Goal: Task Accomplishment & Management: Complete application form

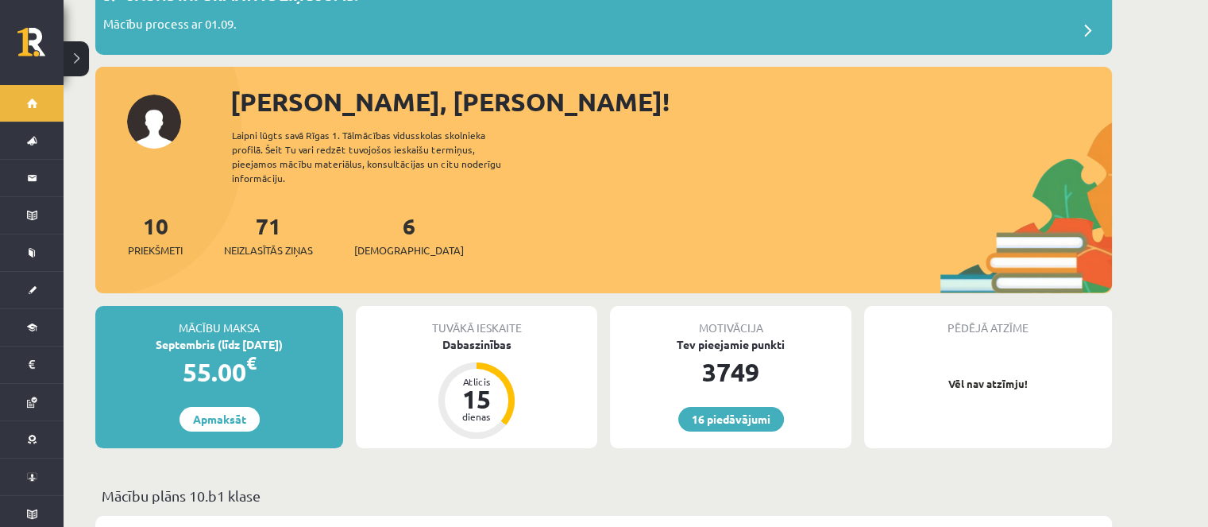
scroll to position [238, 0]
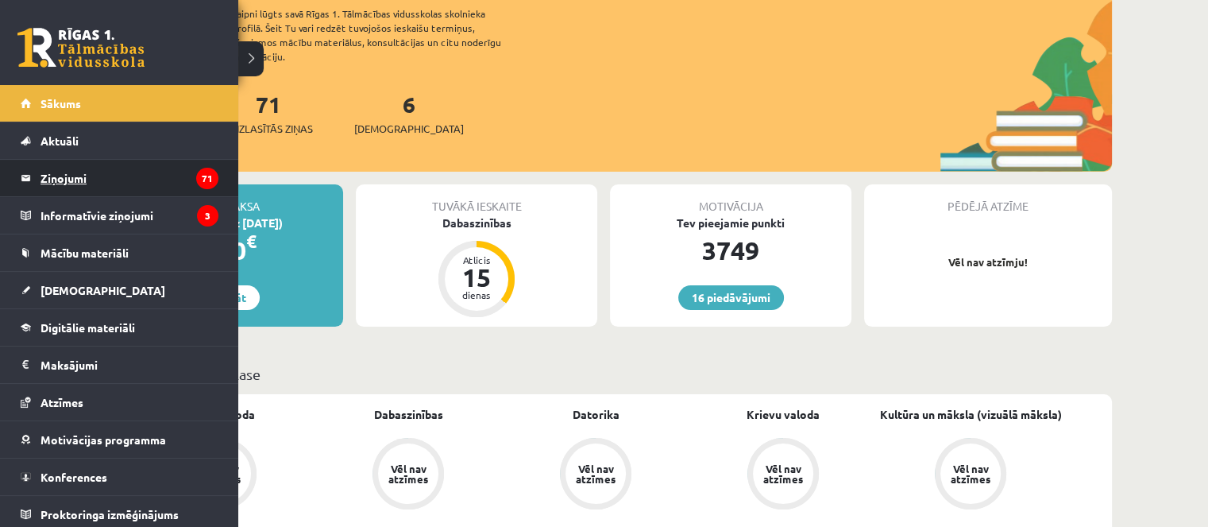
click at [101, 188] on legend "Ziņojumi 71" at bounding box center [130, 178] width 178 height 37
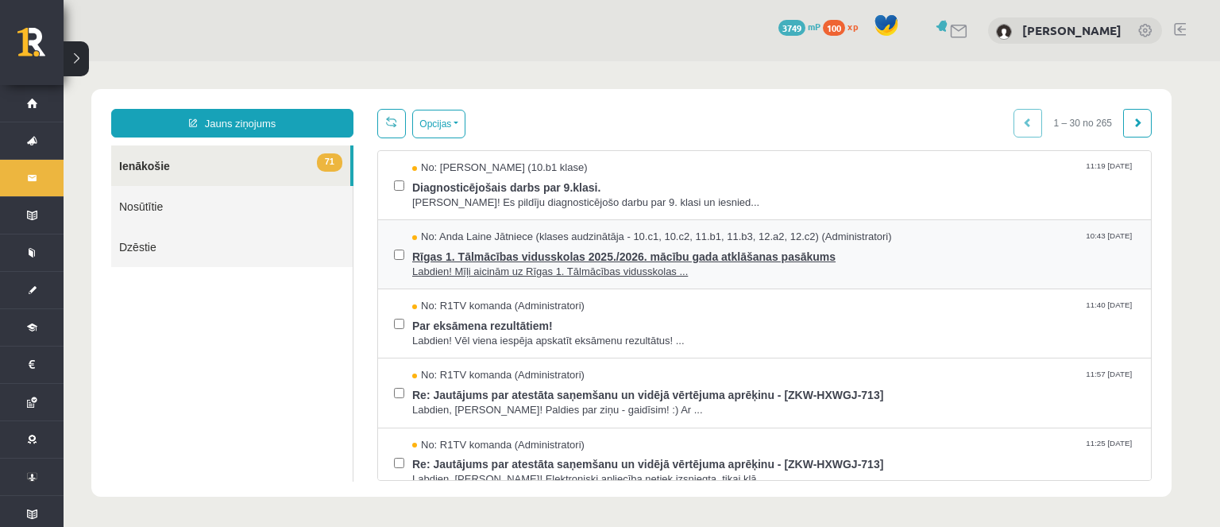
click at [473, 245] on span "Rīgas 1. Tālmācības vidusskolas 2025./2026. mācību gada atklāšanas pasākums" at bounding box center [773, 255] width 723 height 20
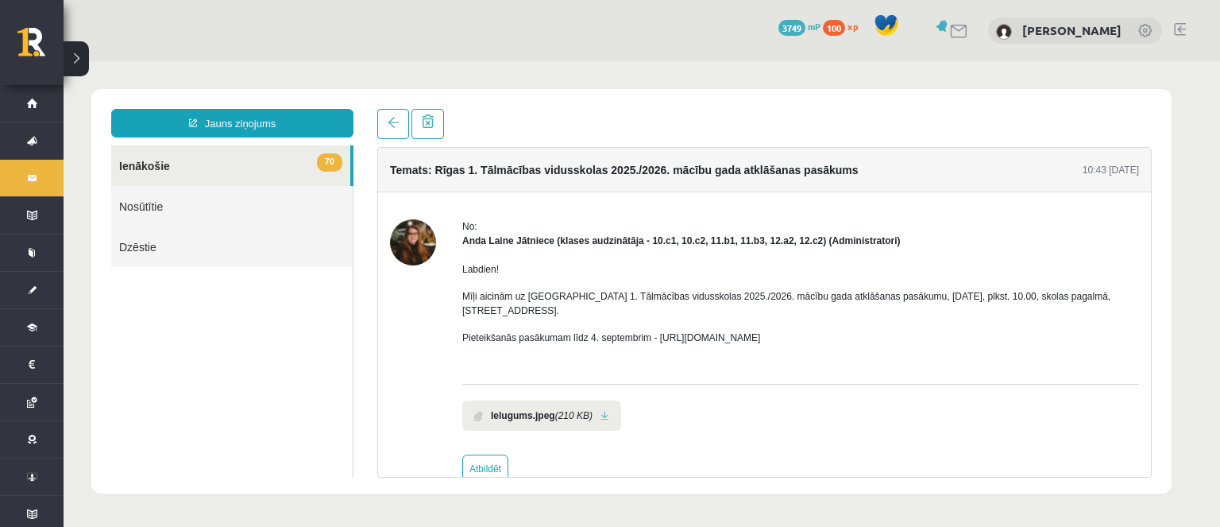
click at [332, 161] on span "70" at bounding box center [329, 162] width 25 height 18
click at [284, 164] on link "70 Ienākošie" at bounding box center [230, 165] width 239 height 41
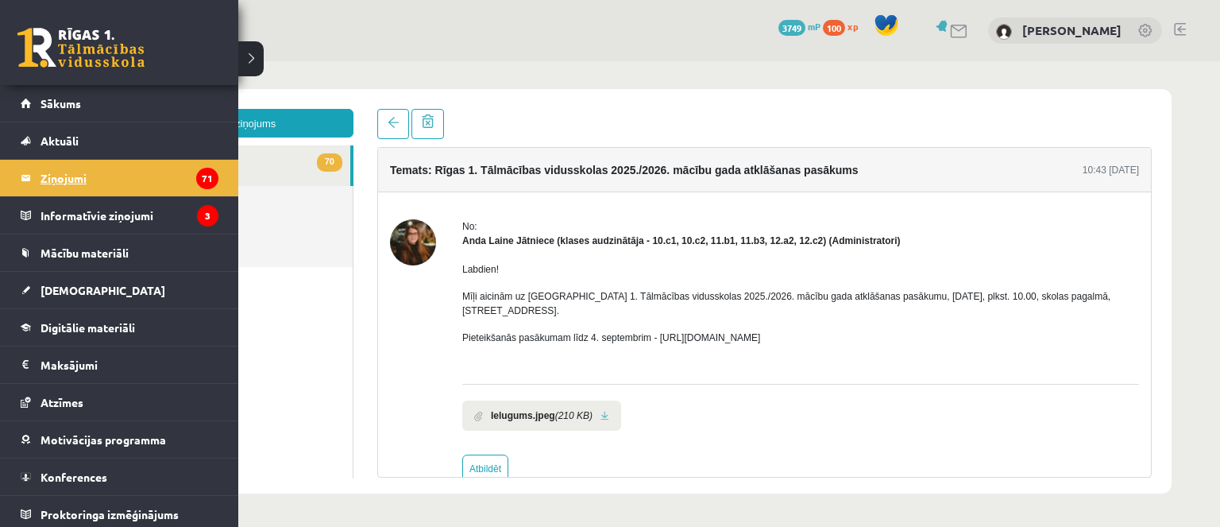
click at [35, 176] on link "Ziņojumi 71" at bounding box center [120, 178] width 198 height 37
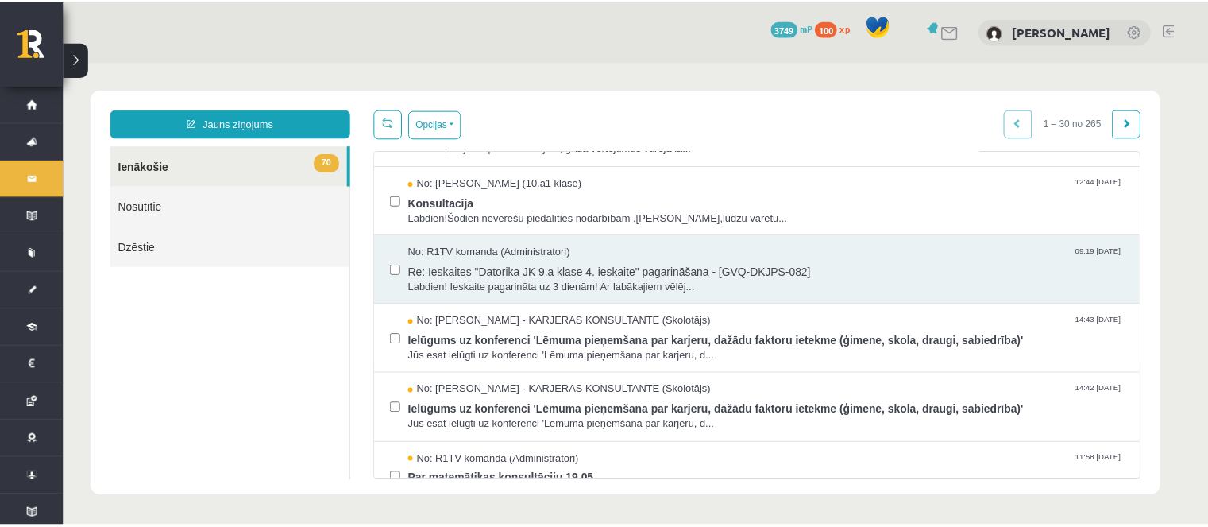
scroll to position [635, 0]
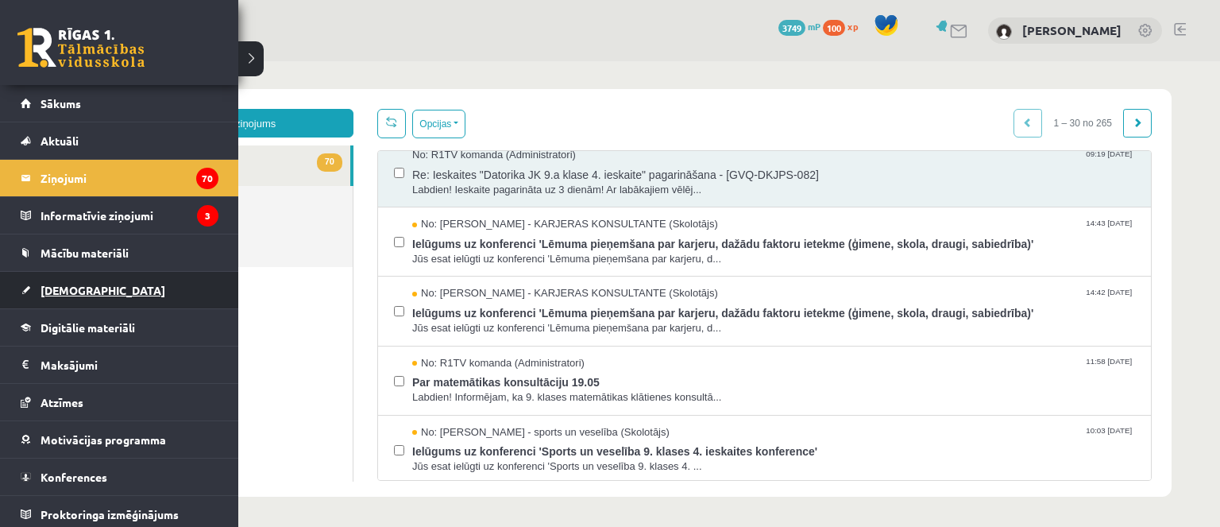
click at [70, 296] on link "[DEMOGRAPHIC_DATA]" at bounding box center [120, 290] width 198 height 37
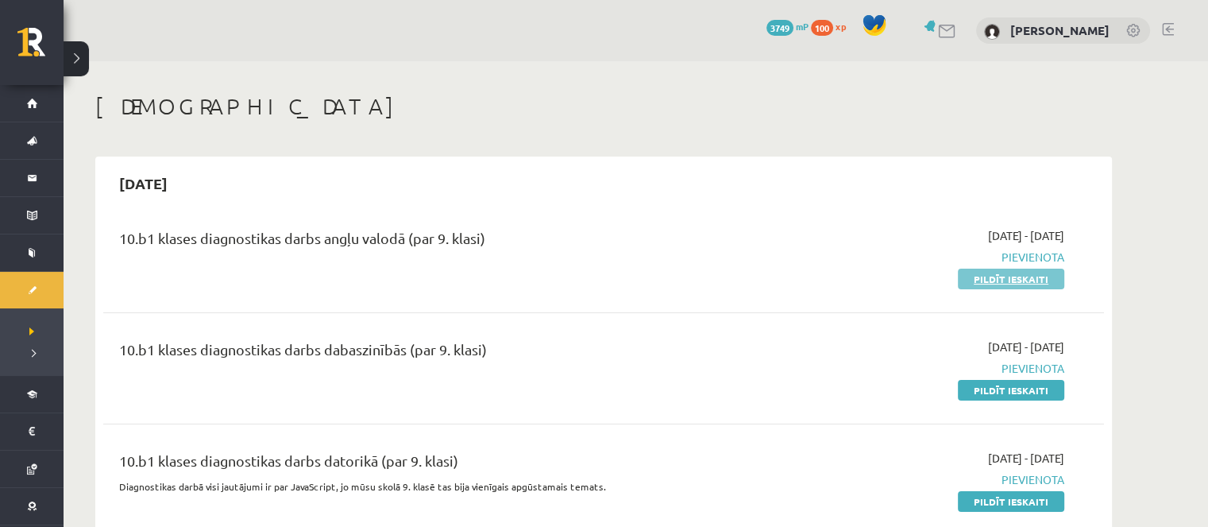
click at [982, 282] on link "Pildīt ieskaiti" at bounding box center [1011, 278] width 106 height 21
drag, startPoint x: 985, startPoint y: 273, endPoint x: 670, endPoint y: 50, distance: 385.6
click at [984, 274] on link "Pildīt ieskaiti" at bounding box center [1011, 278] width 106 height 21
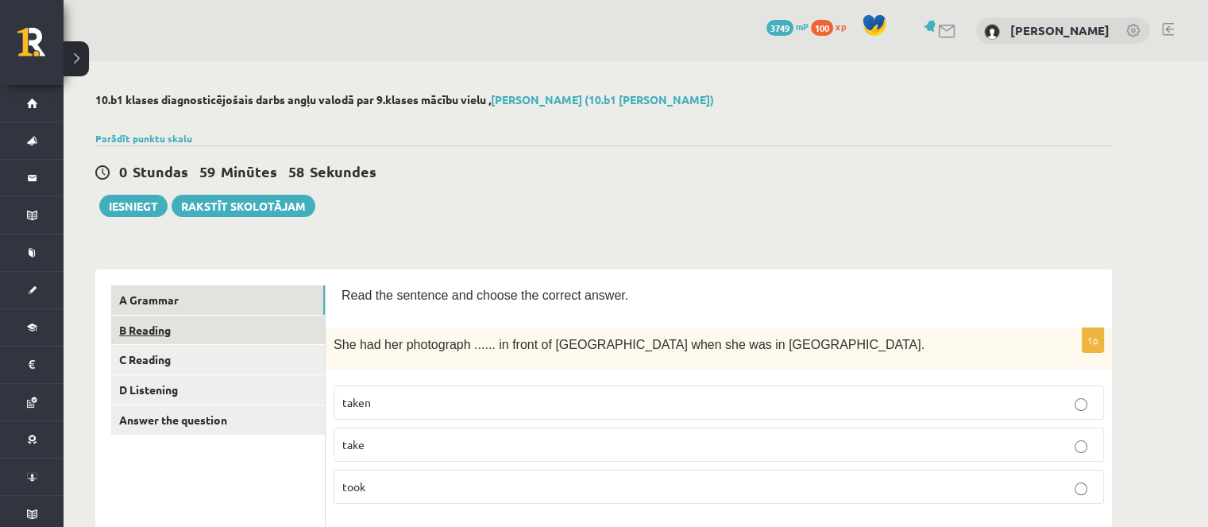
click at [273, 338] on link "B Reading" at bounding box center [218, 329] width 214 height 29
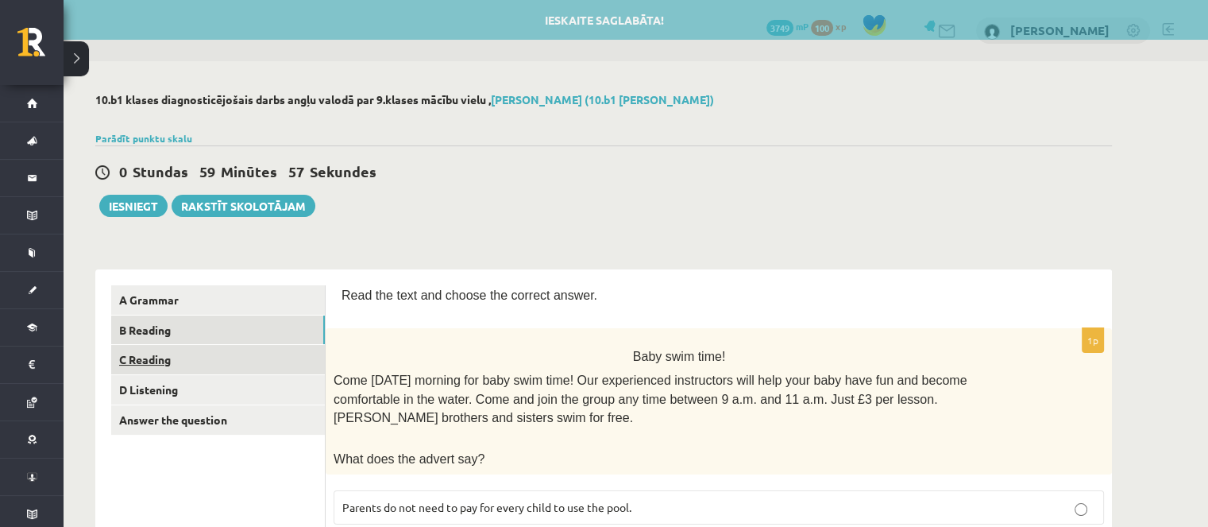
click at [272, 361] on link "C Reading" at bounding box center [218, 359] width 214 height 29
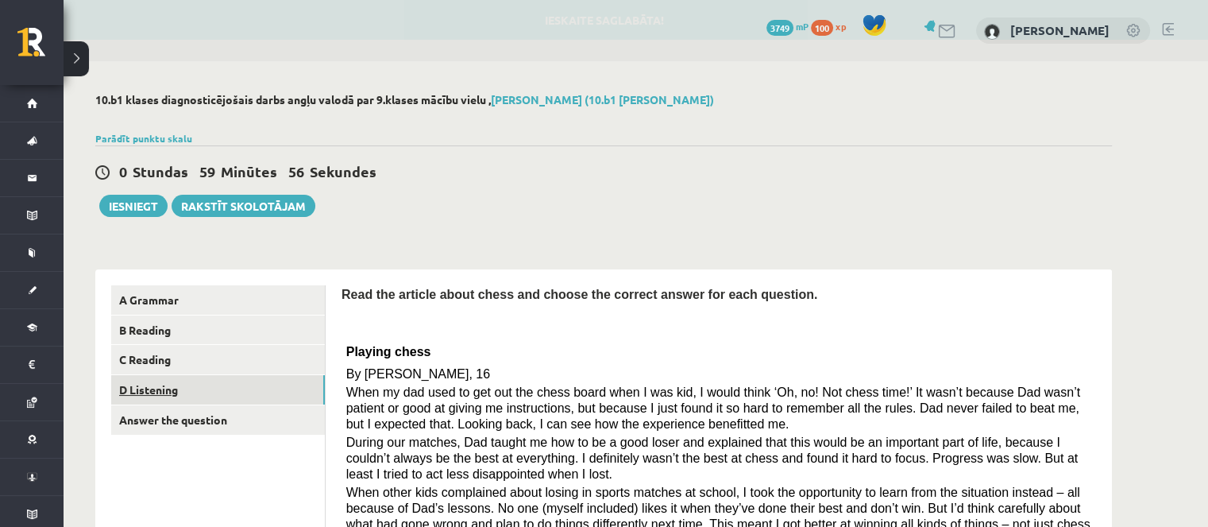
click at [266, 380] on link "D Listening" at bounding box center [218, 389] width 214 height 29
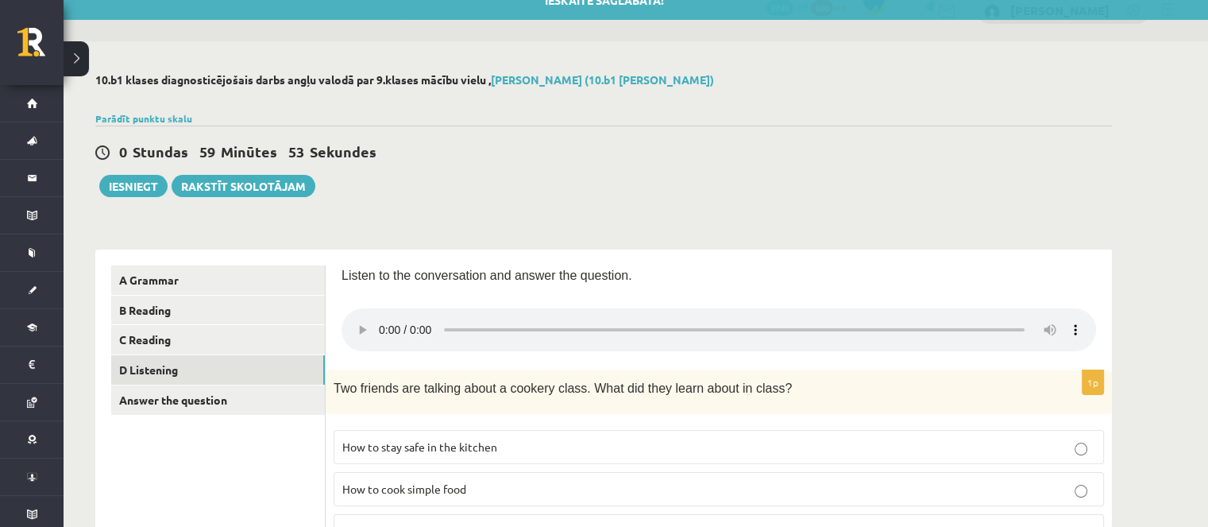
scroll to position [14, 0]
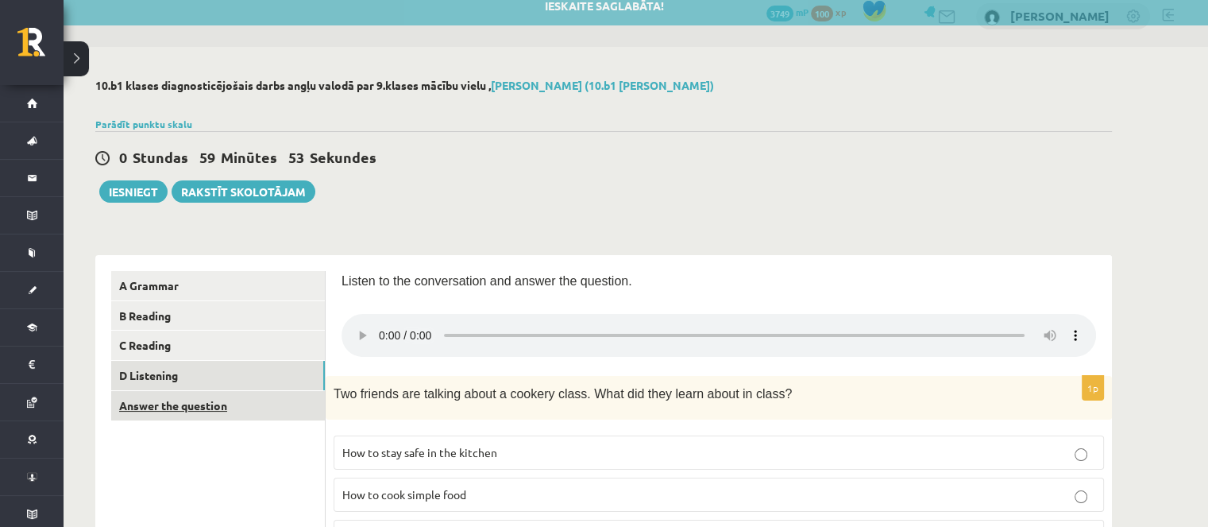
click at [271, 409] on link "Answer the question" at bounding box center [218, 405] width 214 height 29
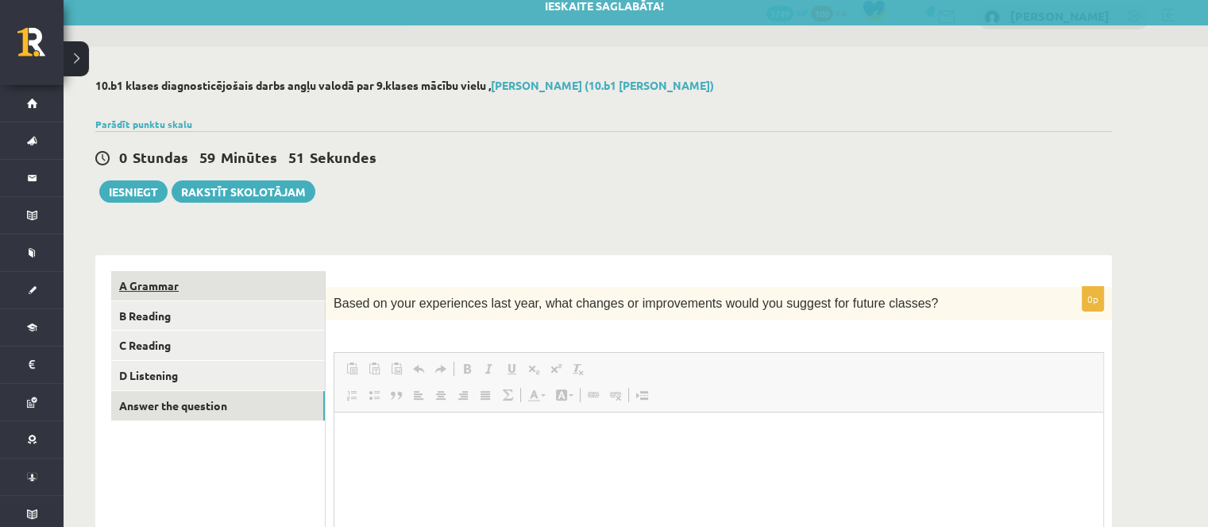
scroll to position [0, 0]
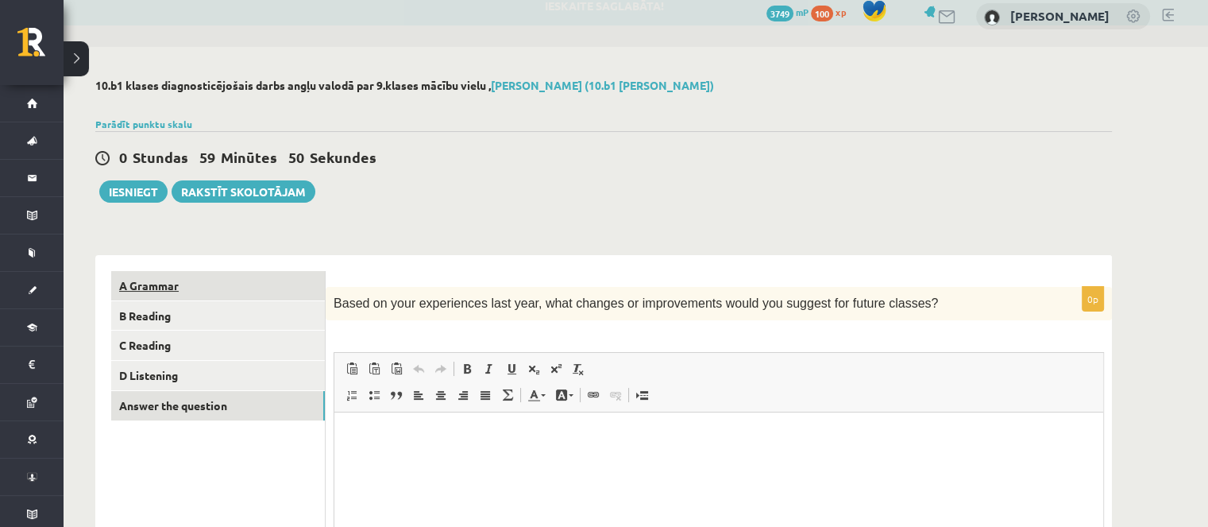
click at [251, 287] on link "A Grammar" at bounding box center [218, 285] width 214 height 29
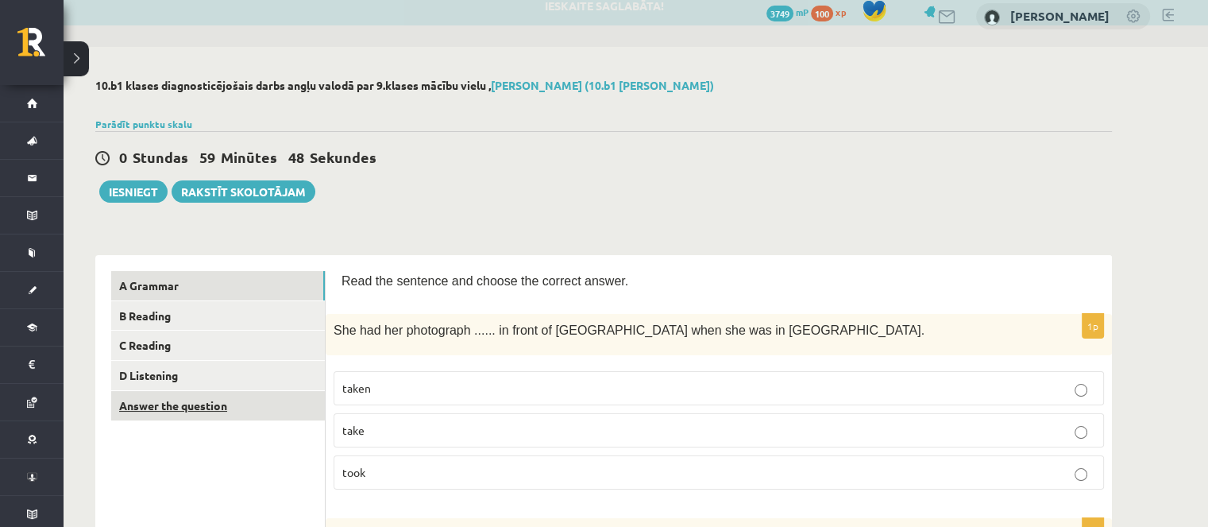
drag, startPoint x: 314, startPoint y: 421, endPoint x: 303, endPoint y: 417, distance: 12.6
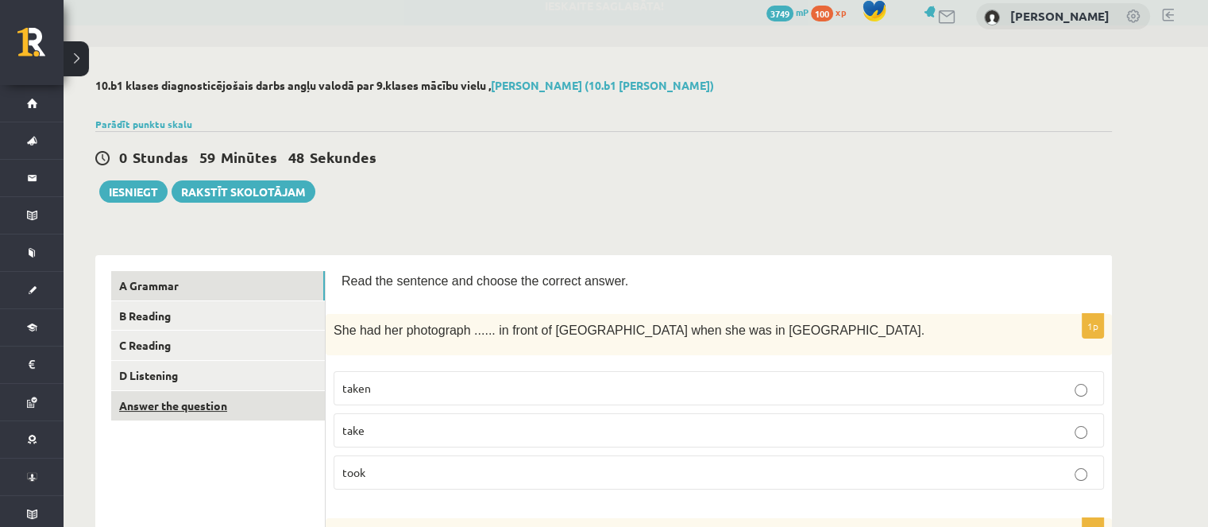
click at [302, 416] on link "Answer the question" at bounding box center [218, 405] width 214 height 29
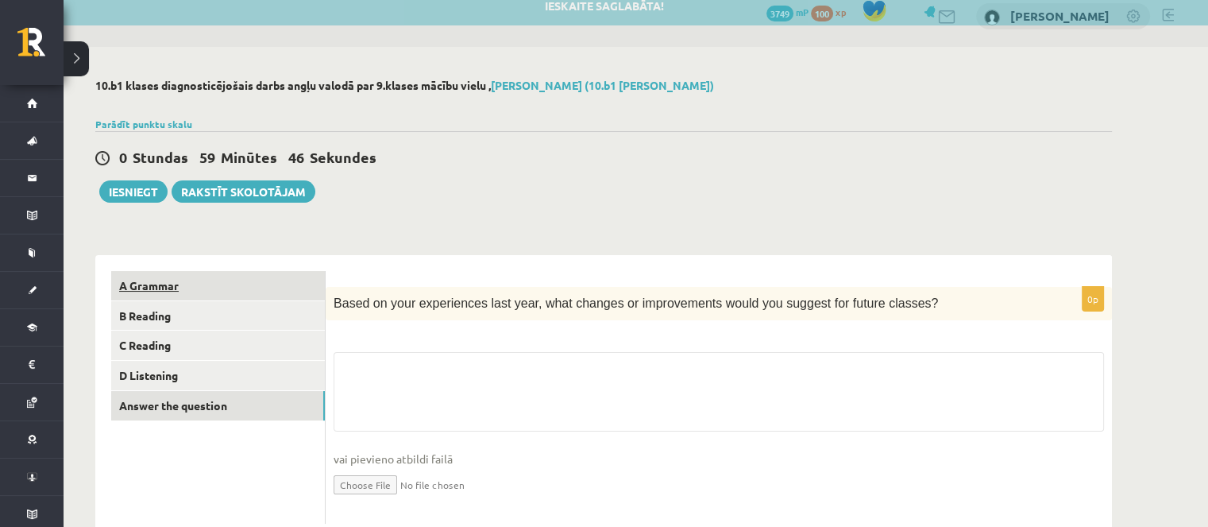
click at [248, 288] on link "A Grammar" at bounding box center [218, 285] width 214 height 29
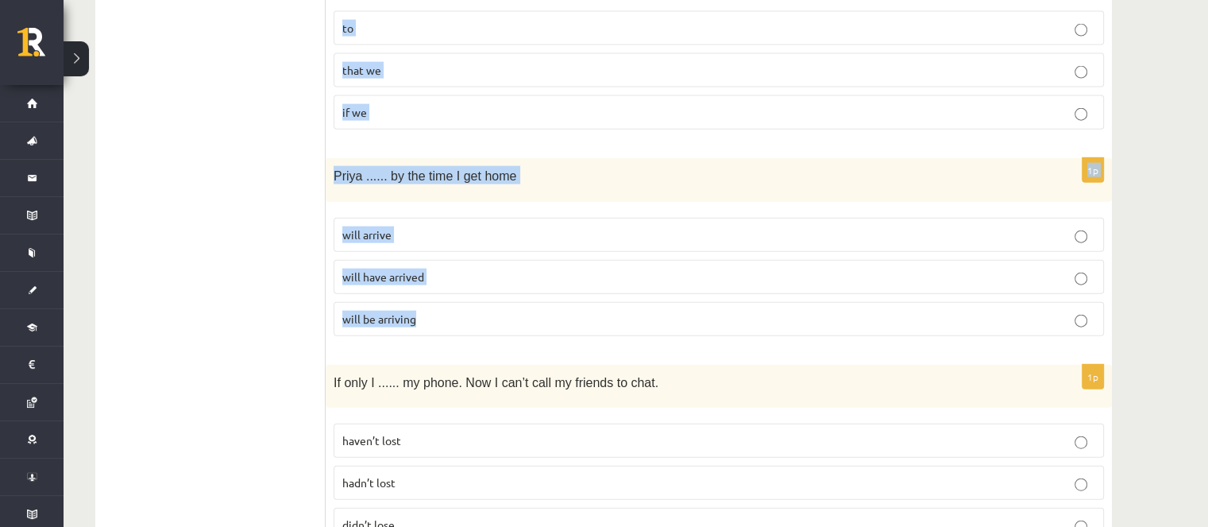
scroll to position [3929, 0]
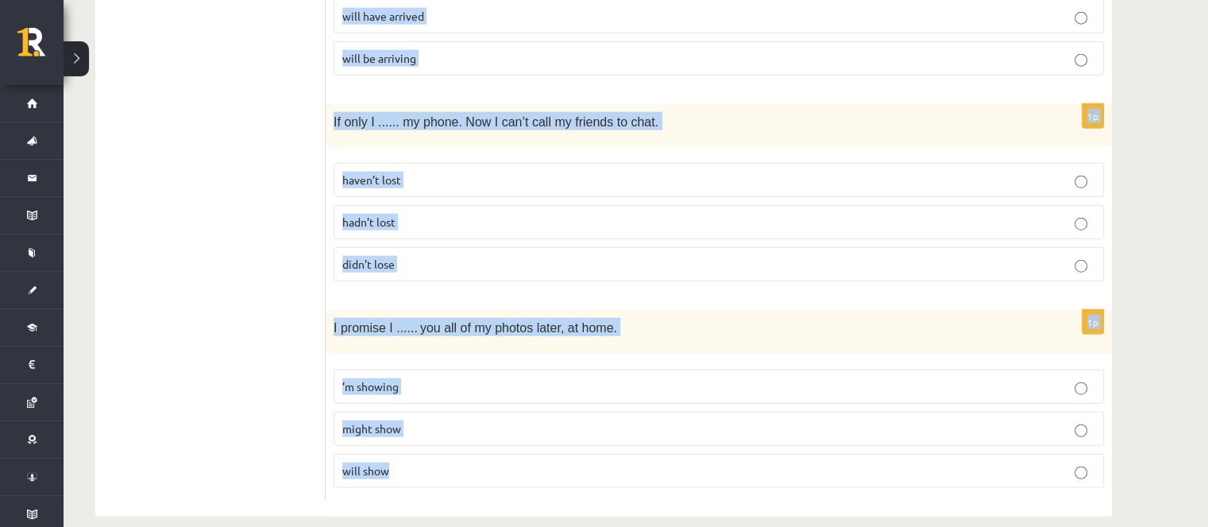
drag, startPoint x: 334, startPoint y: 276, endPoint x: 380, endPoint y: 371, distance: 106.2
copy form "Read the sentence and choose the correct answer. 1p She had her photograph ....…"
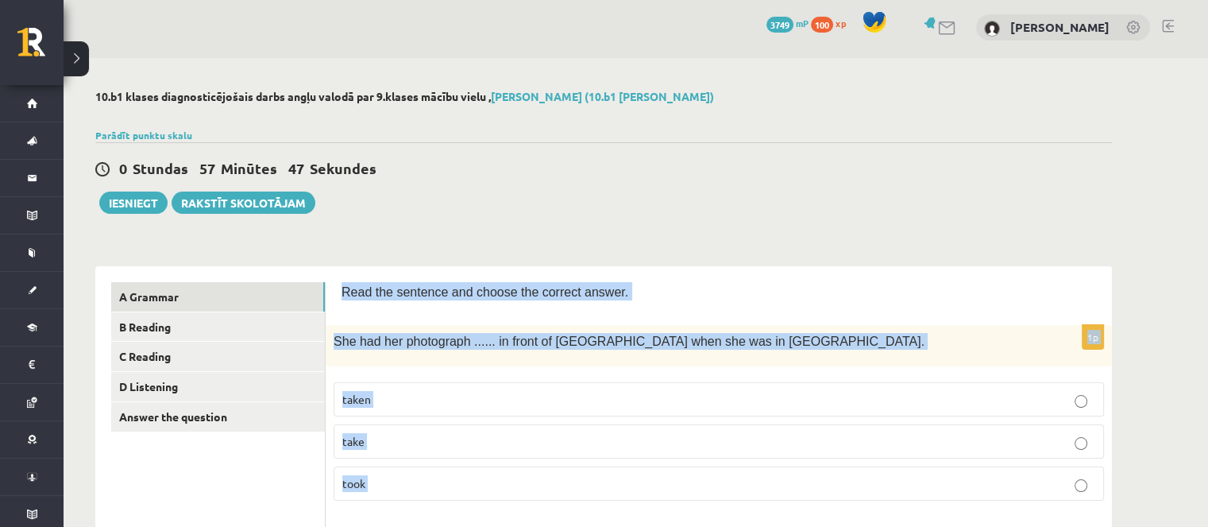
scroll to position [0, 0]
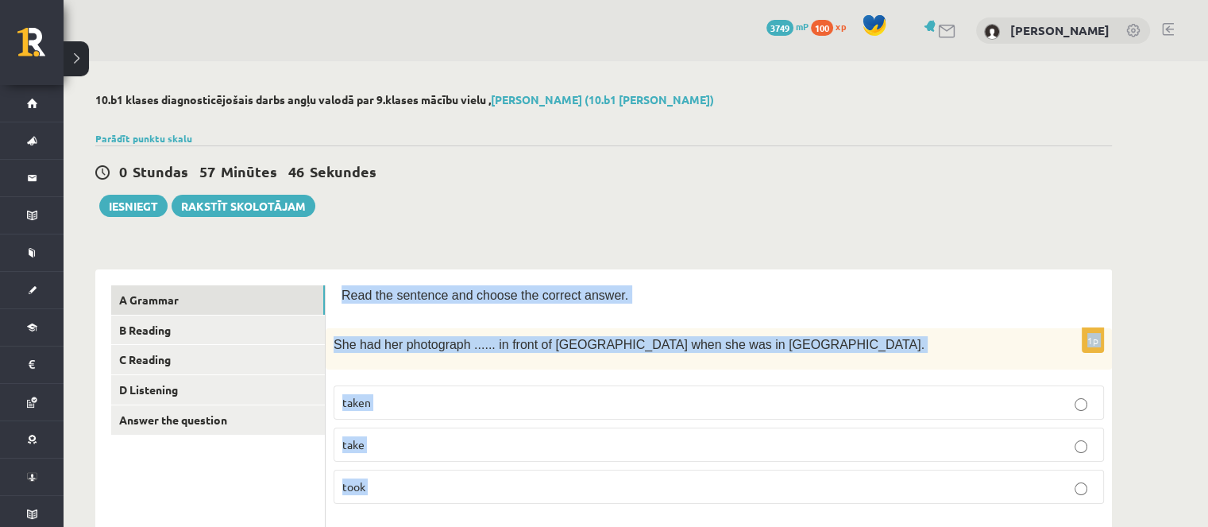
drag, startPoint x: 630, startPoint y: 377, endPoint x: 604, endPoint y: 366, distance: 28.5
click at [629, 377] on fieldset "taken take took" at bounding box center [719, 442] width 770 height 131
click at [584, 355] on div "She had her photograph ...... in front of Notre Dame when she was in Paris." at bounding box center [719, 348] width 786 height 41
click at [578, 334] on div "She had her photograph ...... in front of Notre Dame when she was in Paris." at bounding box center [719, 348] width 786 height 41
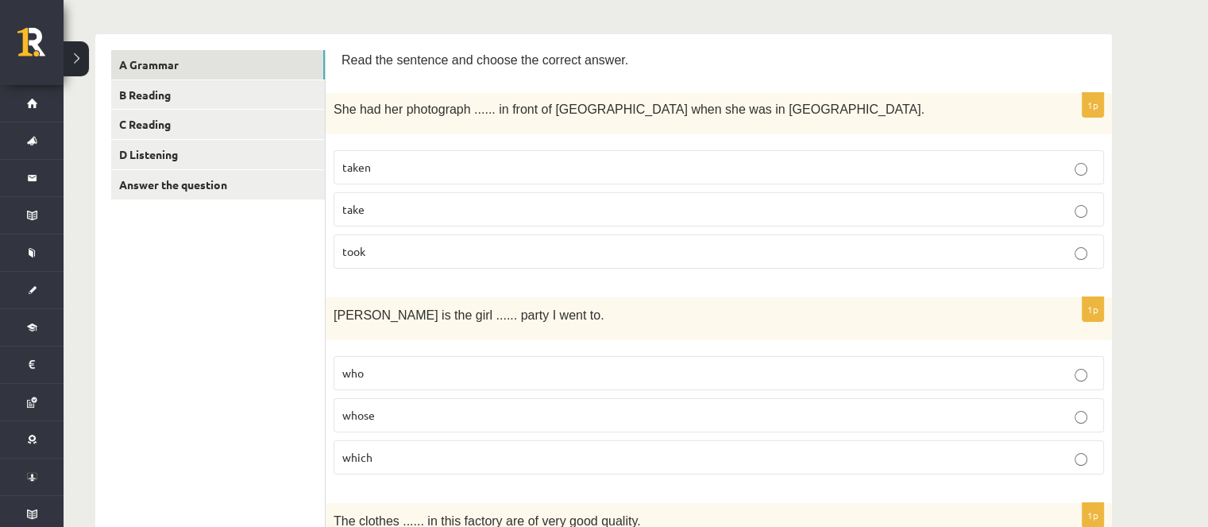
scroll to position [159, 0]
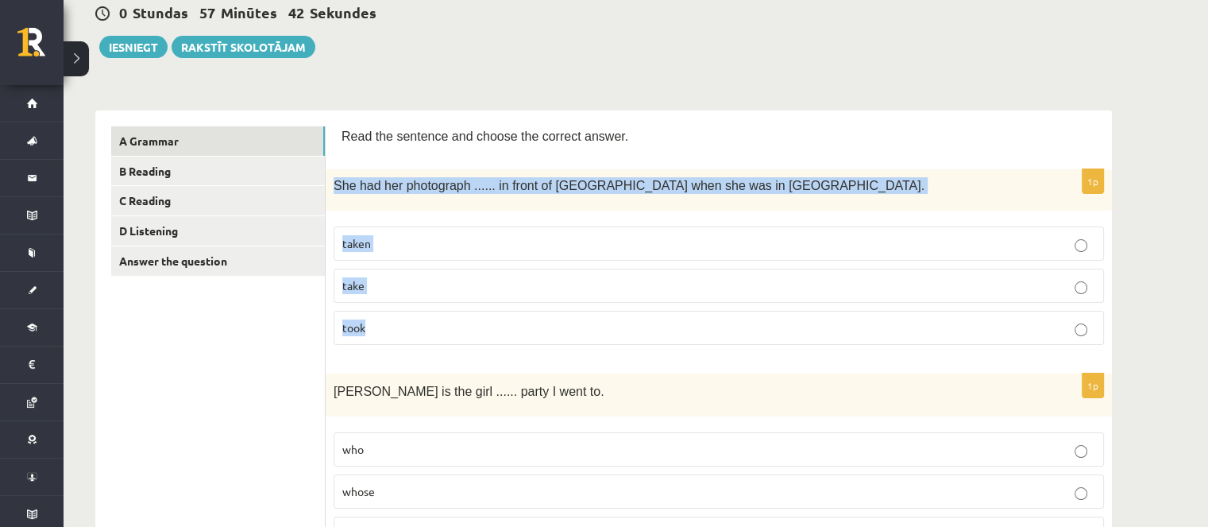
drag, startPoint x: 335, startPoint y: 183, endPoint x: 369, endPoint y: 313, distance: 133.9
click at [369, 313] on div "1p She had her photograph ...... in front of Notre Dame when she was in Paris. …" at bounding box center [719, 262] width 786 height 187
copy div "She had her photograph ...... in front of Notre Dame when she was in Paris. tak…"
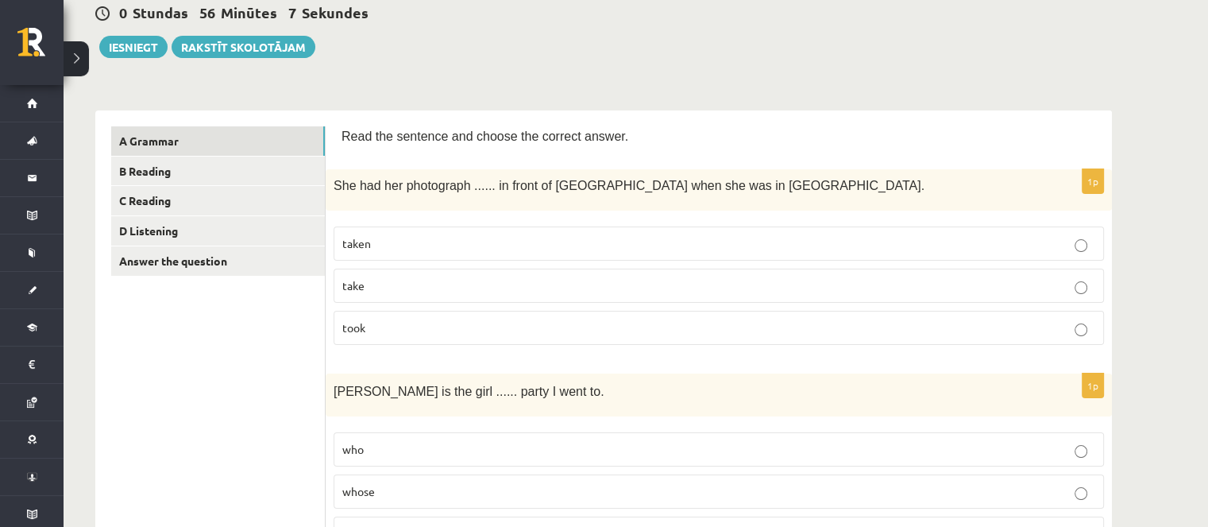
click at [372, 136] on span "Read the sentence and choose the correct answer." at bounding box center [484, 136] width 287 height 14
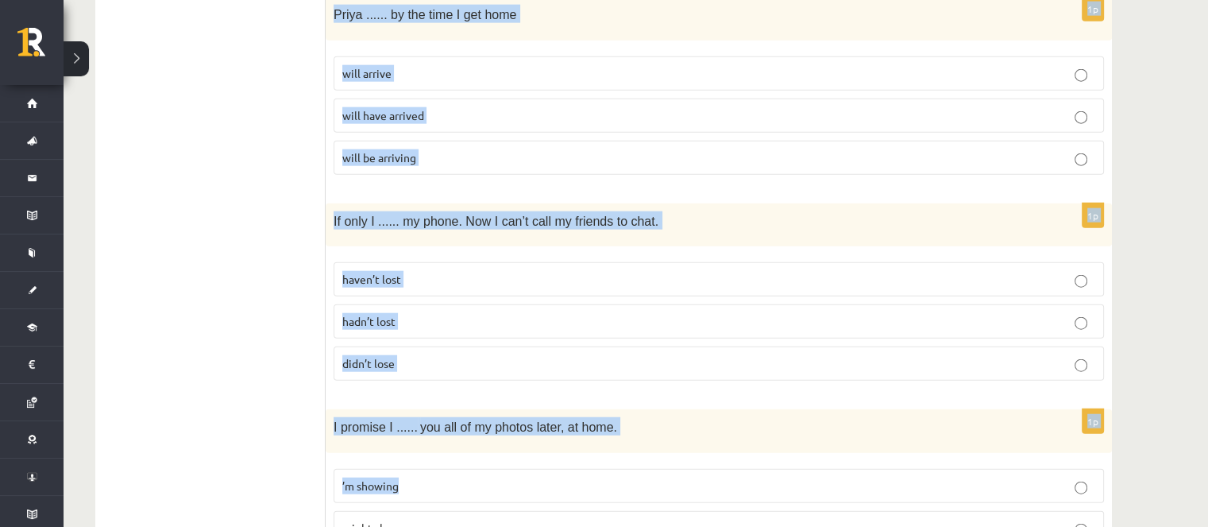
scroll to position [3929, 0]
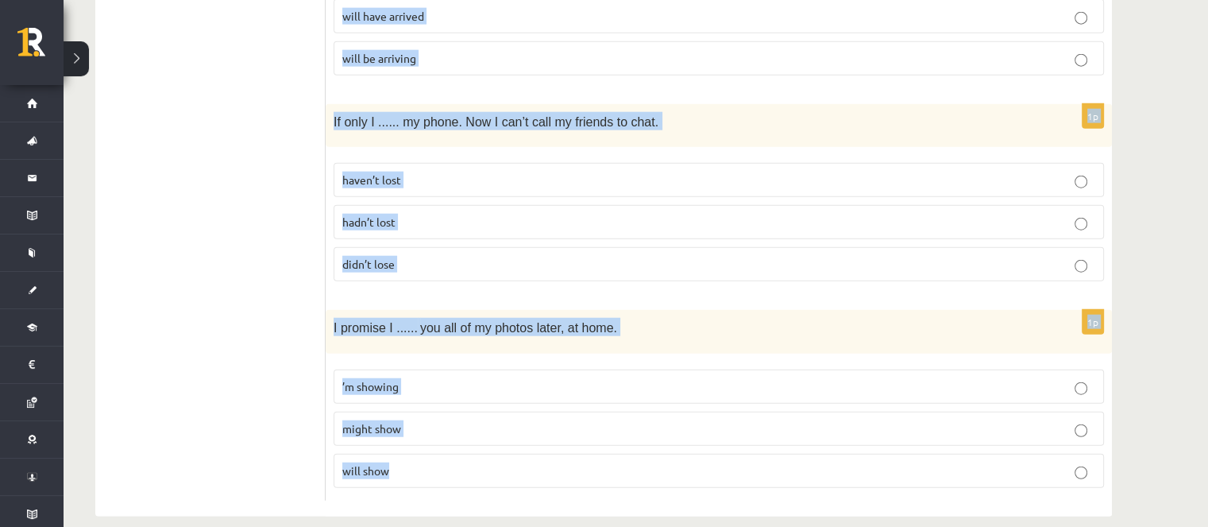
drag, startPoint x: 341, startPoint y: 132, endPoint x: 470, endPoint y: 317, distance: 225.8
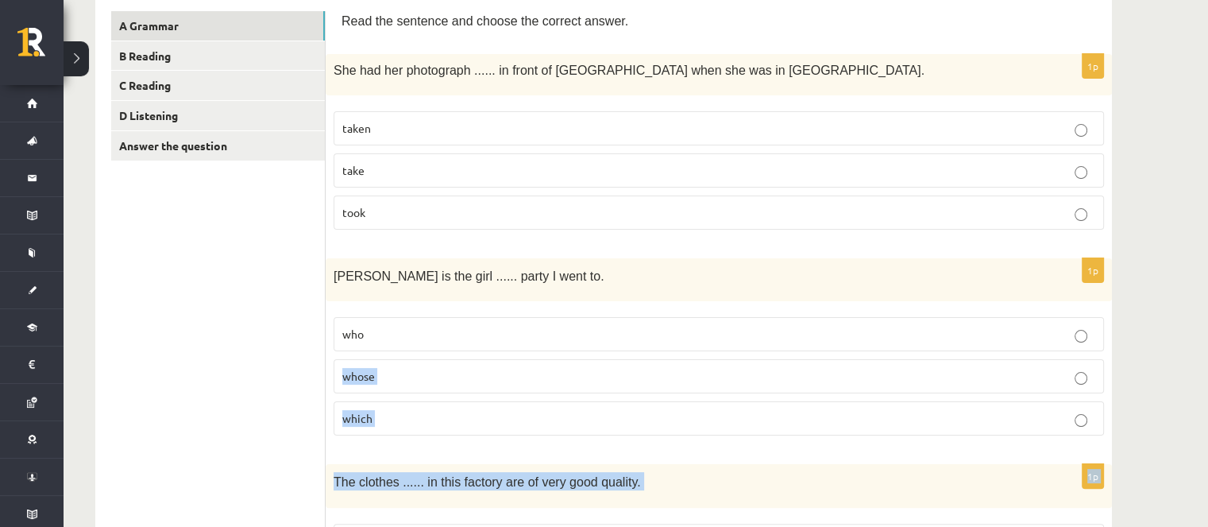
scroll to position [0, 0]
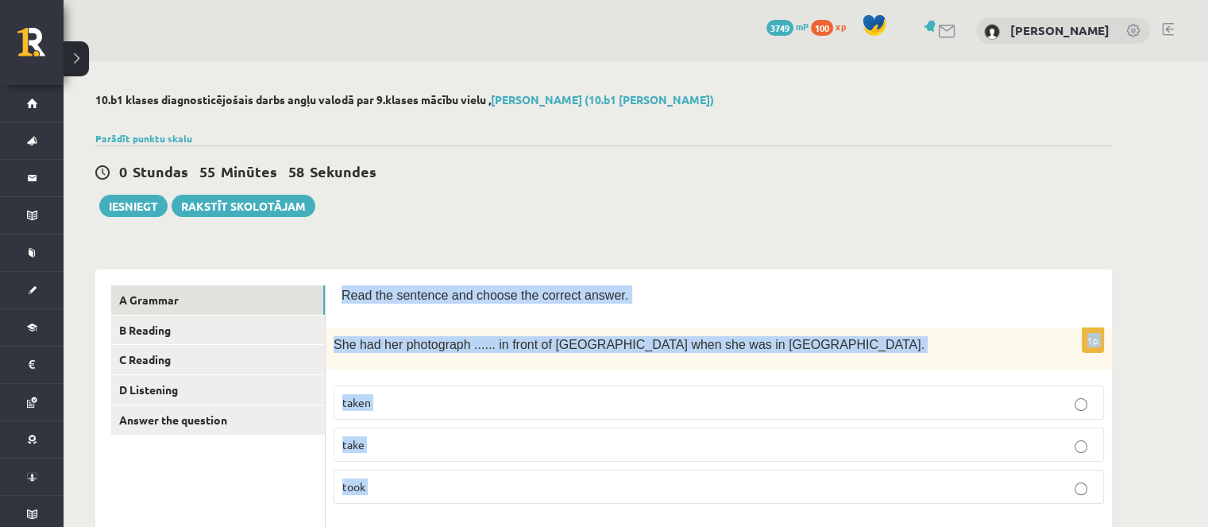
drag, startPoint x: 407, startPoint y: 442, endPoint x: 337, endPoint y: 295, distance: 163.8
copy form "Read the sentence and choose the correct answer. 1p She had her photograph ....…"
click at [454, 288] on span "Read the sentence and choose the correct answer." at bounding box center [484, 295] width 287 height 14
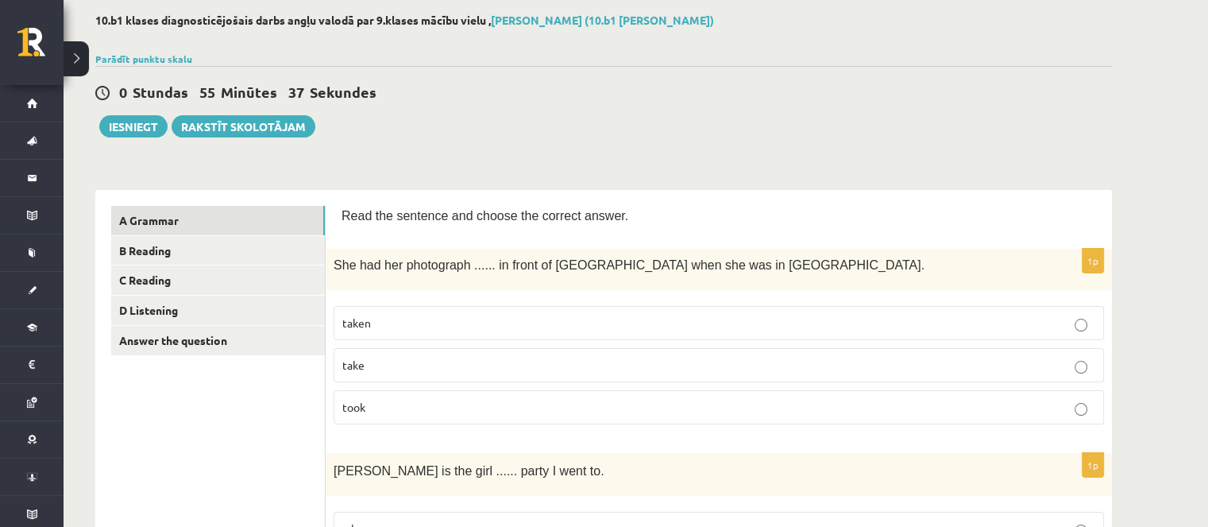
click at [384, 320] on p "taken" at bounding box center [718, 322] width 753 height 17
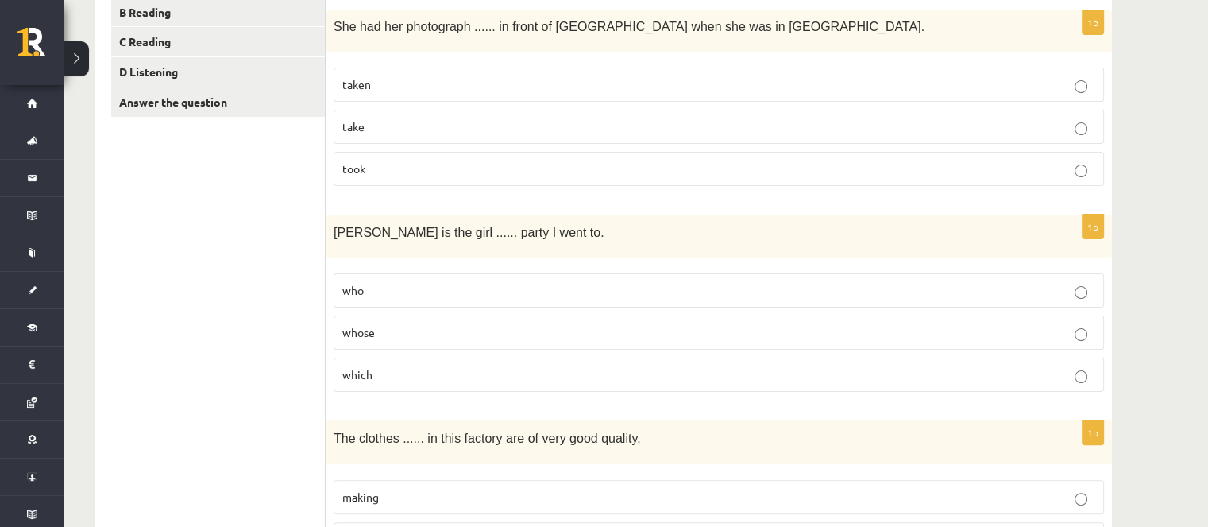
scroll to position [397, 0]
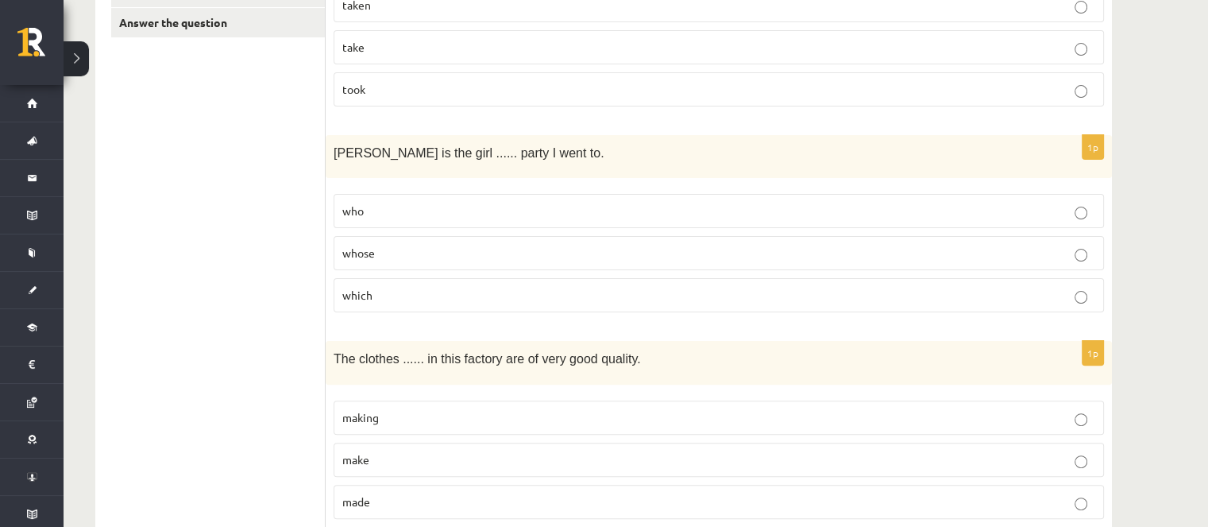
click at [442, 250] on p "whose" at bounding box center [718, 253] width 753 height 17
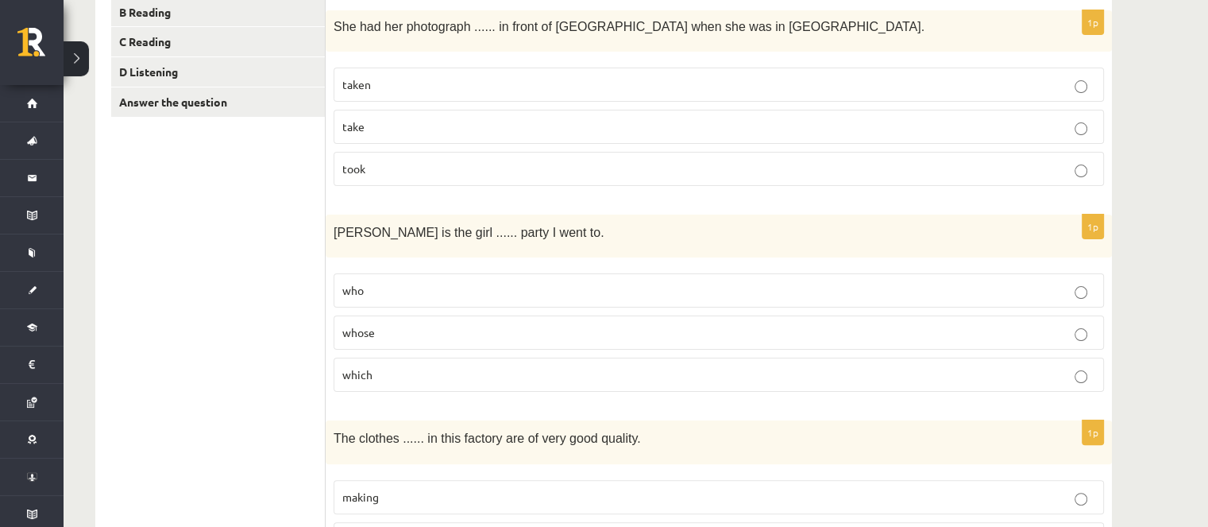
scroll to position [476, 0]
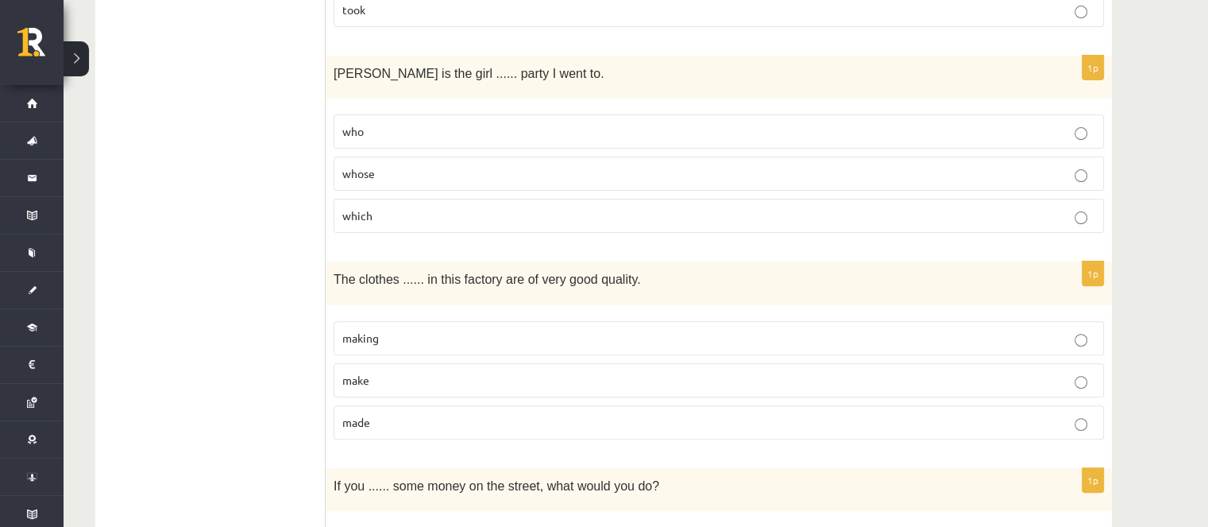
click at [410, 422] on p "made" at bounding box center [718, 422] width 753 height 17
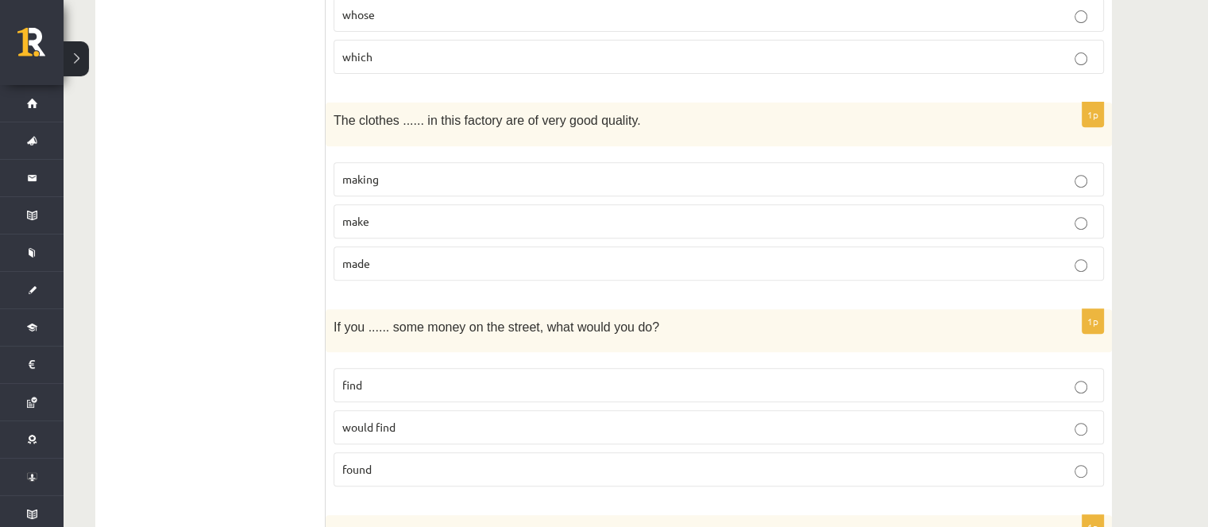
scroll to position [715, 0]
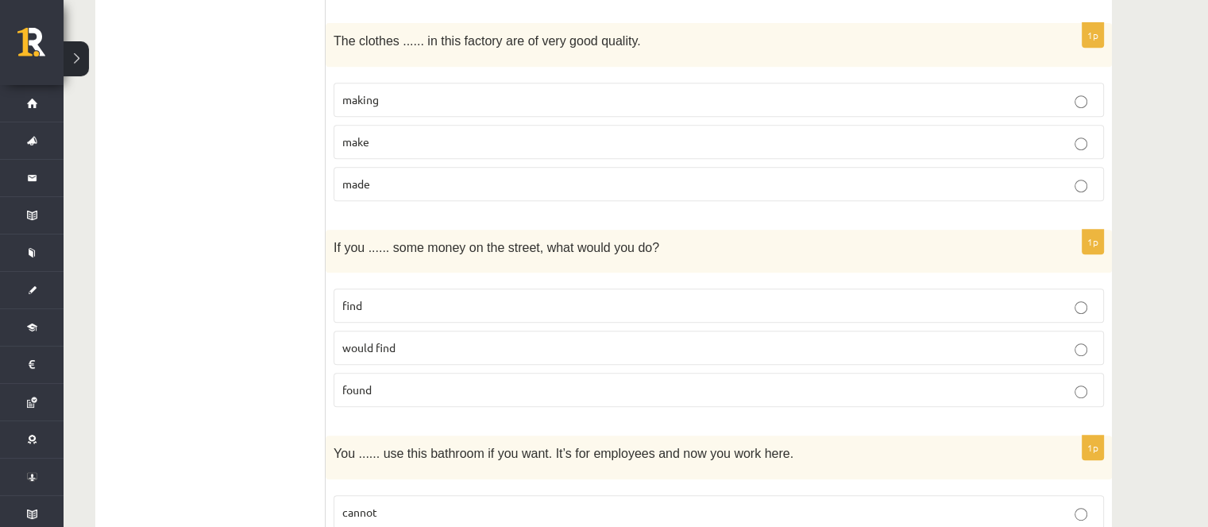
click at [440, 398] on label "found" at bounding box center [719, 389] width 770 height 34
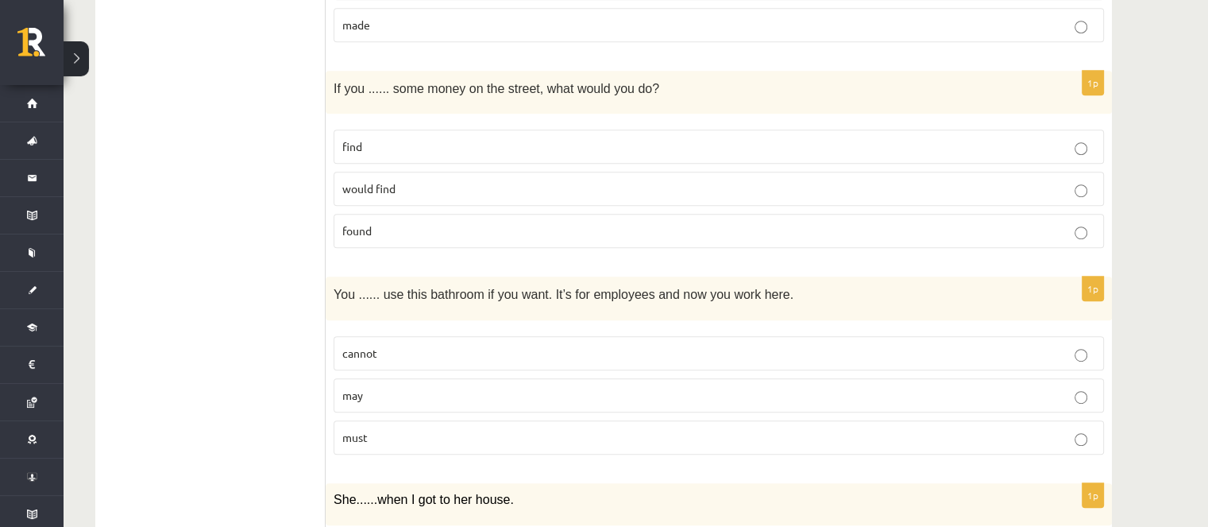
click at [411, 399] on label "may" at bounding box center [719, 395] width 770 height 34
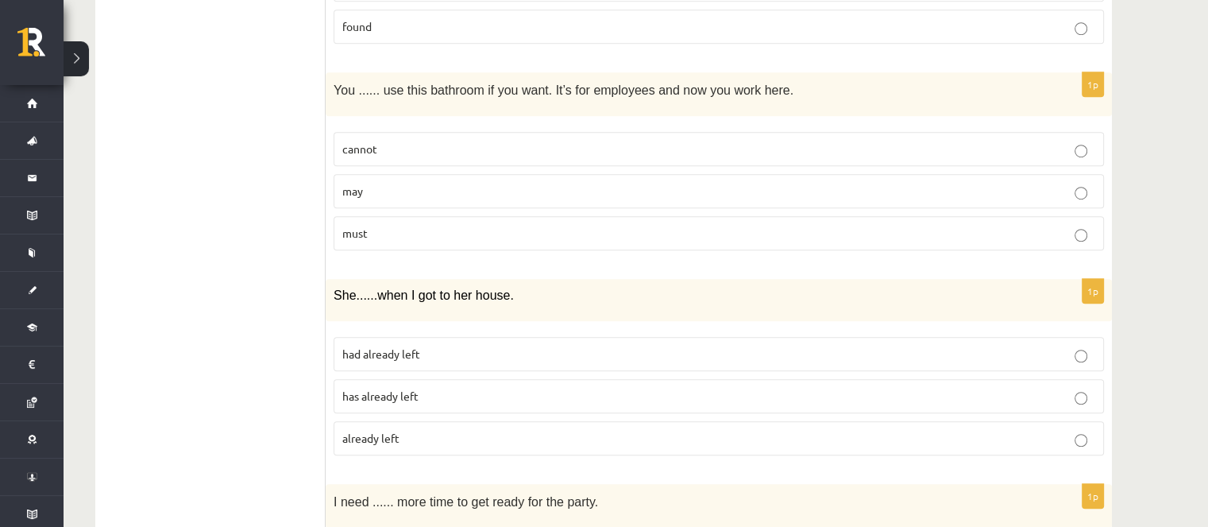
scroll to position [1112, 0]
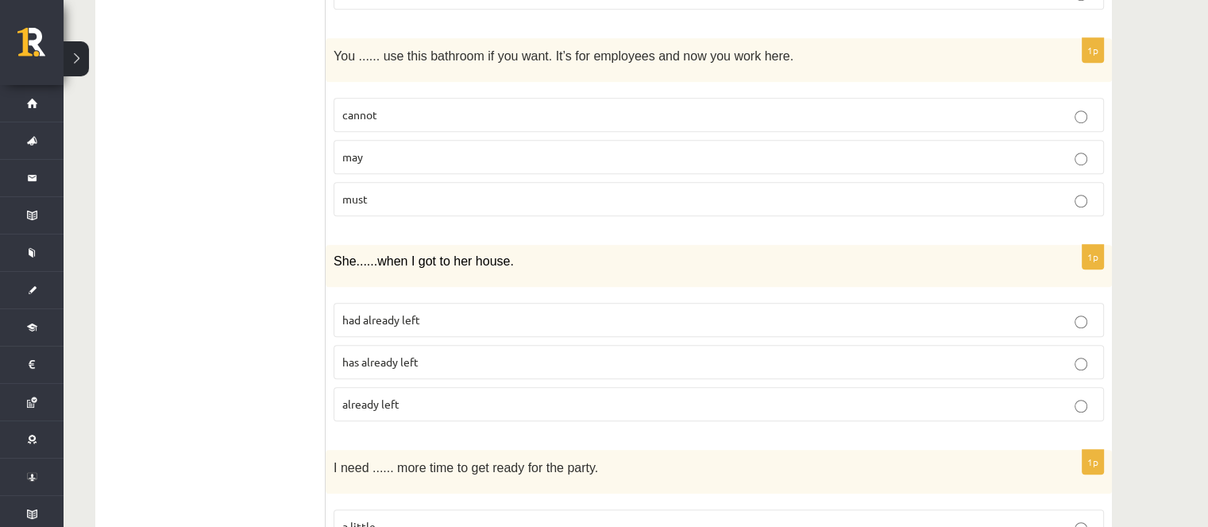
click at [384, 396] on span "already left" at bounding box center [370, 403] width 57 height 14
click at [445, 317] on p "had already left" at bounding box center [718, 319] width 753 height 17
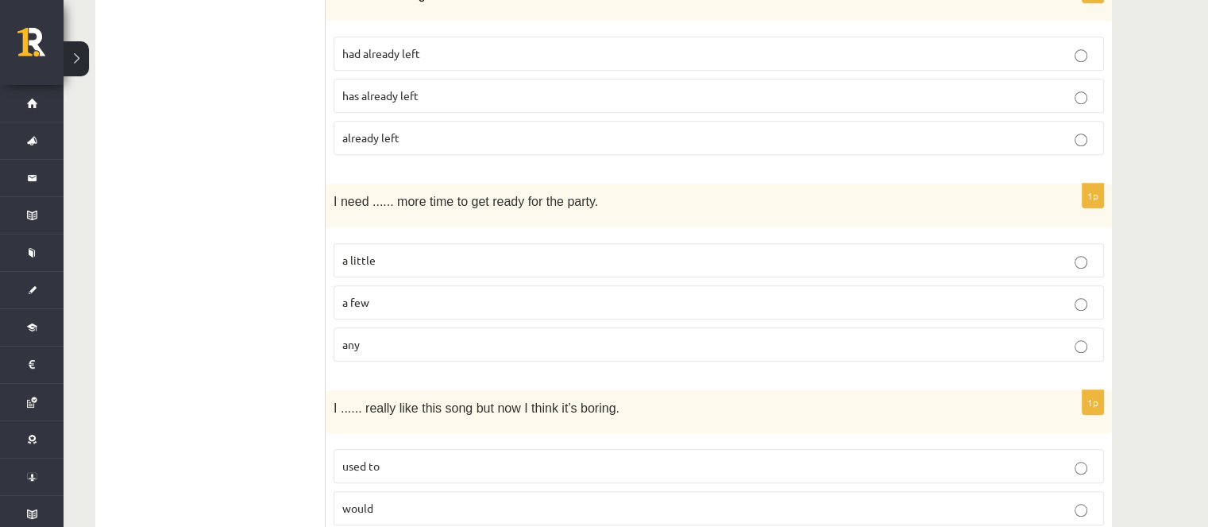
scroll to position [1350, 0]
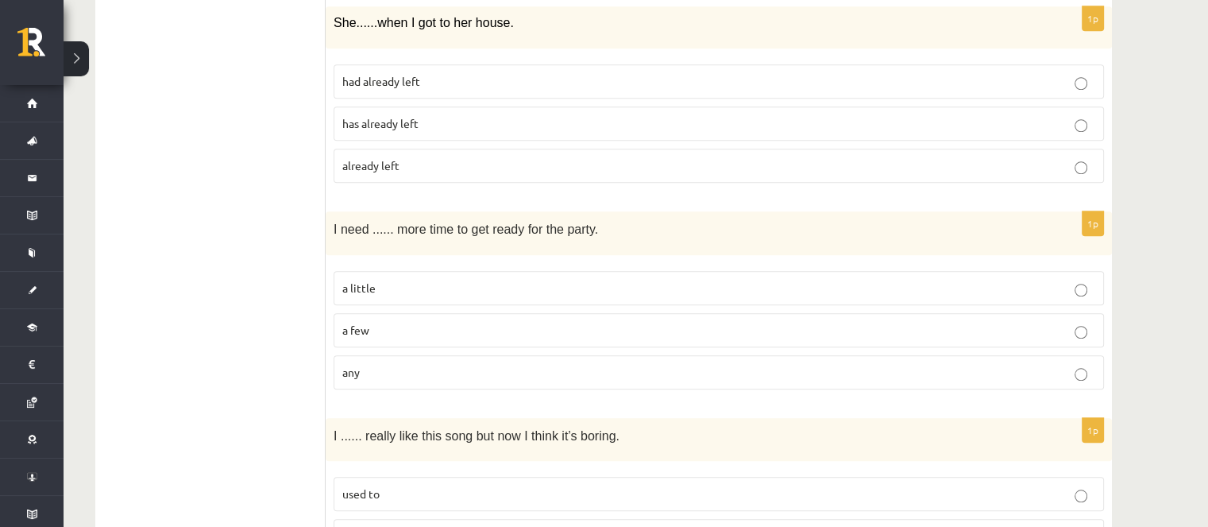
click at [377, 281] on p "a little" at bounding box center [718, 288] width 753 height 17
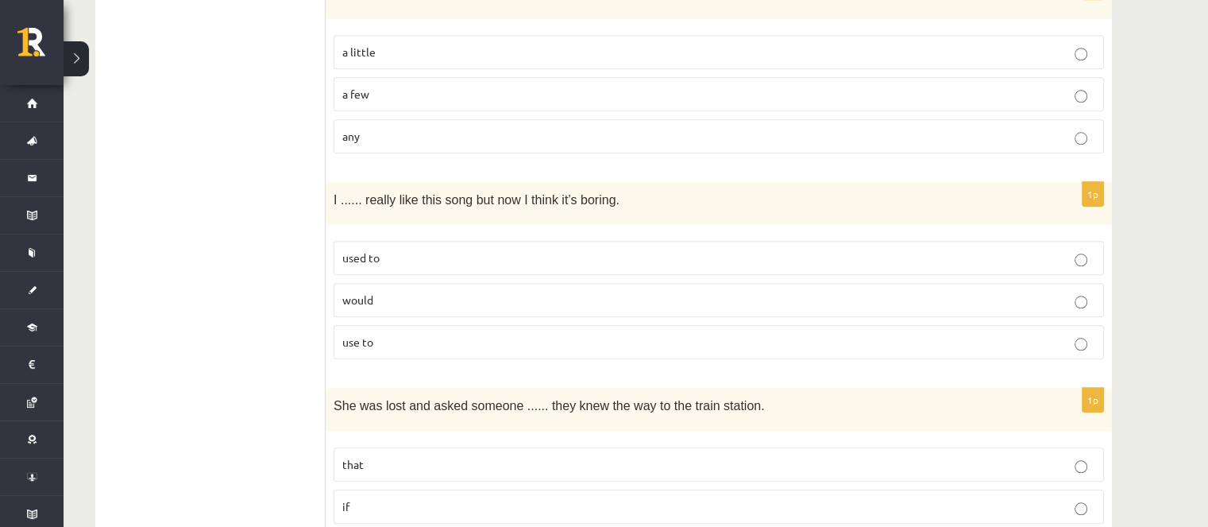
scroll to position [1588, 0]
click at [365, 336] on span "use to" at bounding box center [357, 339] width 31 height 14
click at [381, 247] on p "used to" at bounding box center [718, 255] width 753 height 17
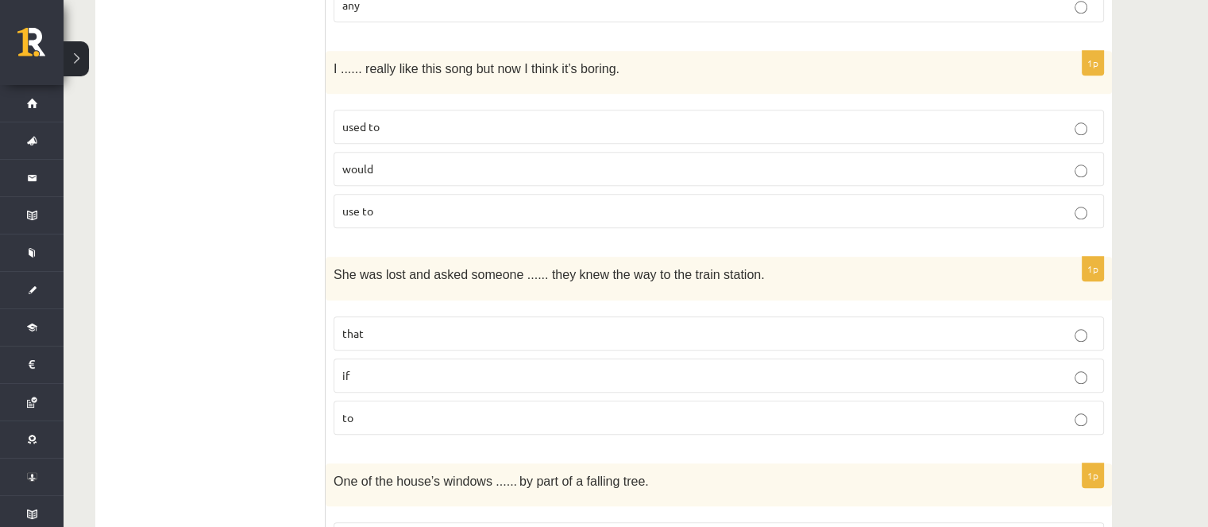
scroll to position [1827, 0]
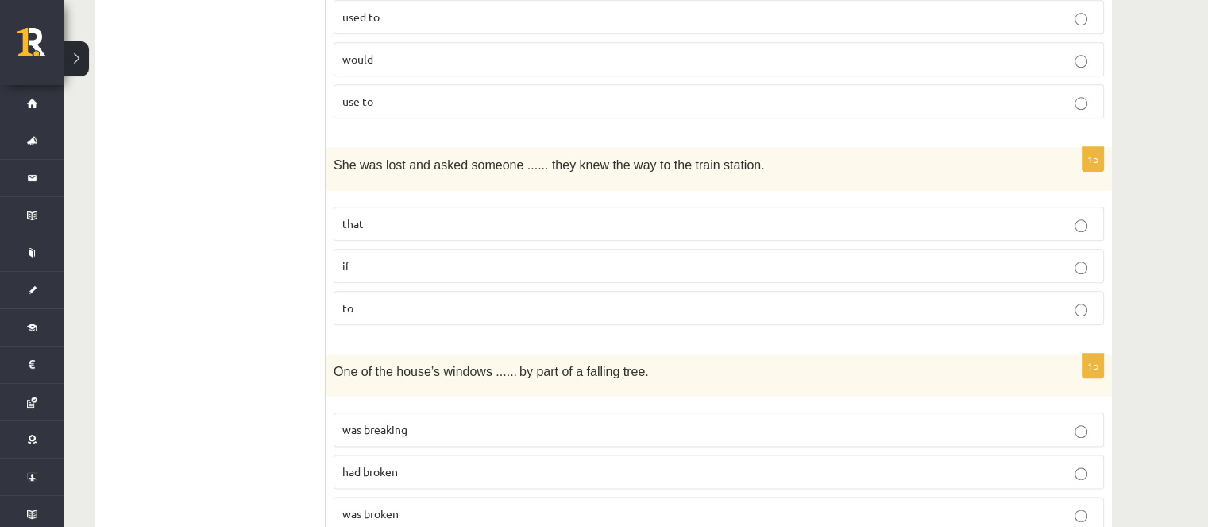
click at [426, 257] on p "if" at bounding box center [718, 265] width 753 height 17
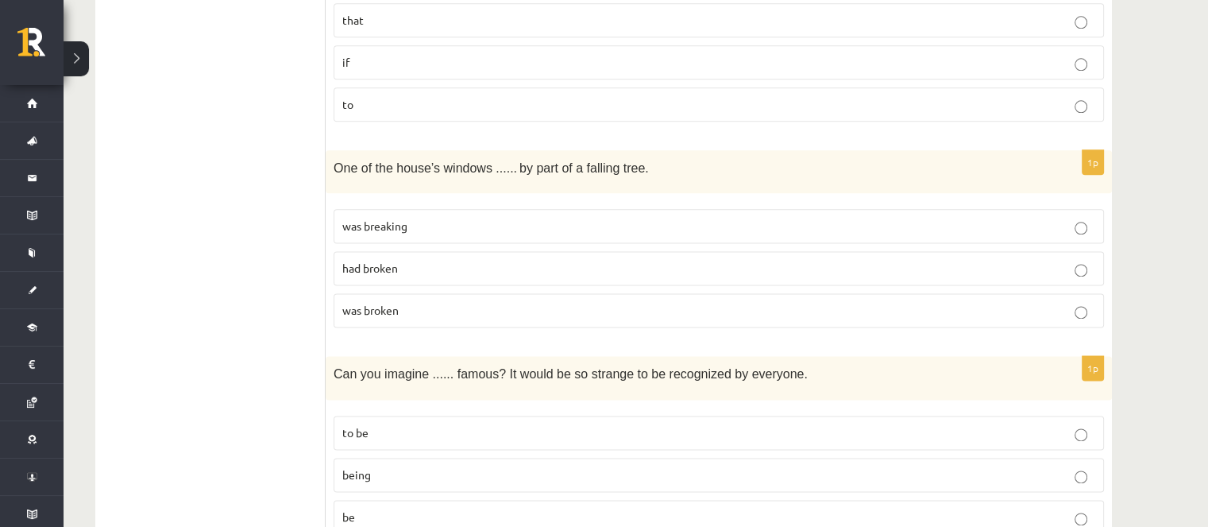
scroll to position [2065, 0]
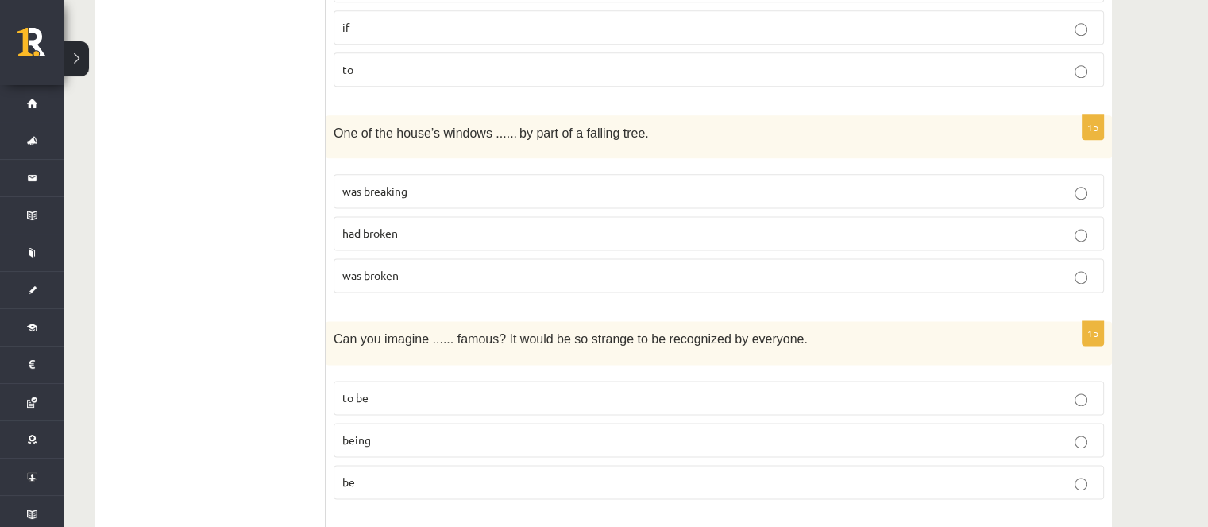
click at [355, 183] on span "was breaking" at bounding box center [374, 190] width 65 height 14
click at [382, 268] on span "was broken" at bounding box center [370, 275] width 56 height 14
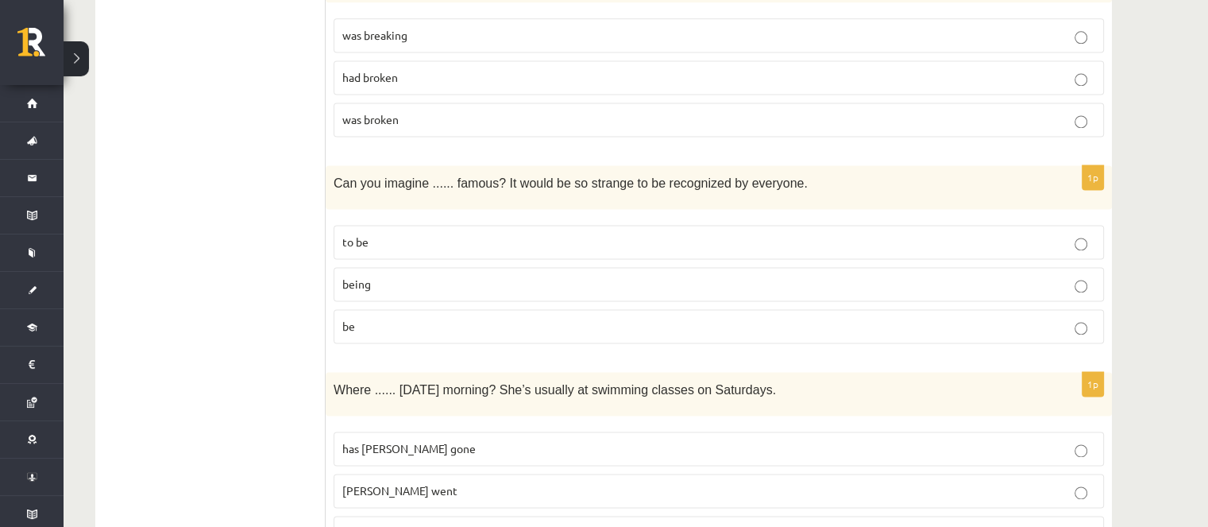
scroll to position [2224, 0]
click at [415, 264] on label "being" at bounding box center [719, 281] width 770 height 34
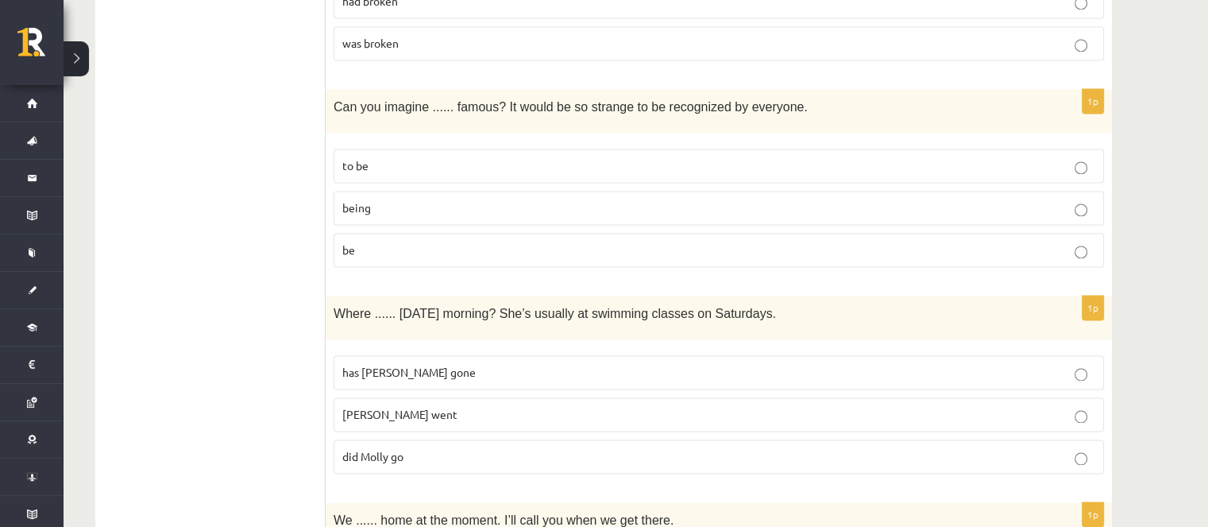
scroll to position [2382, 0]
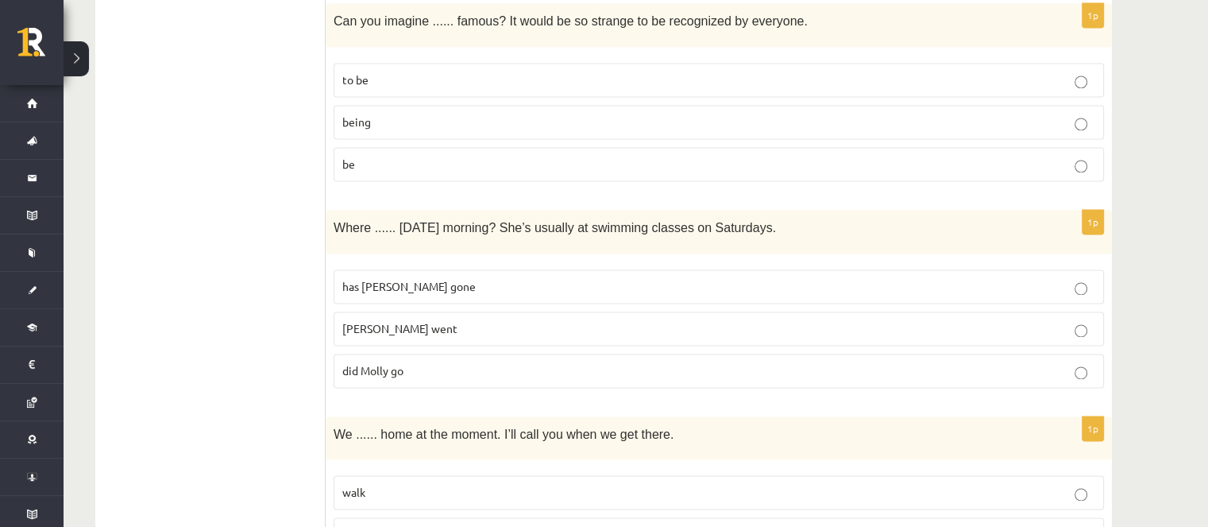
click at [422, 362] on p "did Molly go" at bounding box center [718, 370] width 753 height 17
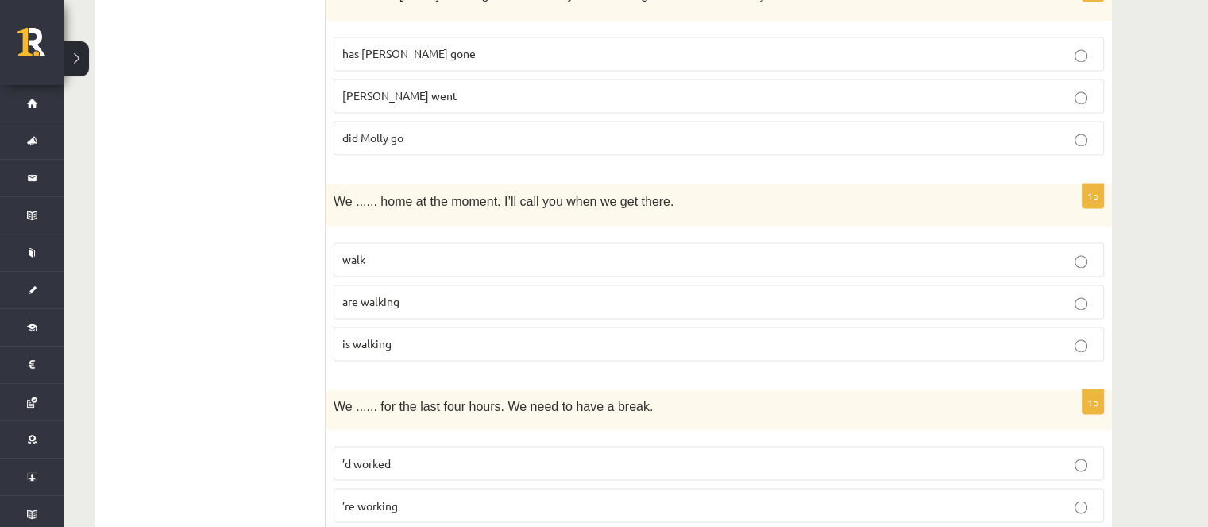
scroll to position [2621, 0]
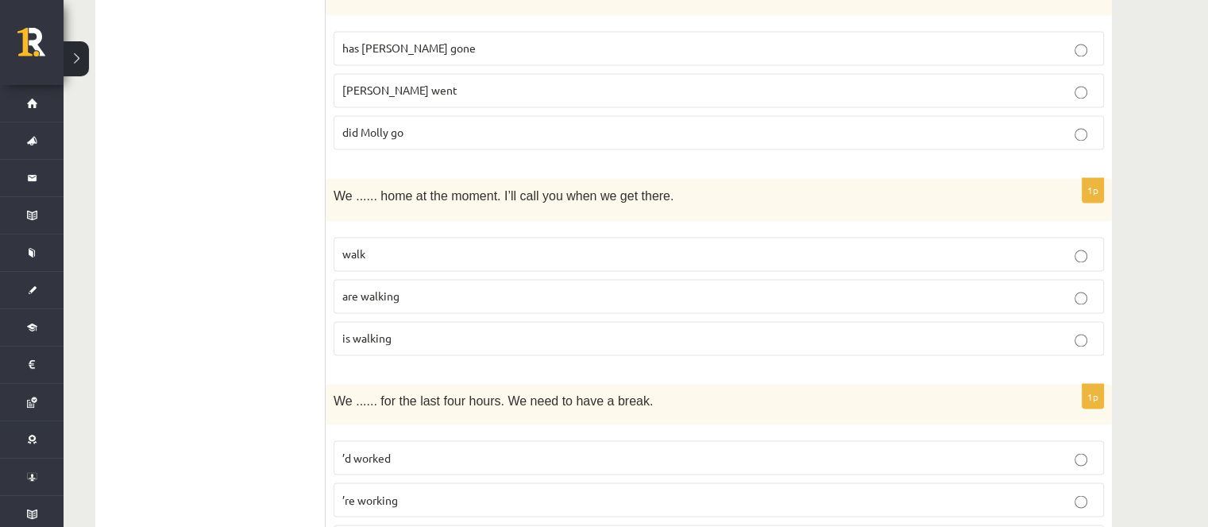
click at [372, 288] on span "are walking" at bounding box center [370, 295] width 57 height 14
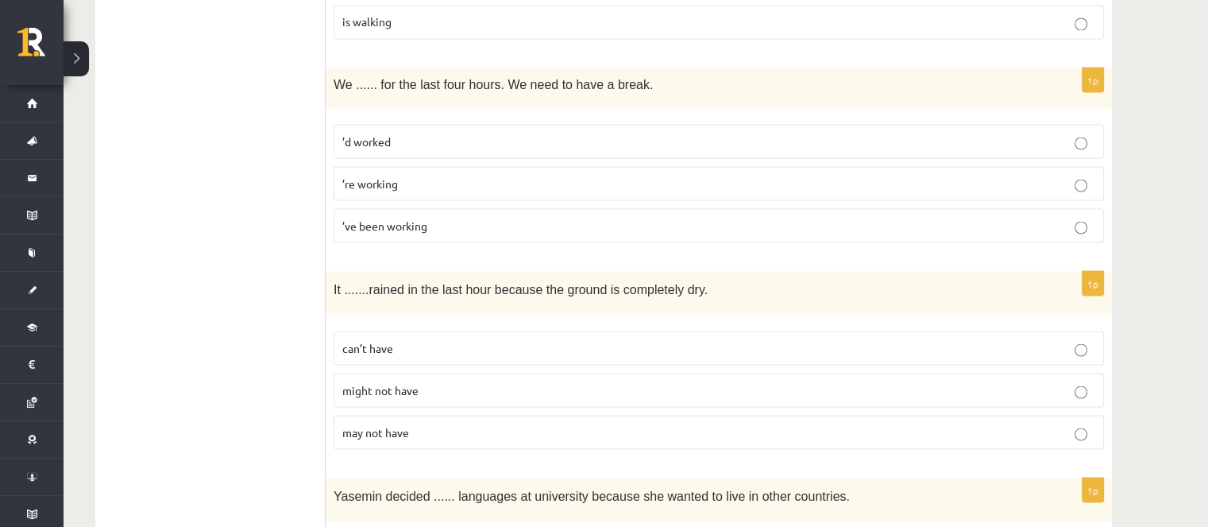
scroll to position [2938, 0]
click at [397, 206] on label "’ve been working" at bounding box center [719, 223] width 770 height 34
click at [411, 338] on p "can’t have" at bounding box center [718, 346] width 753 height 17
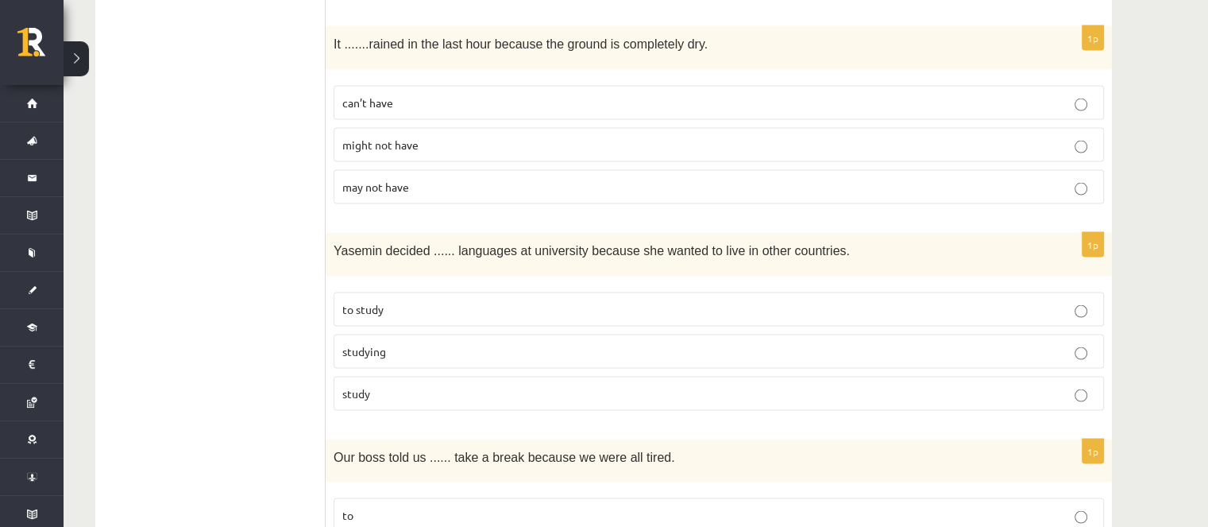
scroll to position [3256, 0]
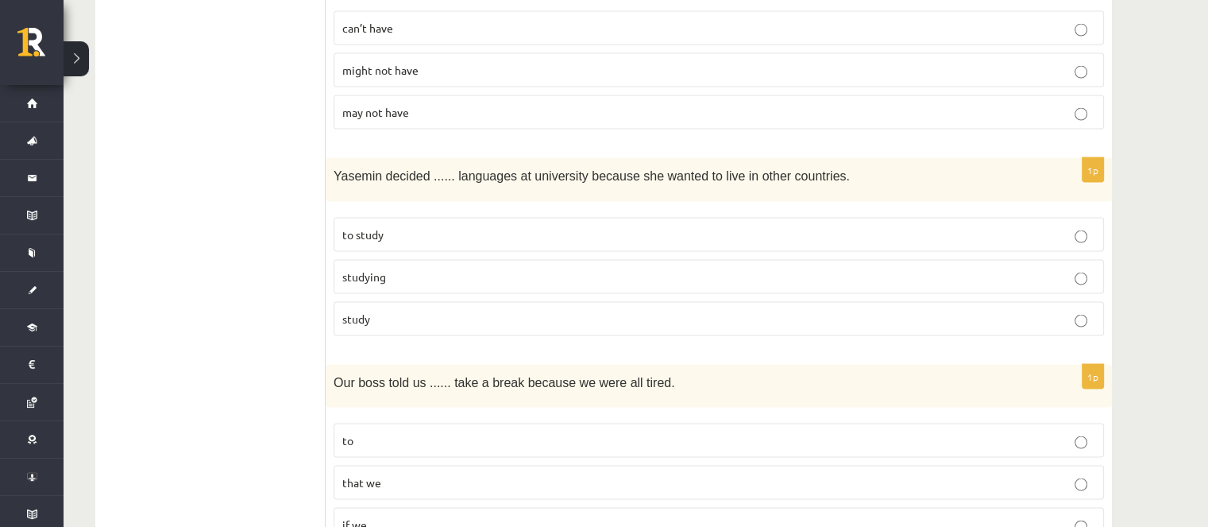
click at [491, 226] on p "to study" at bounding box center [718, 234] width 753 height 17
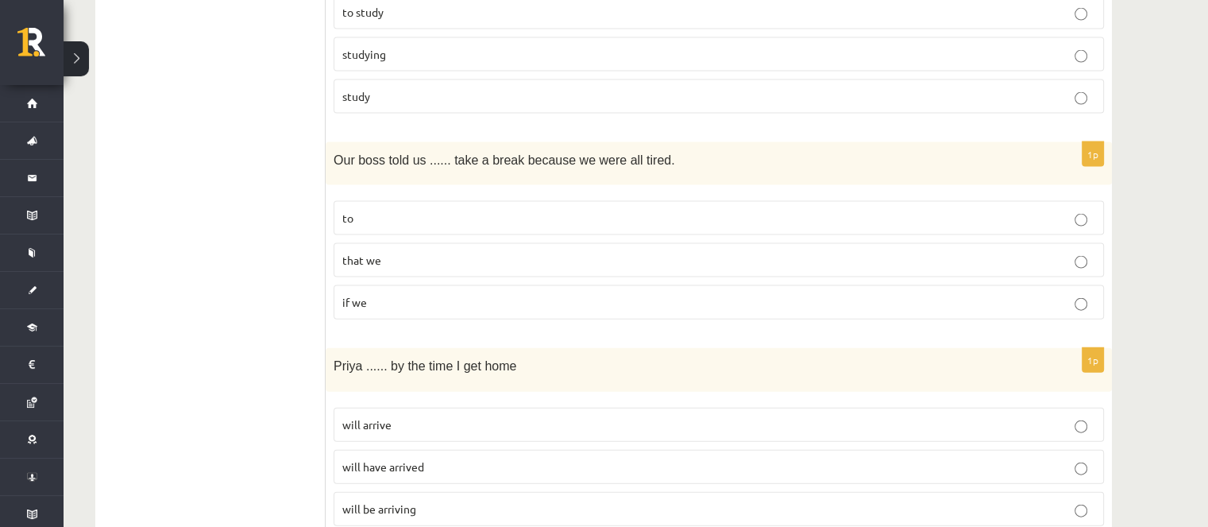
scroll to position [3494, 0]
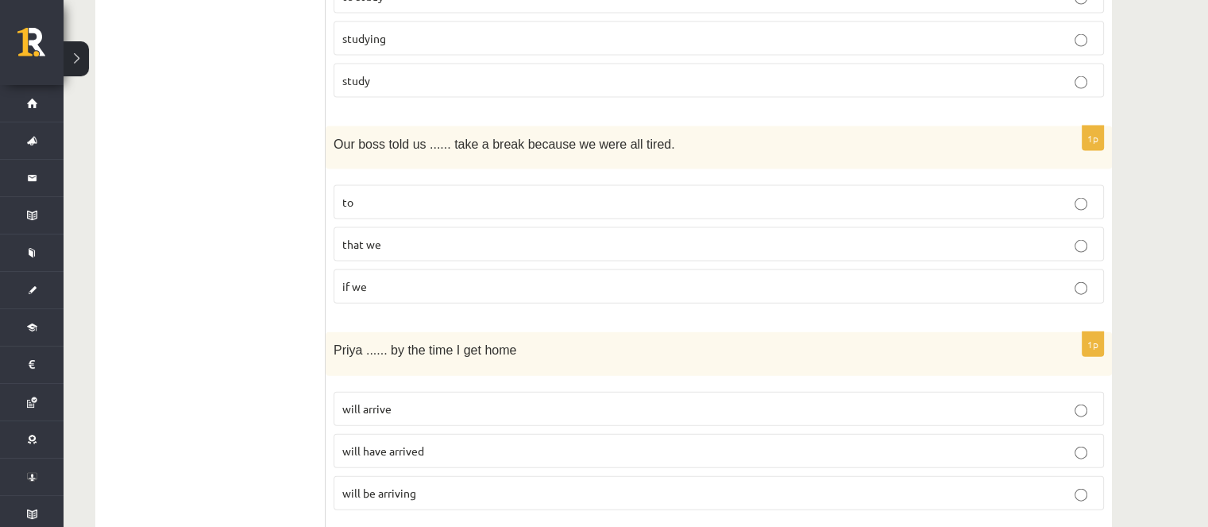
click at [417, 194] on p "to" at bounding box center [718, 202] width 753 height 17
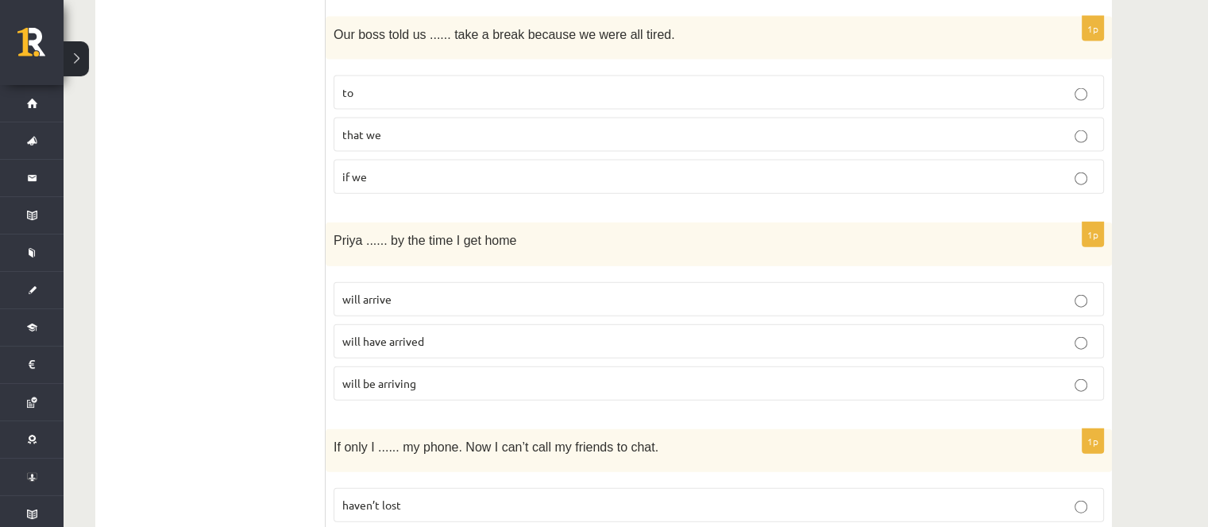
scroll to position [3733, 0]
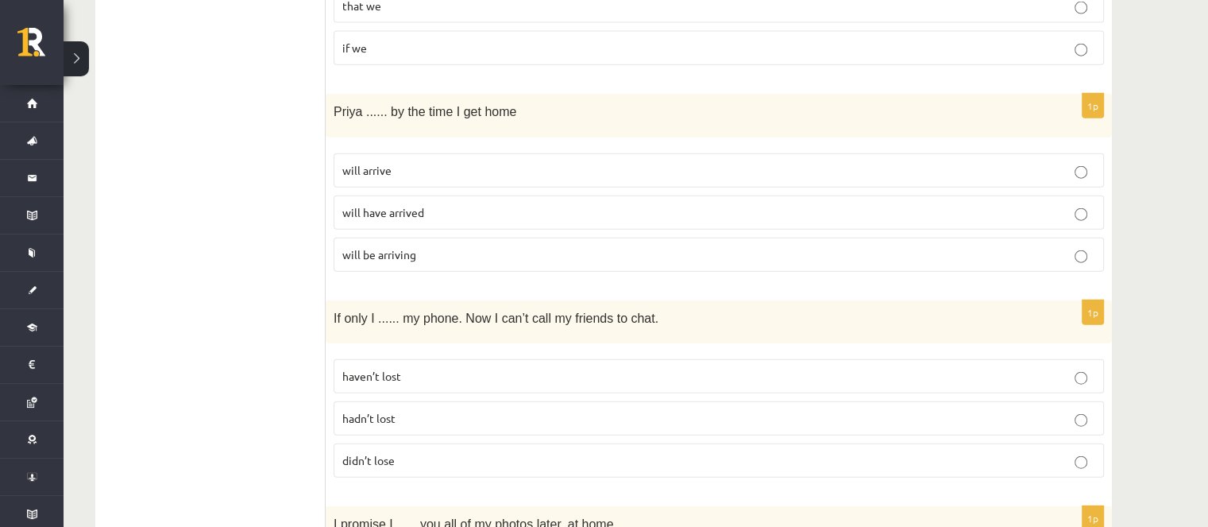
click at [446, 204] on p "will have arrived" at bounding box center [718, 212] width 753 height 17
click at [505, 368] on p "haven’t lost" at bounding box center [718, 376] width 753 height 17
click at [492, 407] on label "hadn’t lost" at bounding box center [719, 418] width 770 height 34
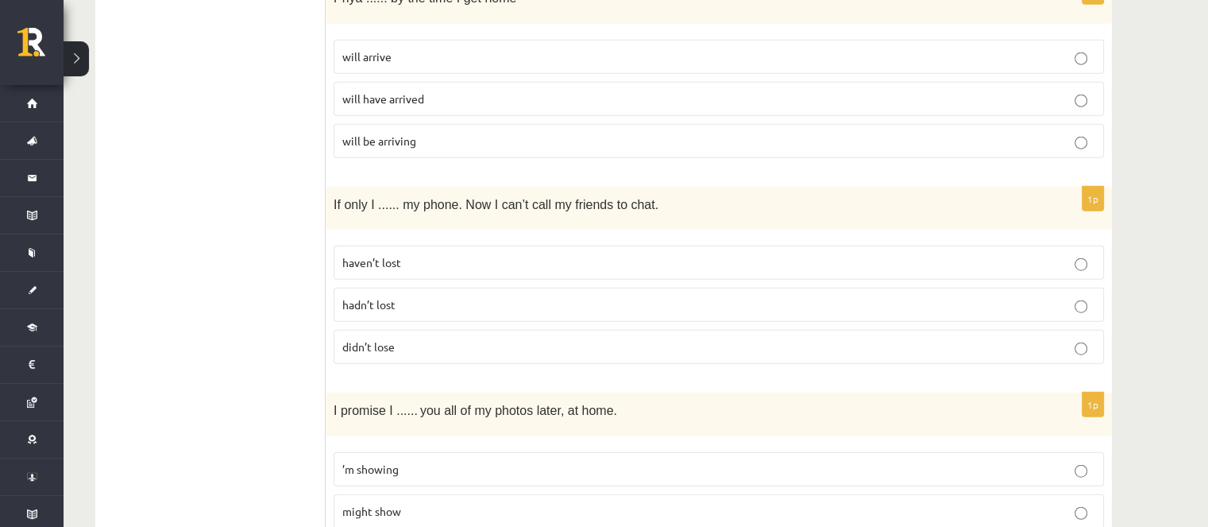
scroll to position [3929, 0]
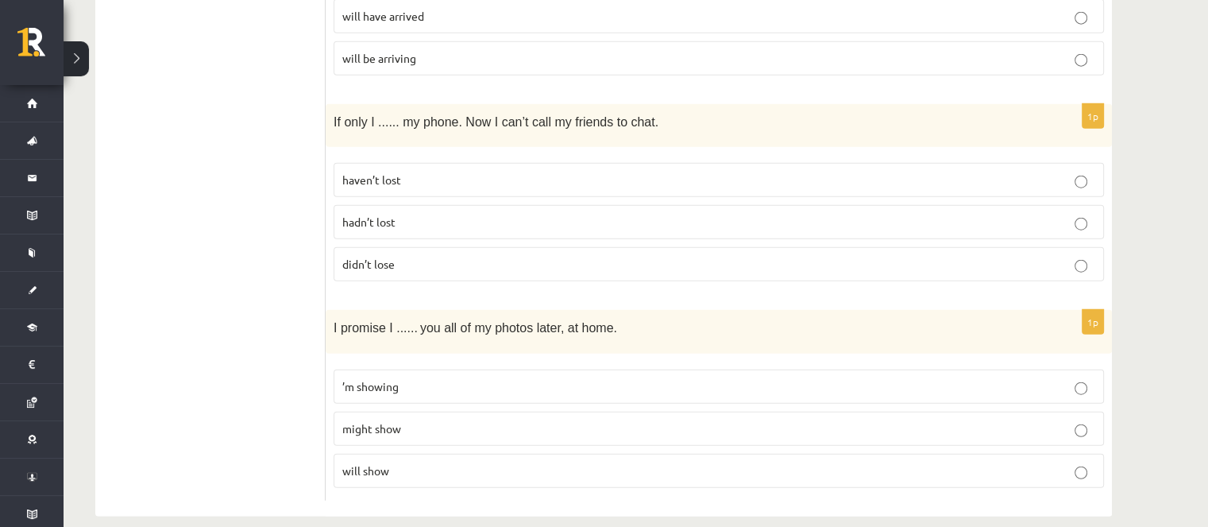
click at [373, 463] on label "will show" at bounding box center [719, 470] width 770 height 34
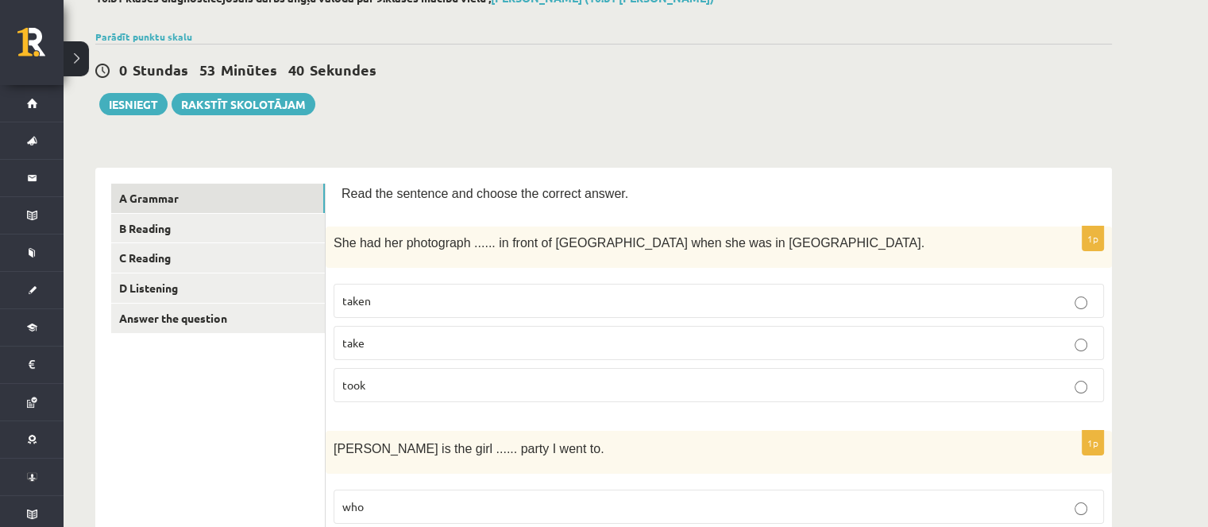
scroll to position [0, 0]
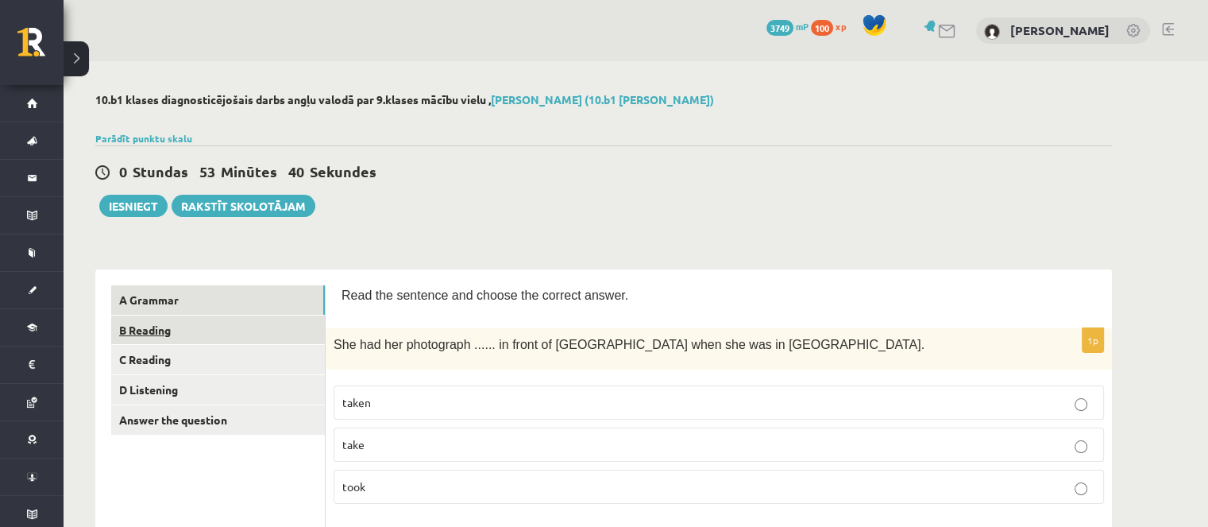
click at [210, 326] on link "B Reading" at bounding box center [218, 329] width 214 height 29
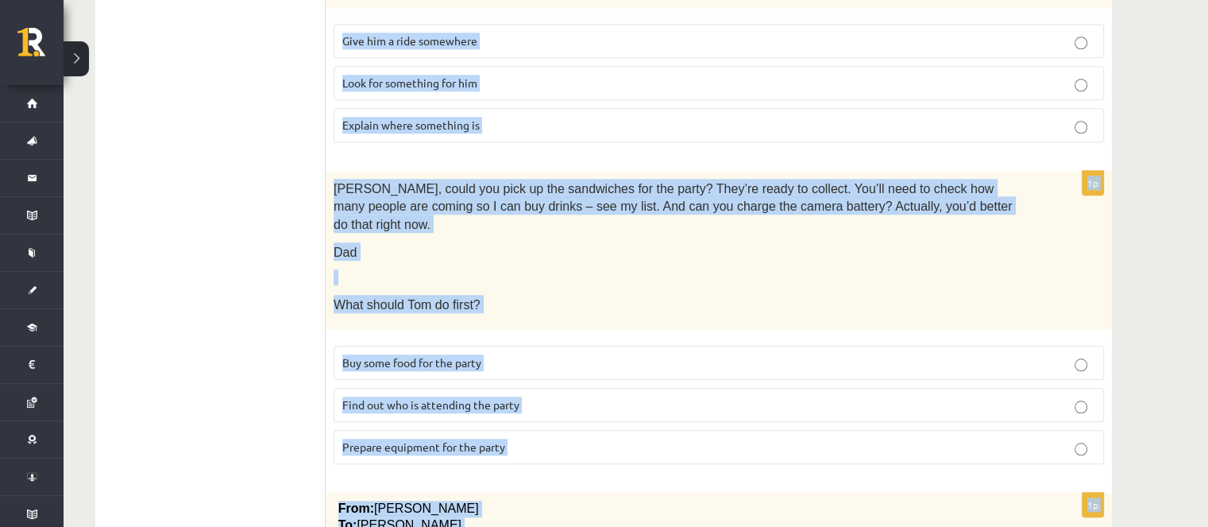
scroll to position [1693, 0]
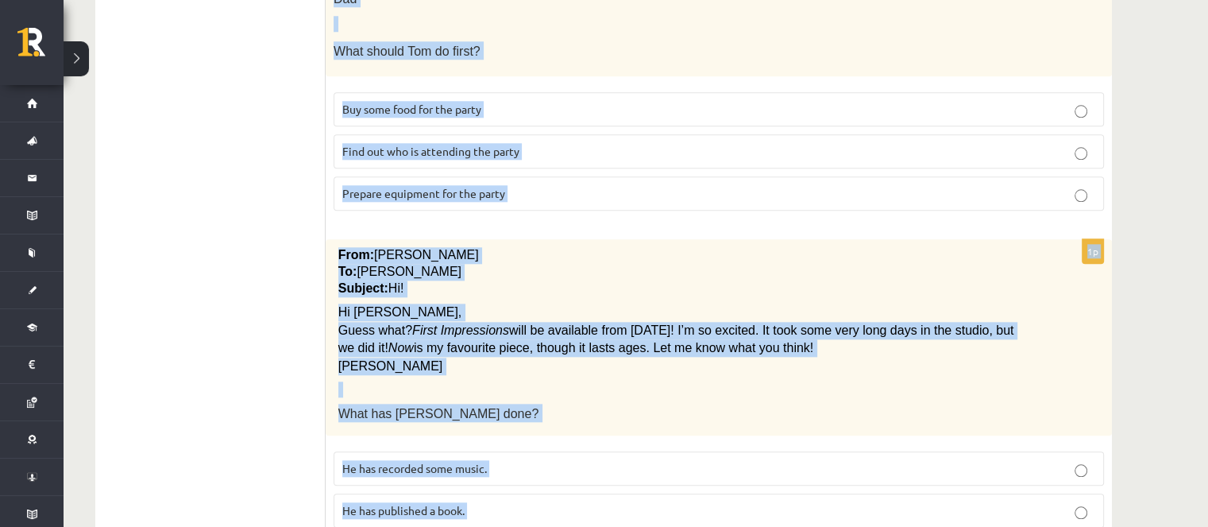
drag, startPoint x: 342, startPoint y: 110, endPoint x: 361, endPoint y: 272, distance: 163.8
copy form "Read the text and choose the correct answer. 1p Baby swim time! Come on Sunday …"
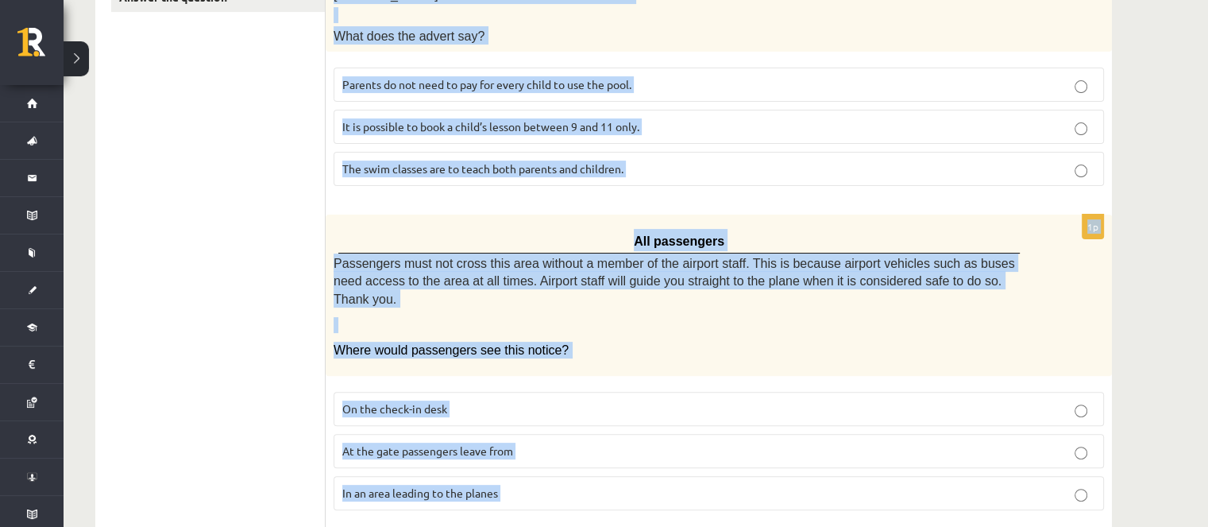
scroll to position [184, 0]
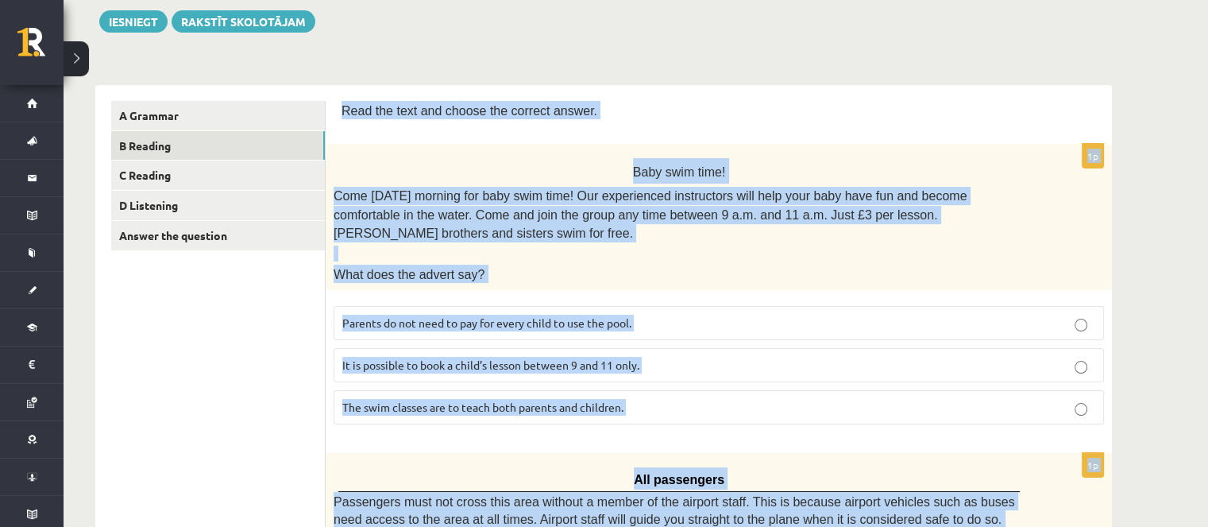
click at [492, 315] on span "Parents do not need to pay for every child to use the pool." at bounding box center [486, 322] width 289 height 14
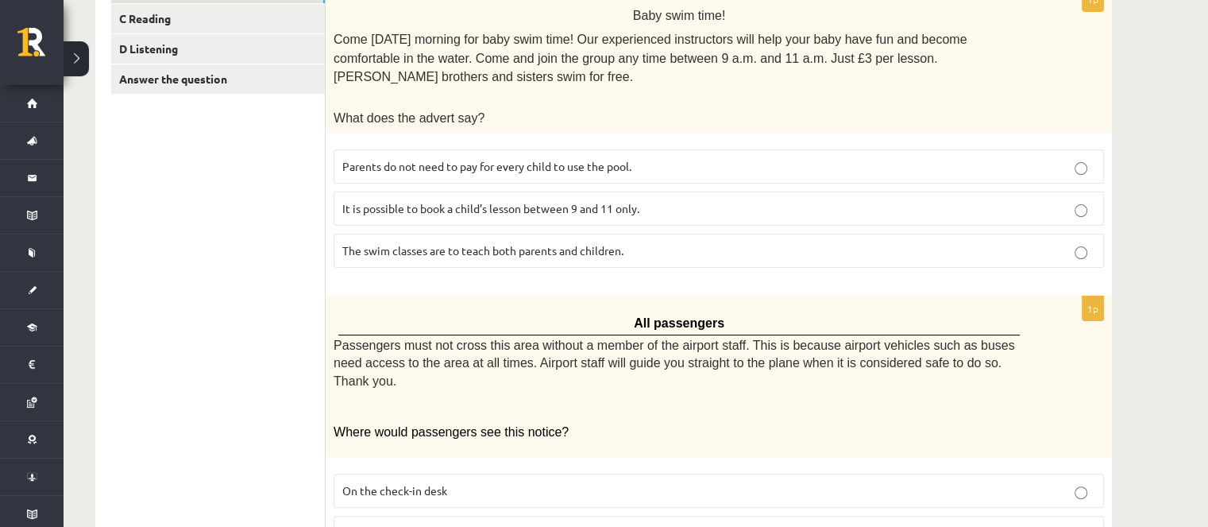
scroll to position [502, 0]
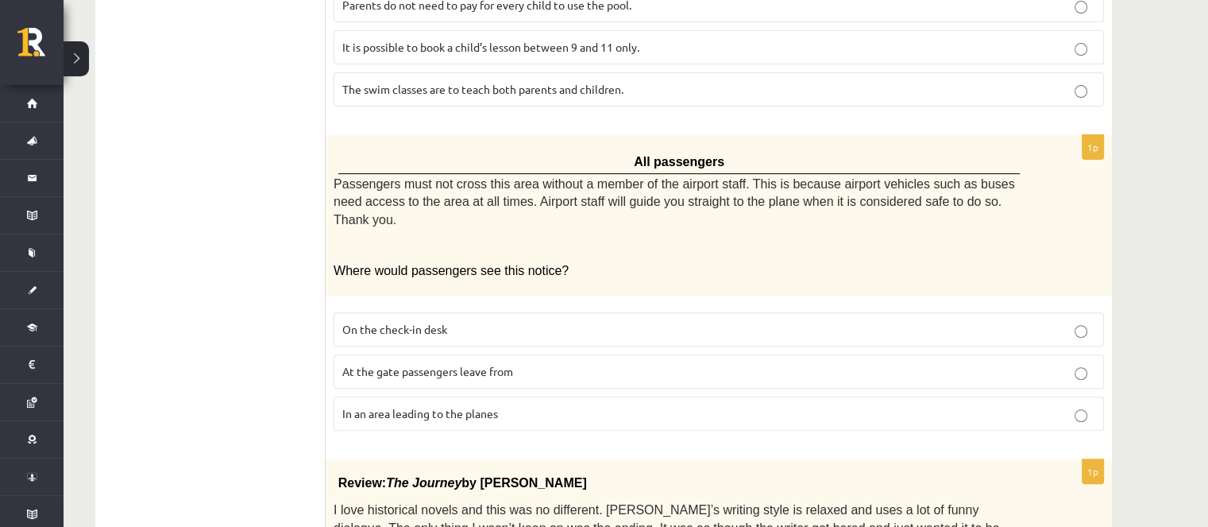
click at [538, 396] on label "In an area leading to the planes" at bounding box center [719, 413] width 770 height 34
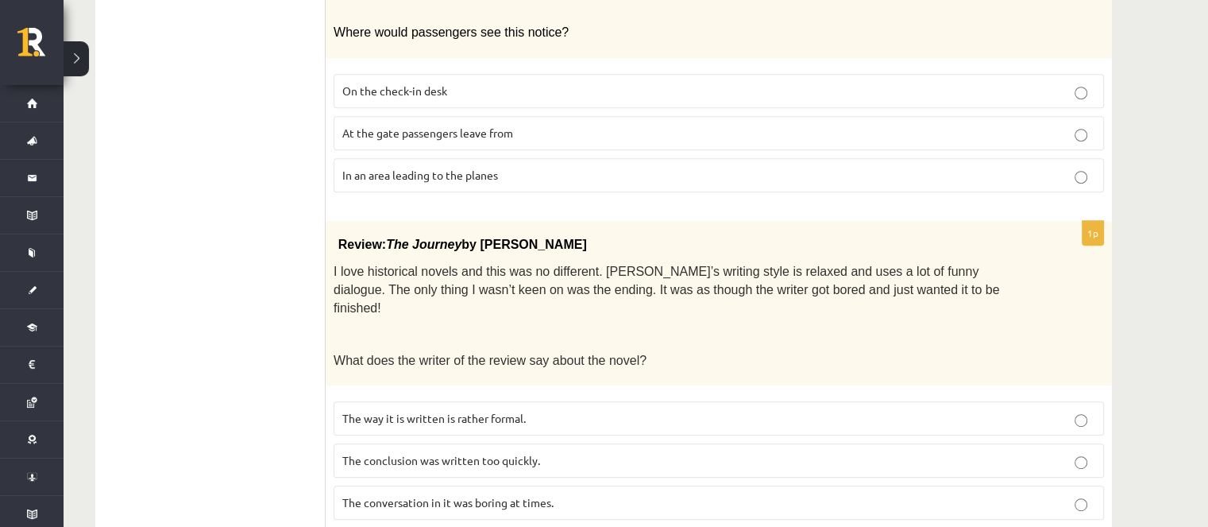
scroll to position [820, 0]
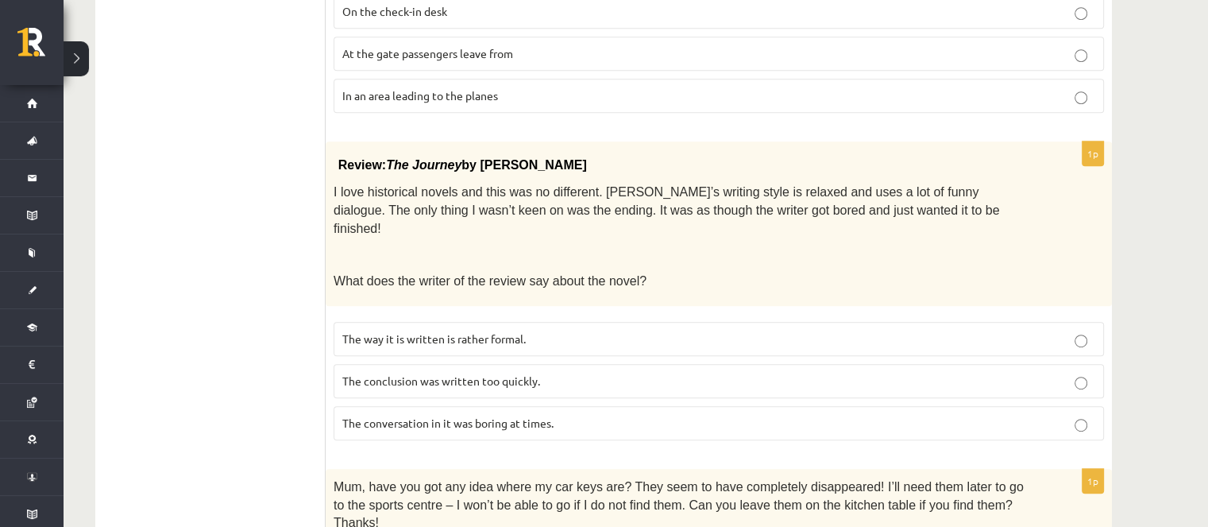
click at [519, 372] on p "The conclusion was written too quickly." at bounding box center [718, 380] width 753 height 17
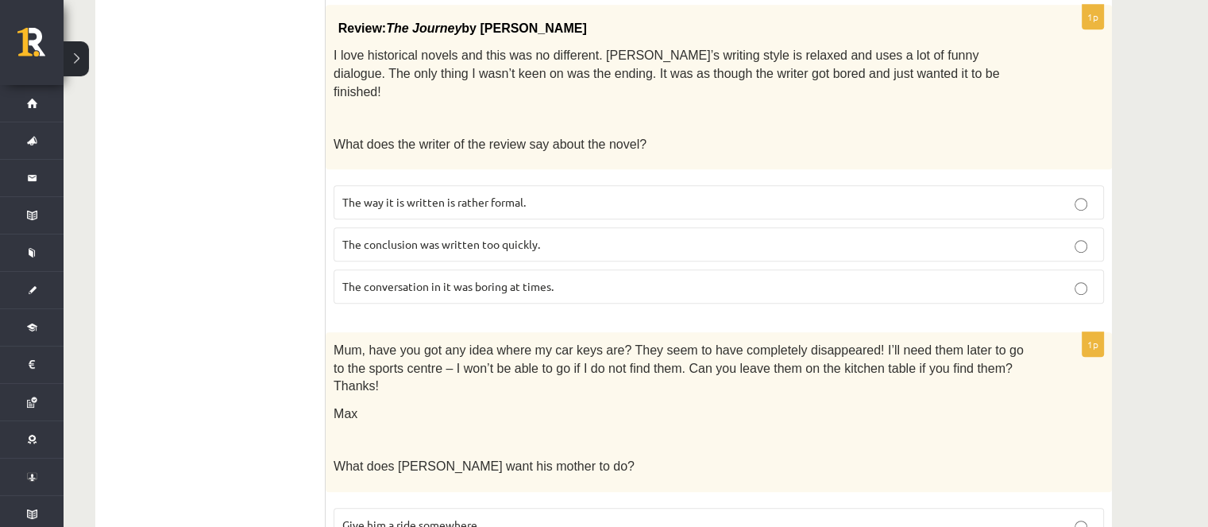
scroll to position [1137, 0]
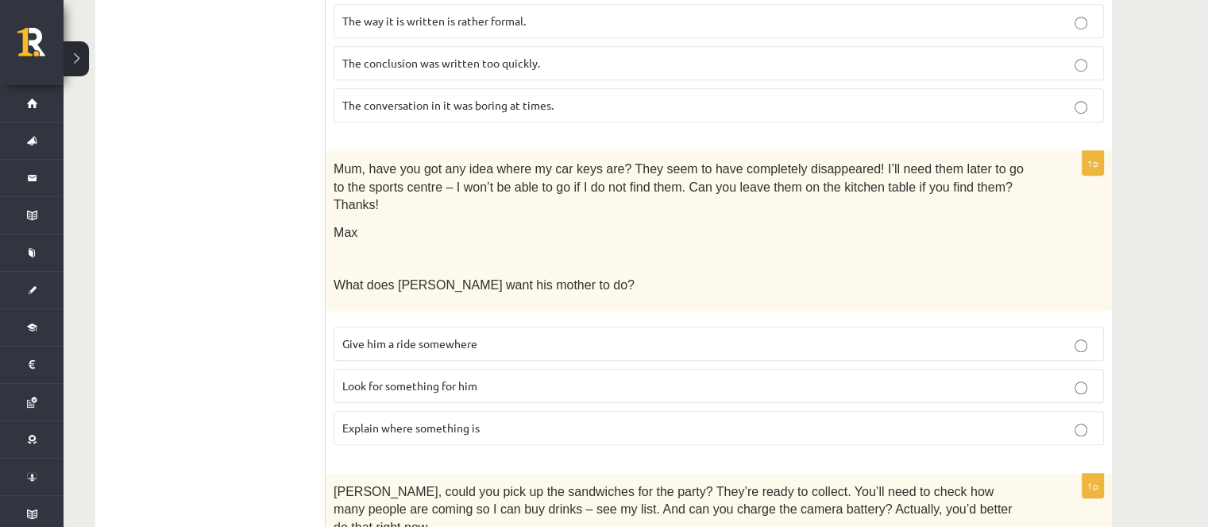
click at [508, 368] on label "Look for something for him" at bounding box center [719, 385] width 770 height 34
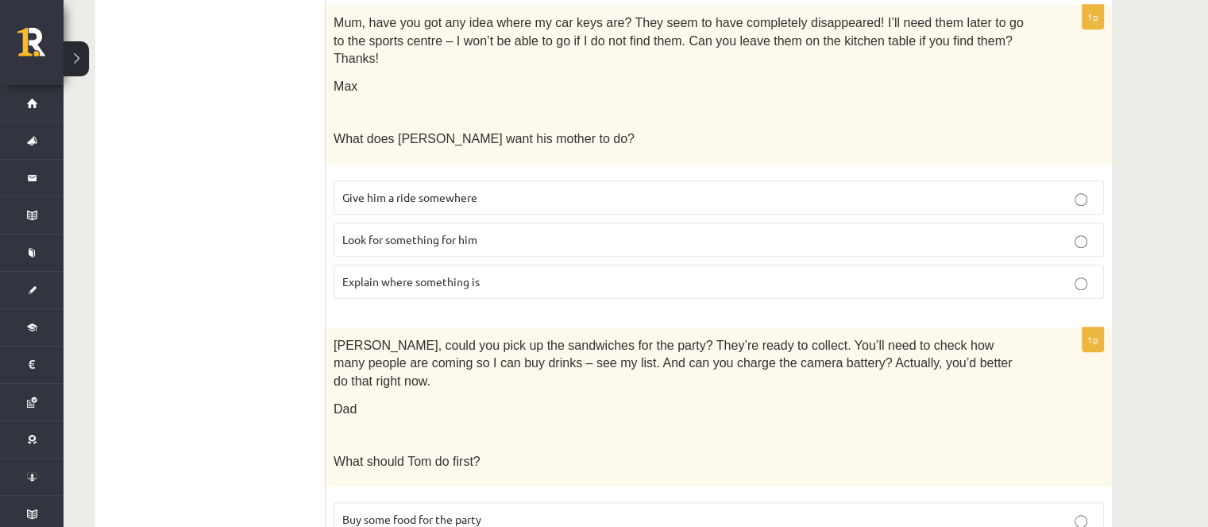
scroll to position [1455, 0]
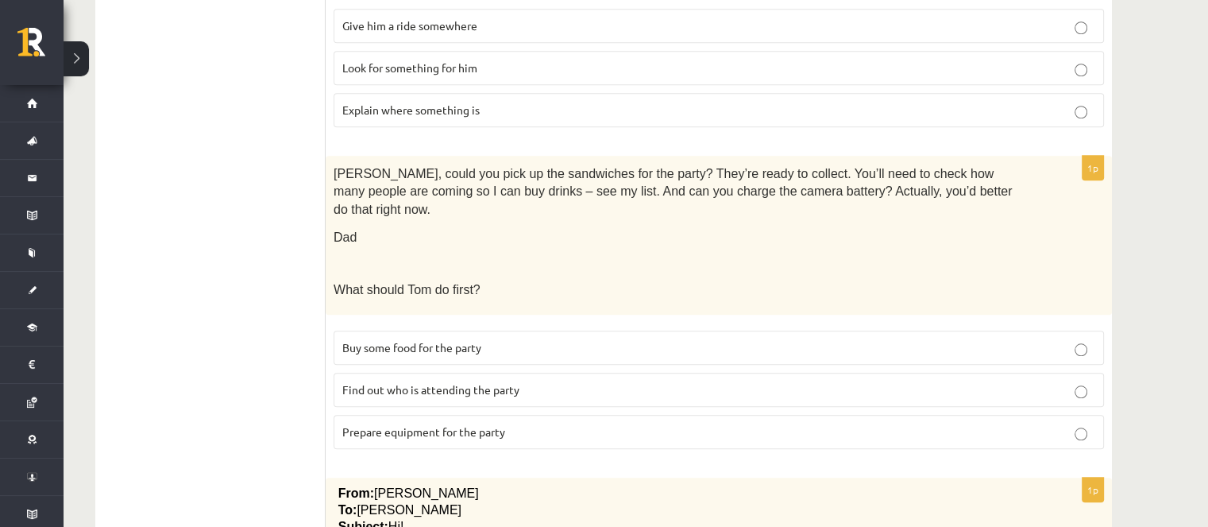
click at [448, 424] on span "Prepare equipment for the party" at bounding box center [423, 431] width 163 height 14
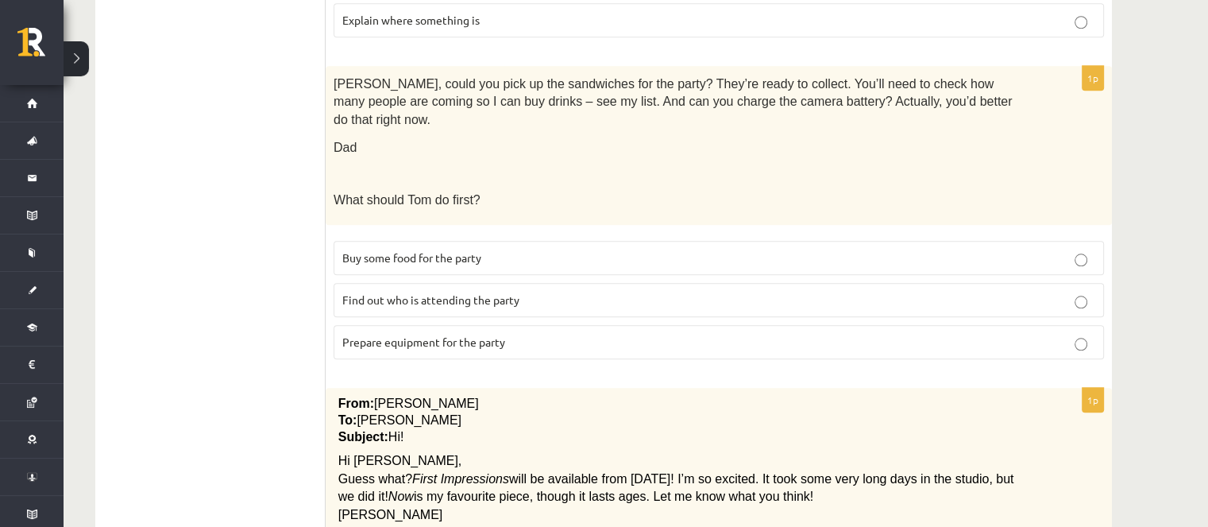
scroll to position [1693, 0]
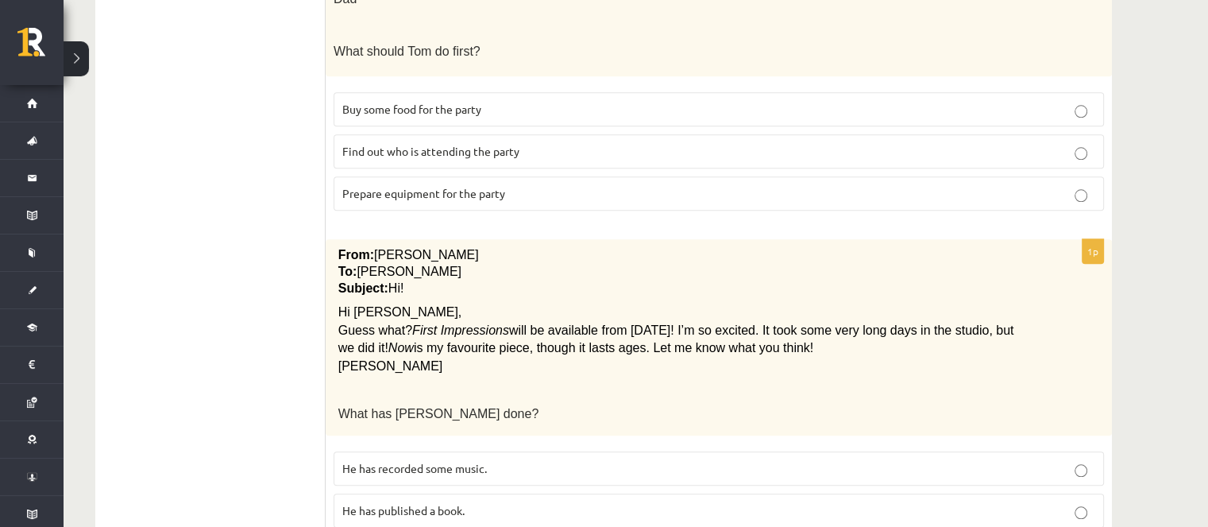
click at [481, 460] on p "He has recorded some music." at bounding box center [718, 468] width 753 height 17
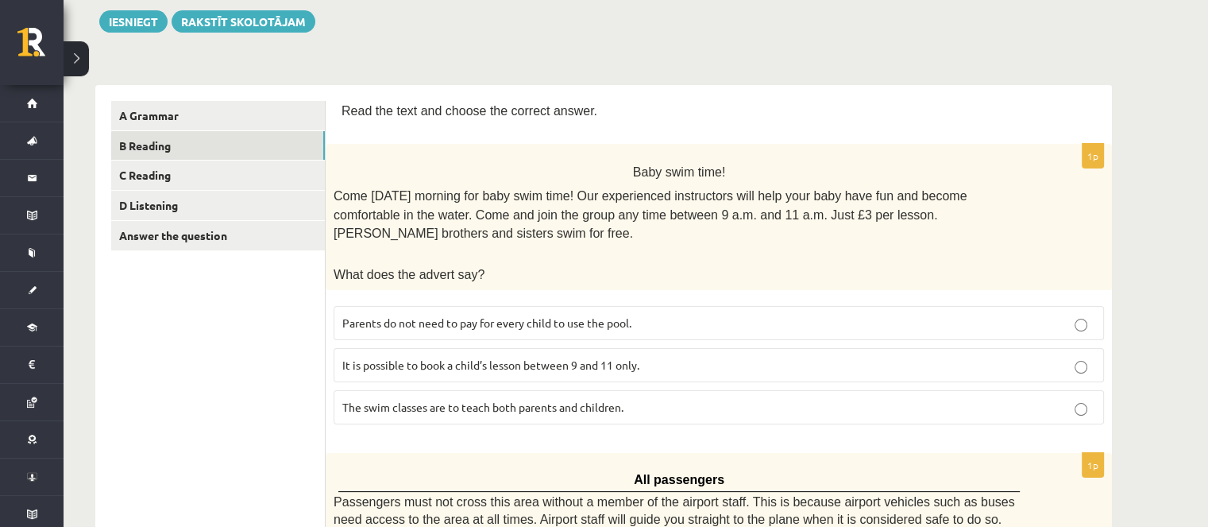
scroll to position [0, 0]
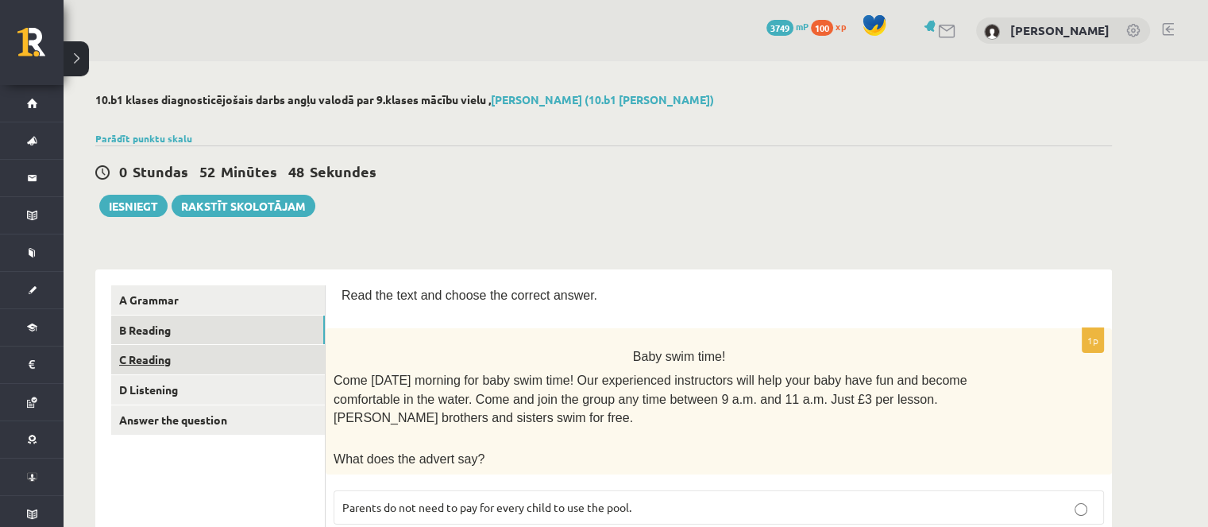
click at [245, 371] on link "C Reading" at bounding box center [218, 359] width 214 height 29
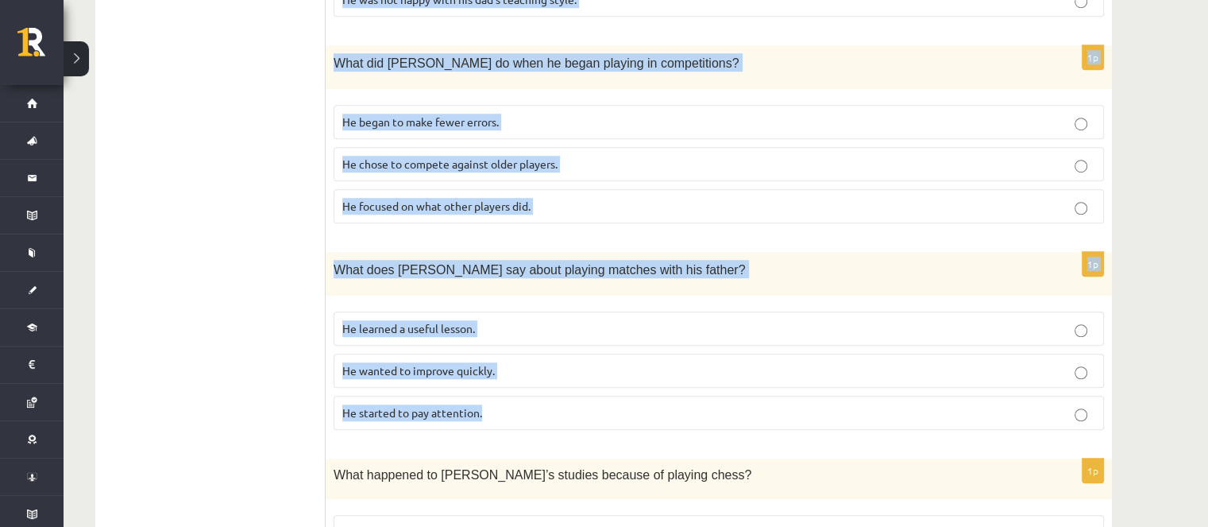
scroll to position [1458, 0]
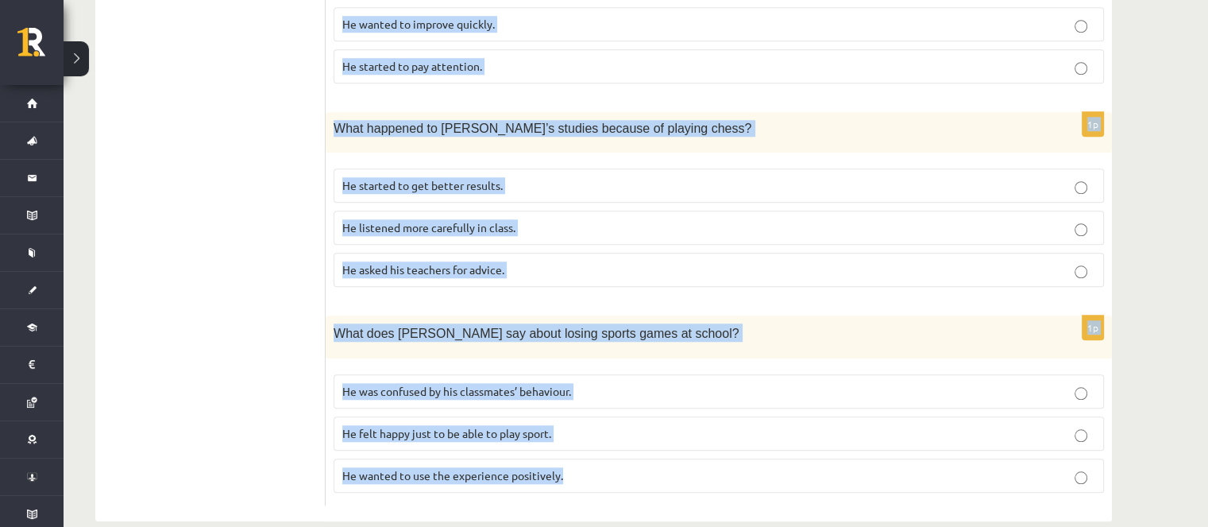
drag, startPoint x: 339, startPoint y: 220, endPoint x: 565, endPoint y: 457, distance: 327.5
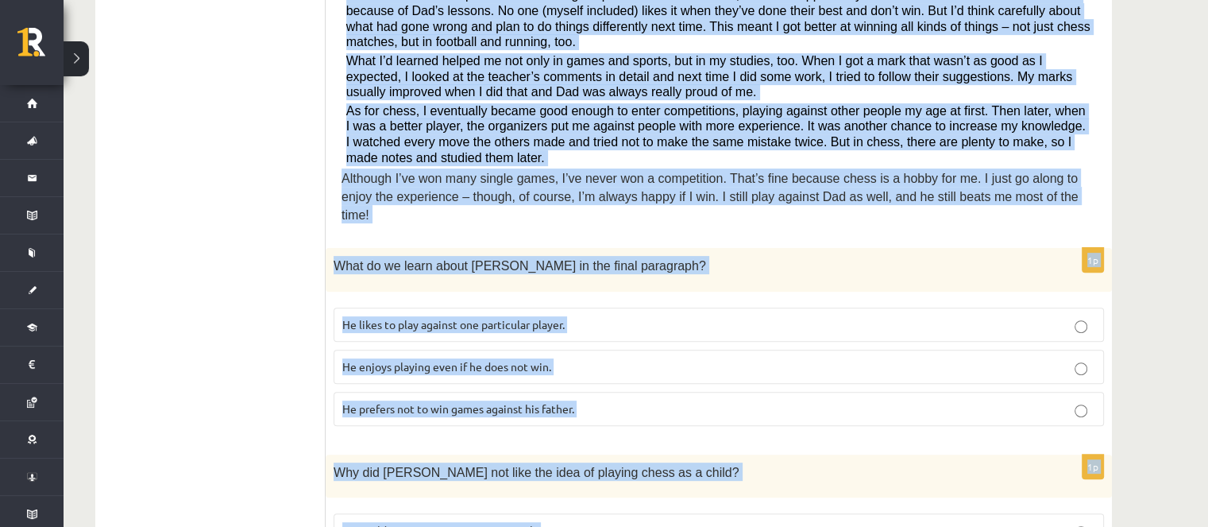
scroll to position [267, 0]
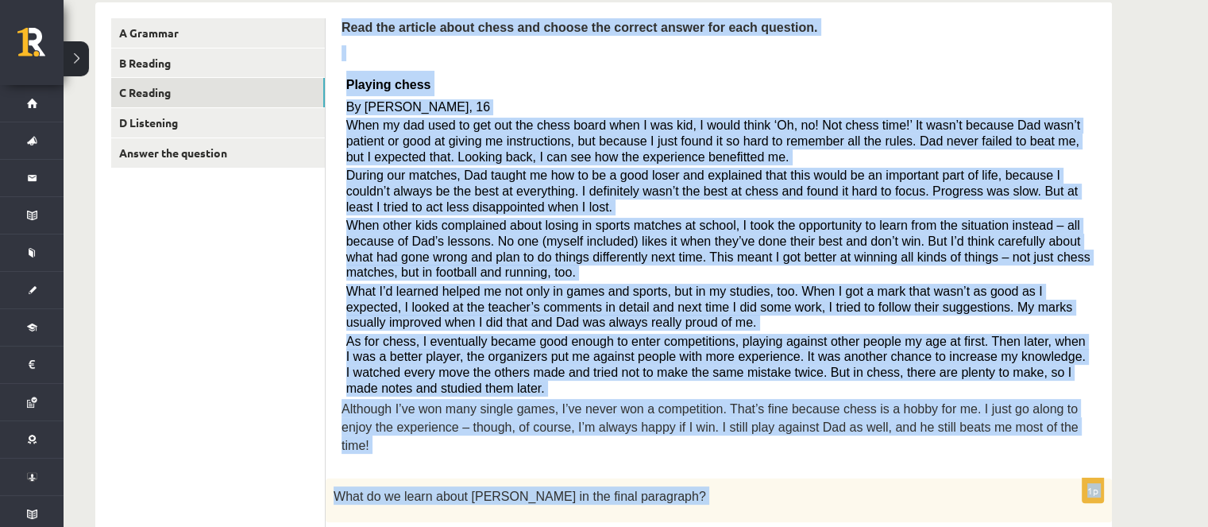
copy form "Read the article about chess and choose the correct answer for each question. P…"
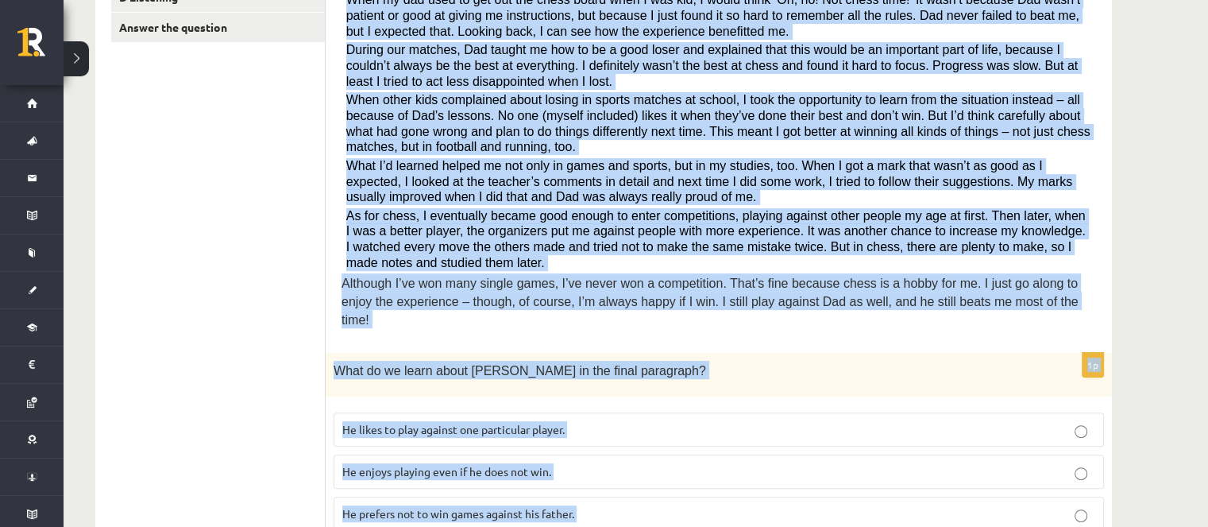
scroll to position [505, 0]
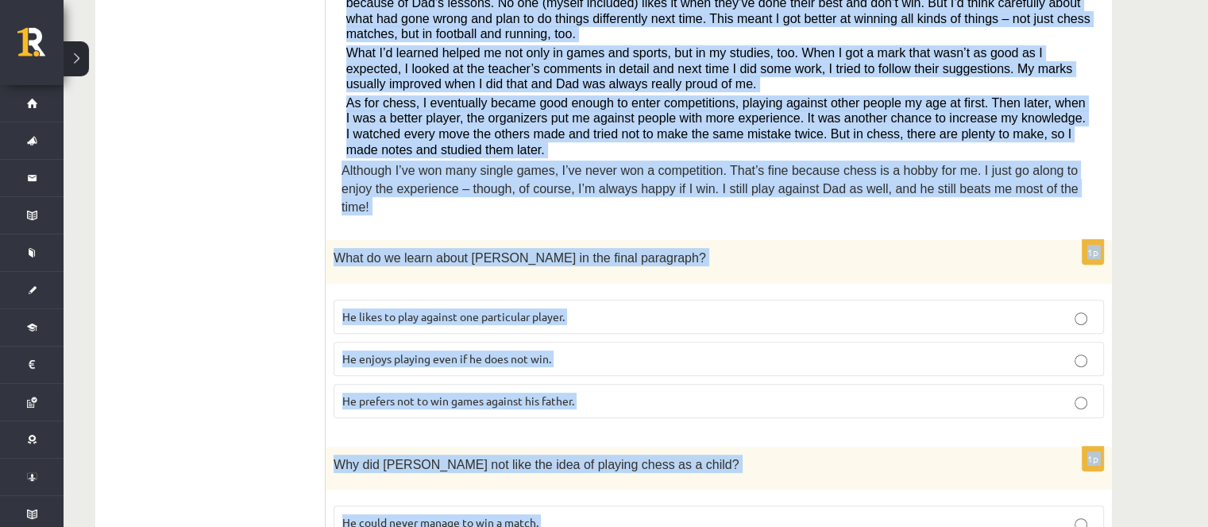
click at [475, 309] on span "He likes to play against one particular player." at bounding box center [453, 316] width 222 height 14
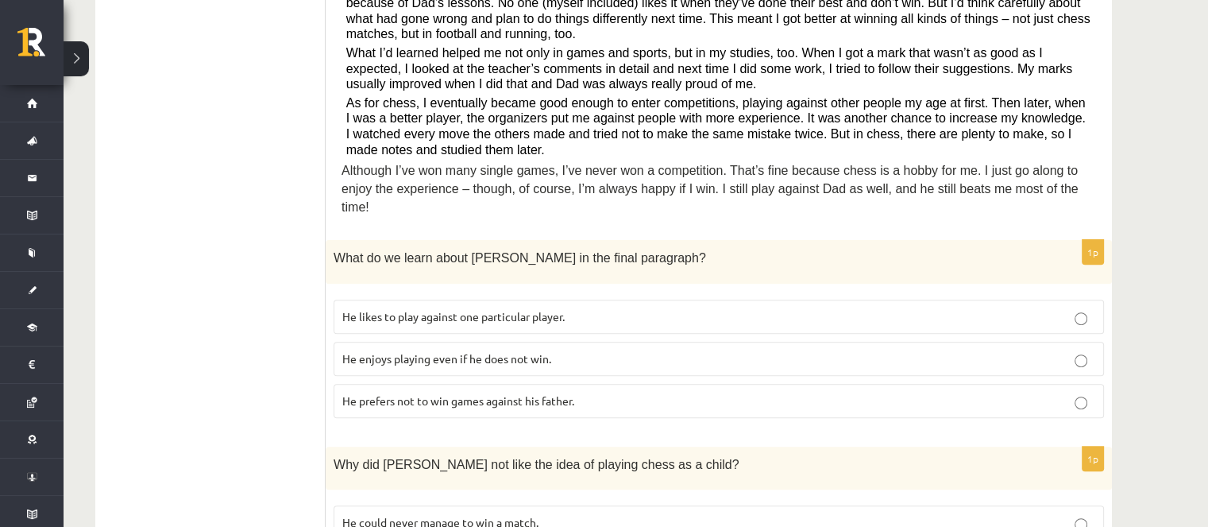
click at [475, 351] on span "He enjoys playing even if he does not win." at bounding box center [446, 358] width 209 height 14
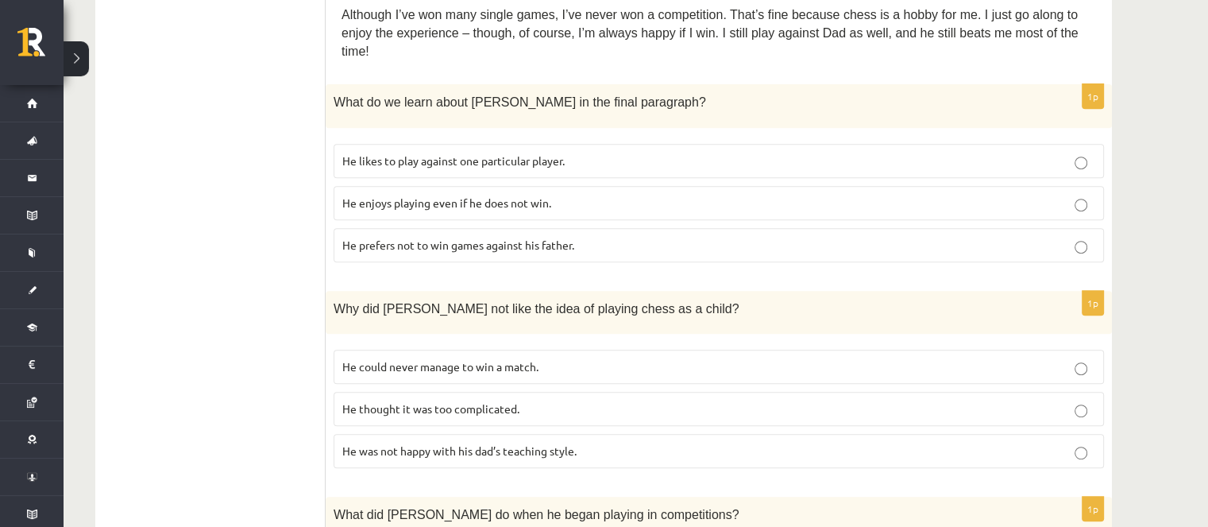
scroll to position [743, 0]
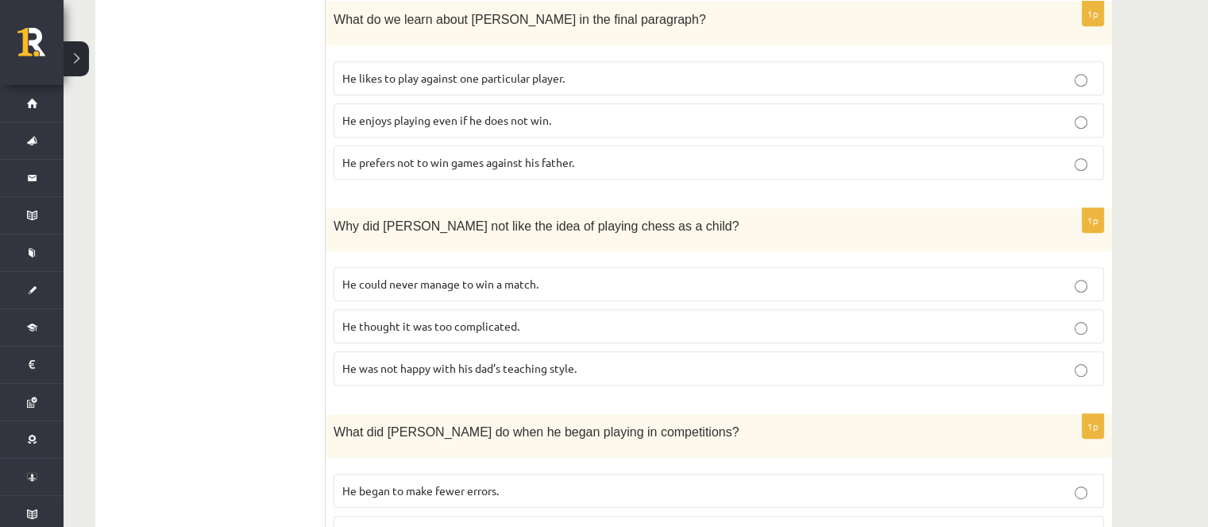
drag, startPoint x: 531, startPoint y: 312, endPoint x: 518, endPoint y: 114, distance: 198.2
click at [531, 318] on p "He thought it was too complicated." at bounding box center [718, 326] width 753 height 17
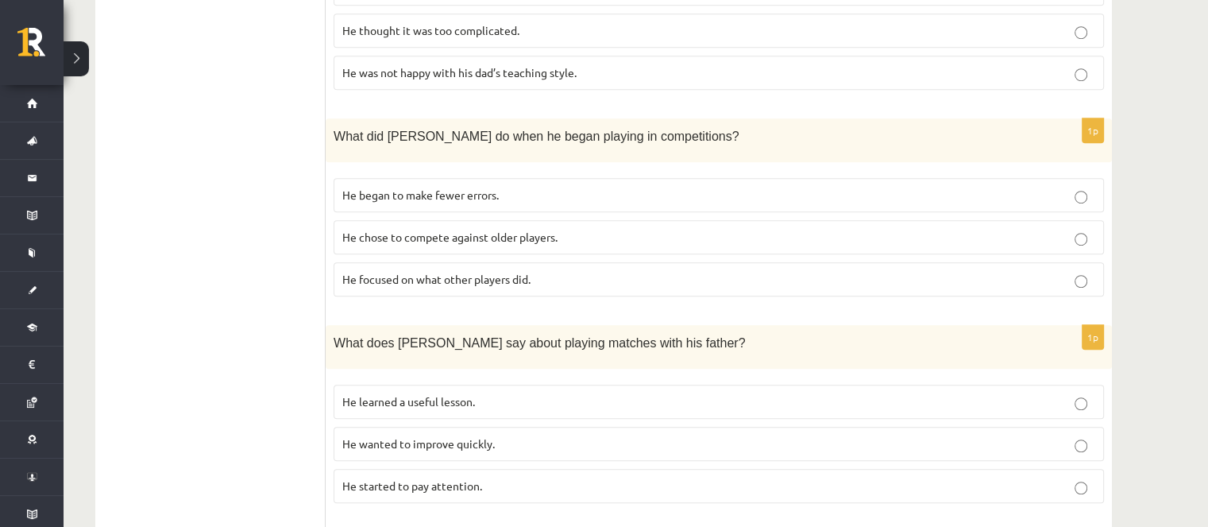
scroll to position [1061, 0]
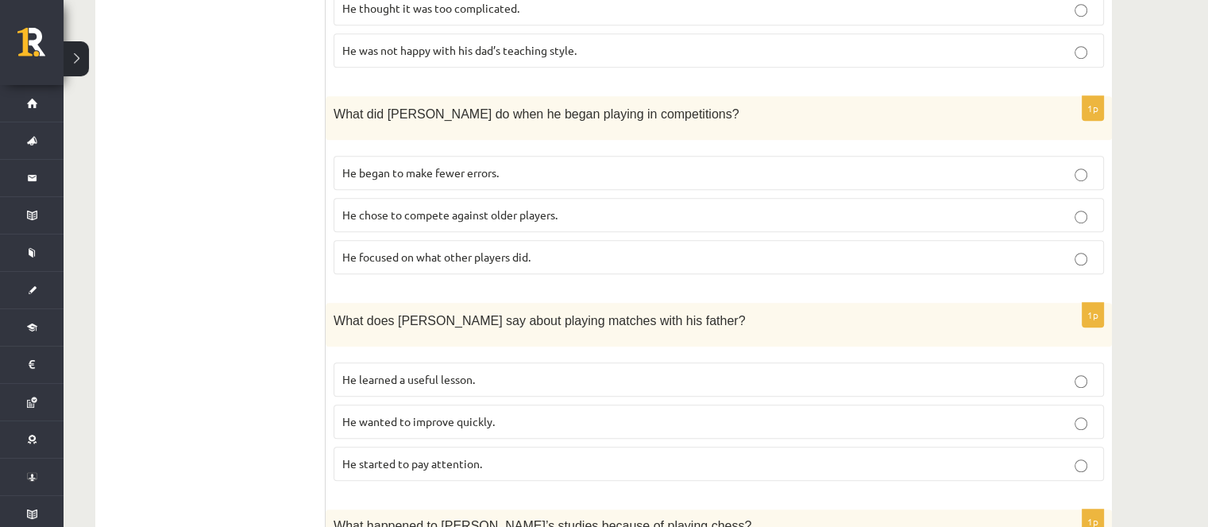
click at [511, 247] on fieldset "He began to make fewer errors. He chose to compete against older players. He fo…" at bounding box center [719, 213] width 770 height 131
click at [511, 243] on label "He focused on what other players did." at bounding box center [719, 257] width 770 height 34
click at [483, 368] on label "He learned a useful lesson." at bounding box center [719, 379] width 770 height 34
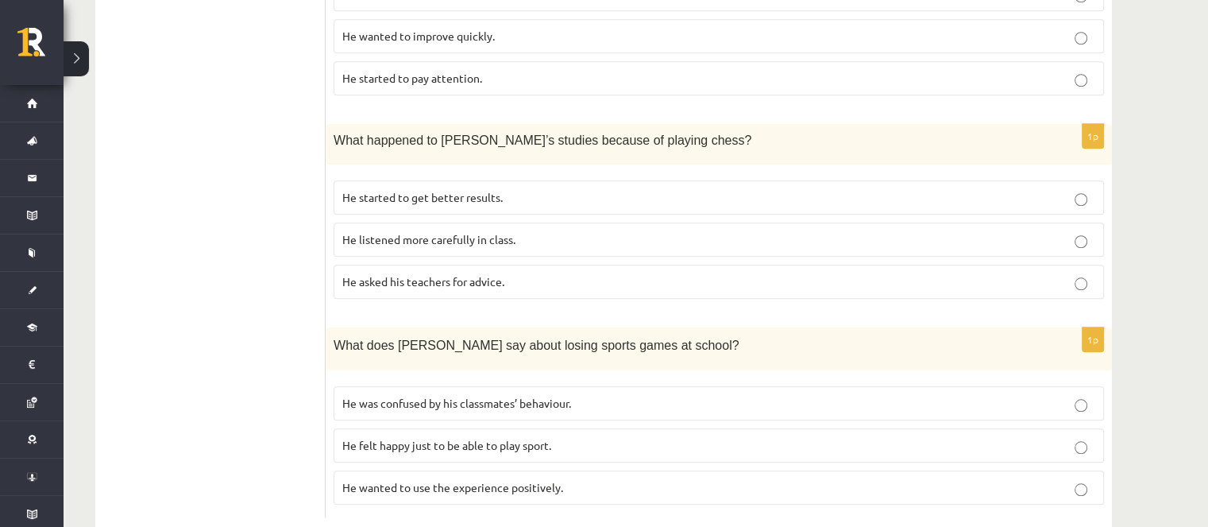
scroll to position [1458, 0]
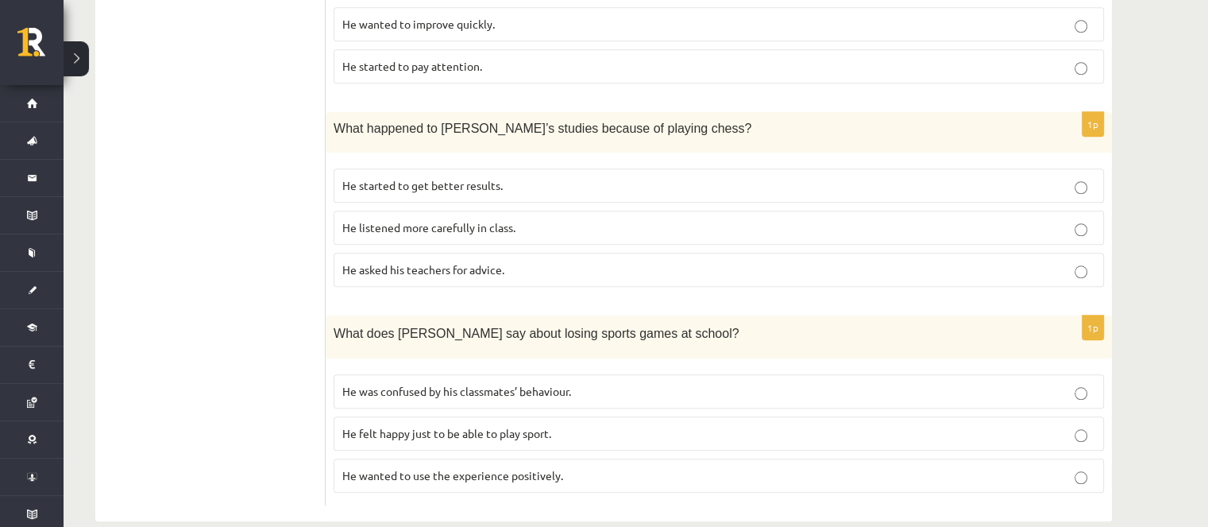
click at [479, 160] on fieldset "He started to get better results. He listened more carefully in class. He asked…" at bounding box center [719, 225] width 770 height 131
click at [479, 168] on label "He started to get better results." at bounding box center [719, 185] width 770 height 34
click at [534, 467] on p "He wanted to use the experience positively." at bounding box center [718, 475] width 753 height 17
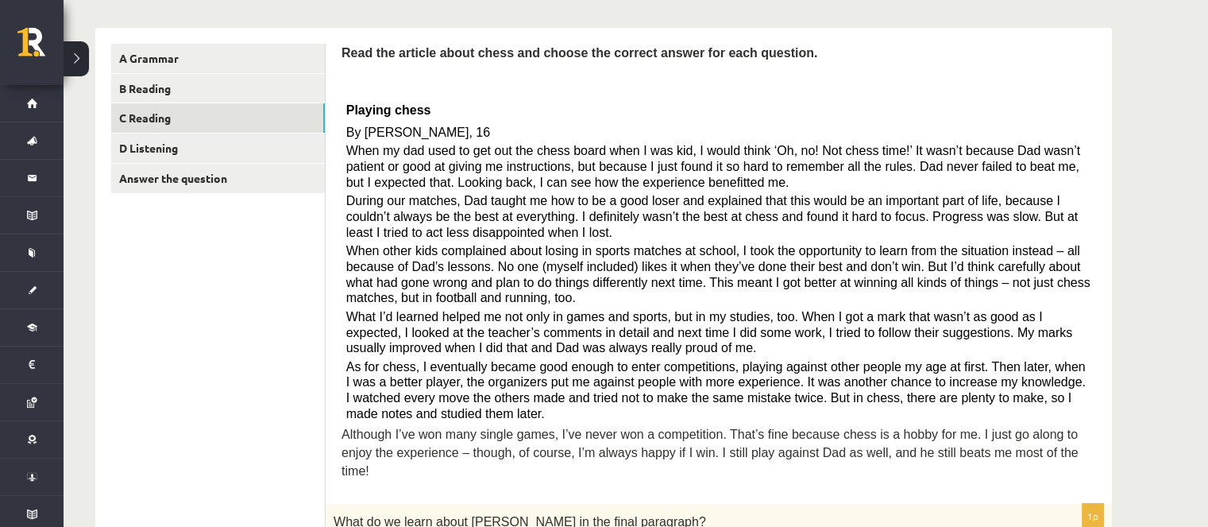
scroll to position [108, 0]
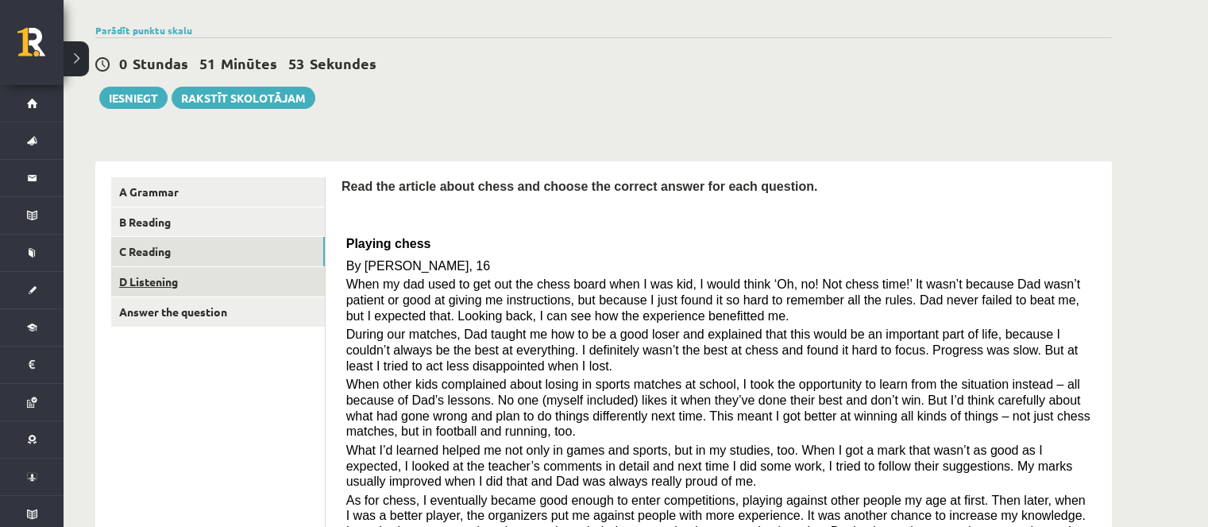
click at [237, 285] on link "D Listening" at bounding box center [218, 281] width 214 height 29
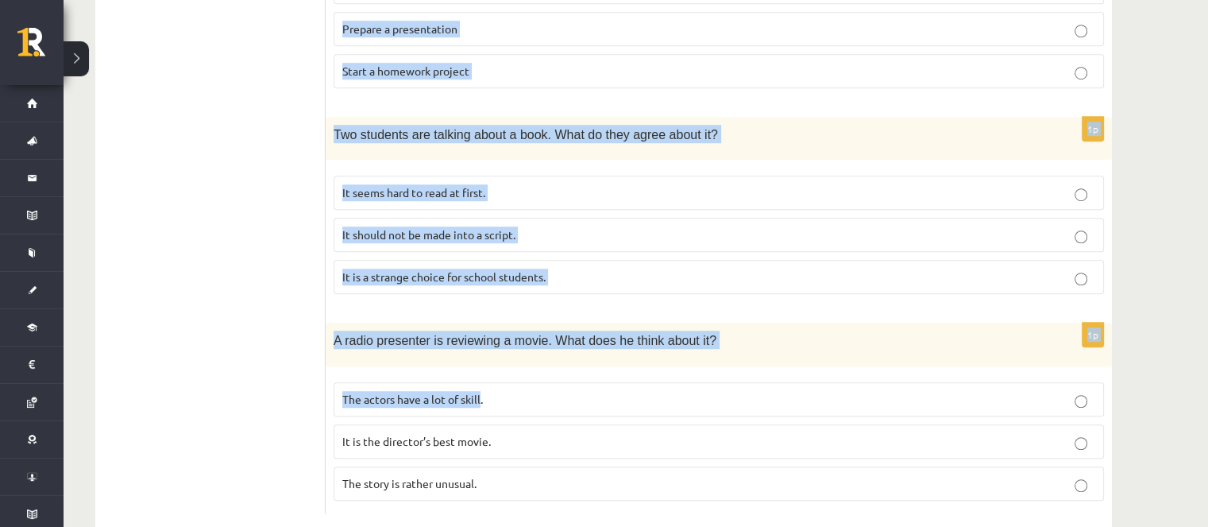
scroll to position [1128, 0]
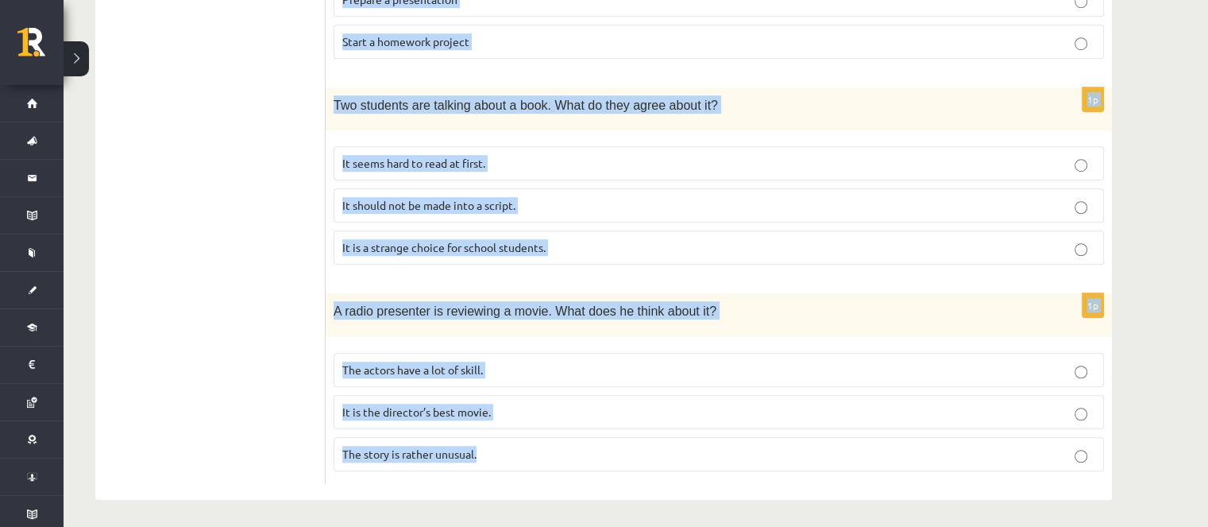
drag, startPoint x: 335, startPoint y: 299, endPoint x: 501, endPoint y: 444, distance: 220.1
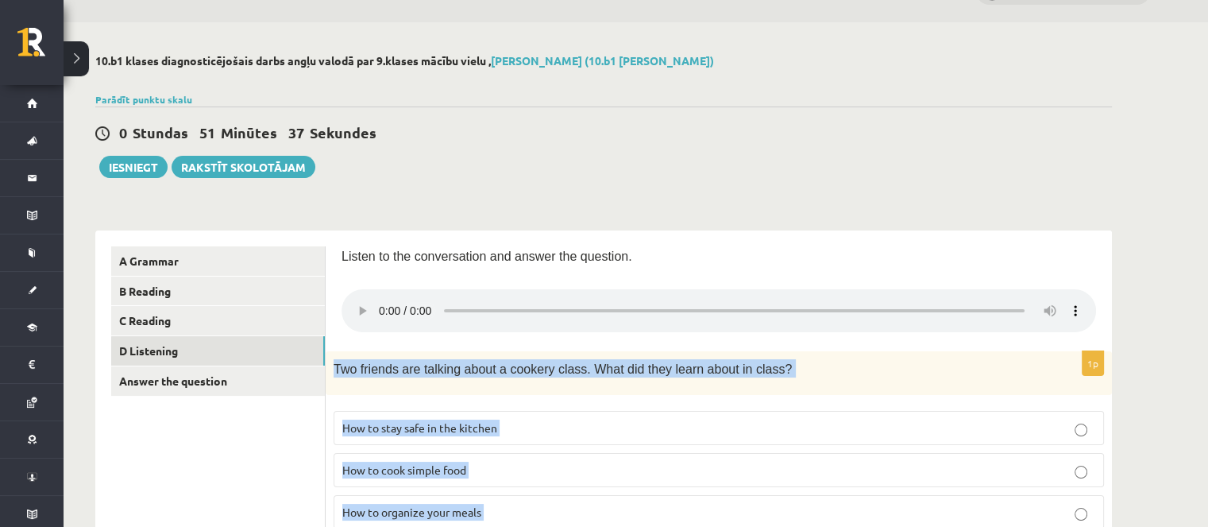
scroll to position [0, 0]
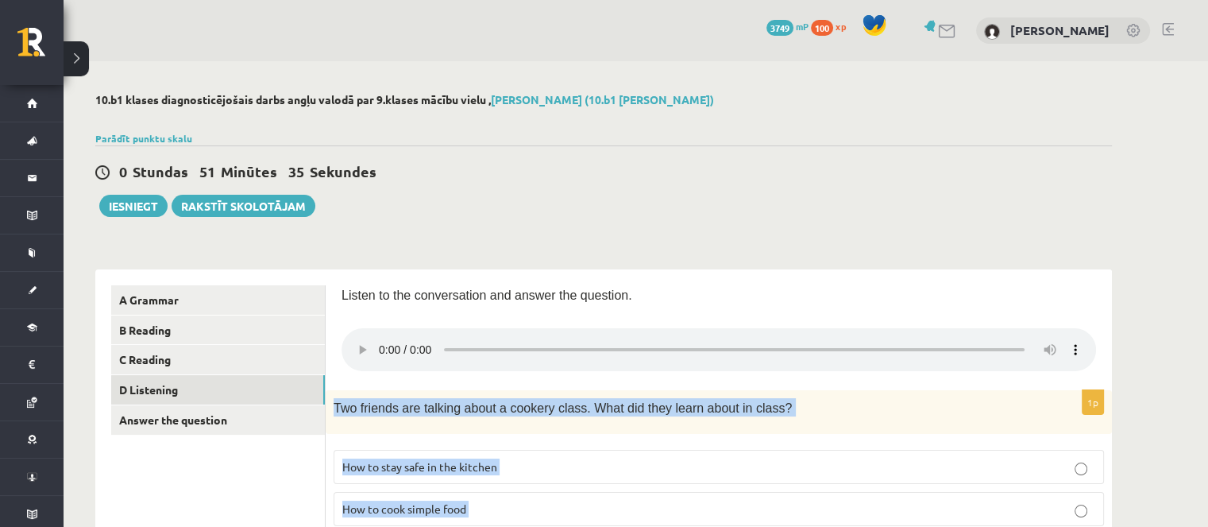
click at [523, 416] on p "Two friends are talking about a cookery class. What did they learn about in cla…" at bounding box center [679, 407] width 691 height 18
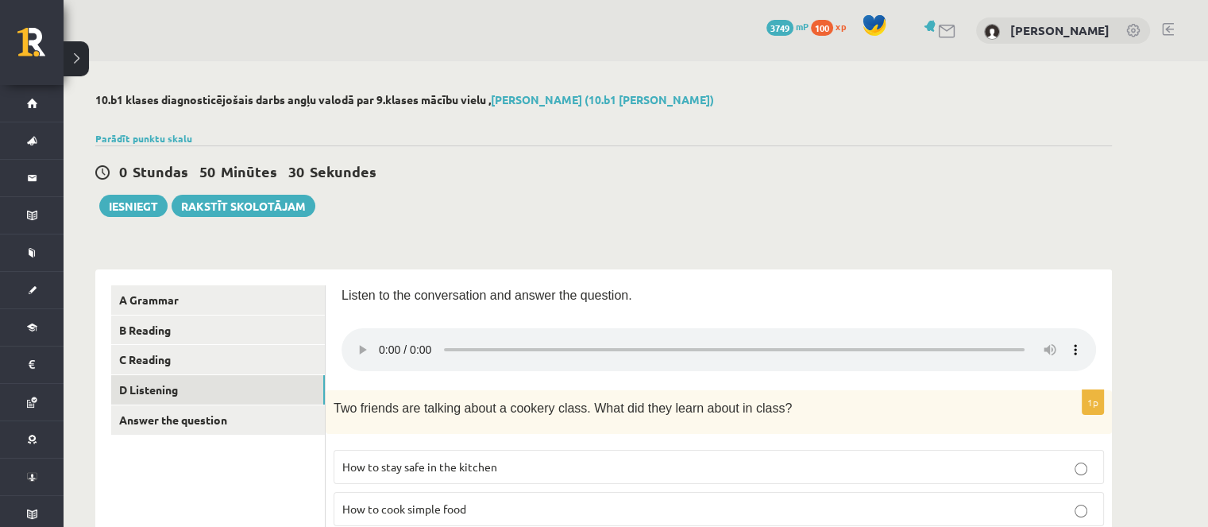
click at [766, 175] on div "0 Stundas 50 Minūtes 30 Sekundes" at bounding box center [603, 172] width 1017 height 21
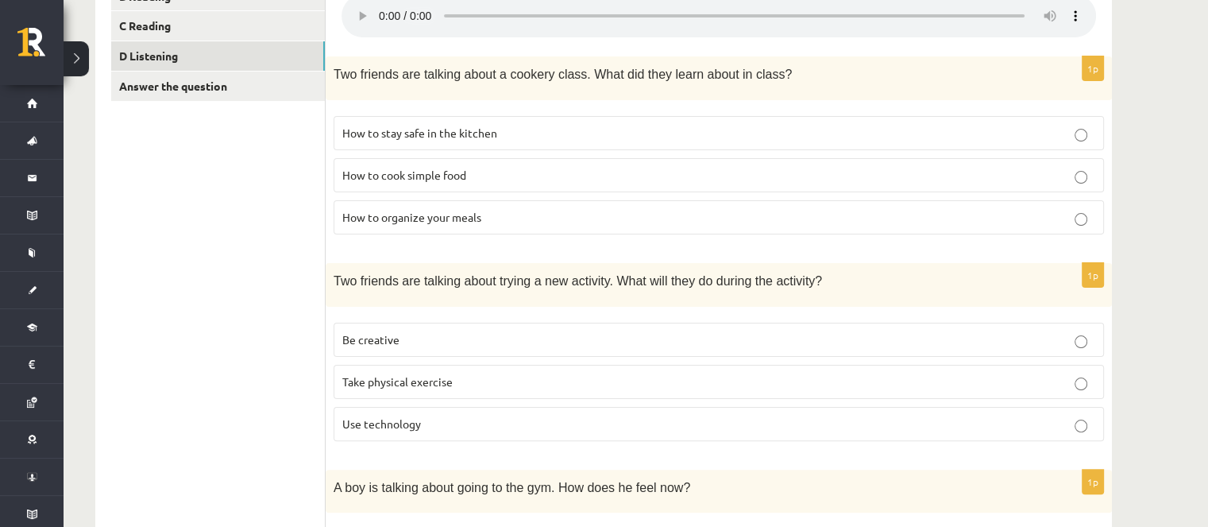
scroll to position [334, 0]
click at [399, 431] on label "Use technology" at bounding box center [719, 424] width 770 height 34
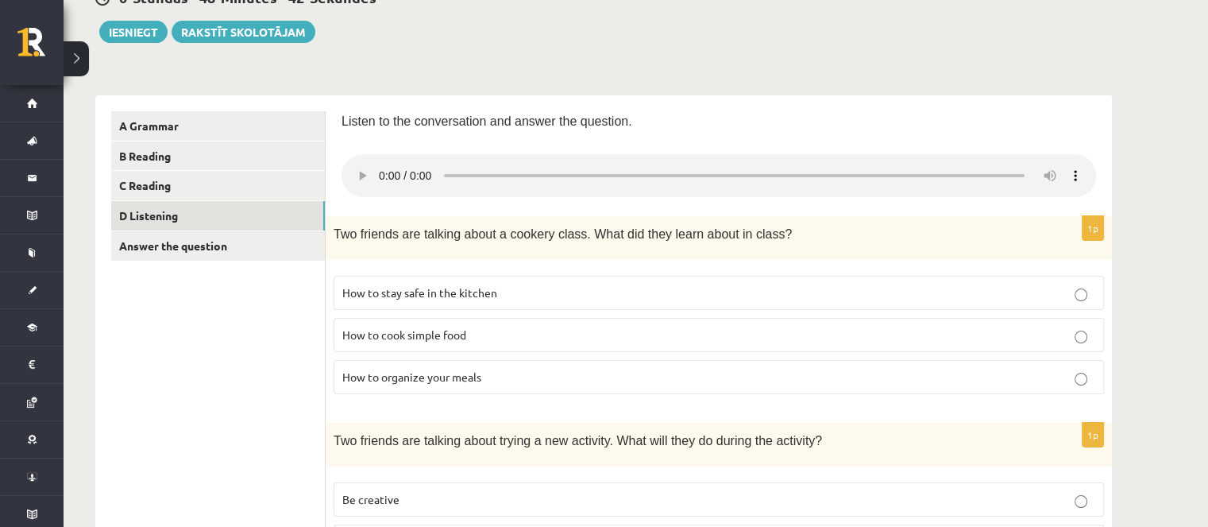
scroll to position [175, 0]
click at [367, 341] on p "How to cook simple food" at bounding box center [718, 334] width 753 height 17
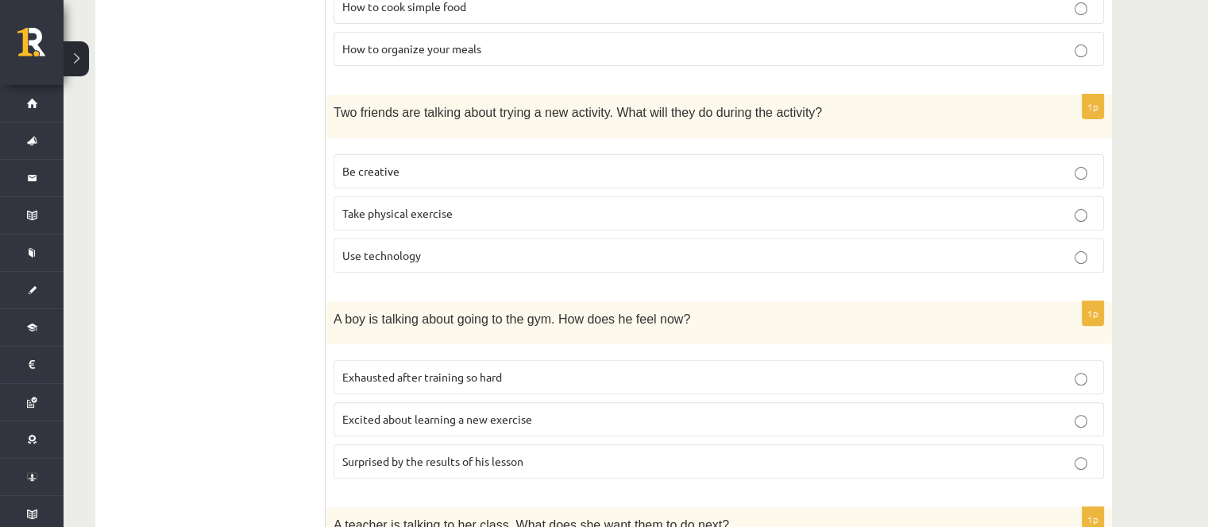
scroll to position [572, 0]
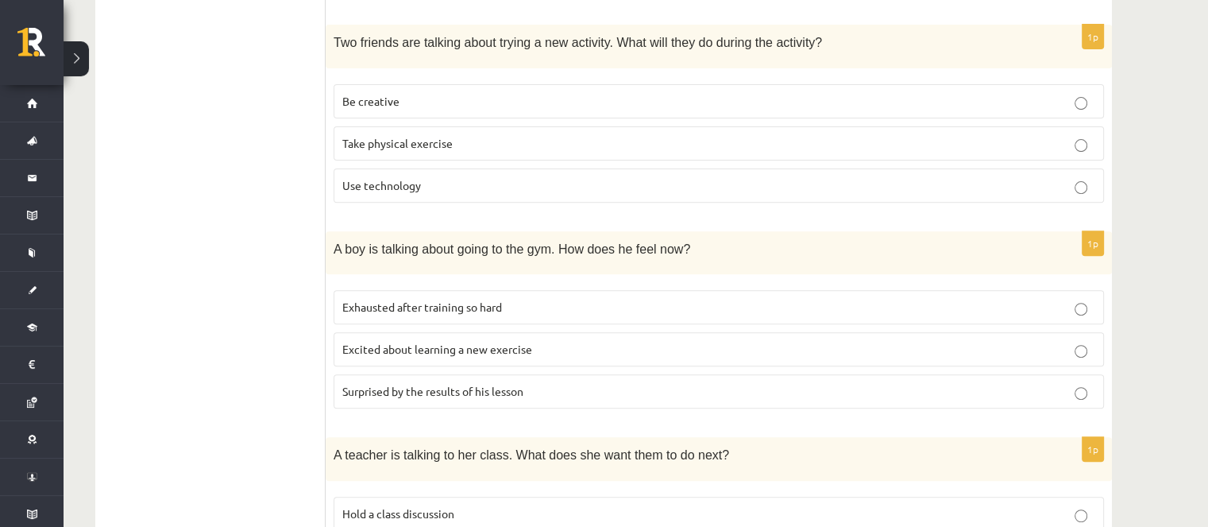
click at [354, 390] on span "Surprised by the results of his lesson" at bounding box center [432, 391] width 181 height 14
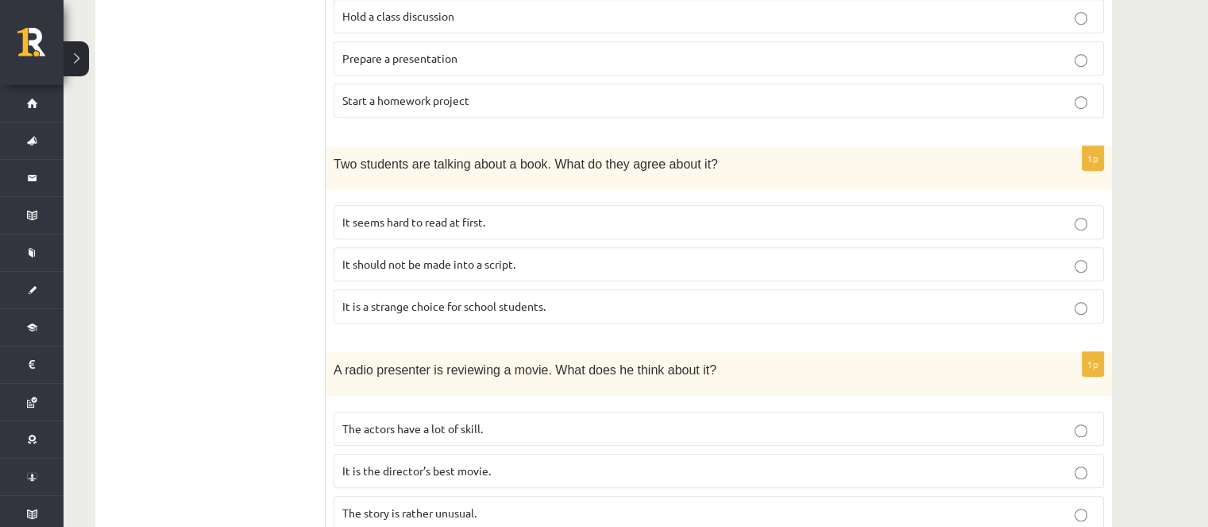
scroll to position [1128, 0]
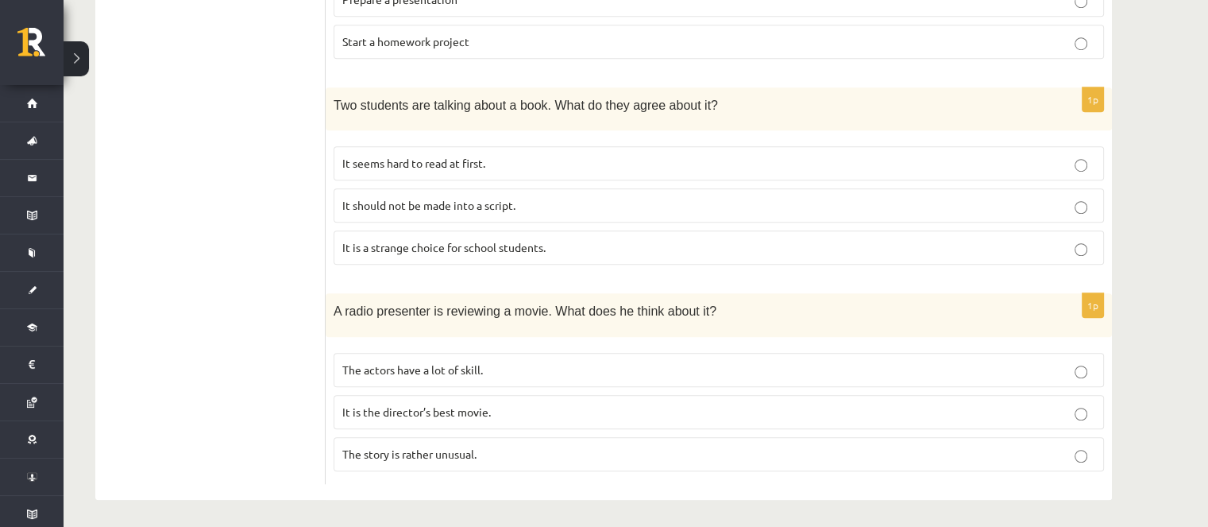
click at [550, 458] on label "The story is rather unusual." at bounding box center [719, 454] width 770 height 34
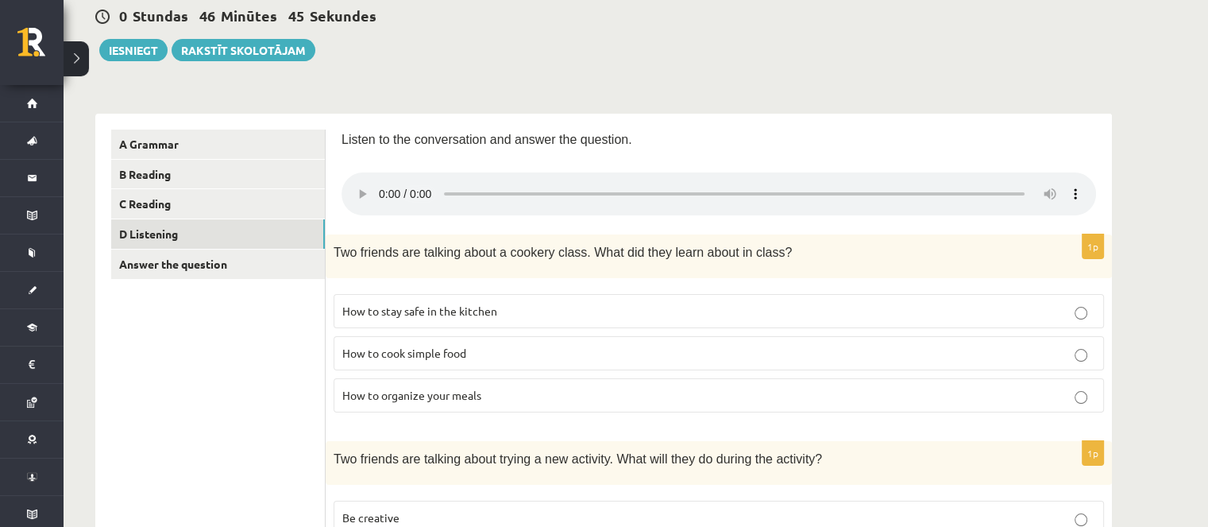
scroll to position [159, 0]
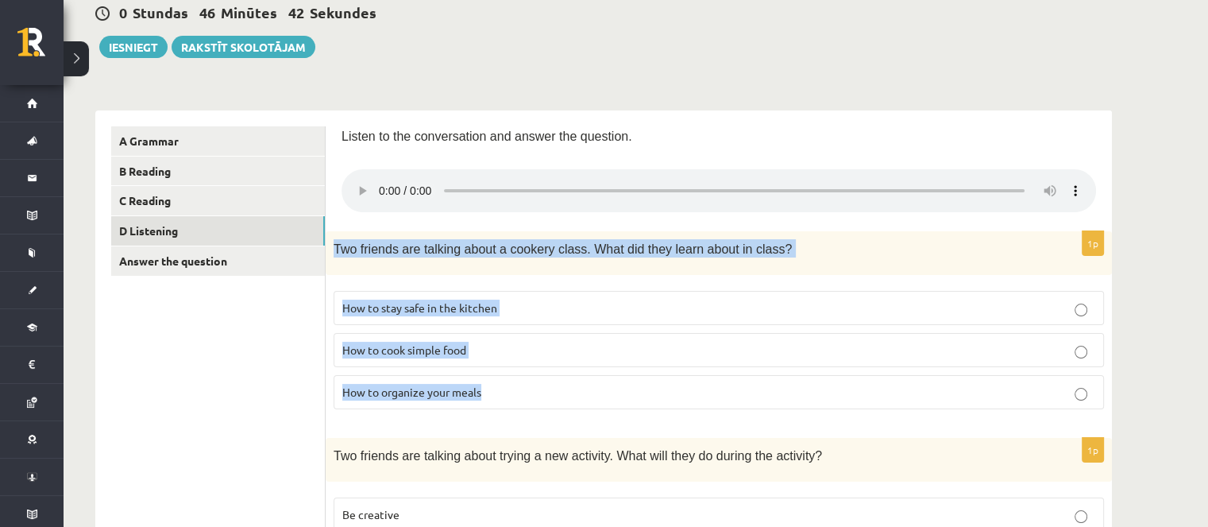
drag, startPoint x: 335, startPoint y: 252, endPoint x: 492, endPoint y: 393, distance: 210.9
click at [492, 393] on div "1p Two friends are talking about a cookery class. What did they learn about in …" at bounding box center [719, 326] width 786 height 191
copy div "Two friends are talking about a cookery class. What did they learn about in cla…"
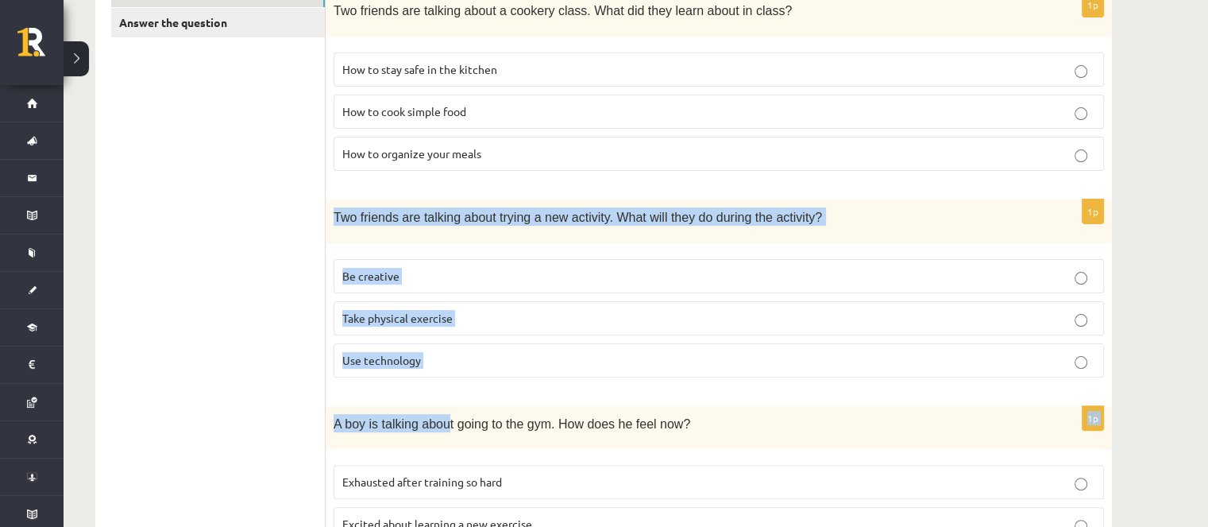
drag, startPoint x: 334, startPoint y: 216, endPoint x: 440, endPoint y: 365, distance: 182.7
click at [440, 379] on div "1p Two friends are talking about trying a new activity. What will they do durin…" at bounding box center [719, 294] width 786 height 191
drag, startPoint x: 403, startPoint y: 222, endPoint x: 373, endPoint y: 219, distance: 29.5
click at [401, 222] on span "Two friends are talking about trying a new activity. What will they do during t…" at bounding box center [578, 217] width 488 height 14
click at [350, 213] on span "Two friends are talking about trying a new activity. What will they do during t…" at bounding box center [578, 217] width 488 height 14
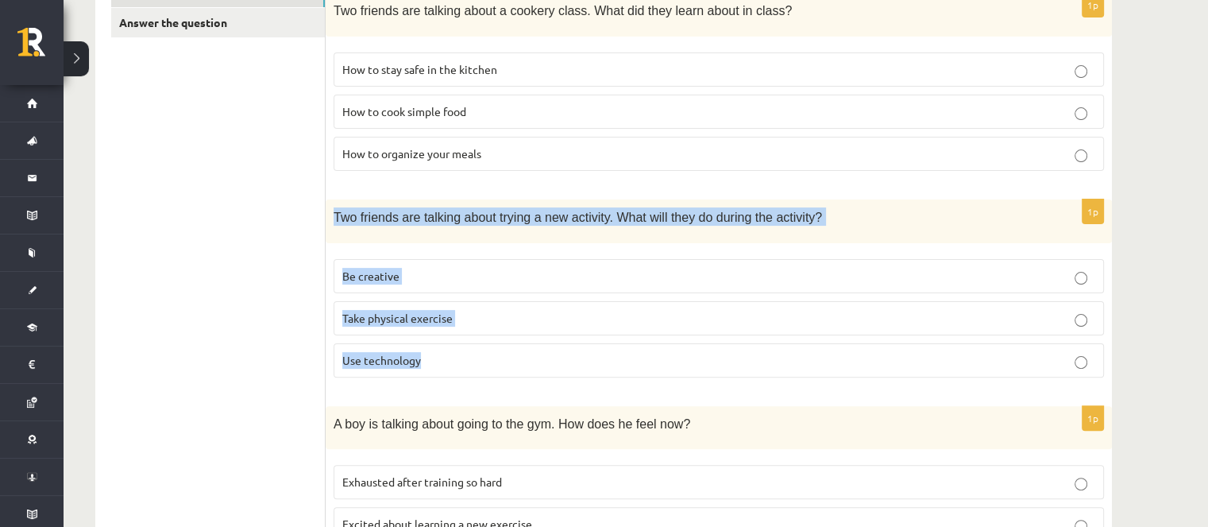
drag, startPoint x: 333, startPoint y: 211, endPoint x: 435, endPoint y: 355, distance: 176.5
click at [435, 355] on div "1p Two friends are talking about trying a new activity. What will they do durin…" at bounding box center [719, 294] width 786 height 191
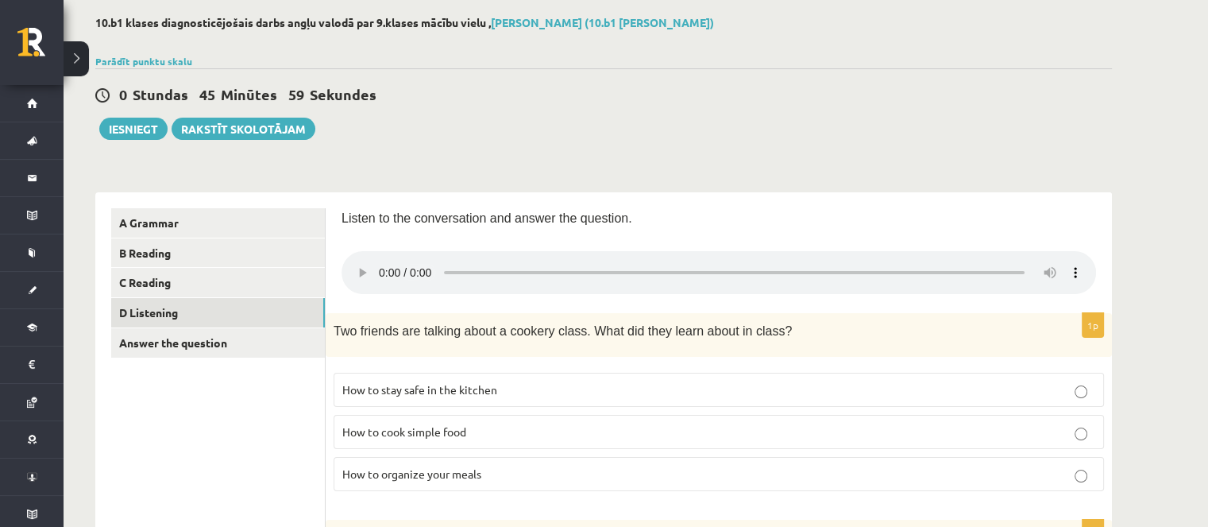
scroll to position [0, 0]
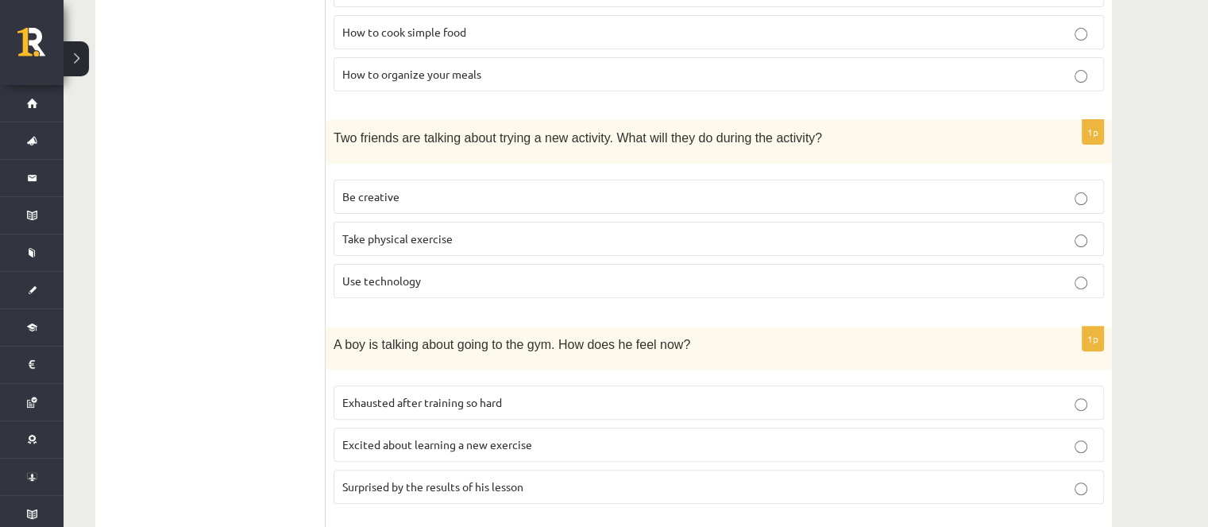
click at [225, 361] on ul "A Grammar B Reading C Reading D Listening Answer the question" at bounding box center [218, 472] width 214 height 1326
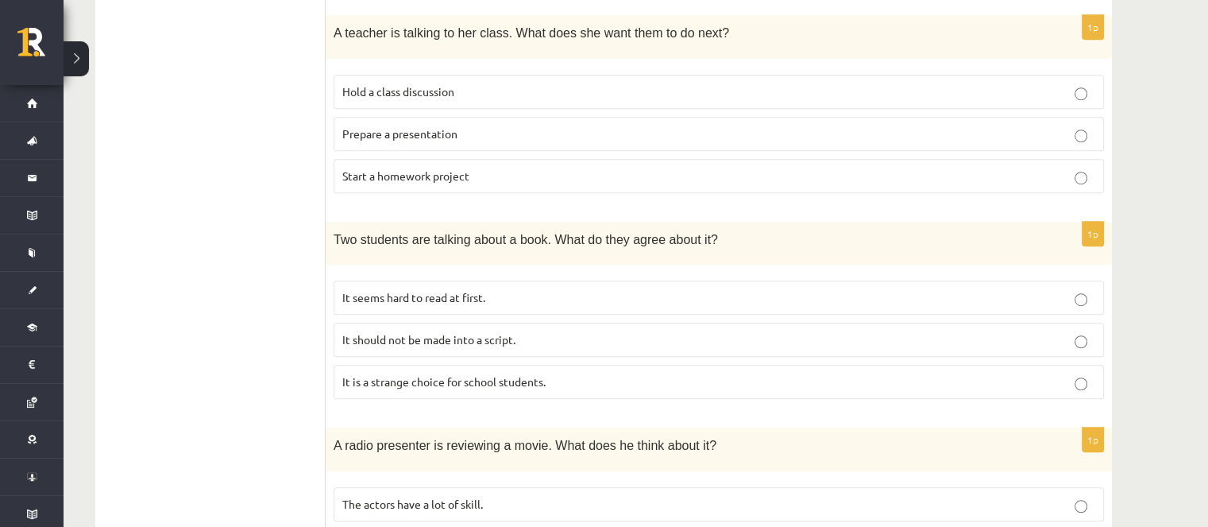
scroll to position [953, 0]
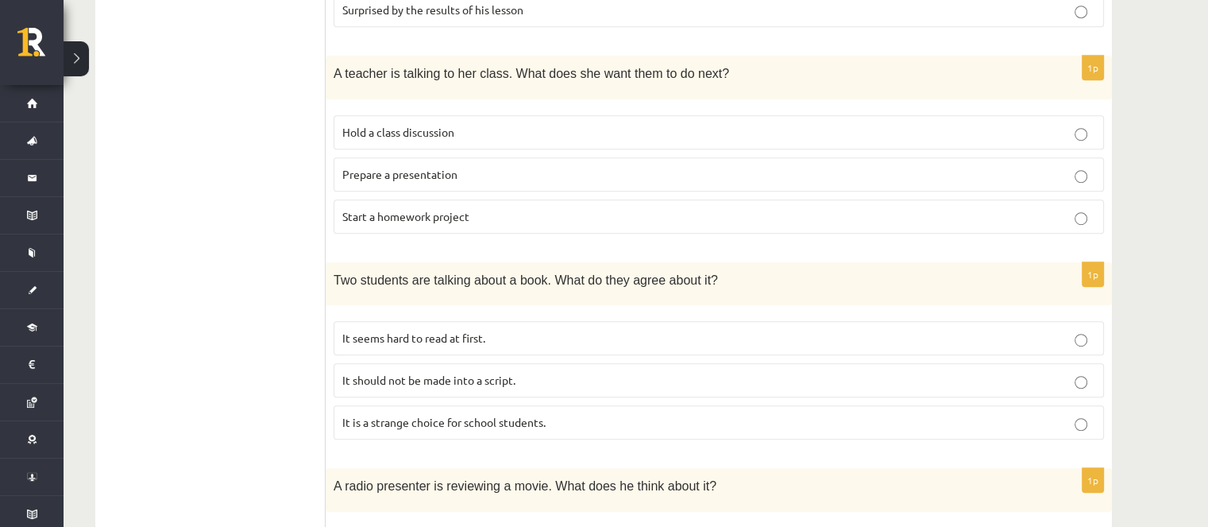
click at [340, 374] on label "It should not be made into a script." at bounding box center [719, 380] width 770 height 34
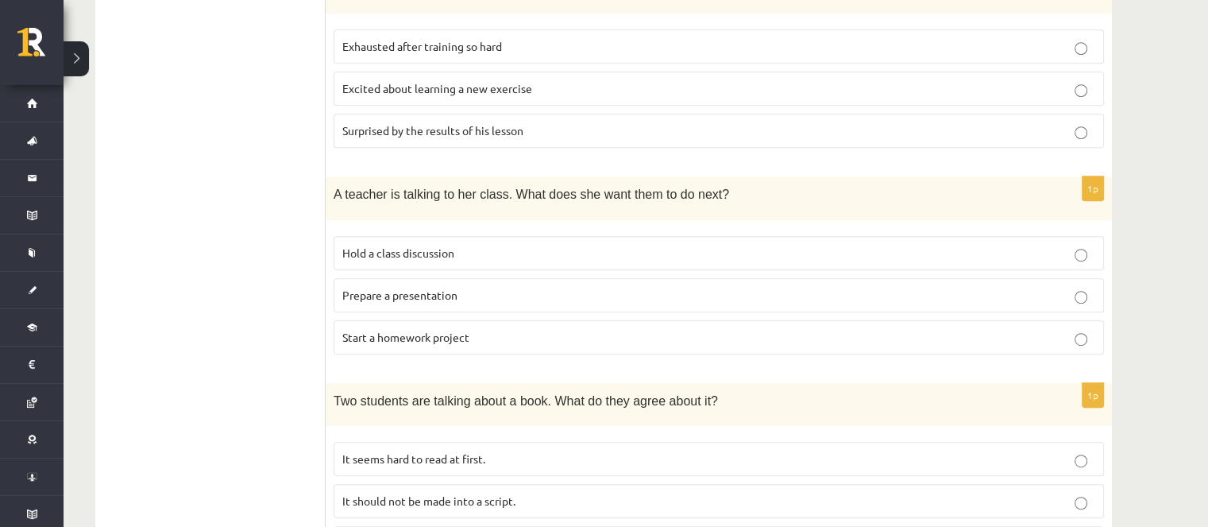
scroll to position [794, 0]
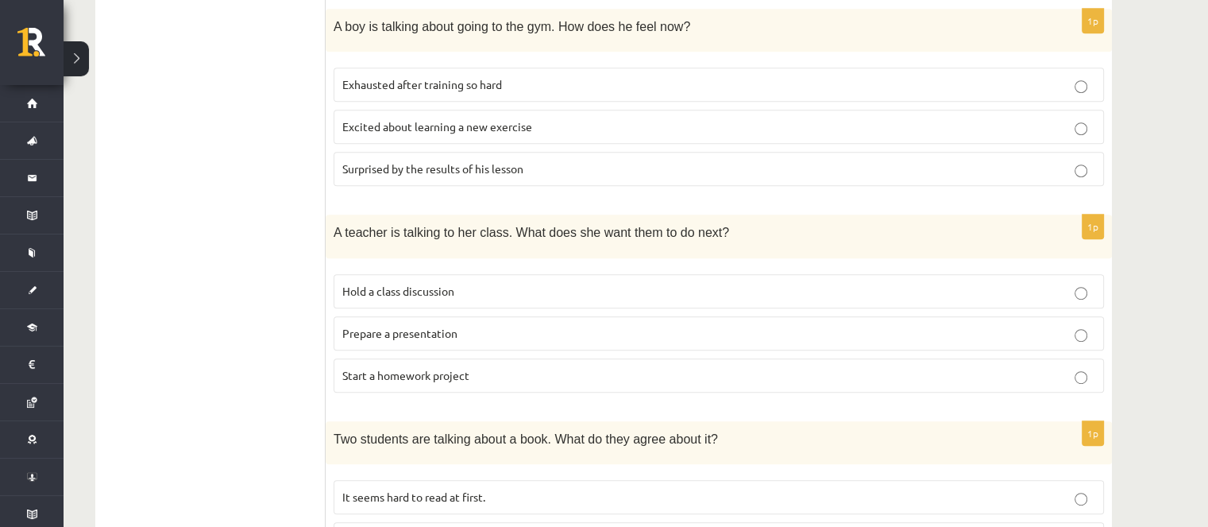
click at [336, 341] on label "Prepare a presentation" at bounding box center [719, 333] width 770 height 34
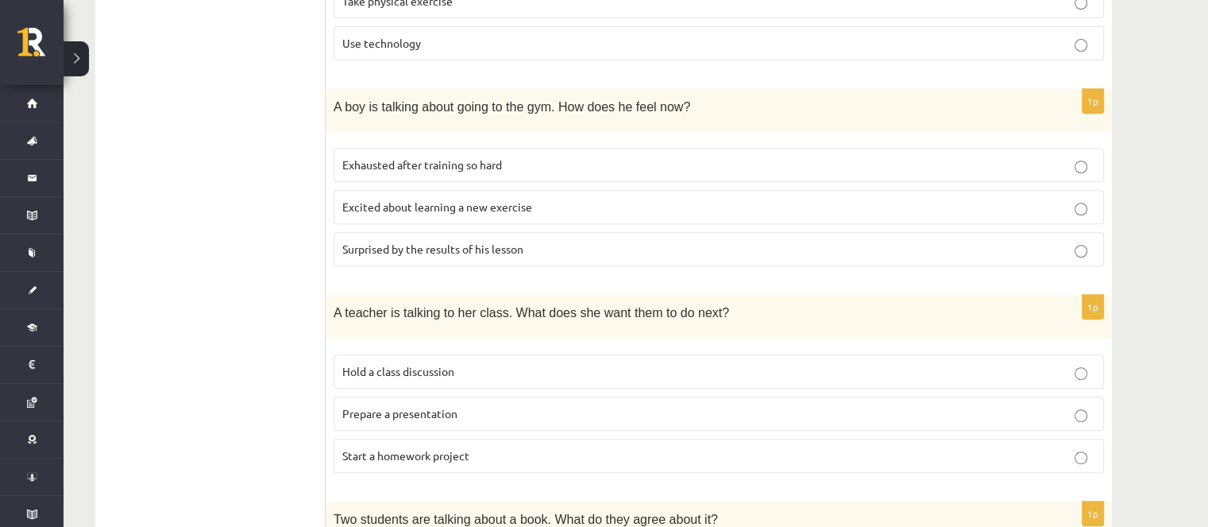
scroll to position [715, 0]
click at [370, 353] on label "Hold a class discussion" at bounding box center [719, 370] width 770 height 34
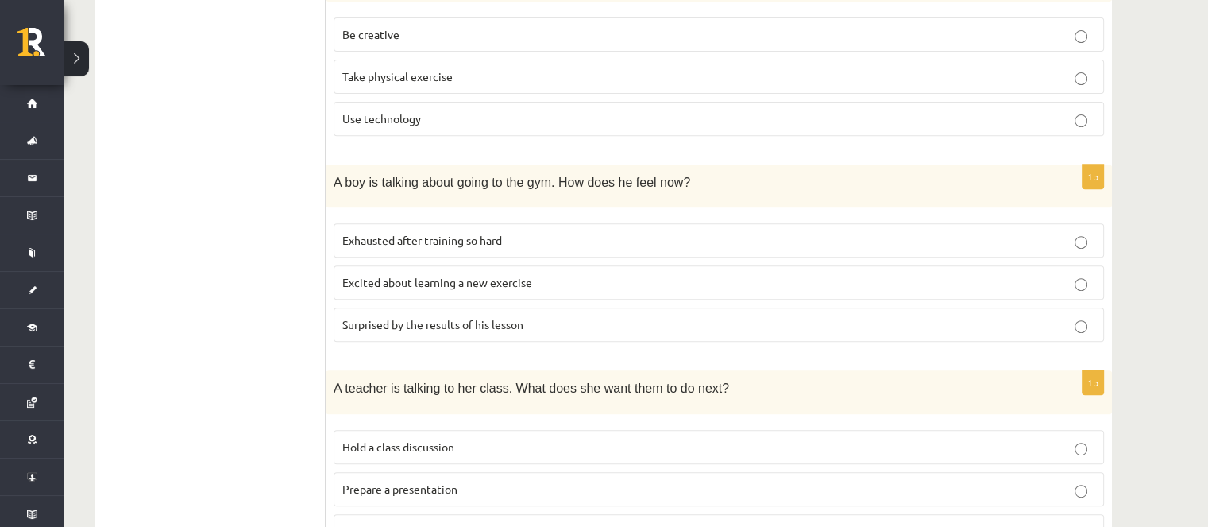
scroll to position [810, 0]
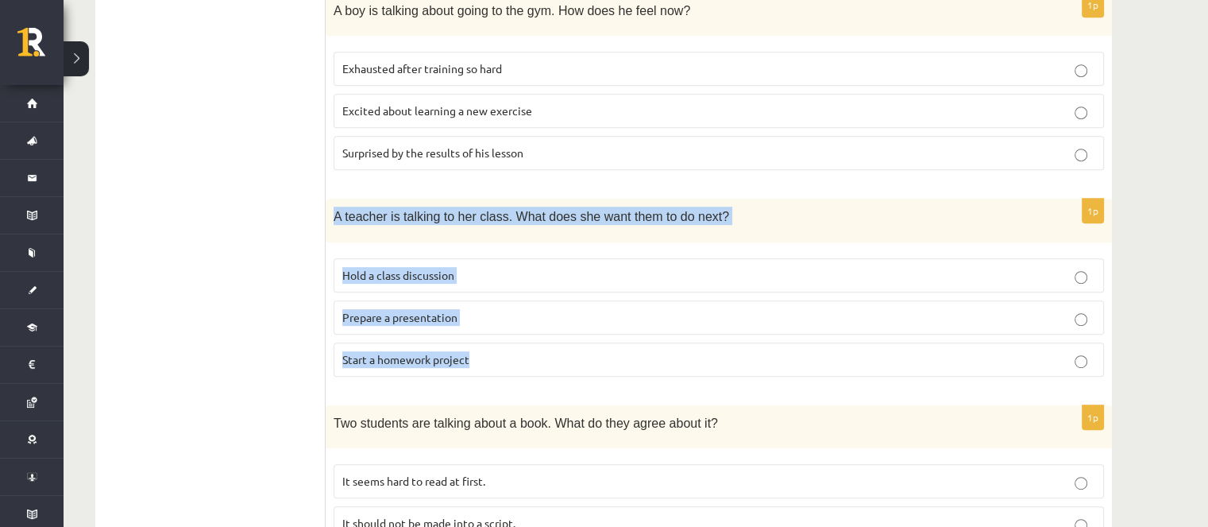
drag, startPoint x: 325, startPoint y: 212, endPoint x: 434, endPoint y: 233, distance: 111.5
click at [479, 318] on div "1p A teacher is talking to her class. What does she want them to do next? Hold …" at bounding box center [719, 294] width 786 height 191
drag, startPoint x: 488, startPoint y: 358, endPoint x: 336, endPoint y: 212, distance: 210.6
click at [336, 212] on div "1p A teacher is talking to her class. What does she want them to do next? Hold …" at bounding box center [719, 294] width 786 height 191
copy div "A teacher is talking to her class. What does she want them to do next? Hold a c…"
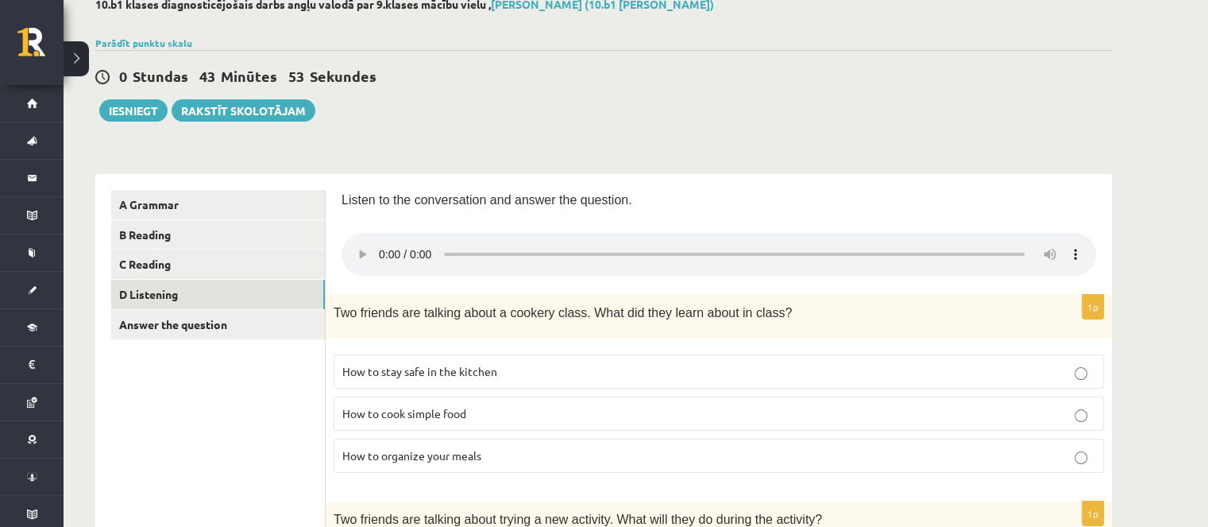
scroll to position [0, 0]
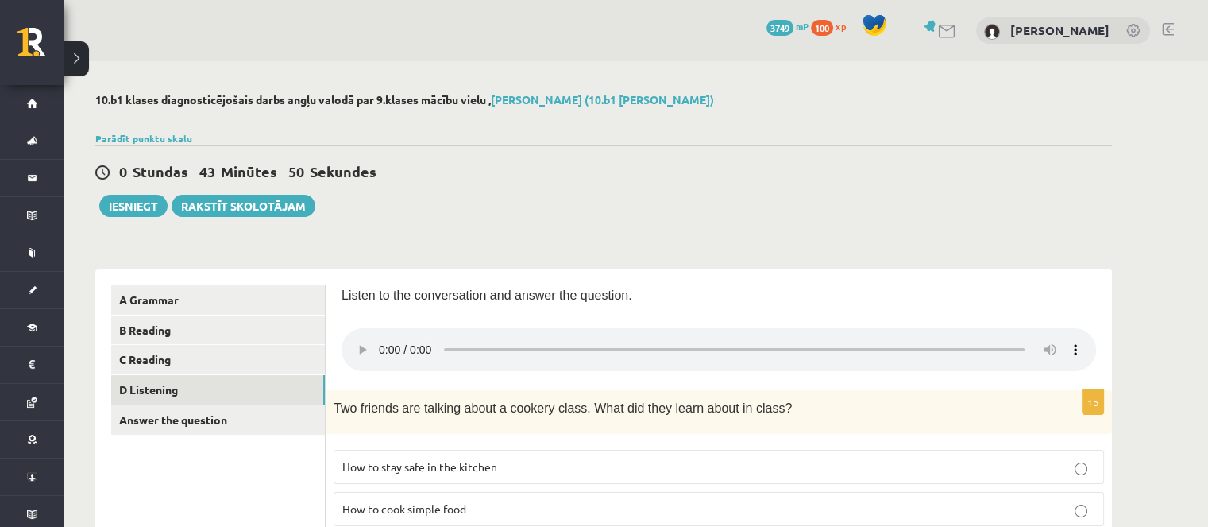
drag, startPoint x: 1005, startPoint y: 392, endPoint x: 993, endPoint y: 387, distance: 13.6
click at [244, 361] on link "C Reading" at bounding box center [218, 359] width 214 height 29
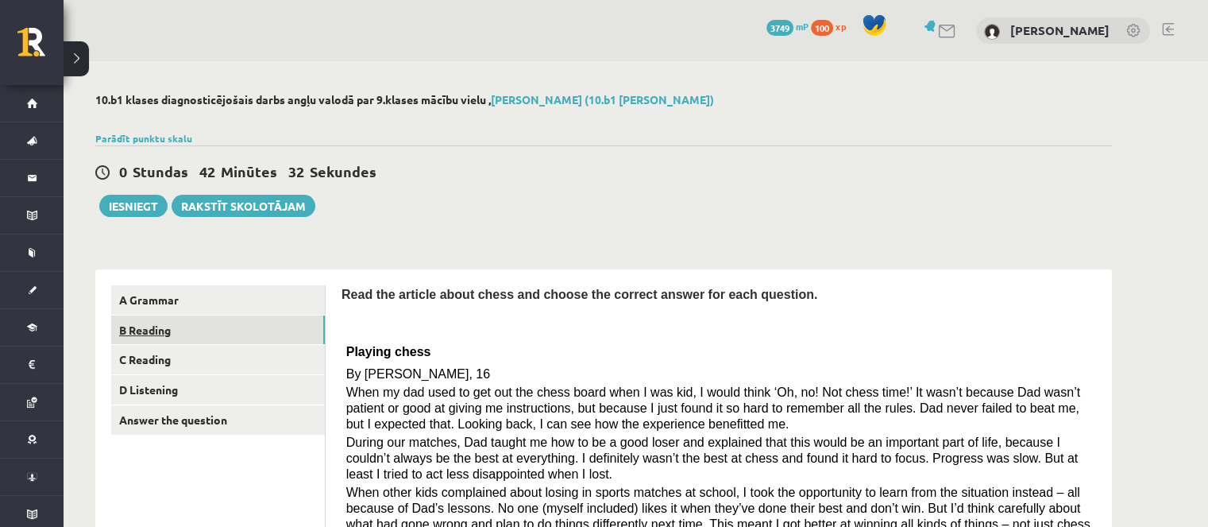
click at [268, 326] on link "B Reading" at bounding box center [218, 329] width 214 height 29
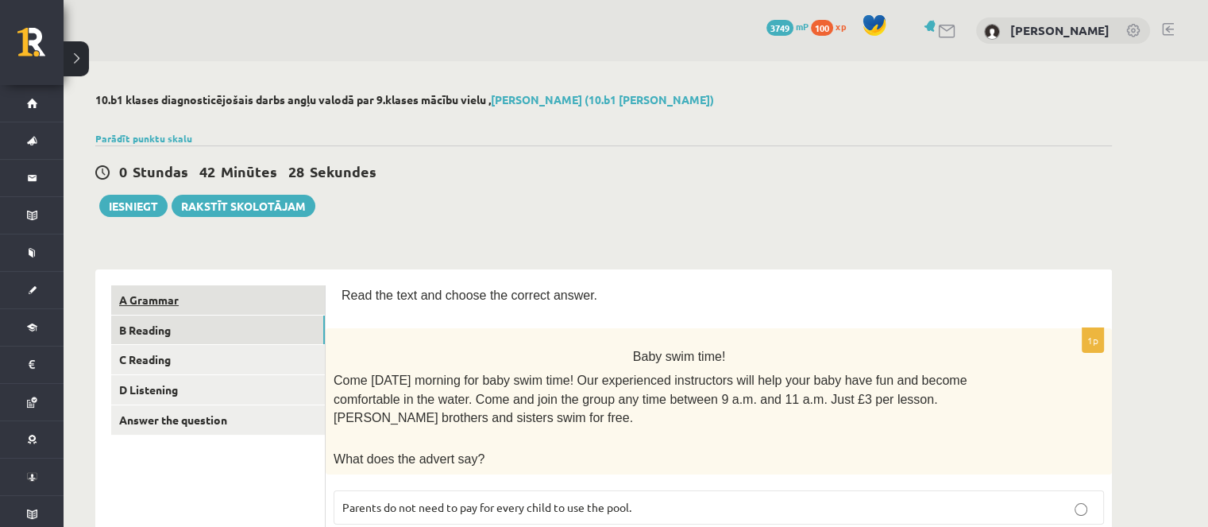
click at [244, 294] on link "A Grammar" at bounding box center [218, 299] width 214 height 29
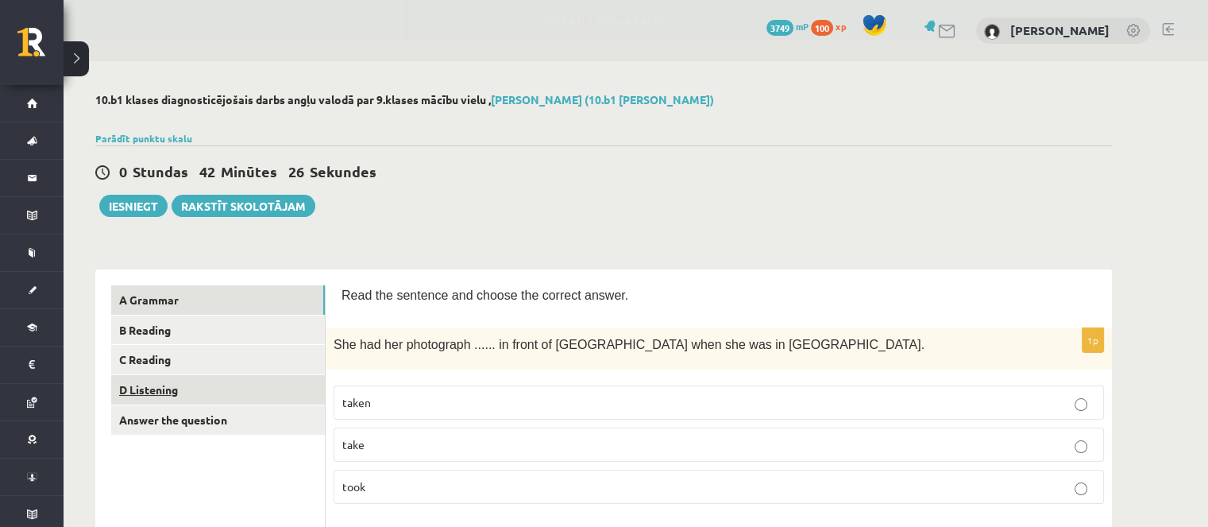
click at [232, 391] on link "D Listening" at bounding box center [218, 389] width 214 height 29
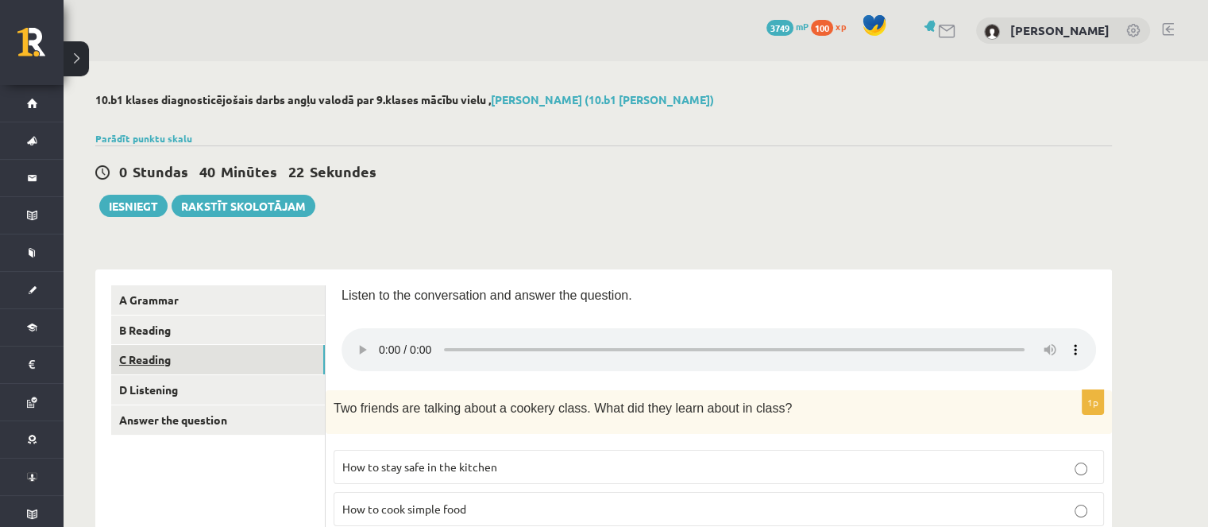
click at [223, 361] on link "C Reading" at bounding box center [218, 359] width 214 height 29
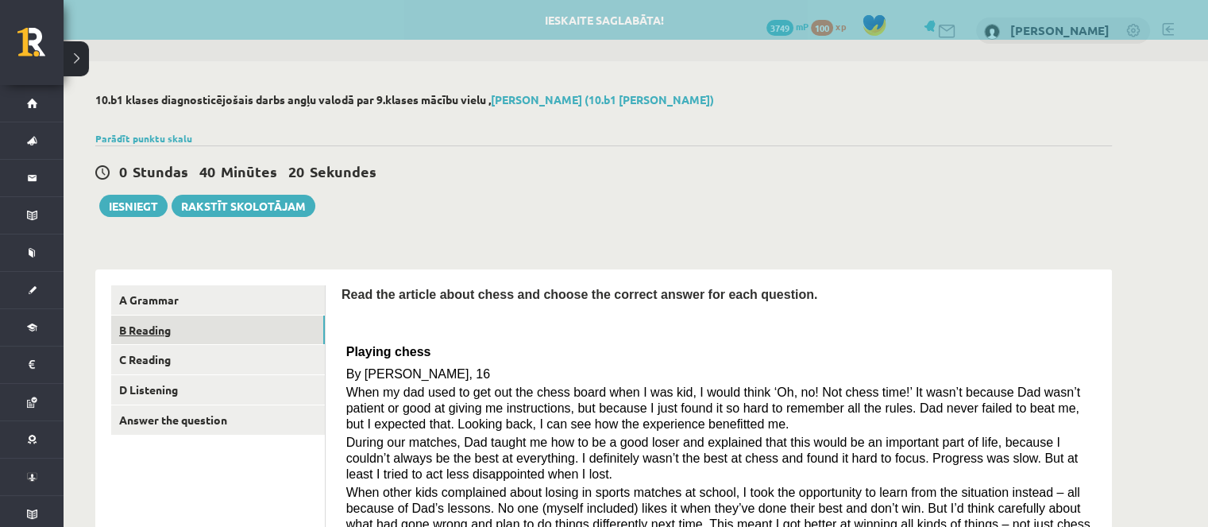
click at [180, 333] on link "B Reading" at bounding box center [218, 329] width 214 height 29
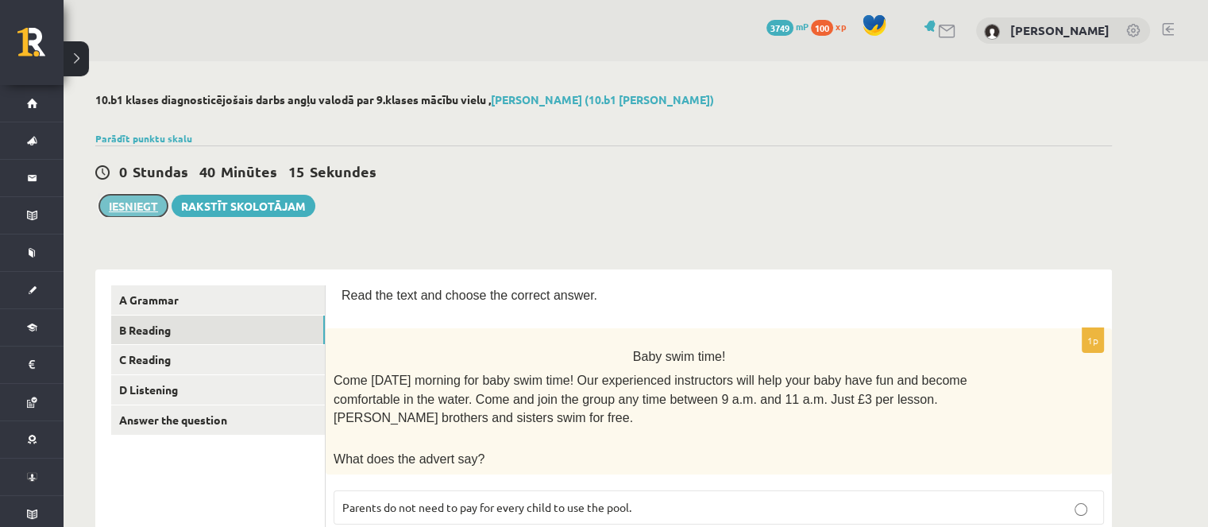
click at [139, 211] on button "Iesniegt" at bounding box center [133, 206] width 68 height 22
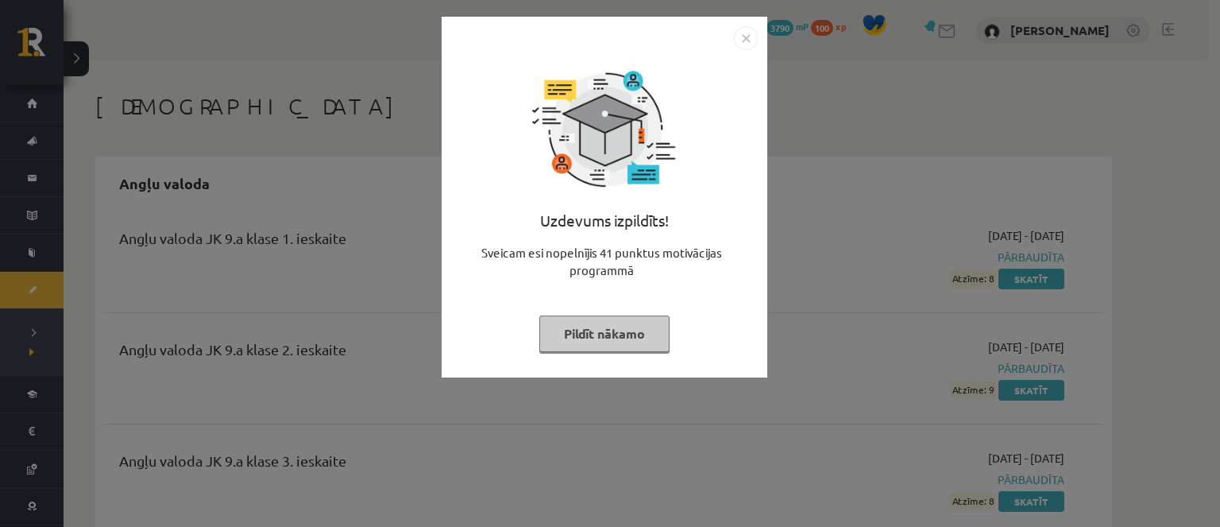
click at [603, 313] on div "Uzdevums izpildīts! Sveicam esi nopelnījis 41 punktus motivācijas programmā Pil…" at bounding box center [604, 209] width 307 height 318
click at [598, 322] on button "Pildīt nākamo" at bounding box center [604, 333] width 130 height 37
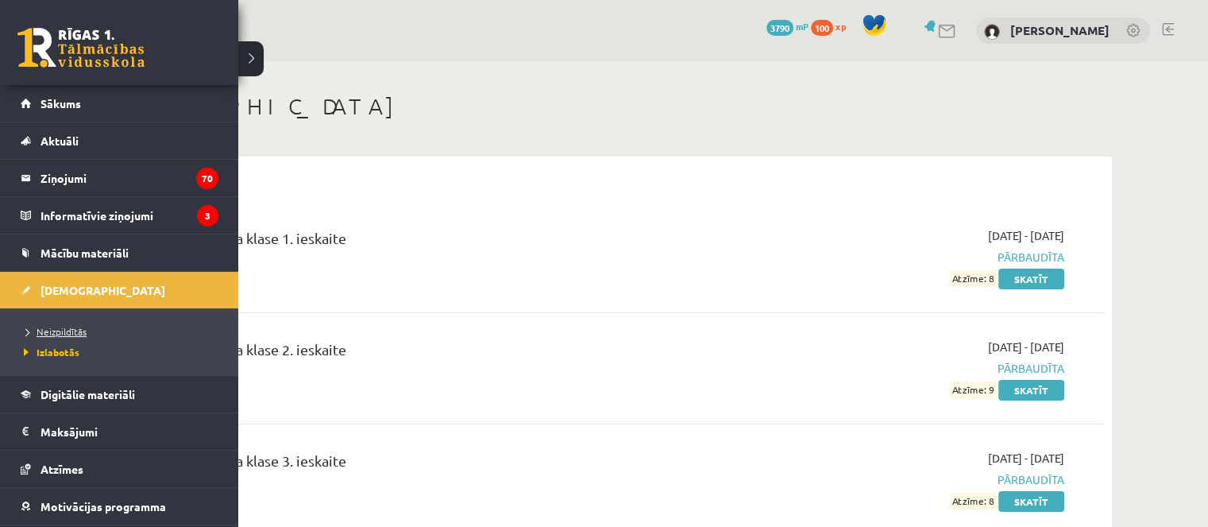
click at [41, 335] on span "Neizpildītās" at bounding box center [53, 331] width 67 height 13
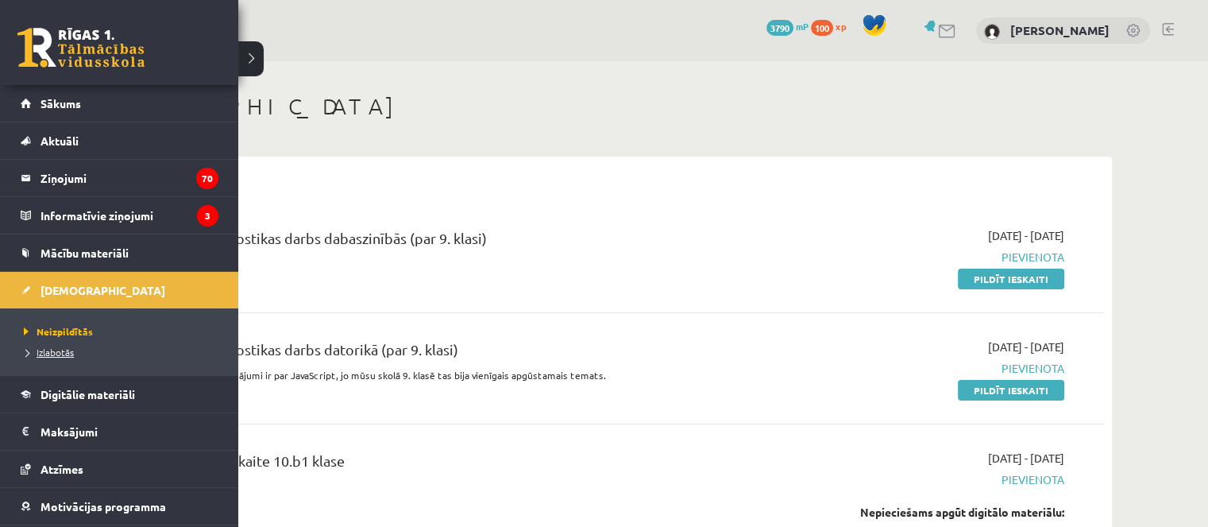
click at [65, 349] on span "Izlabotās" at bounding box center [47, 351] width 54 height 13
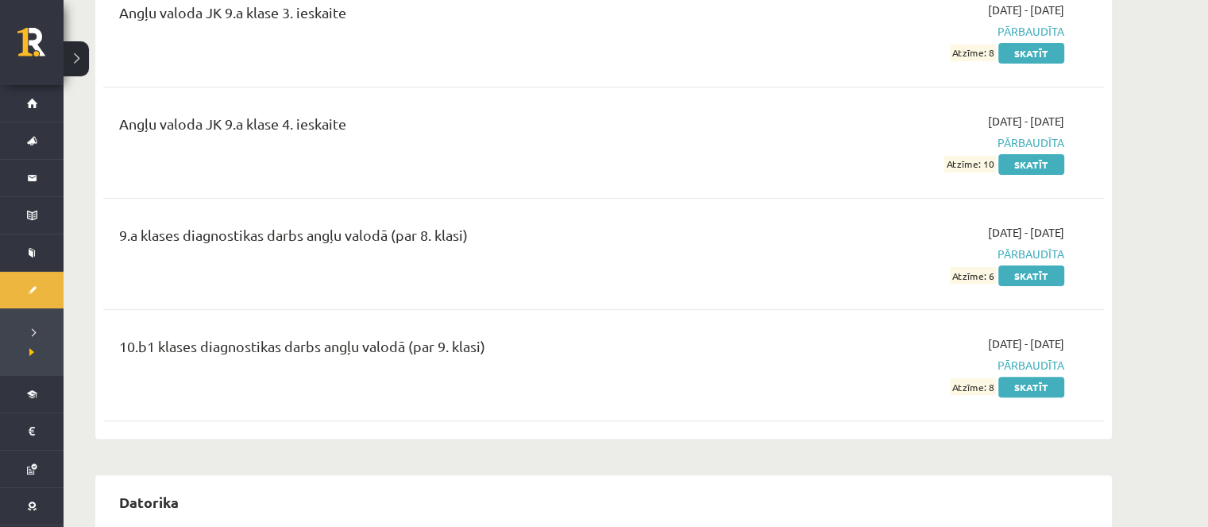
scroll to position [476, 0]
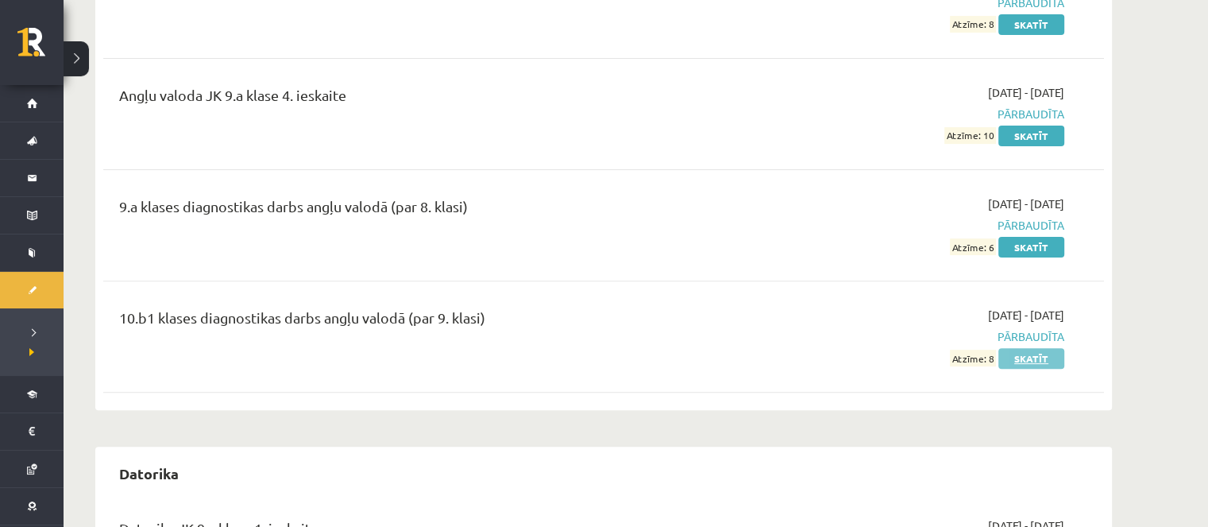
click at [1001, 349] on link "Skatīt" at bounding box center [1031, 358] width 66 height 21
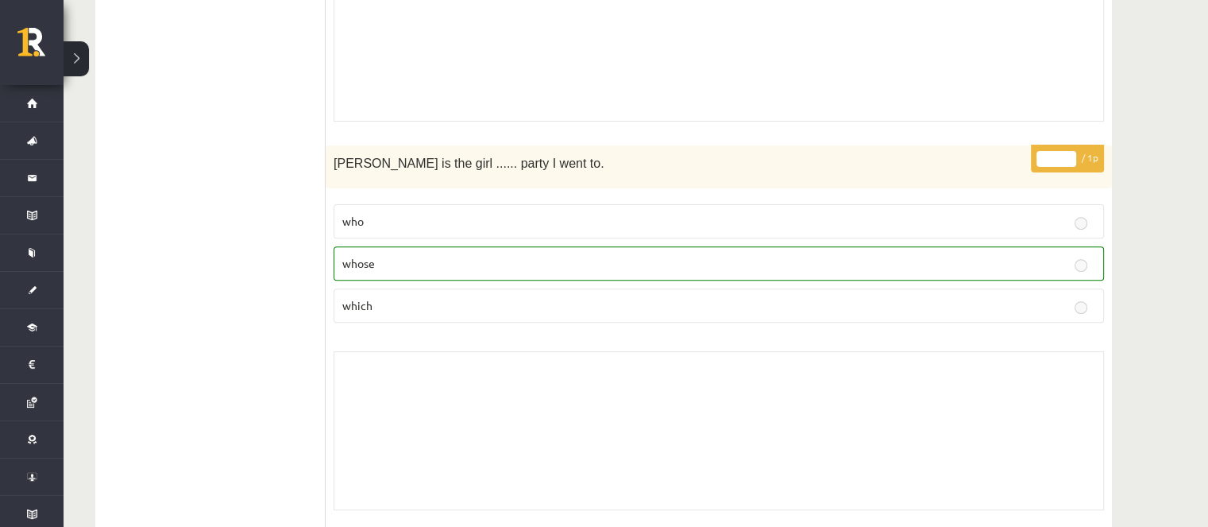
scroll to position [481, 0]
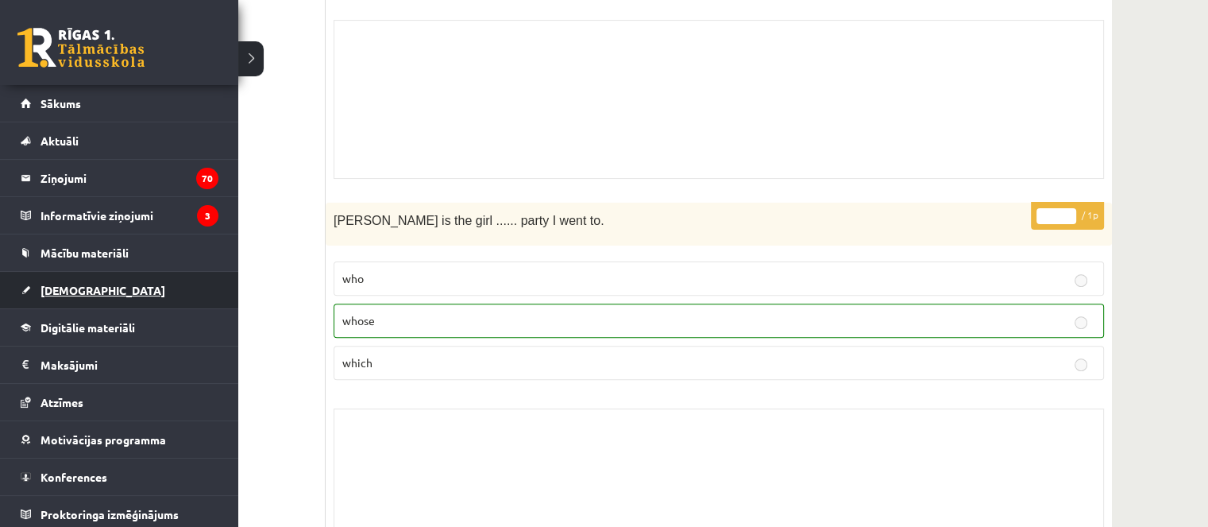
click at [46, 300] on link "[DEMOGRAPHIC_DATA]" at bounding box center [120, 290] width 198 height 37
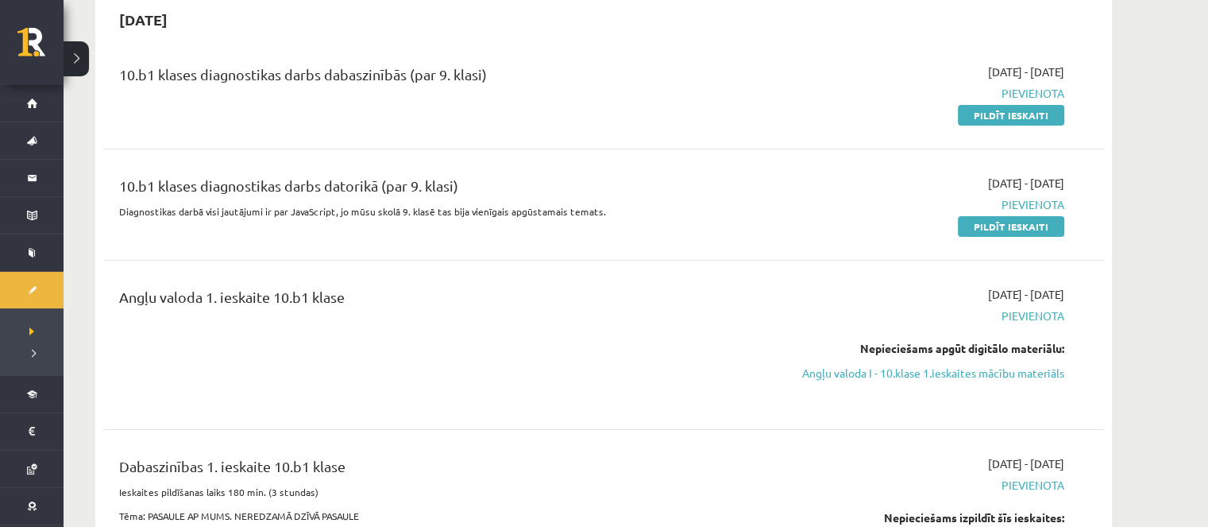
scroll to position [5, 0]
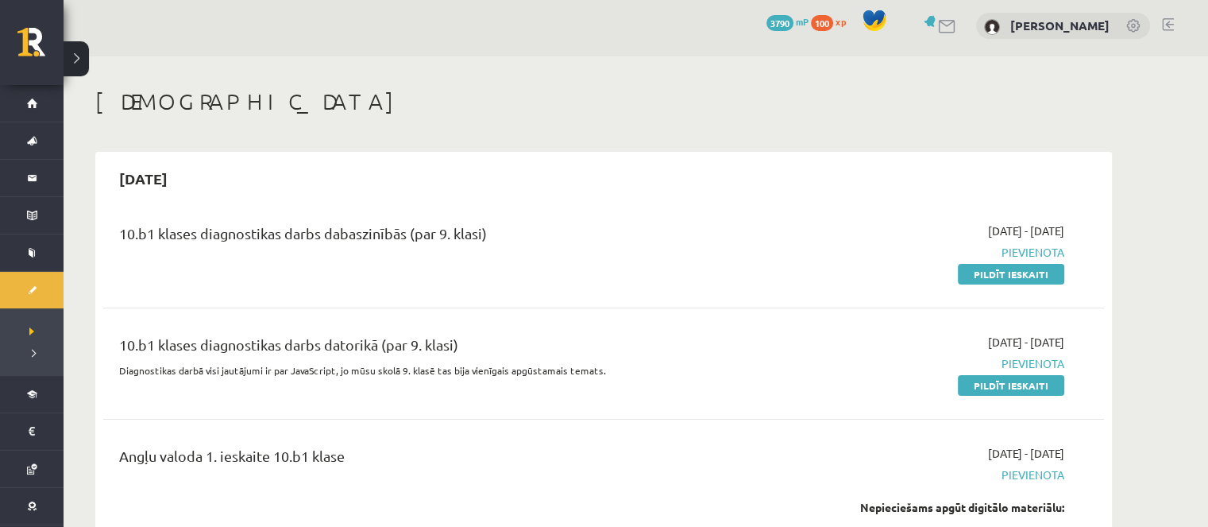
click at [287, 234] on div "10.b1 klases diagnostikas darbs dabaszinībās (par 9. klasi)" at bounding box center [430, 236] width 622 height 29
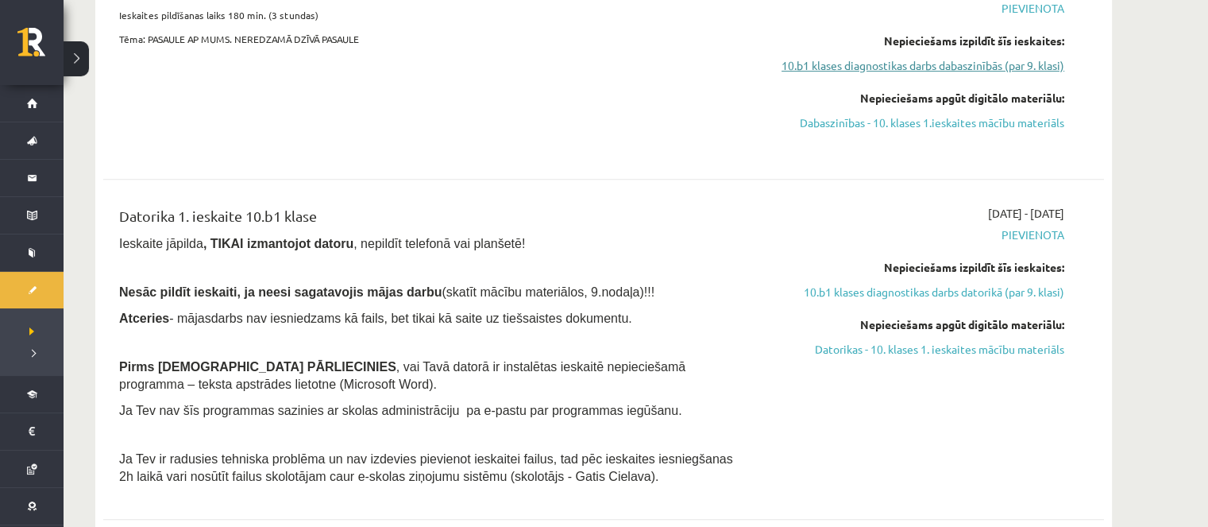
scroll to position [481, 0]
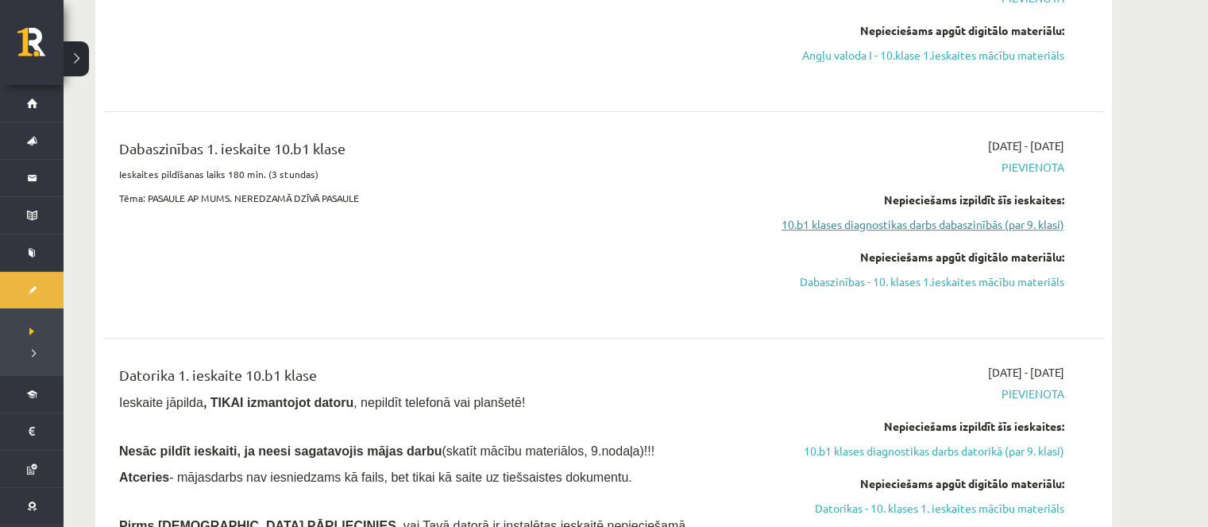
click at [940, 221] on link "10.b1 klases diagnostikas darbs dabaszinībās (par 9. klasi)" at bounding box center [914, 224] width 299 height 17
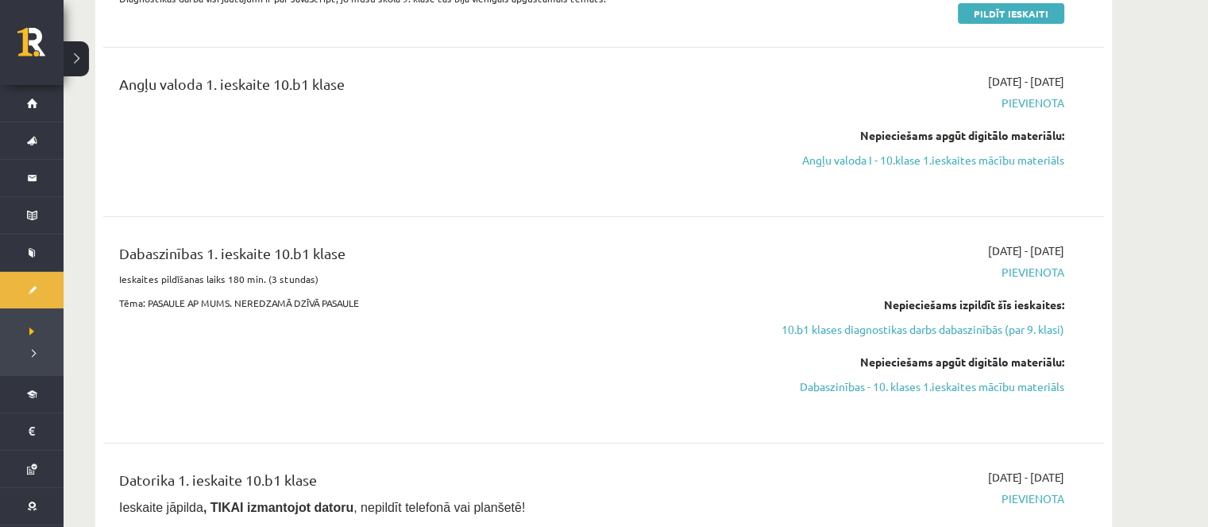
scroll to position [397, 0]
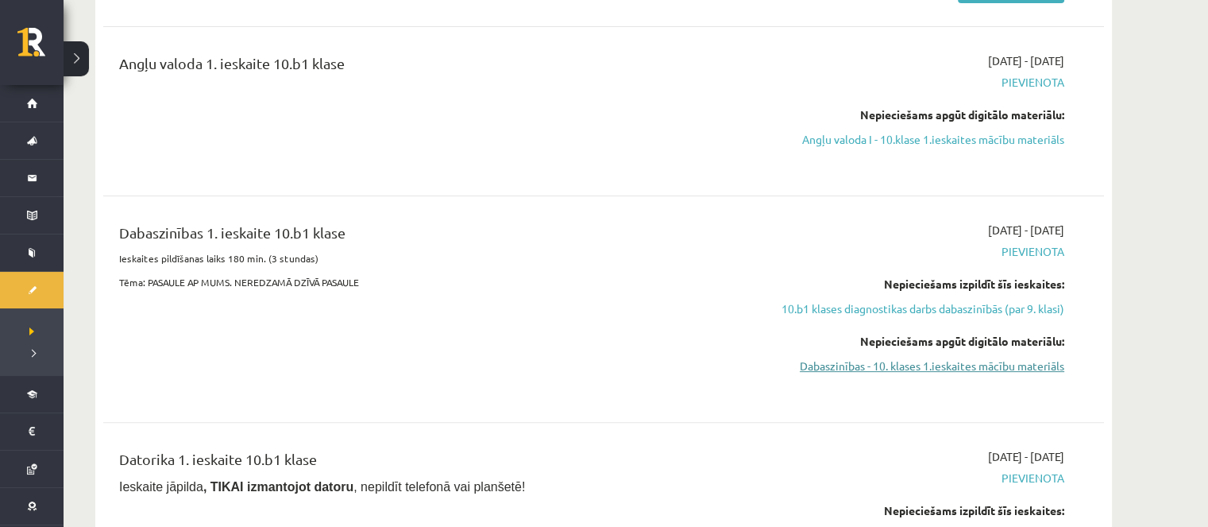
click at [950, 370] on link "Dabaszinības - 10. klases 1.ieskaites mācību materiāls" at bounding box center [914, 365] width 299 height 17
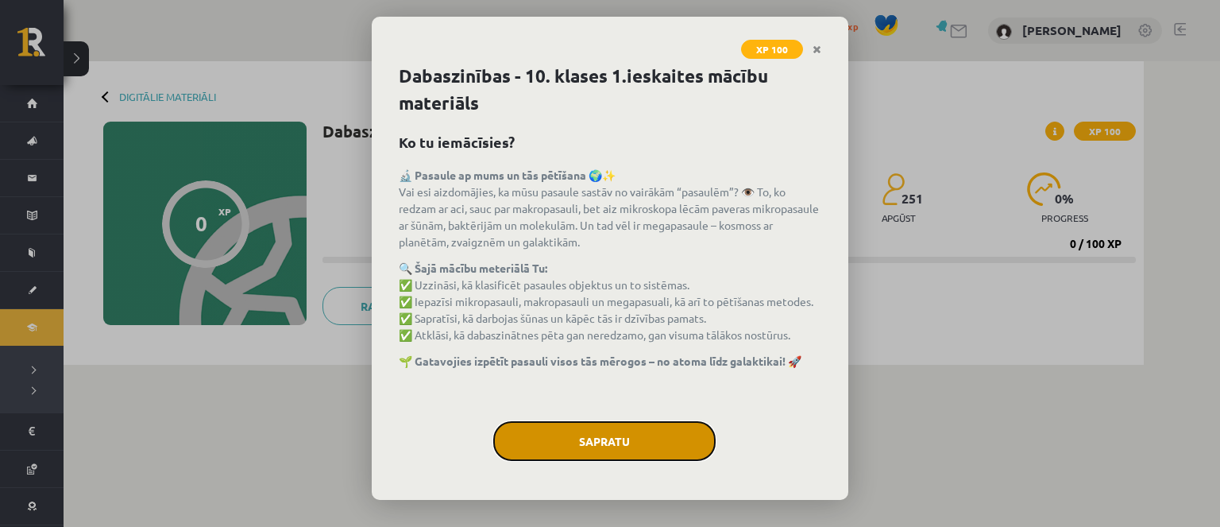
click at [642, 427] on button "Sapratu" at bounding box center [604, 441] width 222 height 40
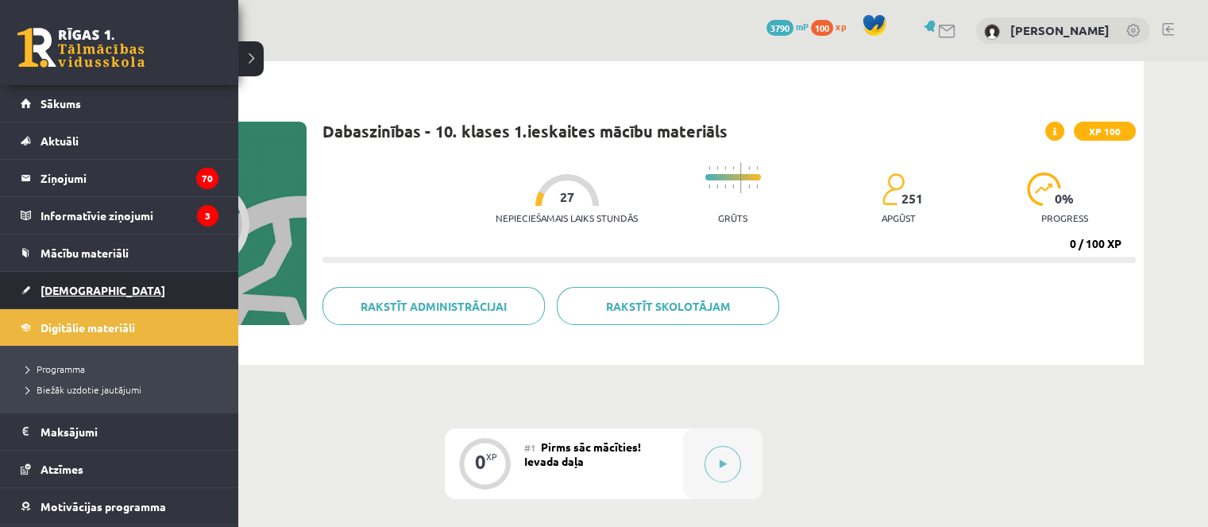
click at [60, 298] on link "[DEMOGRAPHIC_DATA]" at bounding box center [120, 290] width 198 height 37
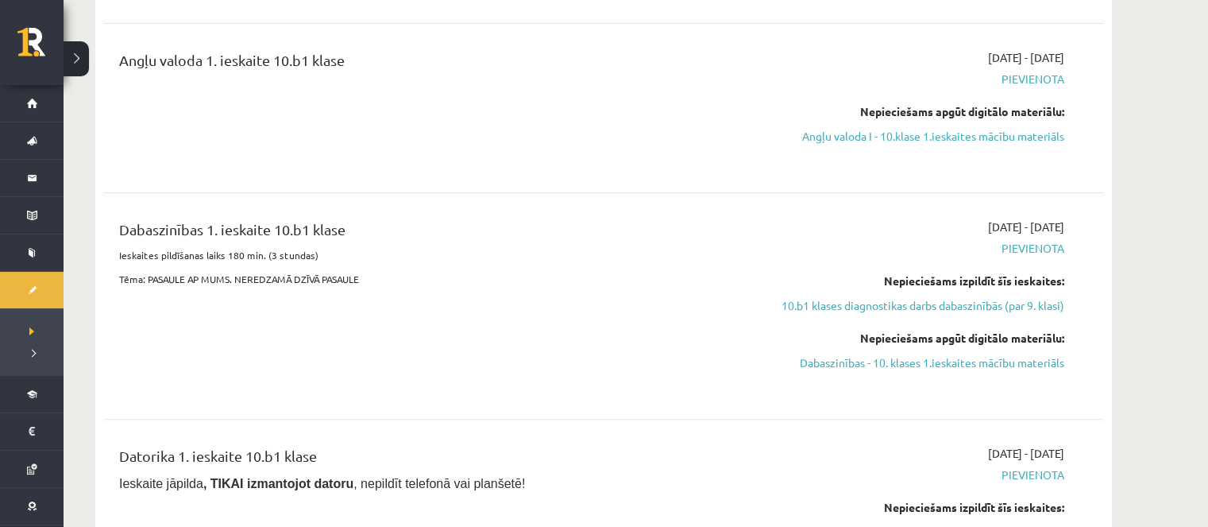
scroll to position [476, 0]
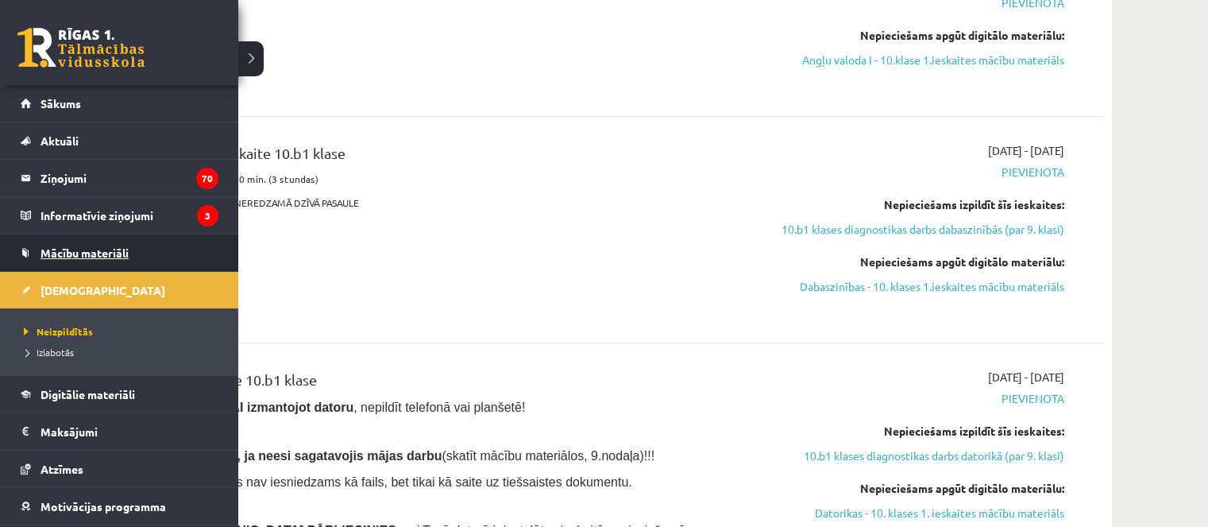
click at [57, 257] on span "Mācību materiāli" at bounding box center [85, 252] width 88 height 14
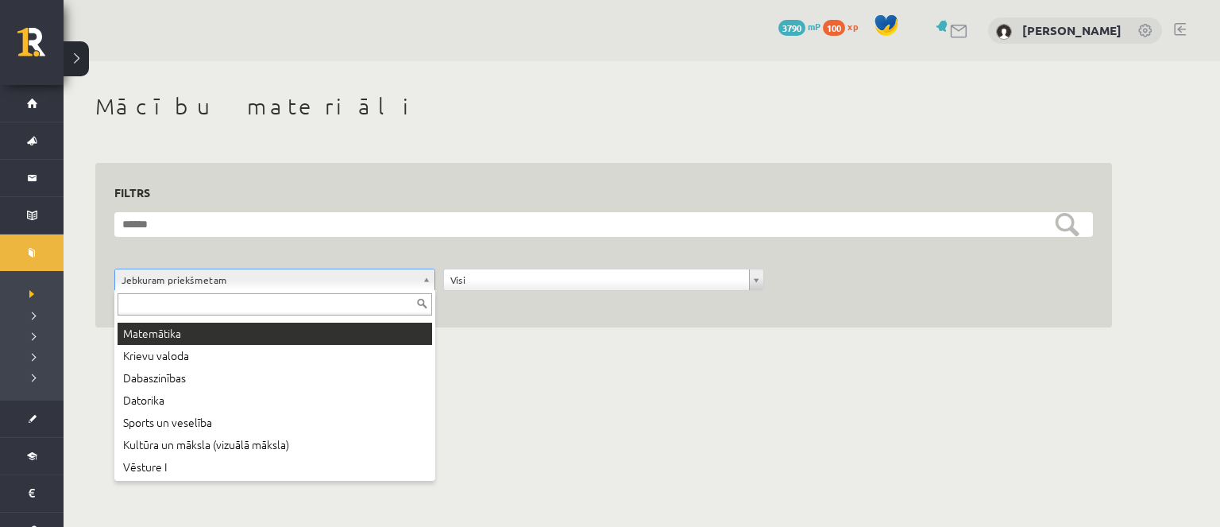
scroll to position [86, 0]
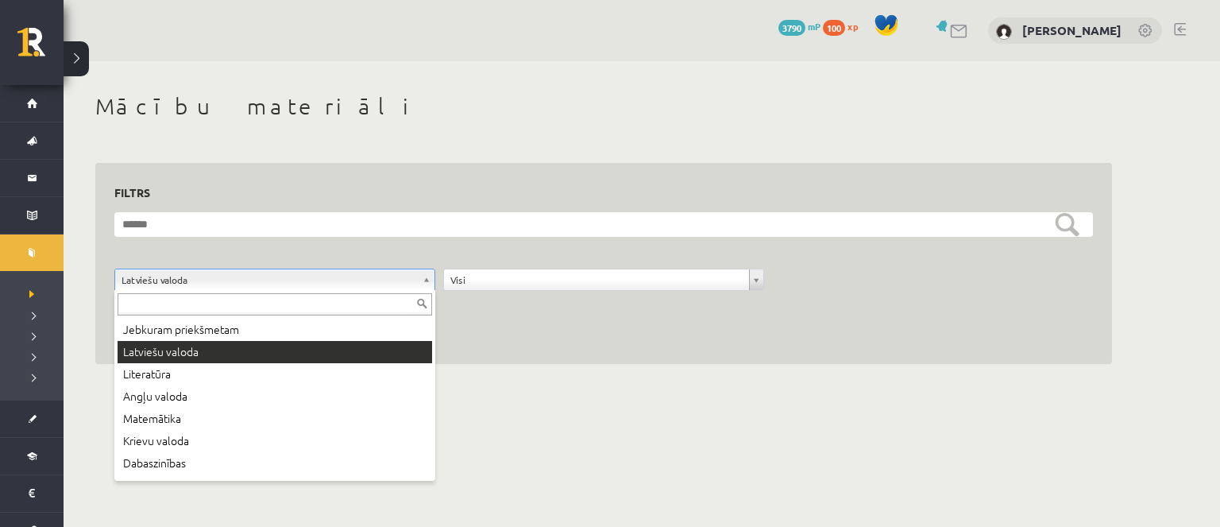
drag, startPoint x: 238, startPoint y: 278, endPoint x: 232, endPoint y: 338, distance: 59.9
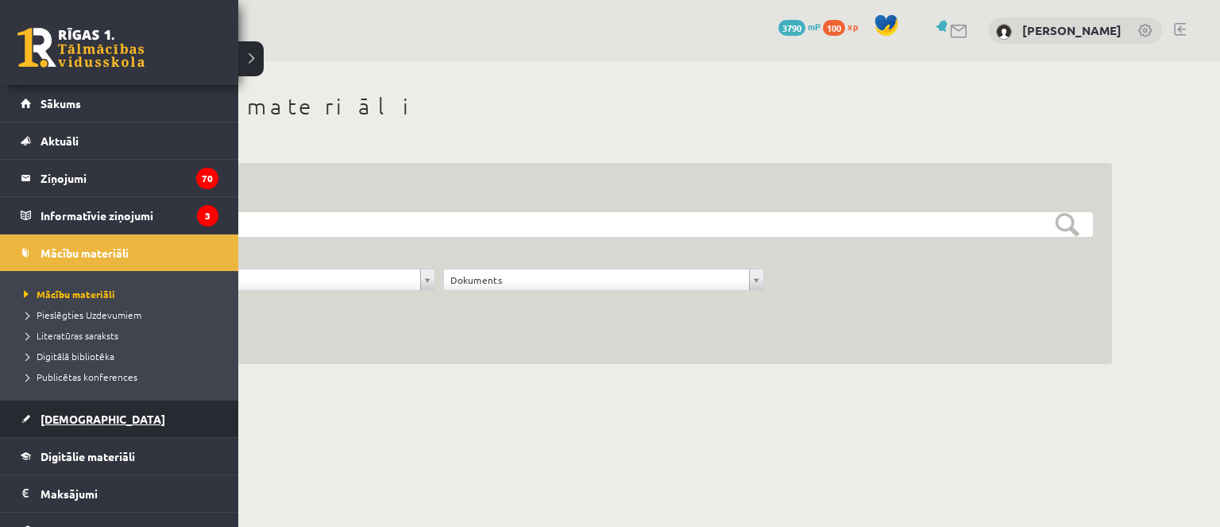
click at [69, 415] on span "[DEMOGRAPHIC_DATA]" at bounding box center [103, 418] width 125 height 14
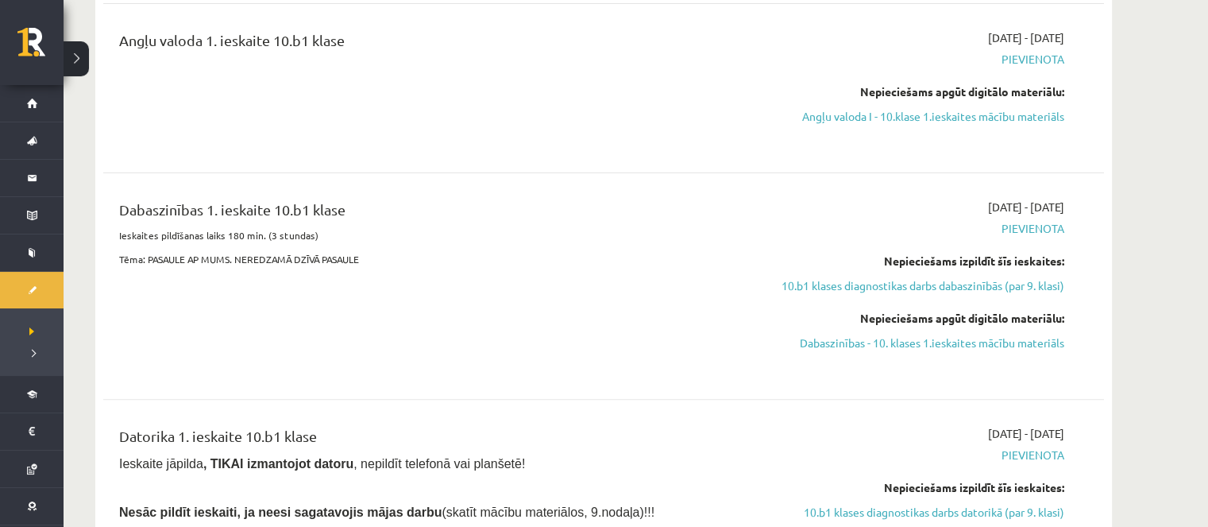
scroll to position [397, 0]
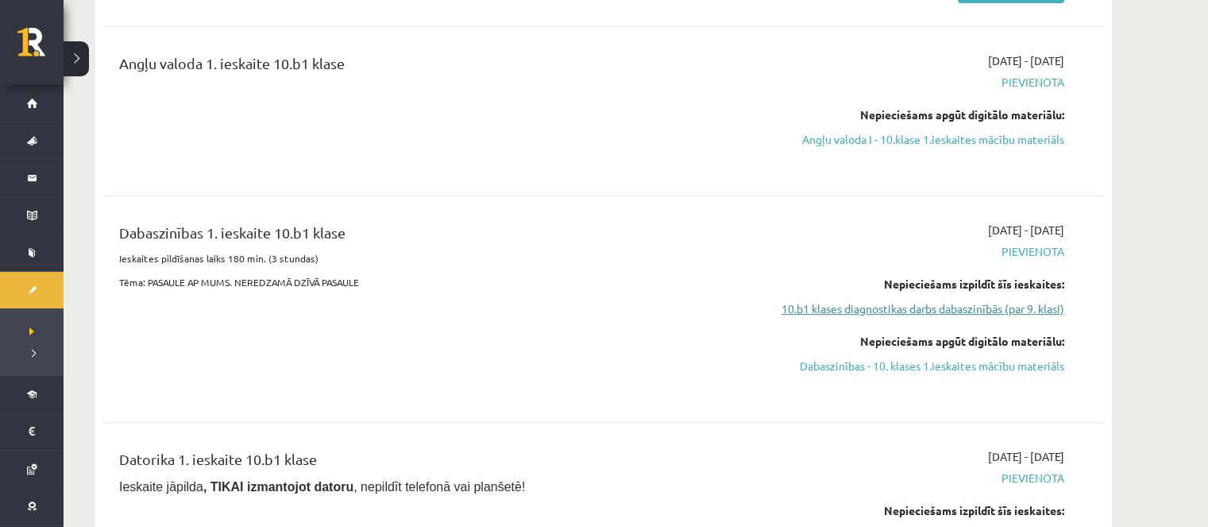
click at [819, 311] on link "10.b1 klases diagnostikas darbs dabaszinībās (par 9. klasi)" at bounding box center [914, 308] width 299 height 17
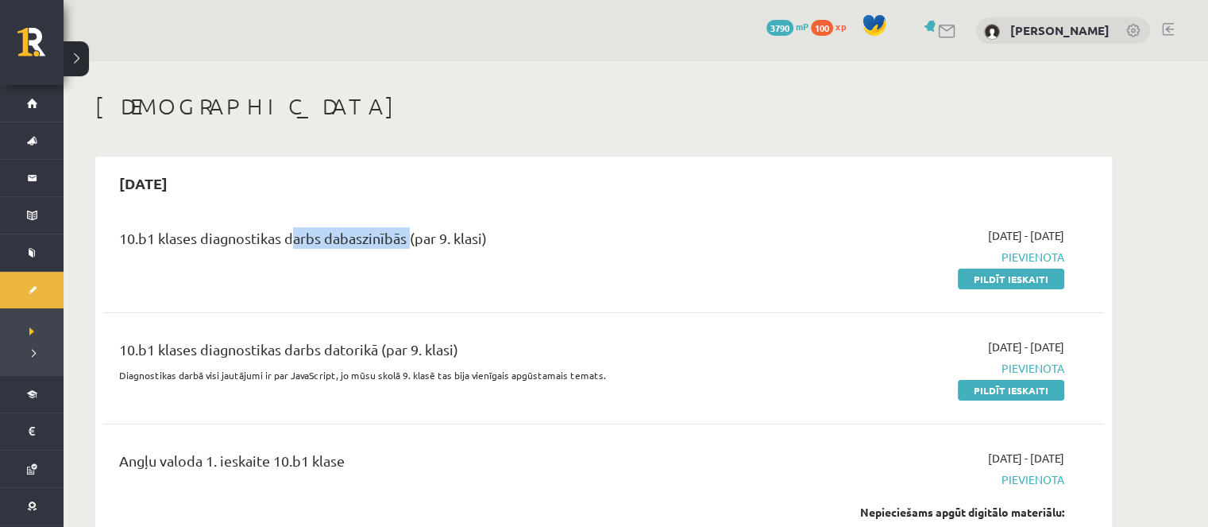
drag, startPoint x: 410, startPoint y: 237, endPoint x: 292, endPoint y: 243, distance: 117.7
click at [288, 244] on div "10.b1 klases diagnostikas darbs dabaszinībās (par 9. klasi)" at bounding box center [430, 241] width 622 height 29
copy div "darbs dabaszinībās"
click at [394, 272] on div "10.b1 klases diagnostikas darbs dabaszinībās (par 9. klasi)" at bounding box center [430, 257] width 646 height 60
click at [1001, 287] on link "Pildīt ieskaiti" at bounding box center [1011, 278] width 106 height 21
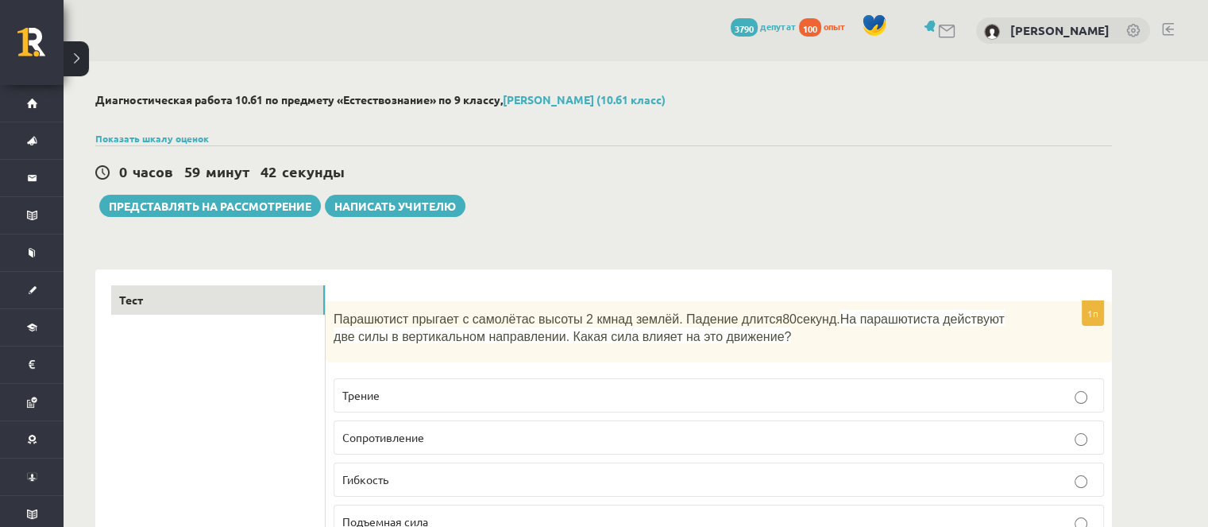
scroll to position [159, 0]
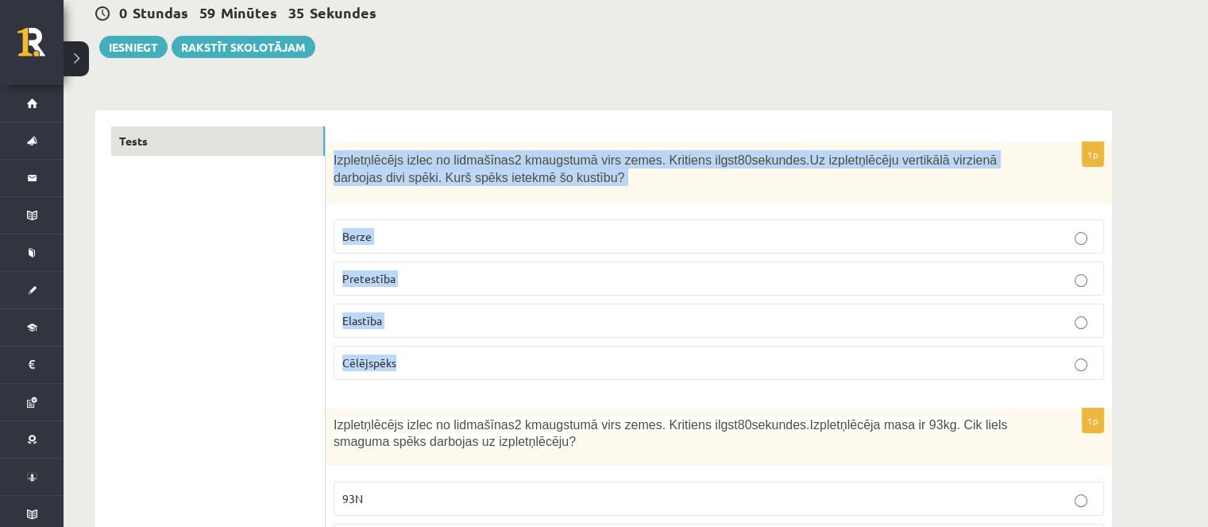
drag, startPoint x: 332, startPoint y: 160, endPoint x: 419, endPoint y: 323, distance: 184.8
click at [429, 350] on div "1p Izpletņlēcējs izlec no lidmašīnas 2 km augstumā virs zemes. Kritiens ilgst 8…" at bounding box center [719, 267] width 786 height 250
copy div "Izpletņlēcējs izlec no lidmašīnas 2 km augstumā virs zemes. Kritiens ilgst 80 s…"
click at [448, 281] on p "Pretestība" at bounding box center [718, 278] width 753 height 17
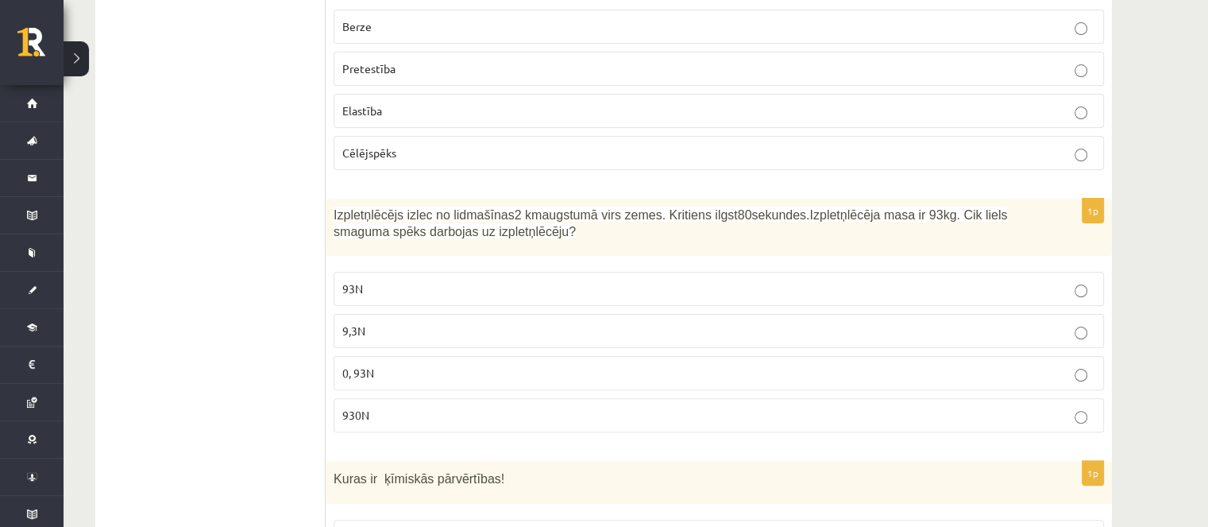
scroll to position [397, 0]
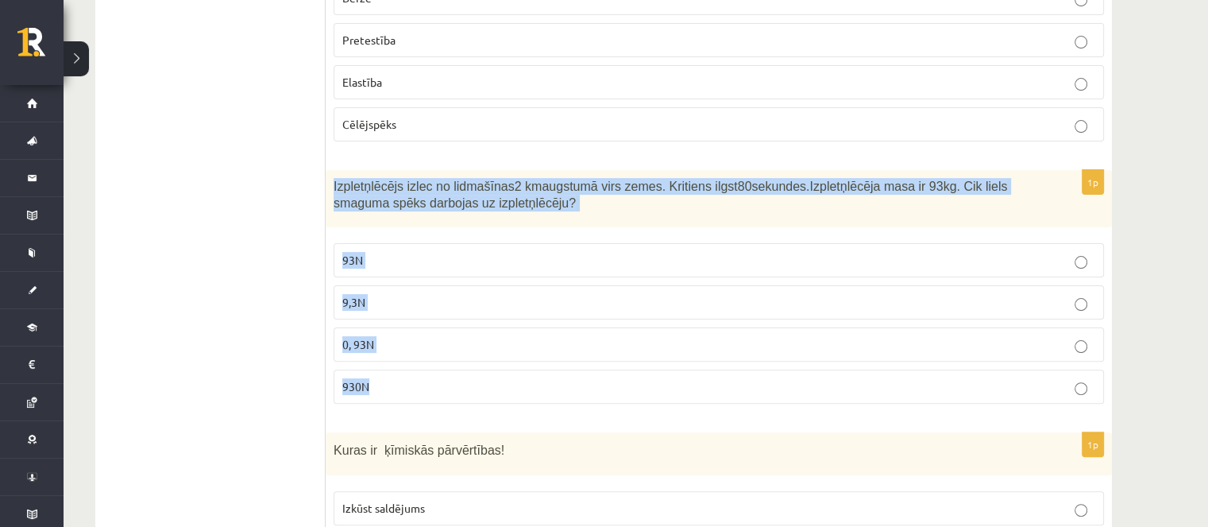
drag, startPoint x: 332, startPoint y: 183, endPoint x: 397, endPoint y: 374, distance: 201.4
click at [397, 374] on div "1p Izpletņlēcējs izlec no lidmašīnas 2 km augstumā virs zemes. Kritiens ilgst 8…" at bounding box center [719, 293] width 786 height 246
copy div "Izpletņlēcējs izlec no lidmašīnas 2 km augstumā virs zemes. Kritiens ilgst 80 s…"
click at [394, 384] on p "930N" at bounding box center [718, 386] width 753 height 17
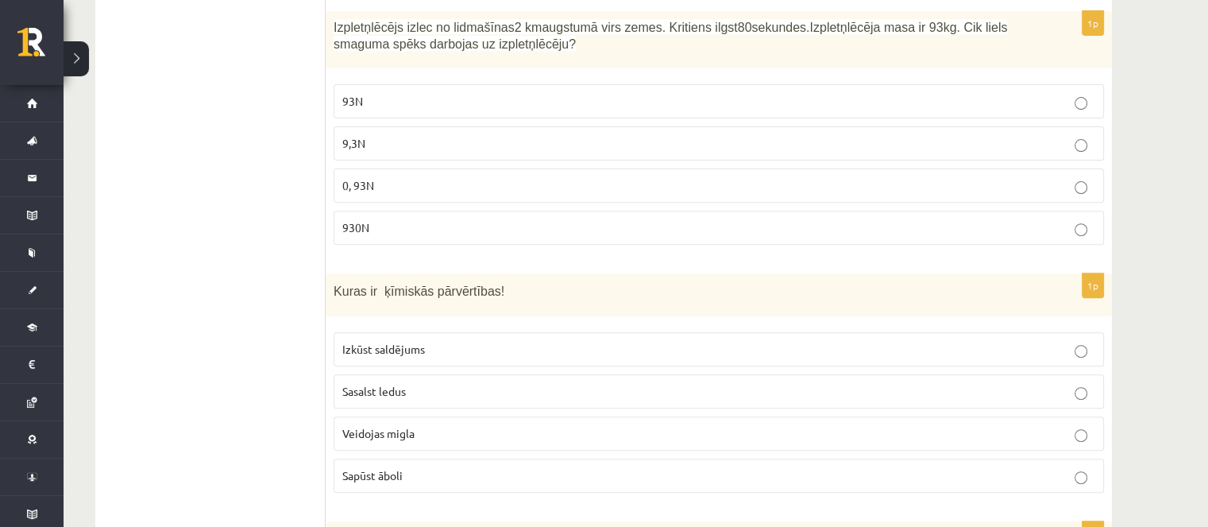
scroll to position [635, 0]
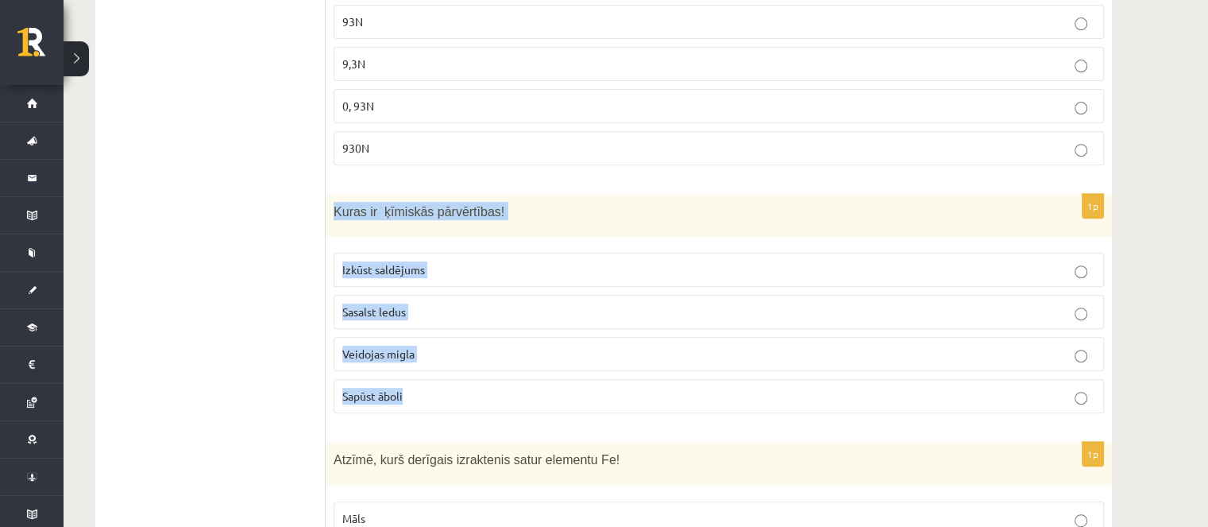
drag, startPoint x: 334, startPoint y: 209, endPoint x: 434, endPoint y: 384, distance: 201.3
click at [437, 385] on div "1p Kuras ir ķīmiskās pārvērtības! Izkūst saldējums Sasalst ledus Veidojas migla…" at bounding box center [719, 310] width 786 height 233
copy div "Kuras ir ķīmiskās pārvērtības! Izkūst saldējums Sasalst ledus Veidojas migla Sa…"
click at [439, 388] on p "Sapūst āboli" at bounding box center [718, 396] width 753 height 17
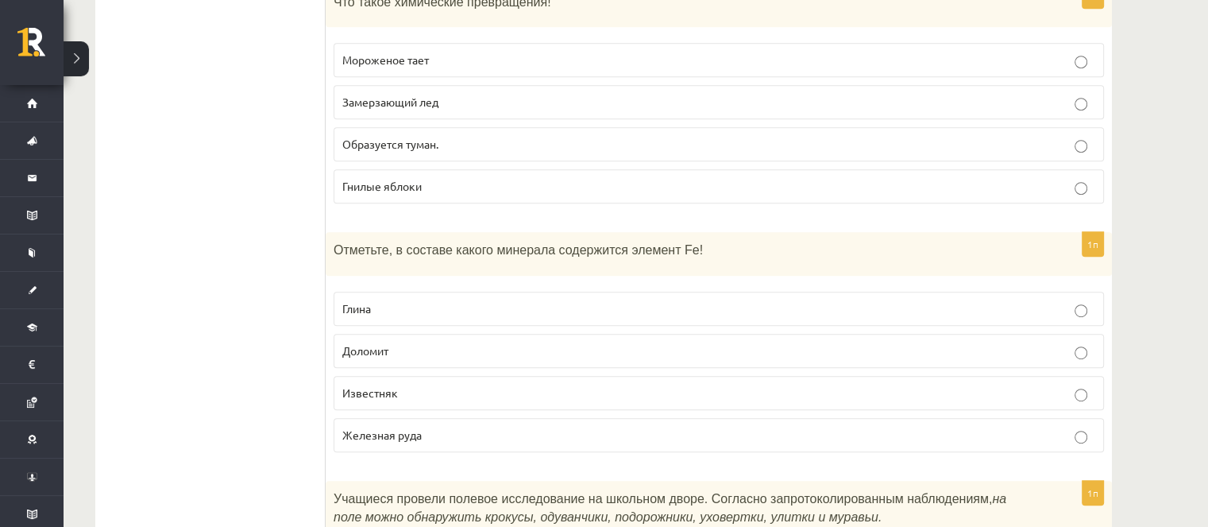
scroll to position [874, 0]
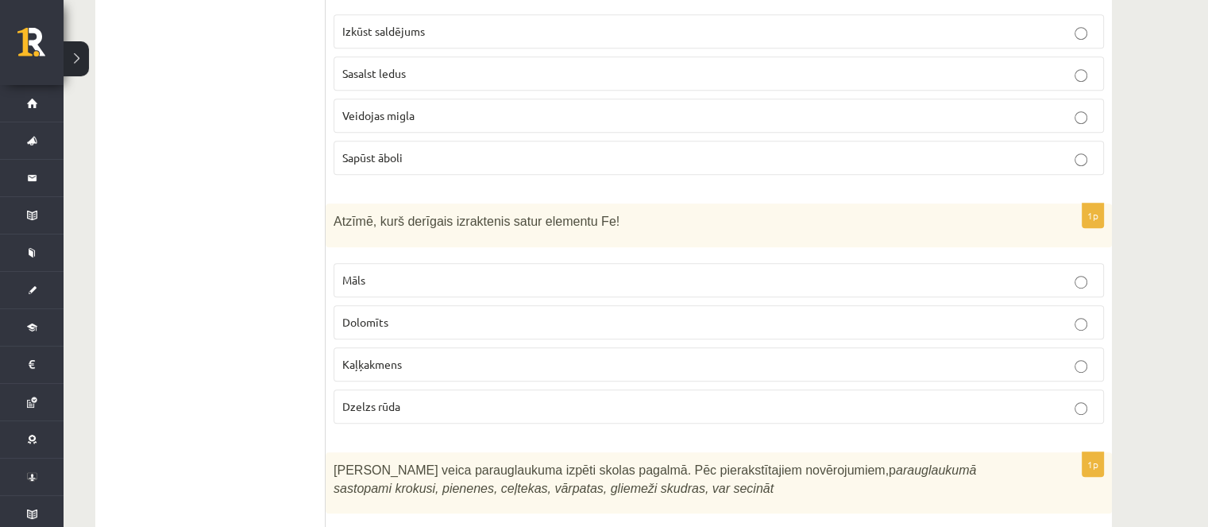
click at [426, 400] on p "Dzelzs rūda" at bounding box center [718, 406] width 753 height 17
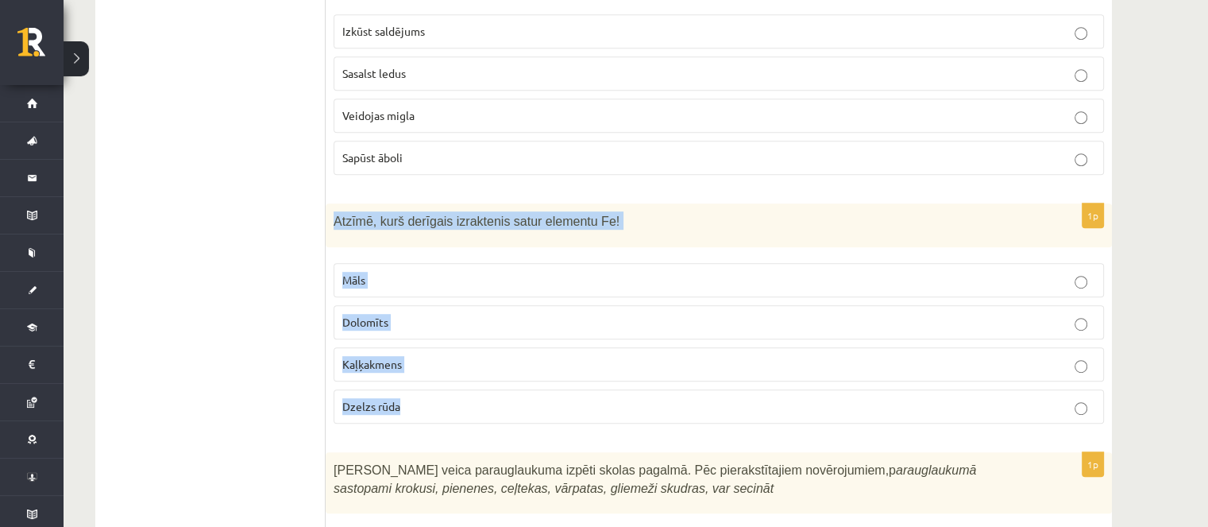
drag, startPoint x: 423, startPoint y: 400, endPoint x: 331, endPoint y: 226, distance: 197.5
click at [331, 226] on div "1p Atzīmē, kurš derīgais izraktenis satur elementu Fe! Māls Dolomīts Kaļķakmens…" at bounding box center [719, 319] width 786 height 233
copy div "Atzīmē, kurš derīgais izraktenis satur elementu Fe! Māls Dolomīts Kaļķakmens Dz…"
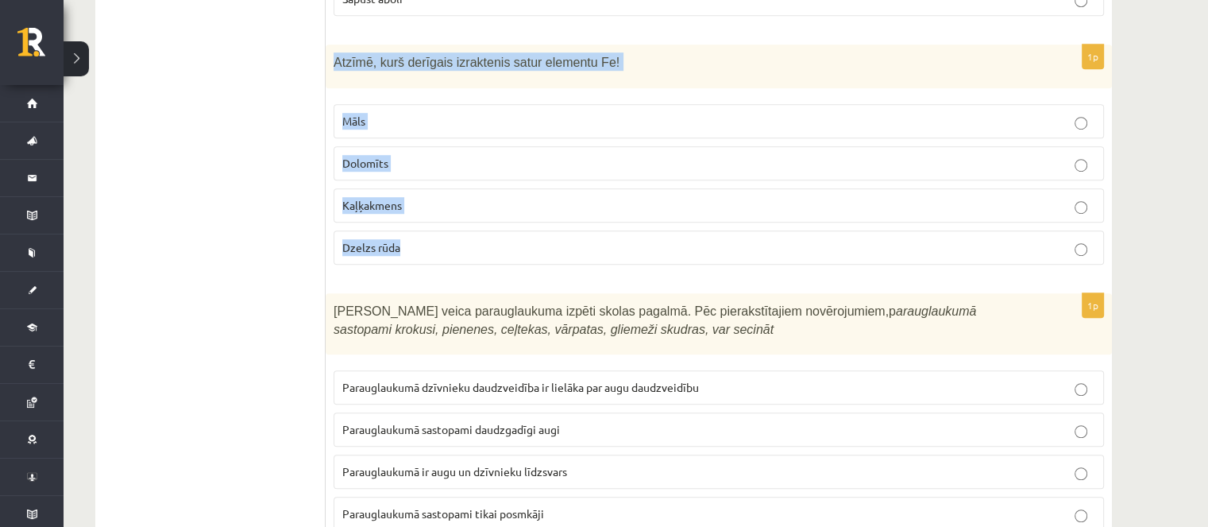
scroll to position [1112, 0]
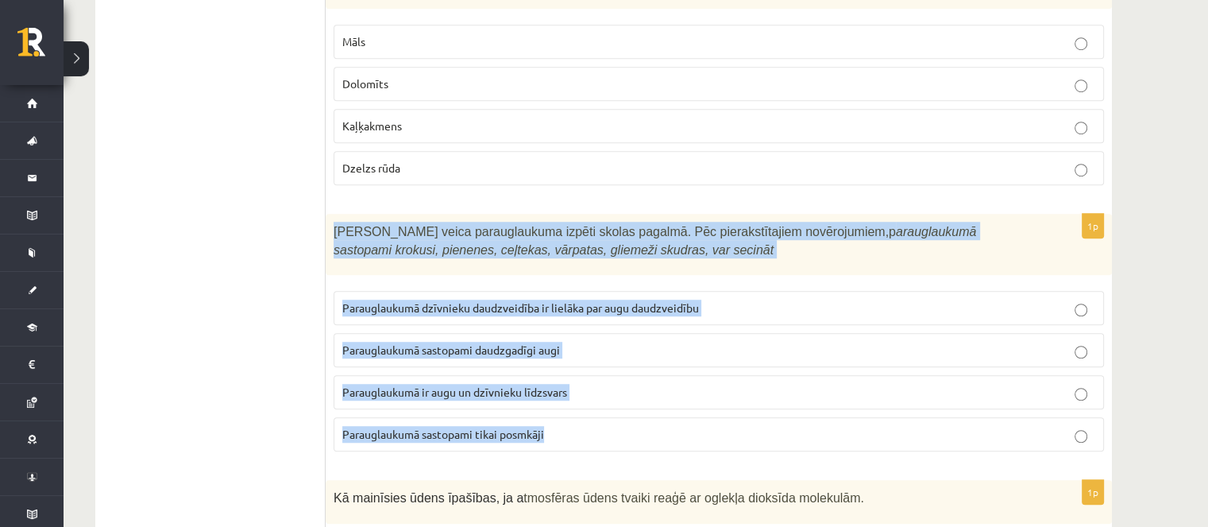
drag, startPoint x: 573, startPoint y: 419, endPoint x: 330, endPoint y: 225, distance: 310.7
click at [330, 225] on div "1p Skolēni veica parauglaukuma izpēti skolas pagalmā. Pēc pierakstītajiem novēr…" at bounding box center [719, 339] width 786 height 250
copy div "Skolēni veica parauglaukuma izpēti skolas pagalmā. Pēc pierakstītajiem novēroju…"
click at [416, 345] on span "Parauglaukumā sastopami daudzgadīgi augi" at bounding box center [451, 349] width 218 height 14
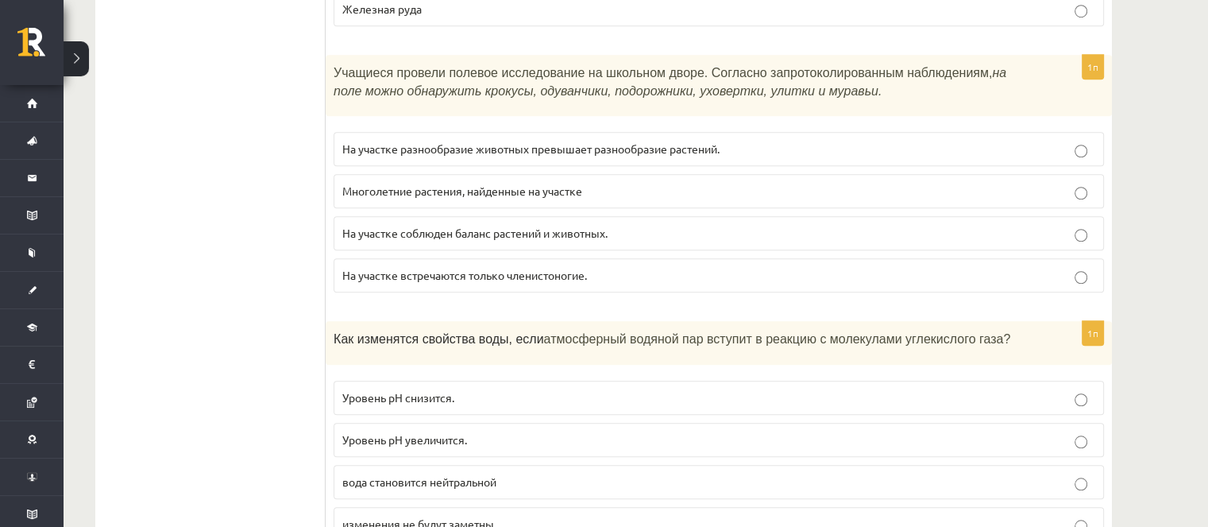
scroll to position [1350, 0]
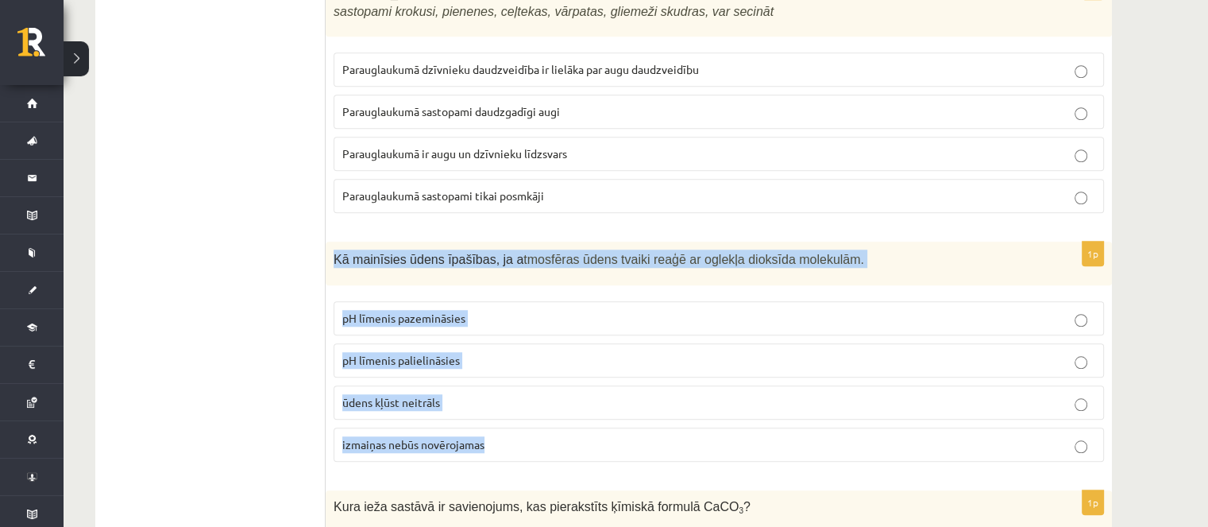
drag, startPoint x: 328, startPoint y: 254, endPoint x: 522, endPoint y: 432, distance: 263.0
click at [522, 432] on div "1p Kā mainīsies ūdens īpašības, ja a tmosfēras ūdens tvaiki reaģē ar oglekļa di…" at bounding box center [719, 357] width 786 height 233
copy div "Kā mainīsies ūdens īpašības, ja a tmosfēras ūdens tvaiki reaģē ar oglekļa dioks…"
click at [465, 316] on p "pH līmenis pazemināsies" at bounding box center [718, 318] width 753 height 17
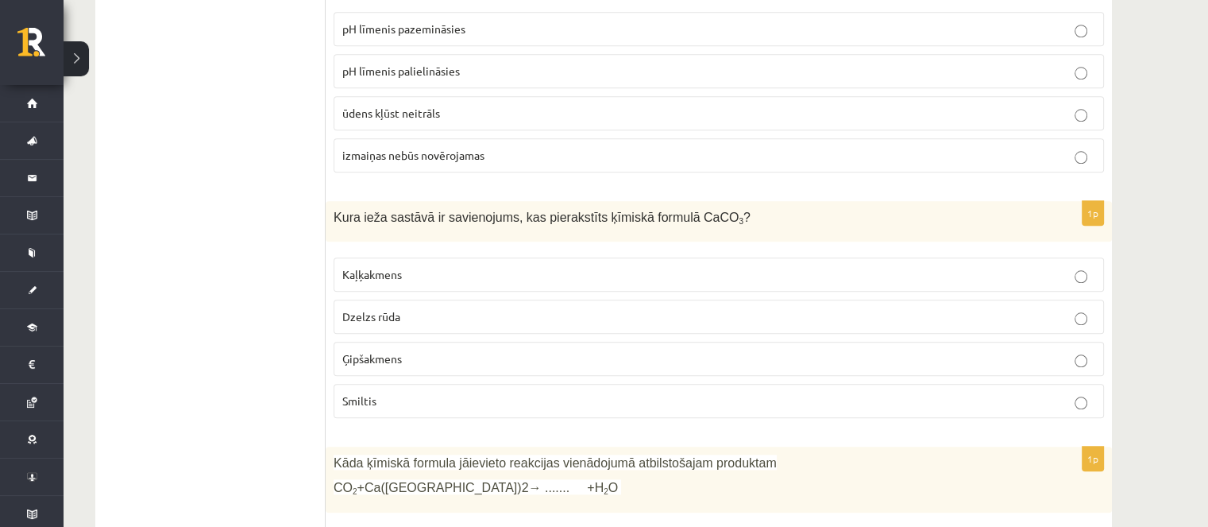
scroll to position [1668, 0]
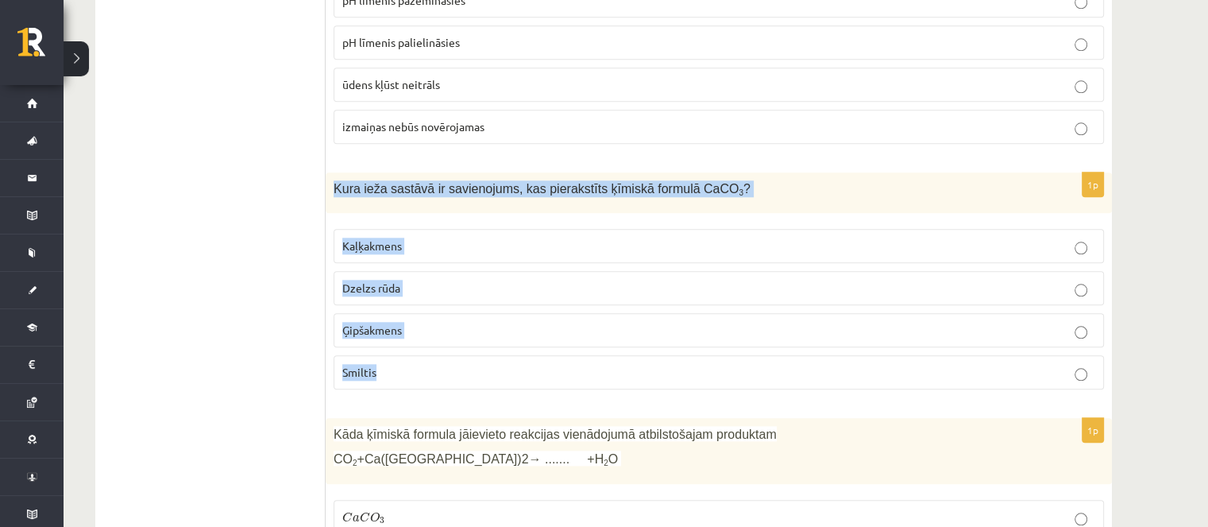
drag, startPoint x: 334, startPoint y: 181, endPoint x: 429, endPoint y: 333, distance: 178.7
click at [436, 345] on div "1p Kura ieža sastāvā ir savienojums, kas pierakstīts ķīmiskā formulā CaCO 3 ? K…" at bounding box center [719, 287] width 786 height 230
copy div "Kura ieža sastāvā ir savienojums, kas pierakstīts ķīmiskā formulā CaCO 3 ? Kaļķ…"
click at [837, 188] on div "Kura ieža sastāvā ir savienojums, kas pierakstīts ķīmiskā formulā CaCO 3 ?" at bounding box center [719, 192] width 786 height 41
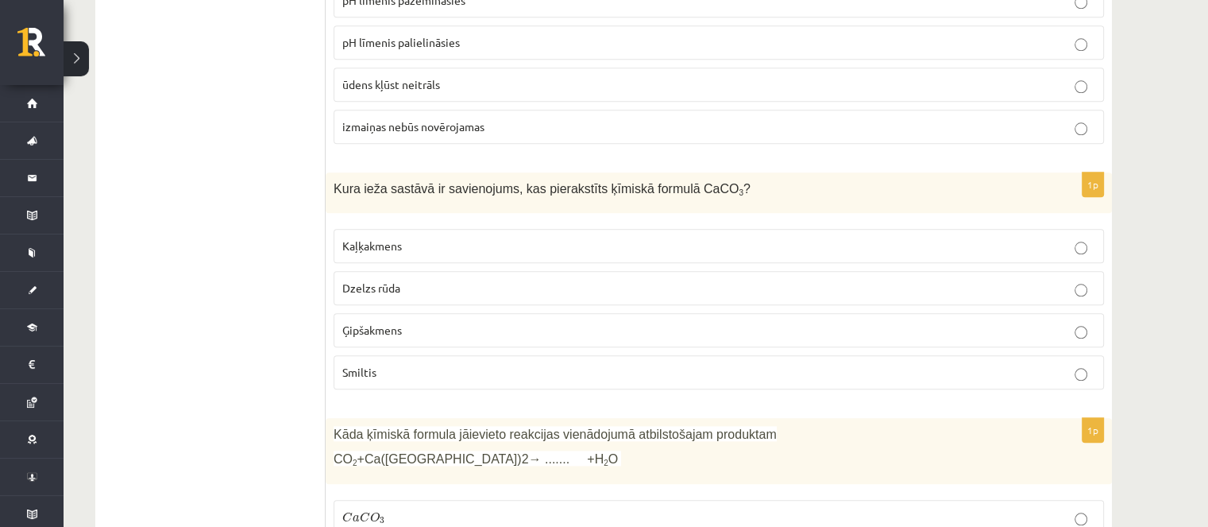
click at [937, 172] on div "Kura ieža sastāvā ir savienojums, kas pierakstīts ķīmiskā formulā CaCO 3 ?" at bounding box center [719, 192] width 786 height 41
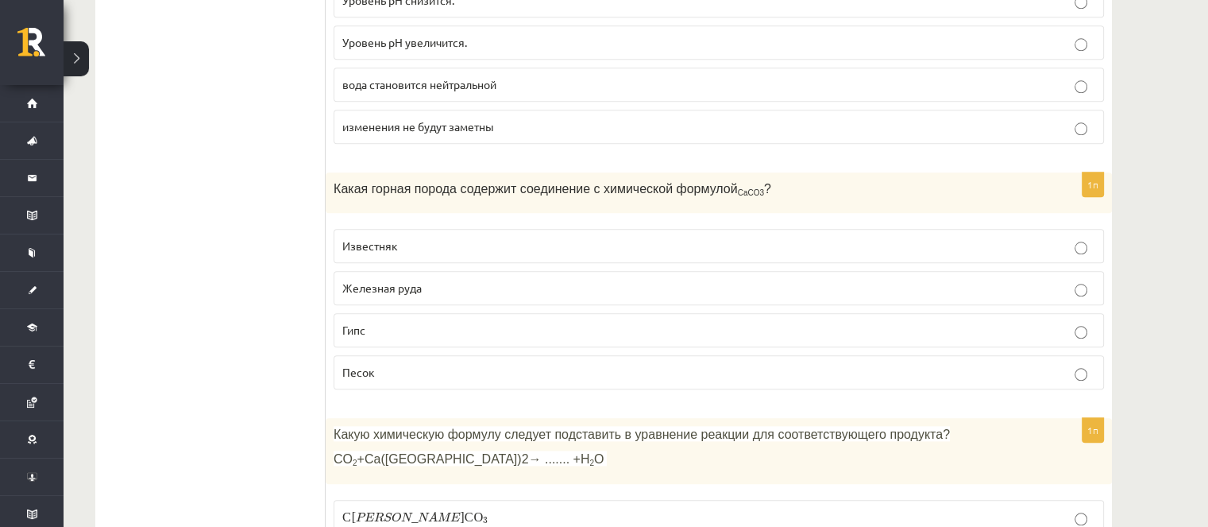
click at [449, 237] on p "Известняк" at bounding box center [718, 245] width 753 height 17
click at [957, 190] on div "Какая горная порода содержит соединение с химической формулой CaCO3 ?" at bounding box center [719, 192] width 786 height 41
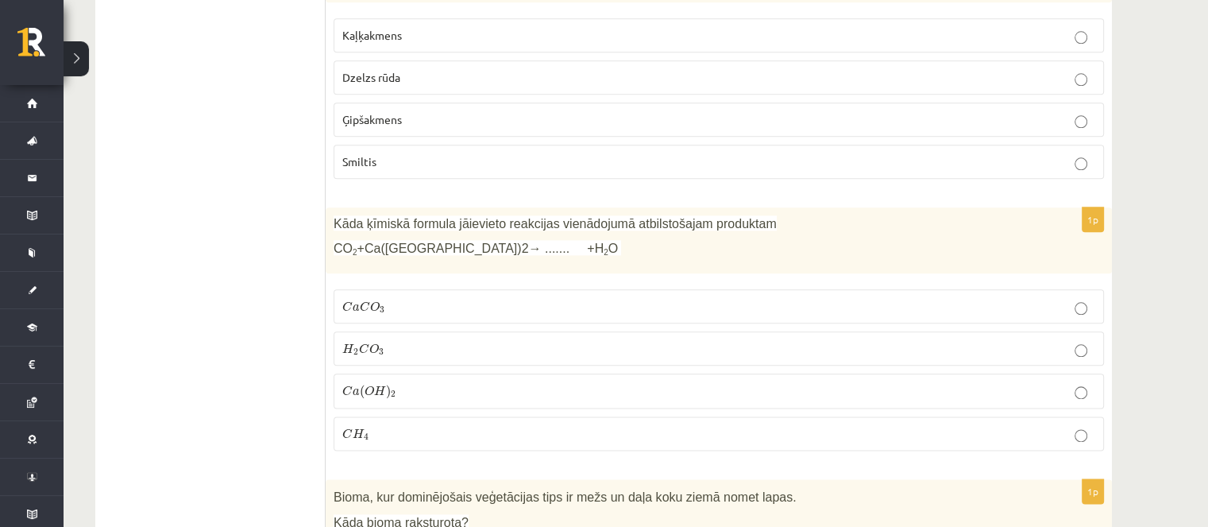
scroll to position [1906, 0]
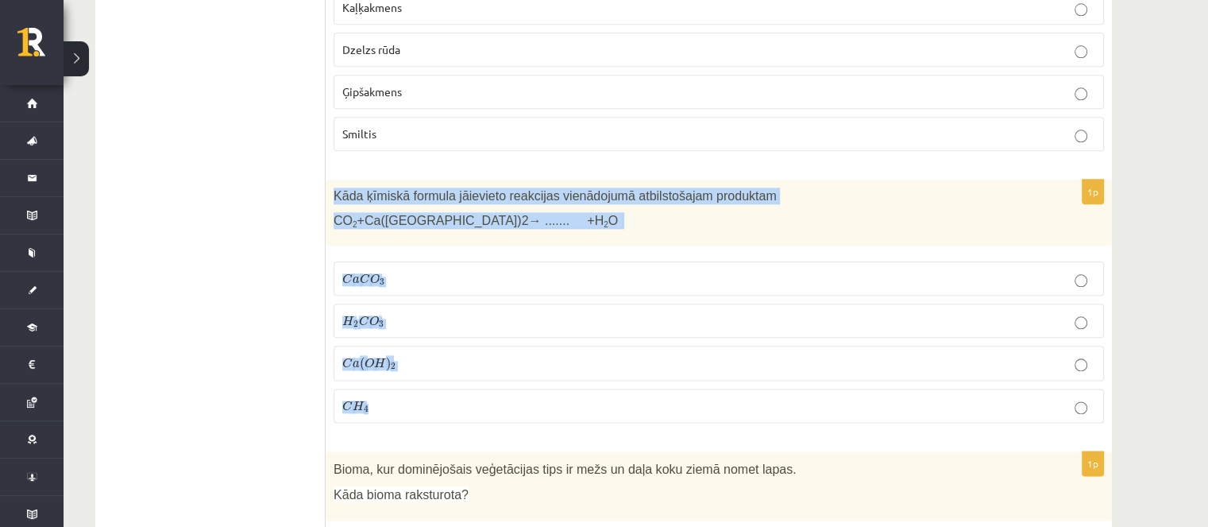
drag, startPoint x: 332, startPoint y: 183, endPoint x: 405, endPoint y: 362, distance: 193.0
click at [406, 368] on div "1p Kāda ķīmiskā formula jāievieto reakcijas vienādojumā atbilstošajam produktam…" at bounding box center [719, 307] width 786 height 256
copy div "Kāda ķīmiskā formula jāievieto reakcijas vienādojumā atbilstošajam produktam CO…"
click at [347, 273] on span "C" at bounding box center [347, 278] width 10 height 10
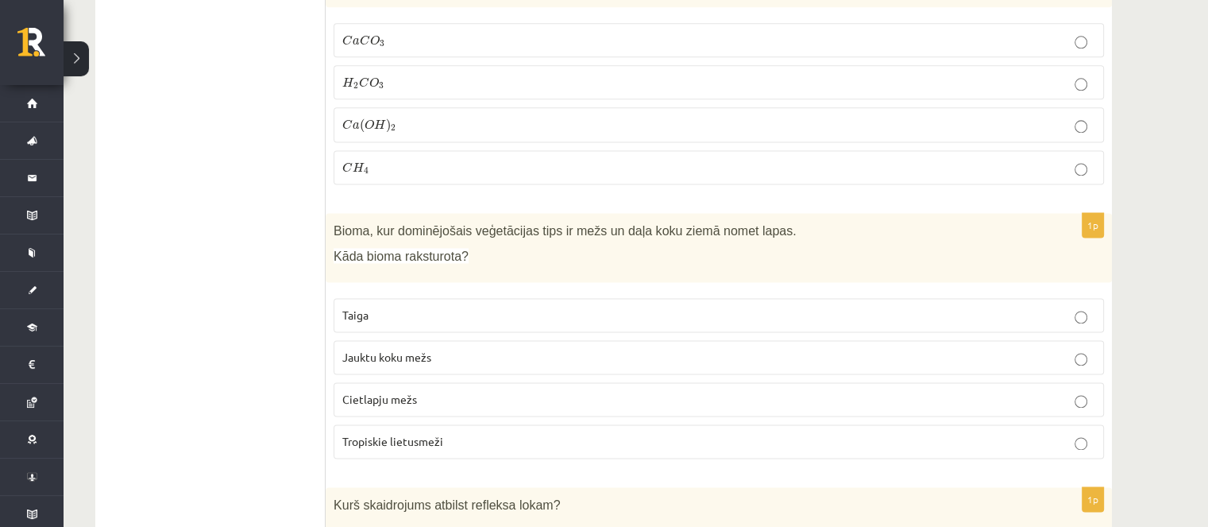
scroll to position [2224, 0]
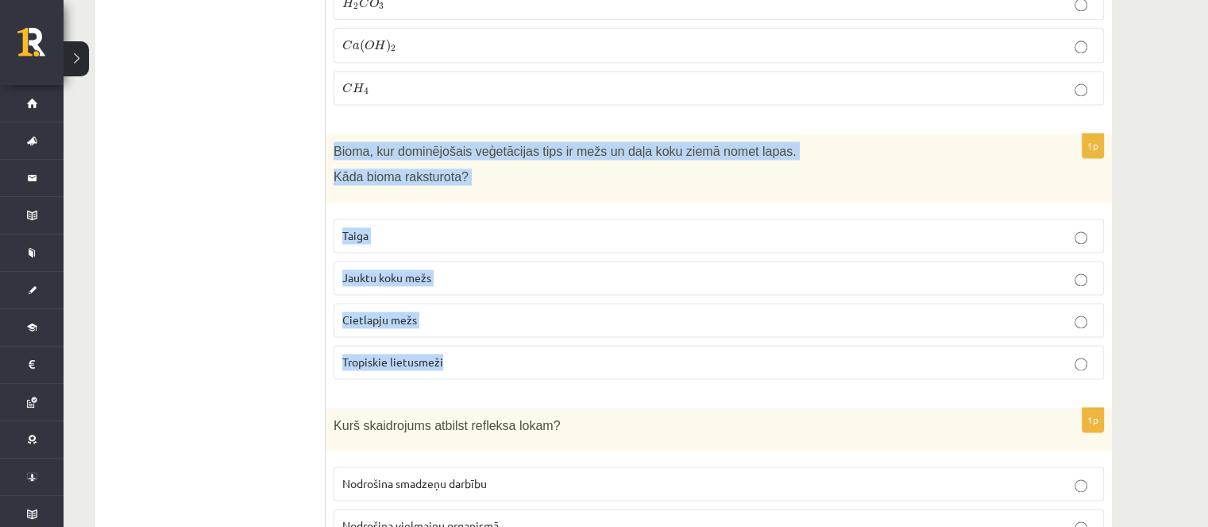
drag, startPoint x: 334, startPoint y: 137, endPoint x: 472, endPoint y: 340, distance: 244.7
click at [472, 340] on div "1p Bioma, kur dominējošais veģetācijas tips ir mežs un daļa koku ziemā nomet la…" at bounding box center [719, 262] width 786 height 258
copy div "Bioma, kur dominējošais veģetācijas tips ir mežs un daļa koku ziemā nomet lapas…"
click at [398, 270] on span "Jauktu koku mežs" at bounding box center [386, 277] width 89 height 14
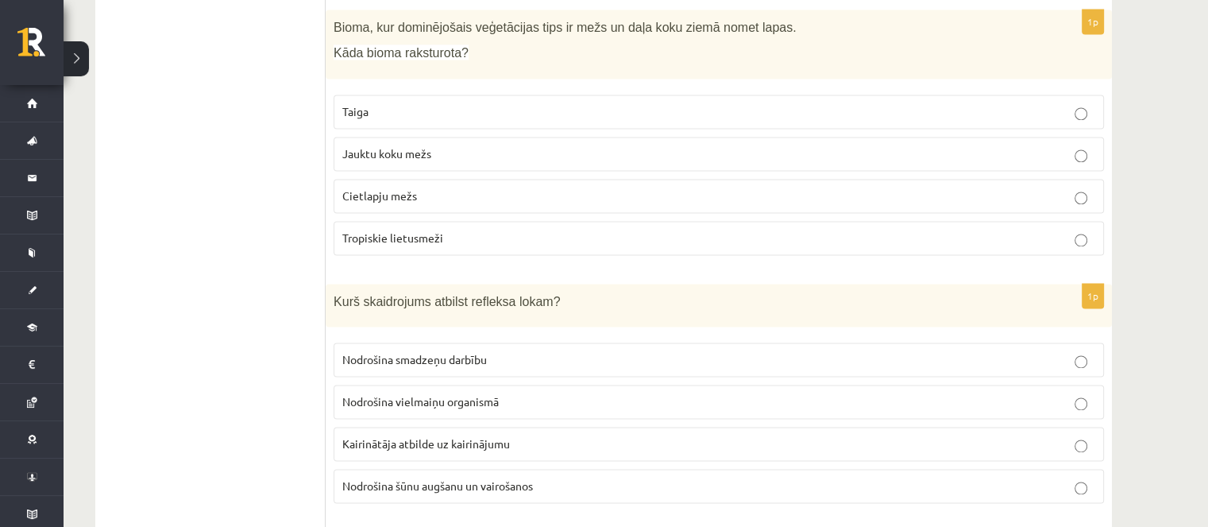
scroll to position [2382, 0]
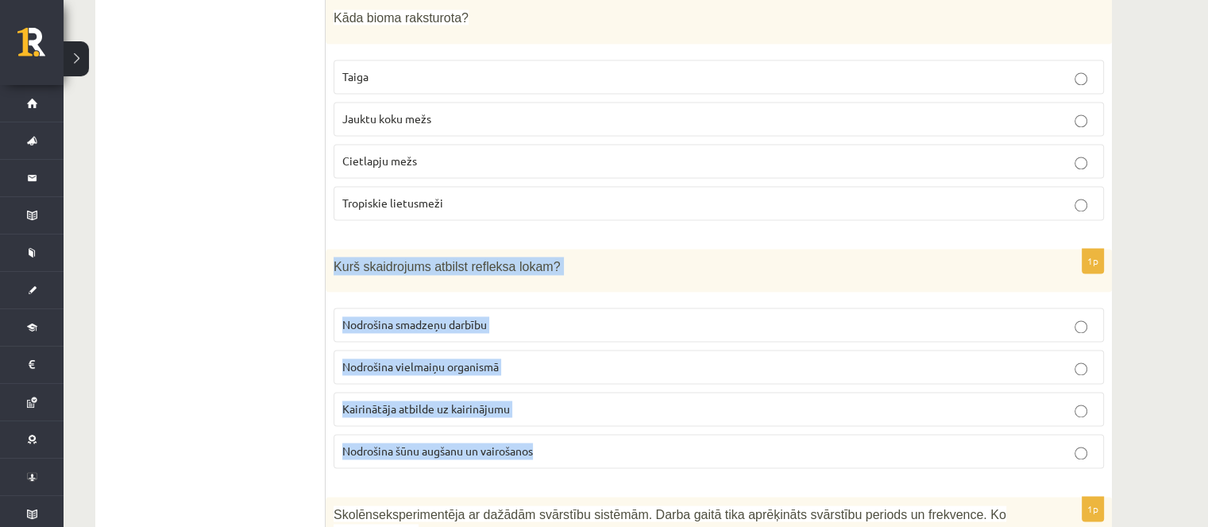
drag, startPoint x: 334, startPoint y: 247, endPoint x: 561, endPoint y: 400, distance: 274.0
click at [572, 422] on div "1p Kurš skaidrojums atbilst refleksa lokam? Nodrošina smadzeņu darbību Nodrošin…" at bounding box center [719, 365] width 786 height 233
copy div "Kurš skaidrojums atbilst refleksa lokam? Nodrošina smadzeņu darbību Nodrošina v…"
click at [531, 392] on label "Kairinātāja atbilde uz kairinājumu" at bounding box center [719, 409] width 770 height 34
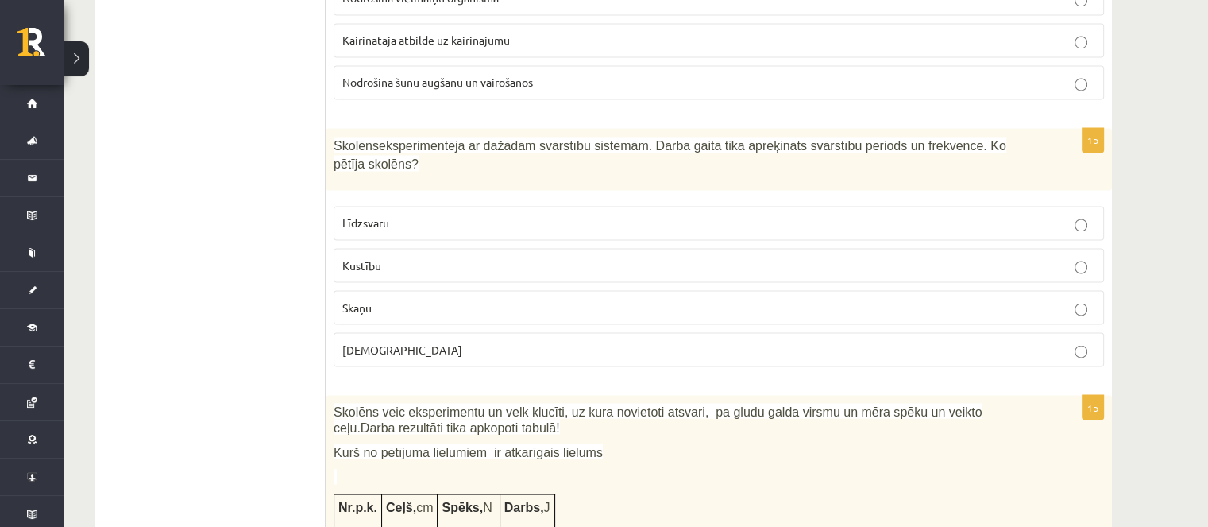
scroll to position [2780, 0]
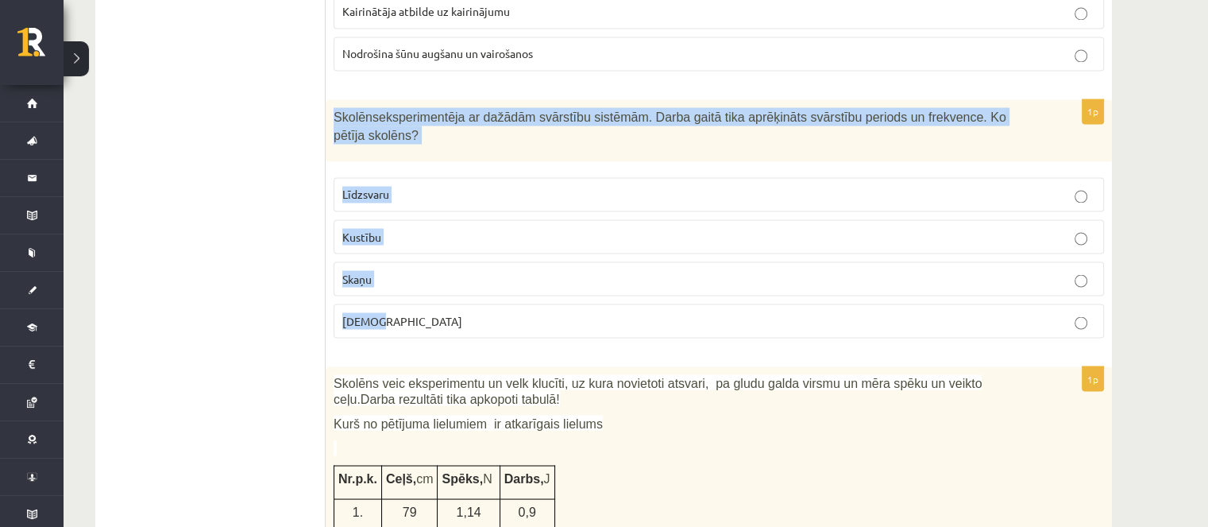
drag, startPoint x: 336, startPoint y: 110, endPoint x: 415, endPoint y: 287, distance: 193.8
click at [415, 287] on div "1p Skolēns eksperimentēja ar dažādām svārstību sistēmām. Darba gaitā tika aprēķ…" at bounding box center [719, 224] width 786 height 250
click at [407, 219] on label "Kustību" at bounding box center [719, 236] width 770 height 34
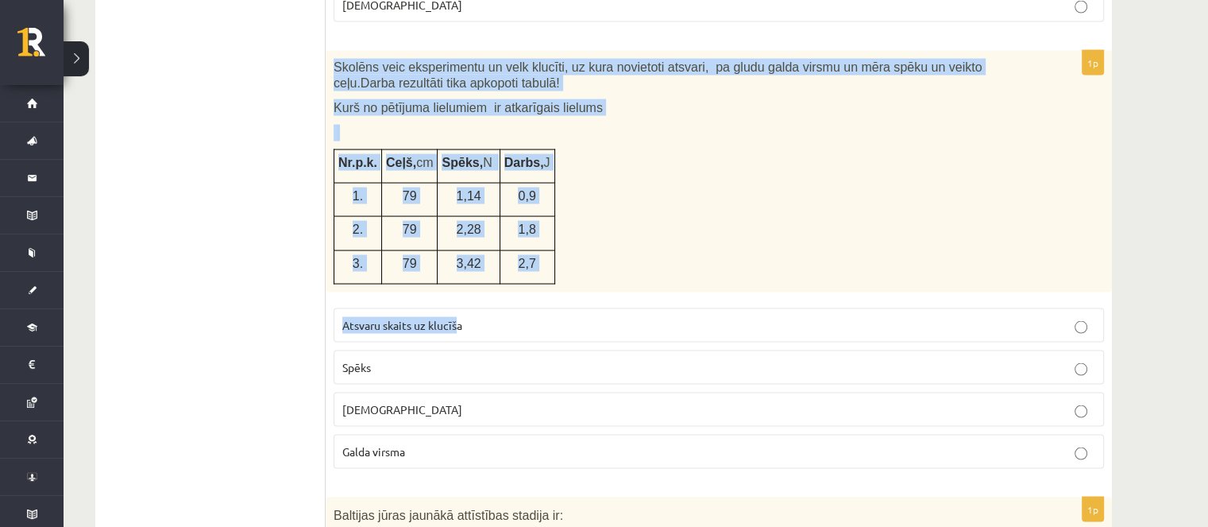
scroll to position [3097, 0]
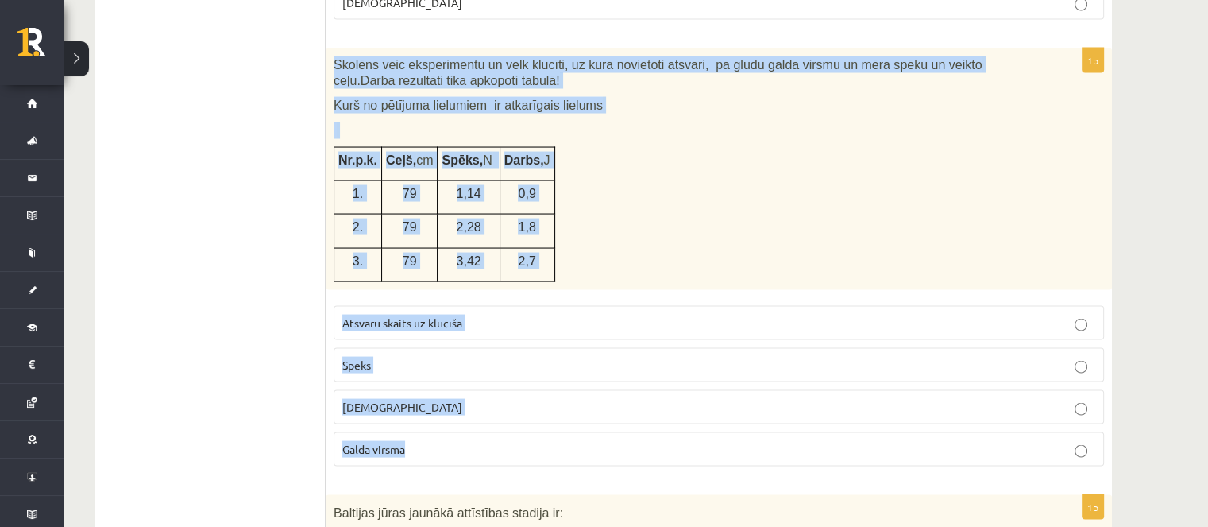
drag, startPoint x: 331, startPoint y: 113, endPoint x: 469, endPoint y: 396, distance: 315.4
click at [470, 398] on div "1p Skolēns veic eksperimentu un velk klucīti, uz kura novietoti atsvari, pa glu…" at bounding box center [719, 263] width 786 height 430
click at [410, 348] on label "Spēks" at bounding box center [719, 365] width 770 height 34
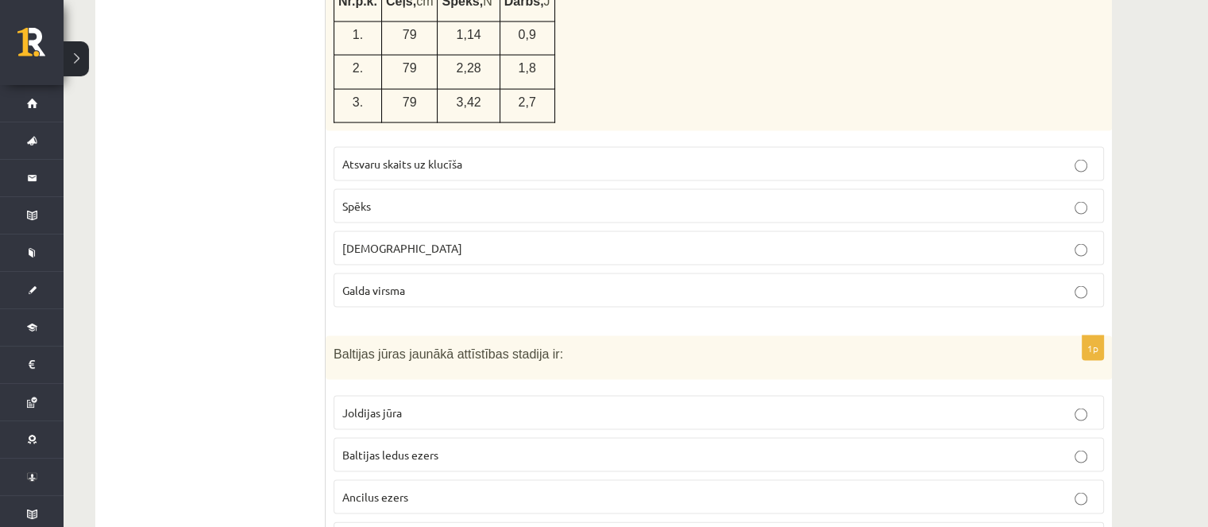
scroll to position [3335, 0]
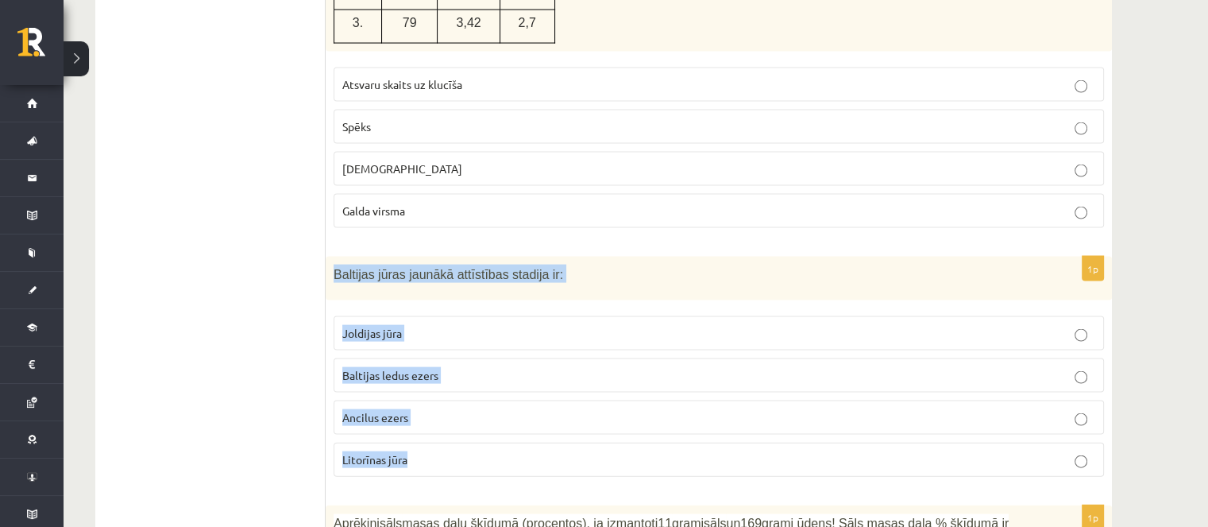
drag, startPoint x: 334, startPoint y: 237, endPoint x: 442, endPoint y: 428, distance: 219.1
click at [442, 428] on div "1p Baltijas jūras jaunākā attīstības stadija ir: Joldijas jūra Baltijas ledus e…" at bounding box center [719, 373] width 786 height 233
click at [475, 451] on p "Litorīnas jūra" at bounding box center [718, 459] width 753 height 17
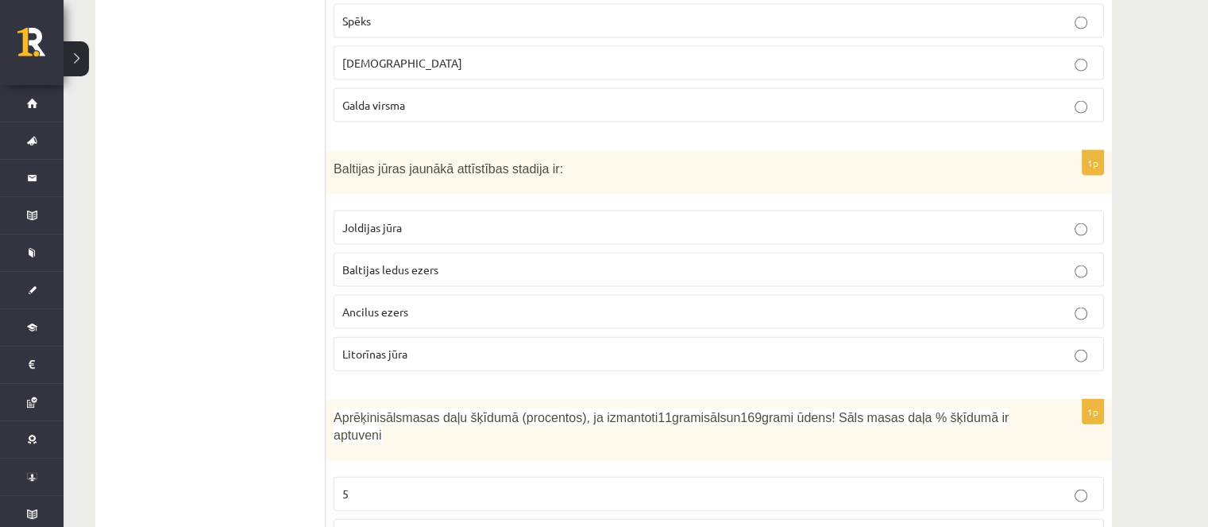
scroll to position [3589, 0]
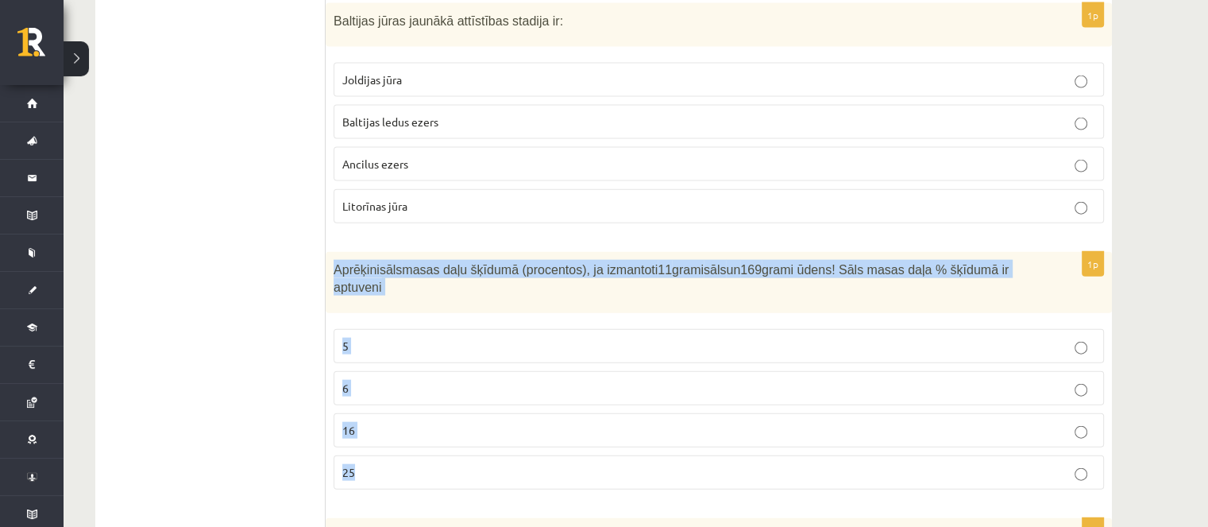
drag, startPoint x: 337, startPoint y: 234, endPoint x: 368, endPoint y: 305, distance: 77.5
click at [410, 408] on div "1p Aprēķini sāls masas daļu šķīdumā (procentos), ja izmantoti 11 grami sāls un …" at bounding box center [719, 377] width 786 height 251
click at [385, 380] on p "6" at bounding box center [718, 388] width 753 height 17
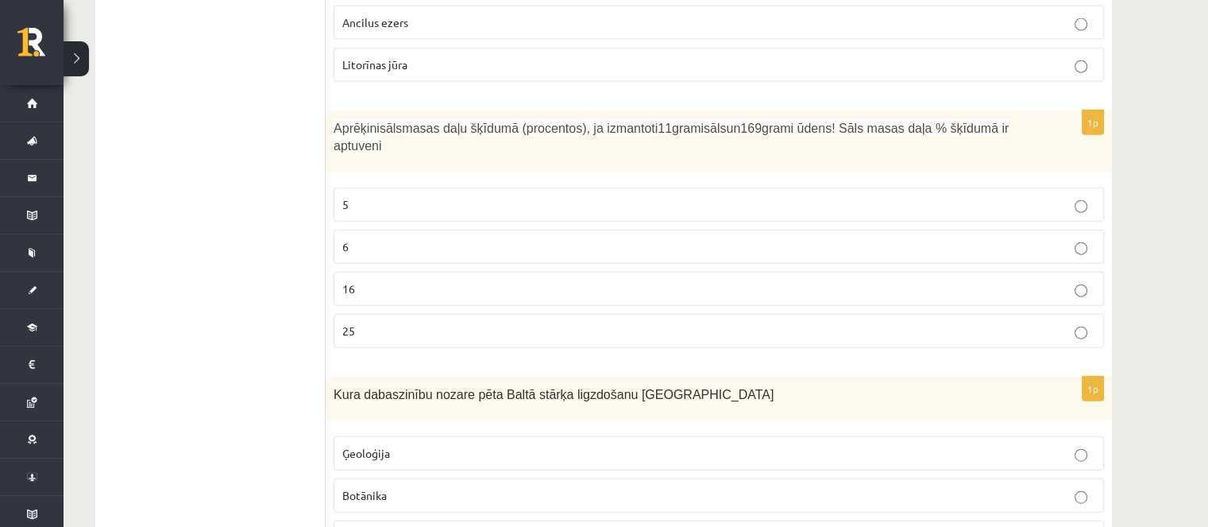
scroll to position [3827, 0]
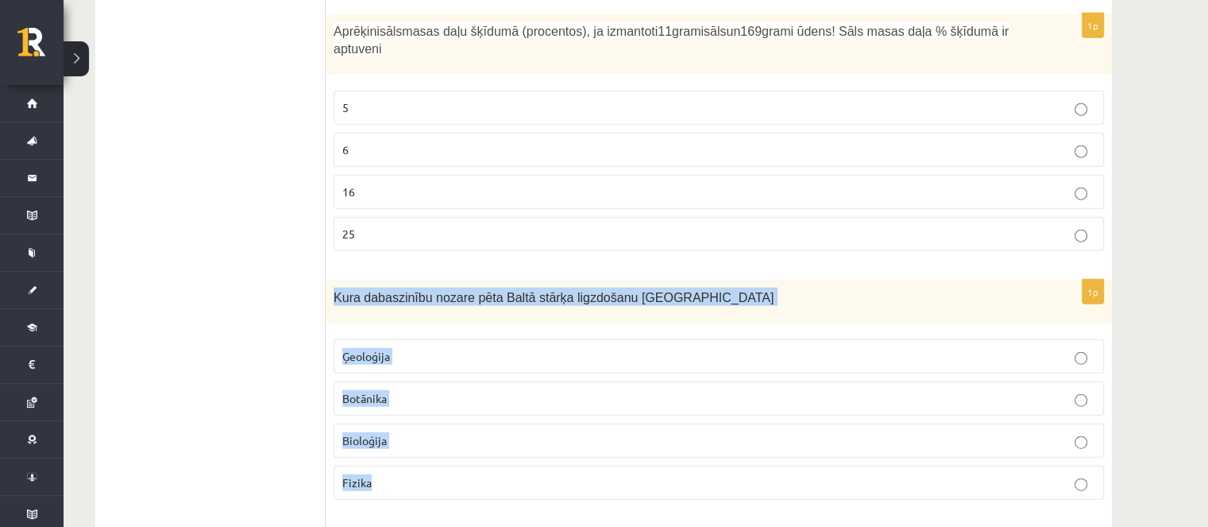
drag, startPoint x: 350, startPoint y: 279, endPoint x: 402, endPoint y: 420, distance: 150.5
click at [402, 420] on div "1p Kura dabaszinību nozare pēta Baltā stārķa ligzdošanu Latvijā Ģeoloģija Botān…" at bounding box center [719, 396] width 786 height 233
click at [381, 433] on span "Bioloģija" at bounding box center [364, 440] width 44 height 14
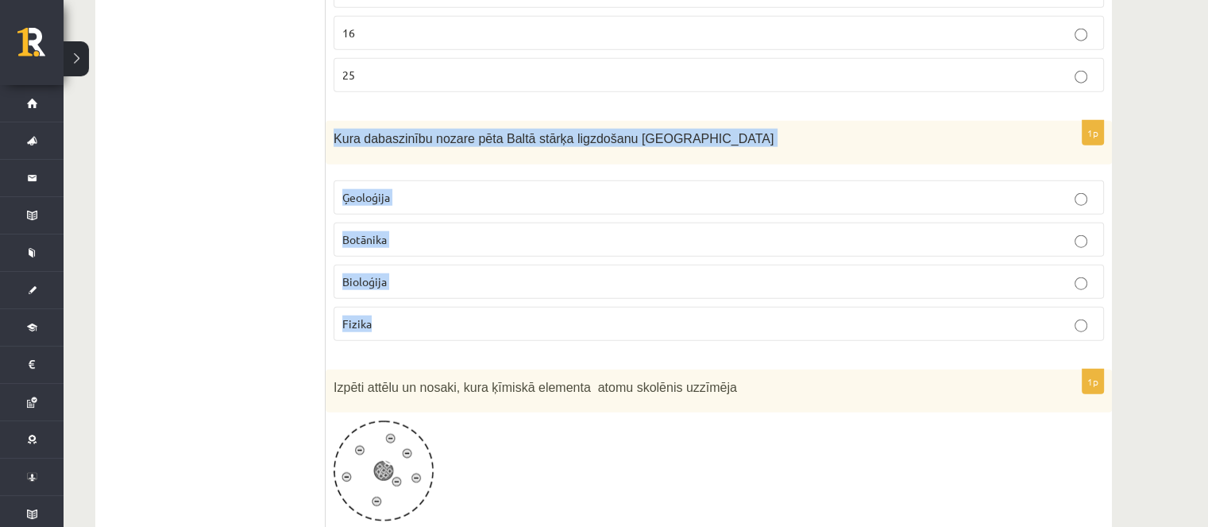
scroll to position [4145, 0]
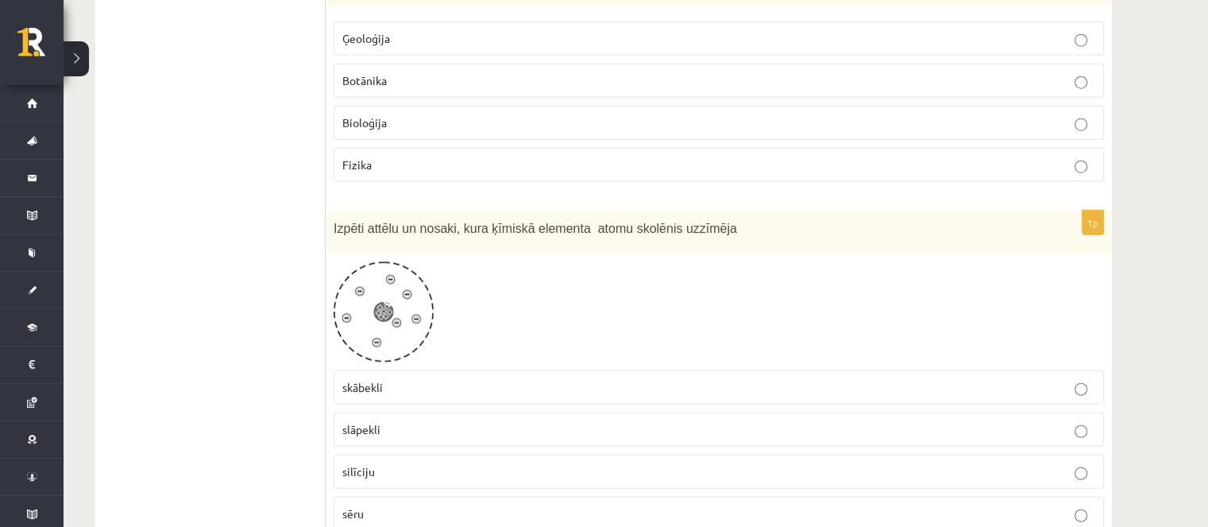
drag, startPoint x: 327, startPoint y: 250, endPoint x: 341, endPoint y: 254, distance: 14.1
click at [329, 250] on div "1p Izpēti attēlu un nosaki, kura ķīmiskā elementa atomu skolēnis uzzīmēja skābe…" at bounding box center [719, 377] width 786 height 334
click at [358, 261] on img at bounding box center [384, 311] width 100 height 101
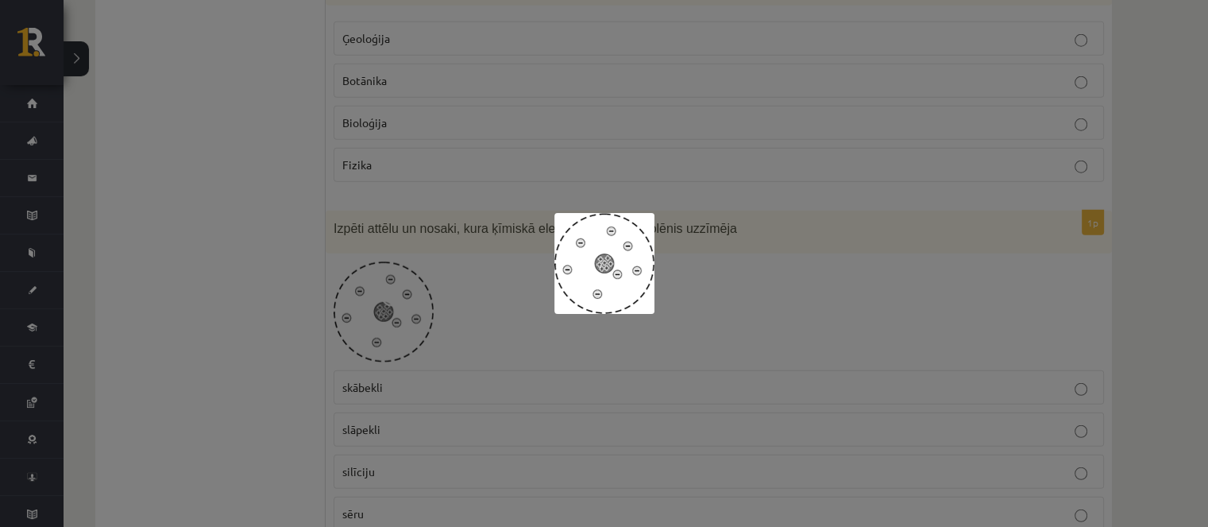
click at [323, 260] on div at bounding box center [604, 263] width 1208 height 527
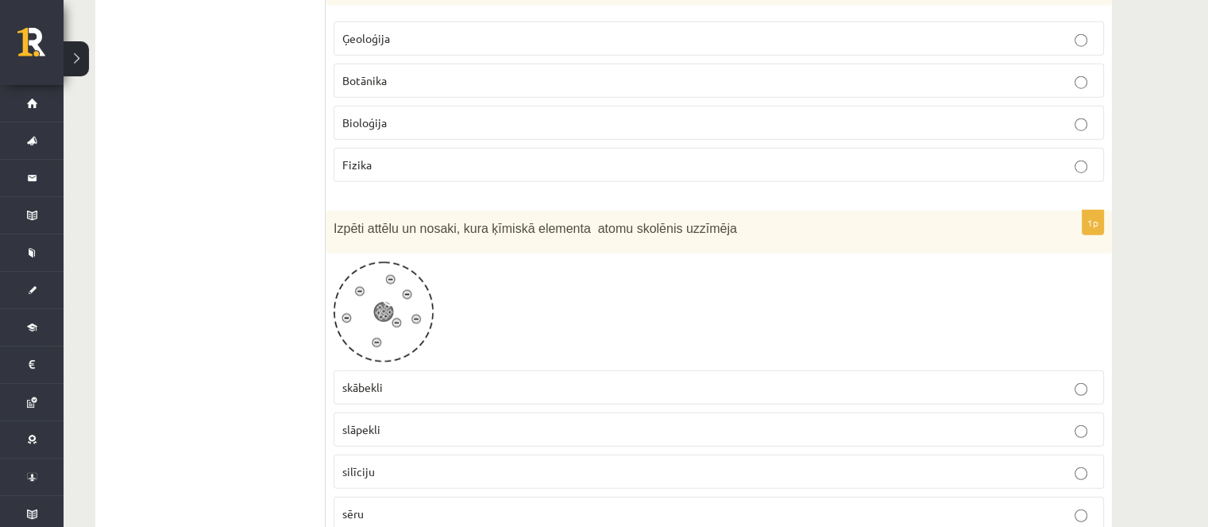
click at [832, 261] on div at bounding box center [719, 311] width 770 height 101
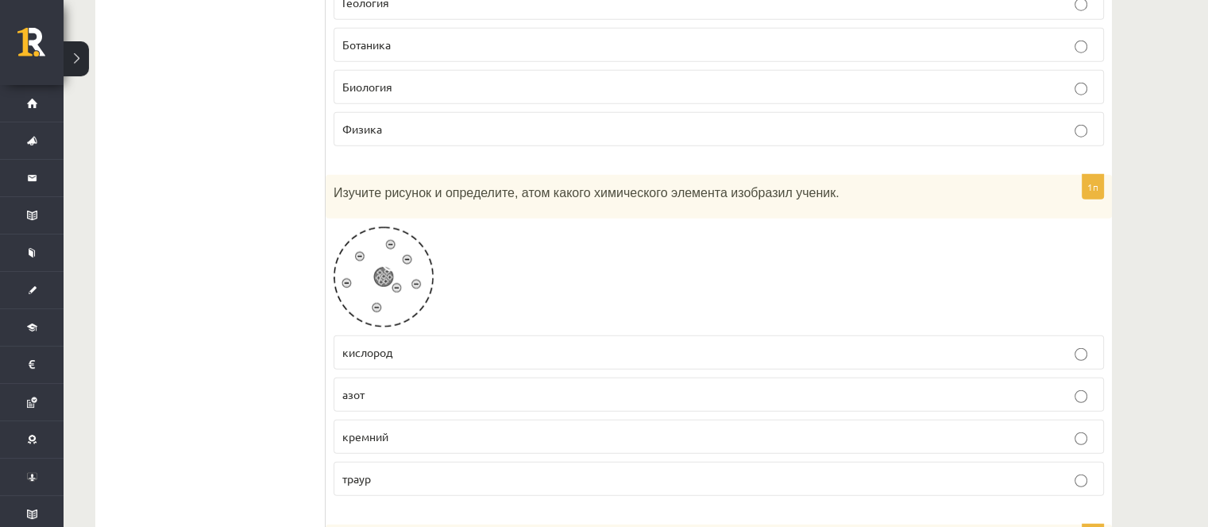
scroll to position [4224, 0]
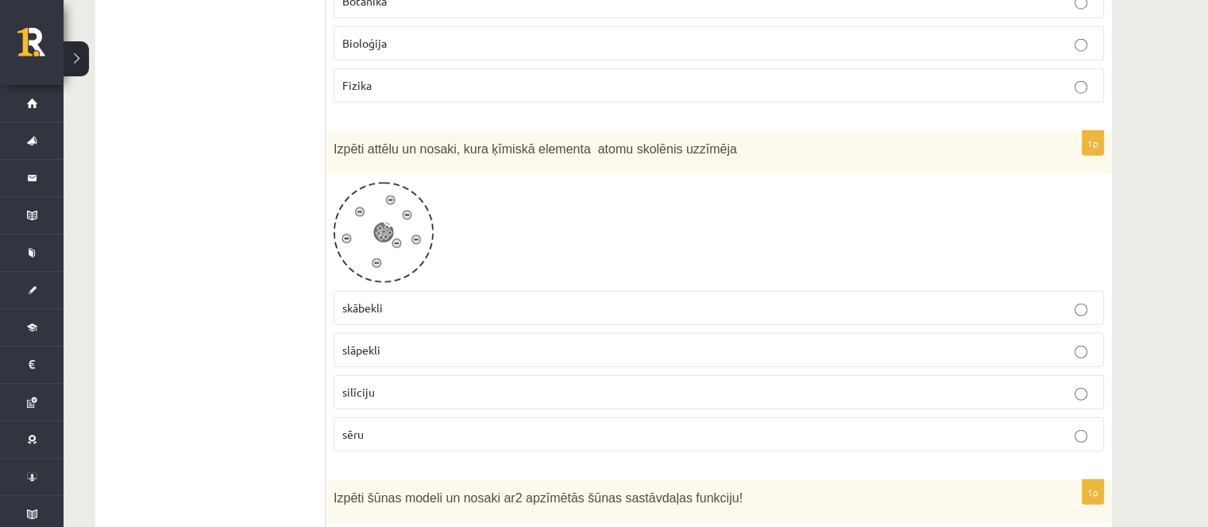
click at [392, 341] on p "slāpekli" at bounding box center [718, 349] width 753 height 17
click at [460, 182] on div at bounding box center [719, 232] width 770 height 101
click at [365, 384] on span "silīciju" at bounding box center [358, 391] width 33 height 14
click at [361, 426] on span "sēru" at bounding box center [352, 433] width 21 height 14
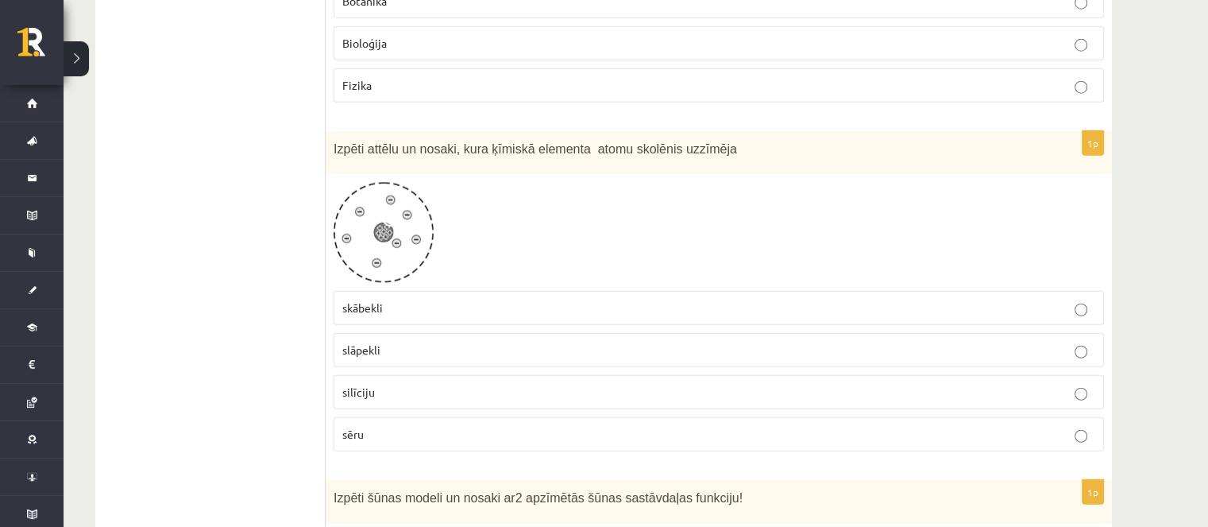
click at [361, 426] on span "sēru" at bounding box center [352, 433] width 21 height 14
drag, startPoint x: 361, startPoint y: 368, endPoint x: 352, endPoint y: 376, distance: 11.3
click at [352, 426] on span "sēru" at bounding box center [352, 433] width 21 height 14
click at [384, 299] on p "skābekli" at bounding box center [718, 307] width 753 height 17
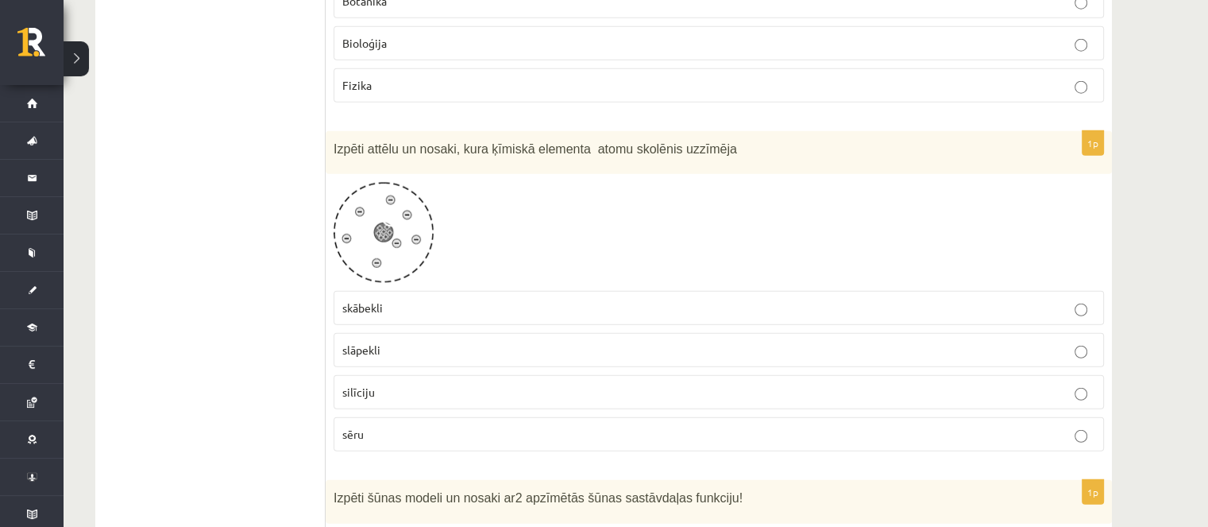
click at [384, 341] on p "slāpekli" at bounding box center [718, 349] width 753 height 17
click at [373, 342] on span "slāpekli" at bounding box center [361, 349] width 38 height 14
click at [403, 341] on p "slāpekli" at bounding box center [718, 349] width 753 height 17
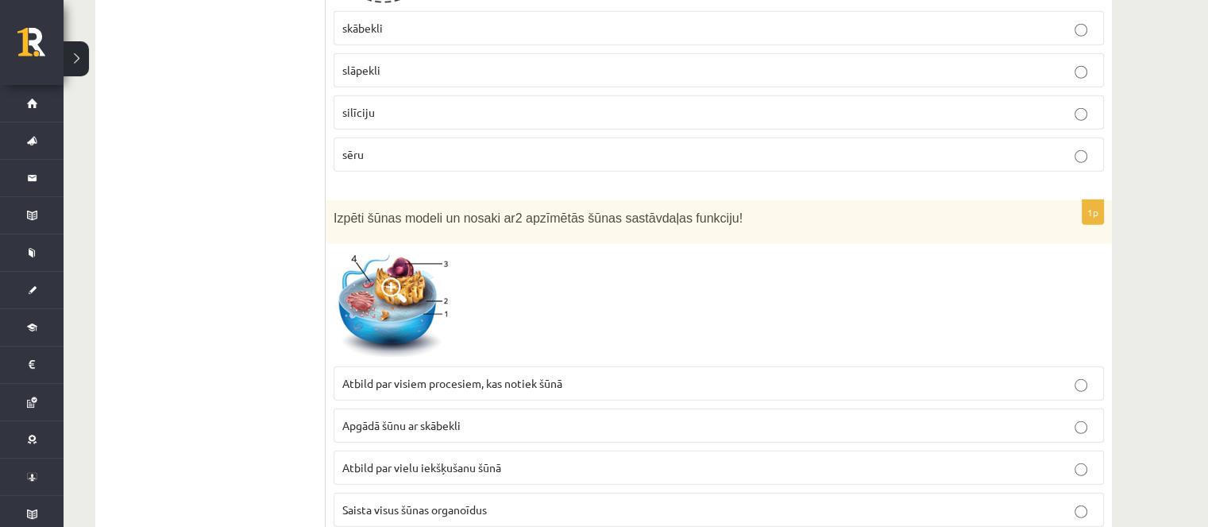
scroll to position [4542, 0]
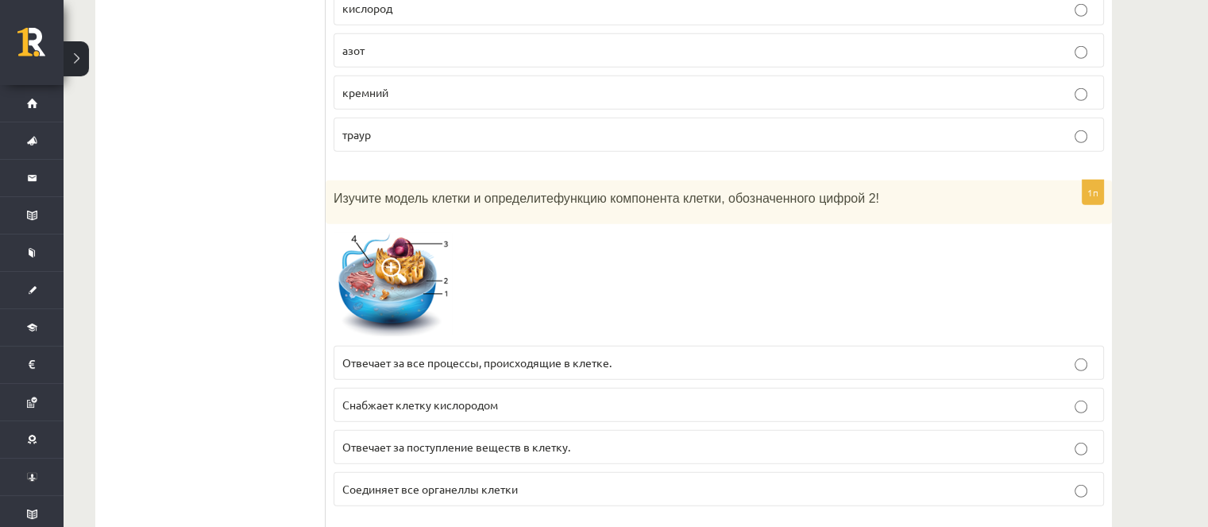
click at [414, 240] on img at bounding box center [393, 285] width 119 height 106
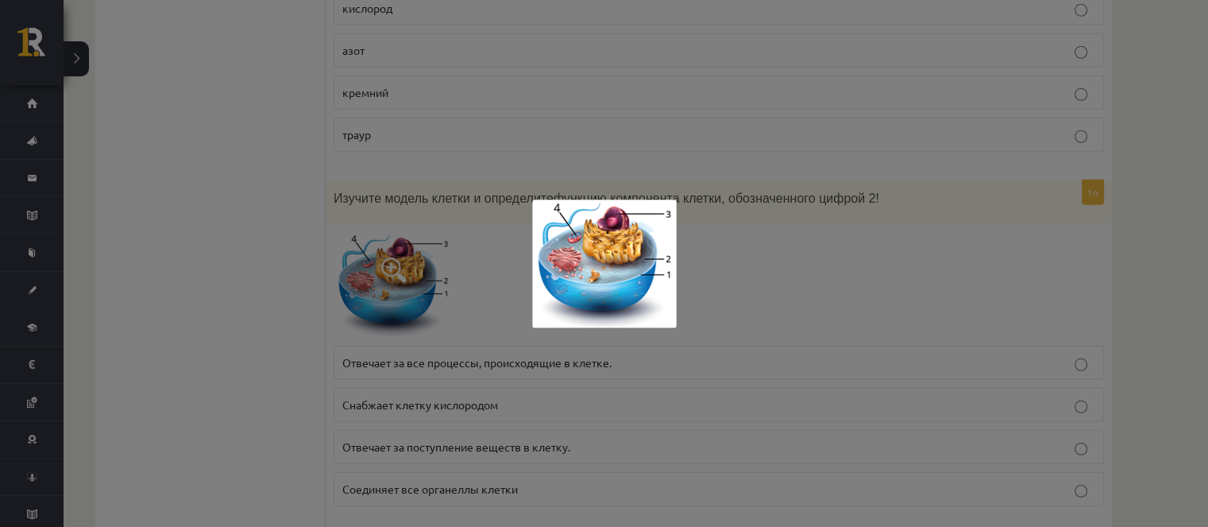
click at [826, 250] on div at bounding box center [604, 263] width 1208 height 527
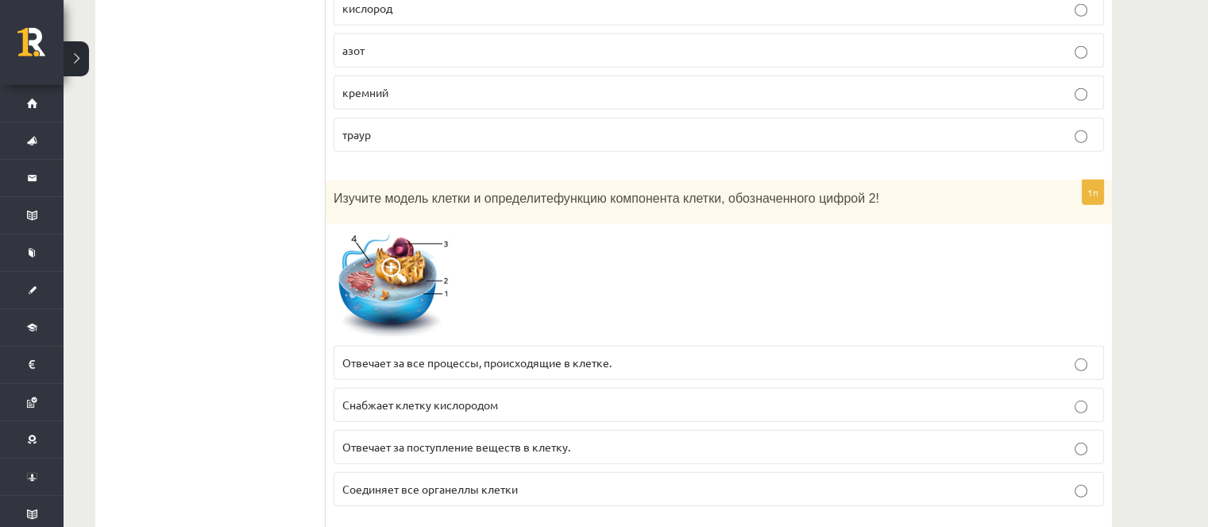
click at [472, 439] on font "Отвечает за поступление веществ в клетку." at bounding box center [456, 446] width 228 height 14
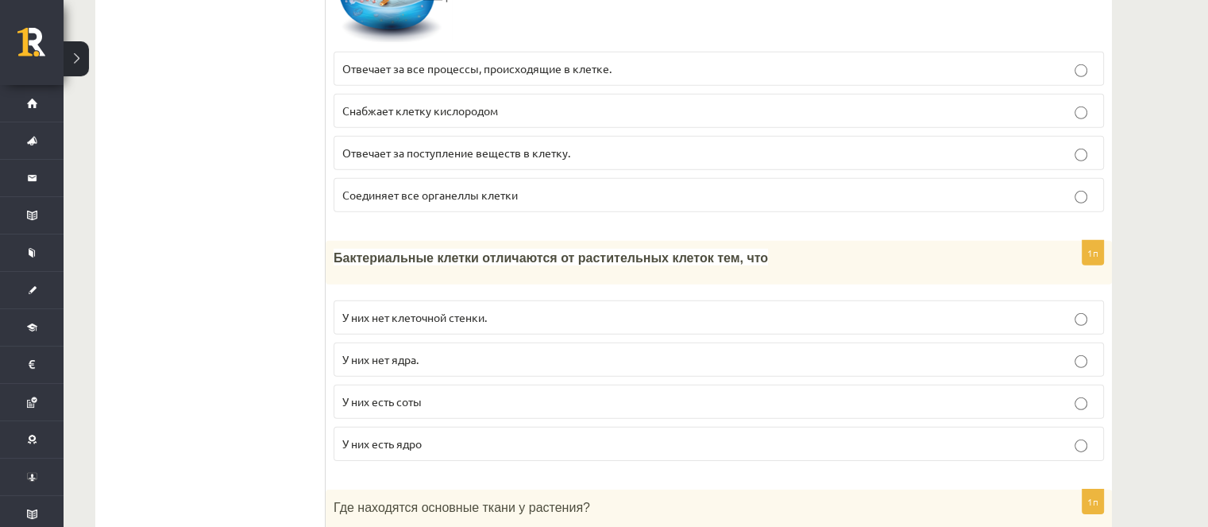
scroll to position [4859, 0]
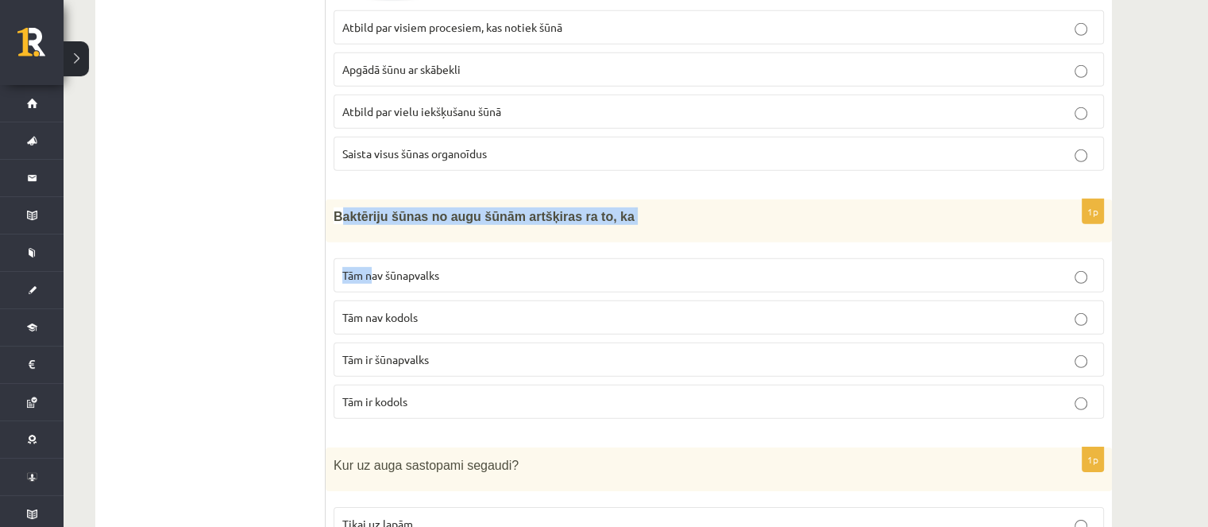
drag, startPoint x: 337, startPoint y: 151, endPoint x: 368, endPoint y: 210, distance: 66.4
click at [369, 210] on div "1p Baktēriju šūnas no augu šūnām artšķiras ra to, ka Tām nav šūnapvalks Tām nav…" at bounding box center [719, 315] width 786 height 232
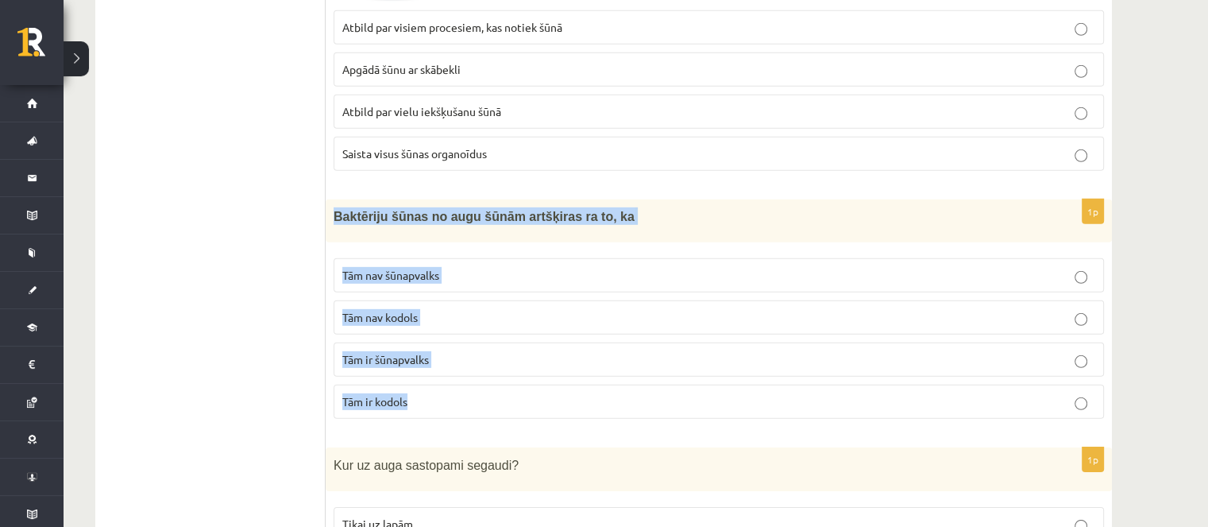
drag, startPoint x: 343, startPoint y: 160, endPoint x: 368, endPoint y: 208, distance: 54.0
click at [426, 321] on div "1p Baktēriju šūnas no augu šūnām artšķiras ra to, ka Tām nav šūnapvalks Tām nav…" at bounding box center [719, 315] width 786 height 232
click at [403, 394] on span "Tām ir kodols" at bounding box center [374, 401] width 65 height 14
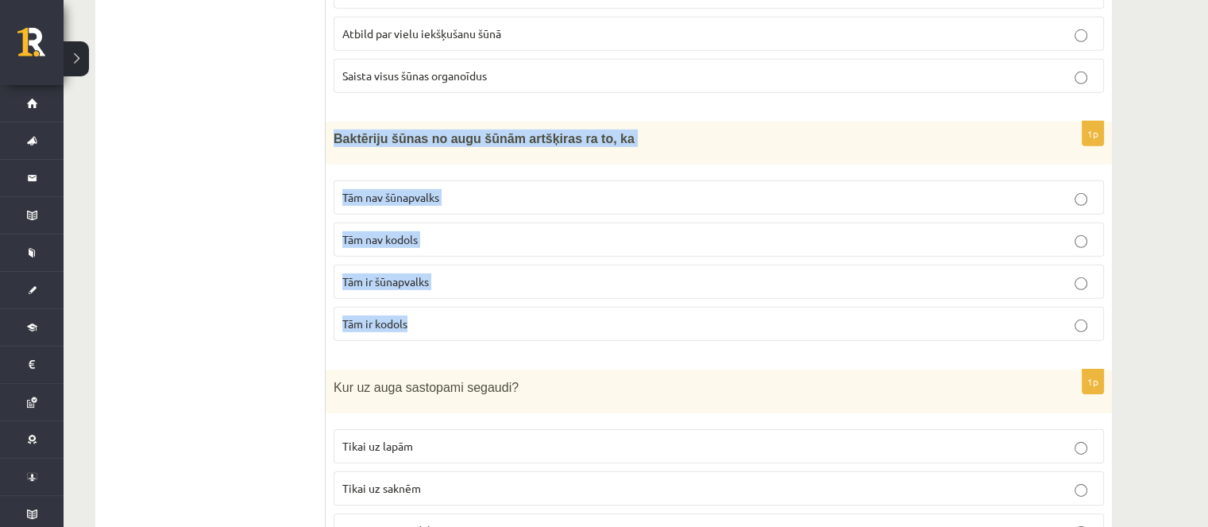
scroll to position [5018, 0]
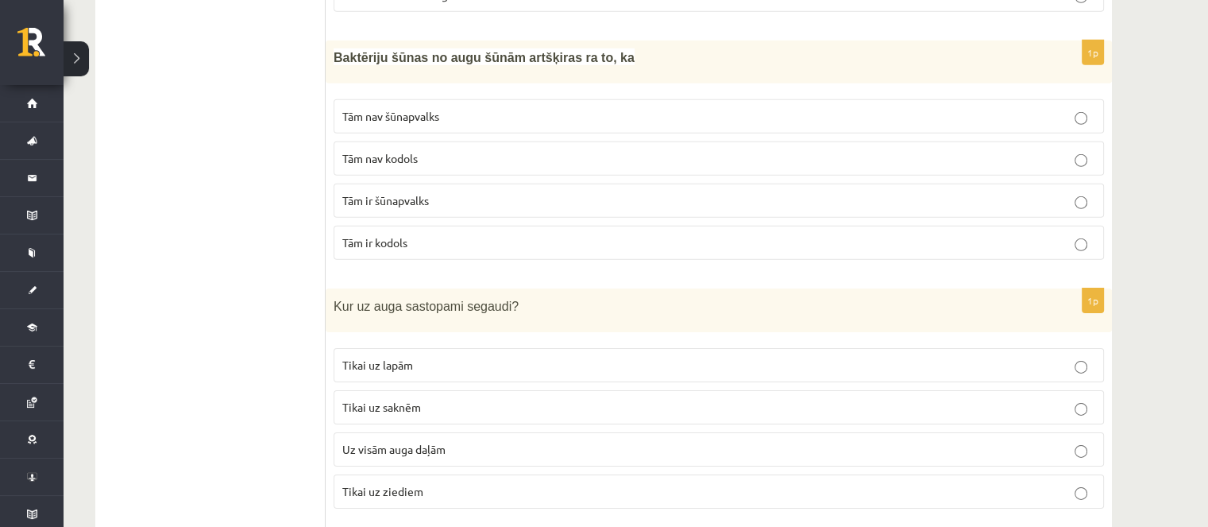
drag, startPoint x: 324, startPoint y: 238, endPoint x: 413, endPoint y: 415, distance: 197.5
click at [375, 299] on span "Kur uz auga sastopami segaudi?" at bounding box center [426, 306] width 185 height 14
click at [356, 299] on span "Kur uz auga sastopami segaudi?" at bounding box center [426, 306] width 185 height 14
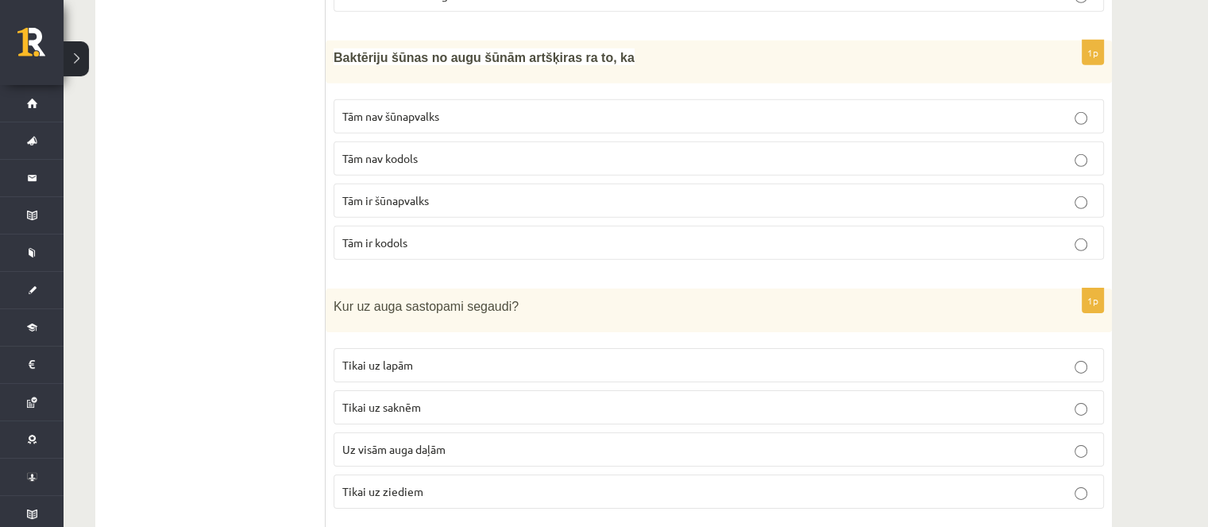
click at [340, 299] on span "Kur uz auga sastopami segaudi?" at bounding box center [426, 306] width 185 height 14
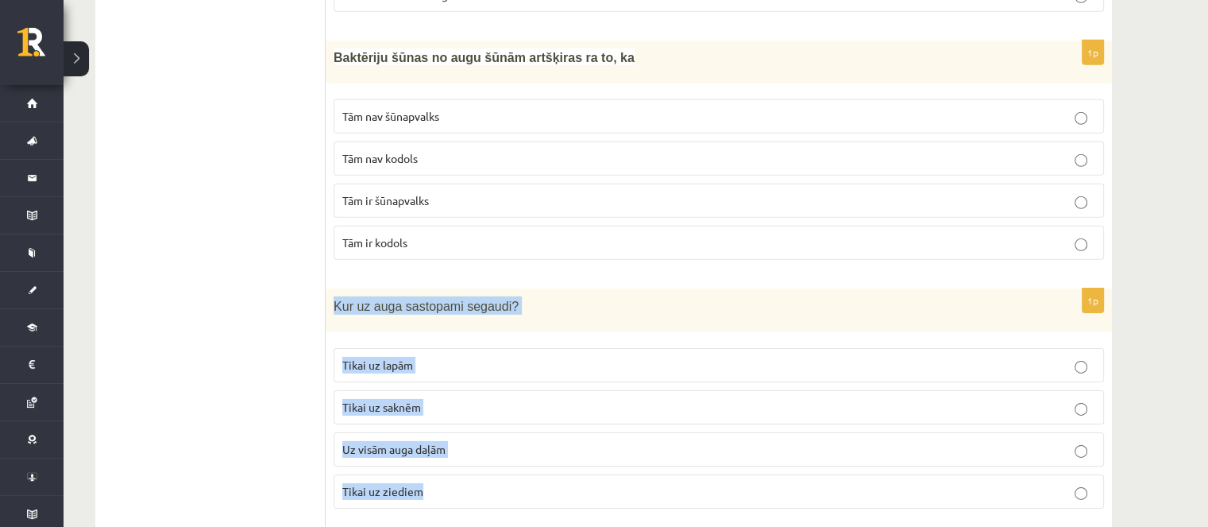
drag, startPoint x: 331, startPoint y: 240, endPoint x: 422, endPoint y: 407, distance: 190.8
click at [422, 407] on div "1p Kur uz auga sastopami segaudi? Tikai uz lapām Tikai uz saknēm Uz visām auga …" at bounding box center [719, 404] width 786 height 233
click at [418, 432] on label "Uz visām auga daļām" at bounding box center [719, 449] width 770 height 34
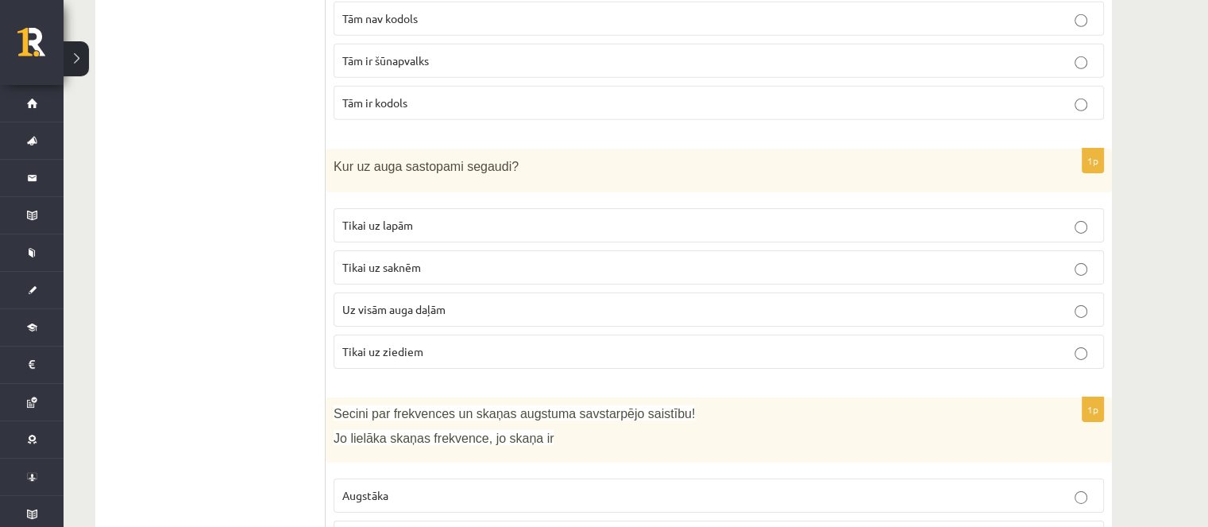
scroll to position [5336, 0]
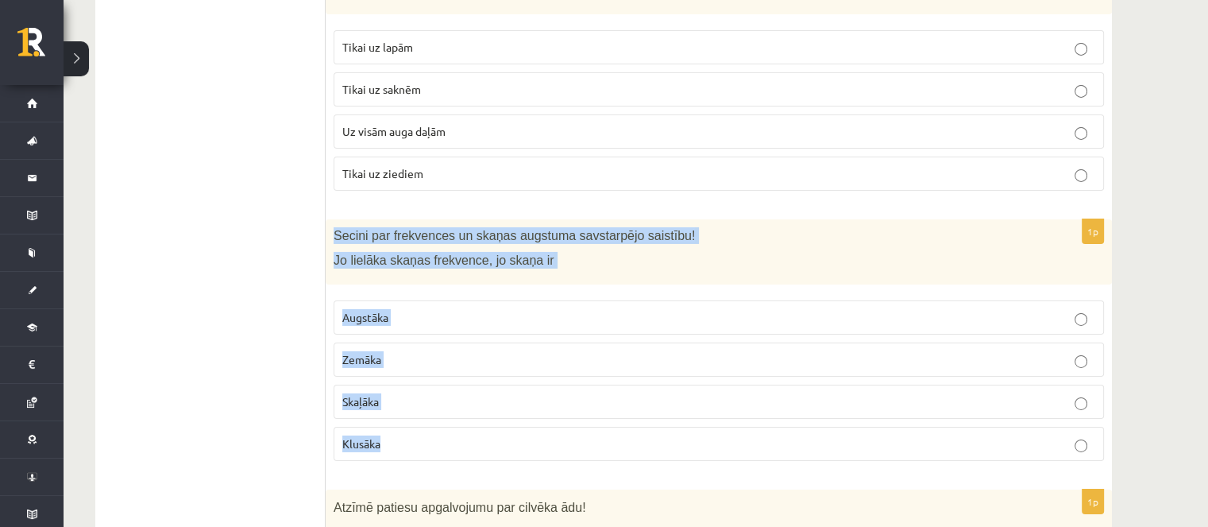
drag, startPoint x: 334, startPoint y: 171, endPoint x: 420, endPoint y: 357, distance: 205.0
click at [420, 357] on div "1p Secini par frekvences un skaņas augstuma savstarpējo saistību! Jo lielāka sk…" at bounding box center [719, 346] width 786 height 255
click at [422, 309] on p "Augstāka" at bounding box center [718, 317] width 753 height 17
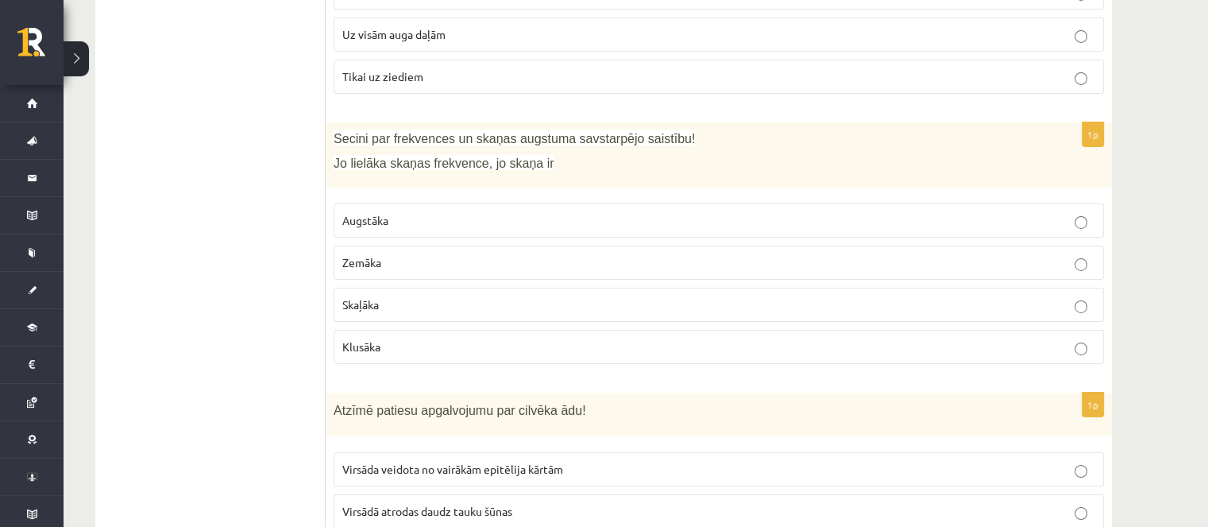
scroll to position [5654, 0]
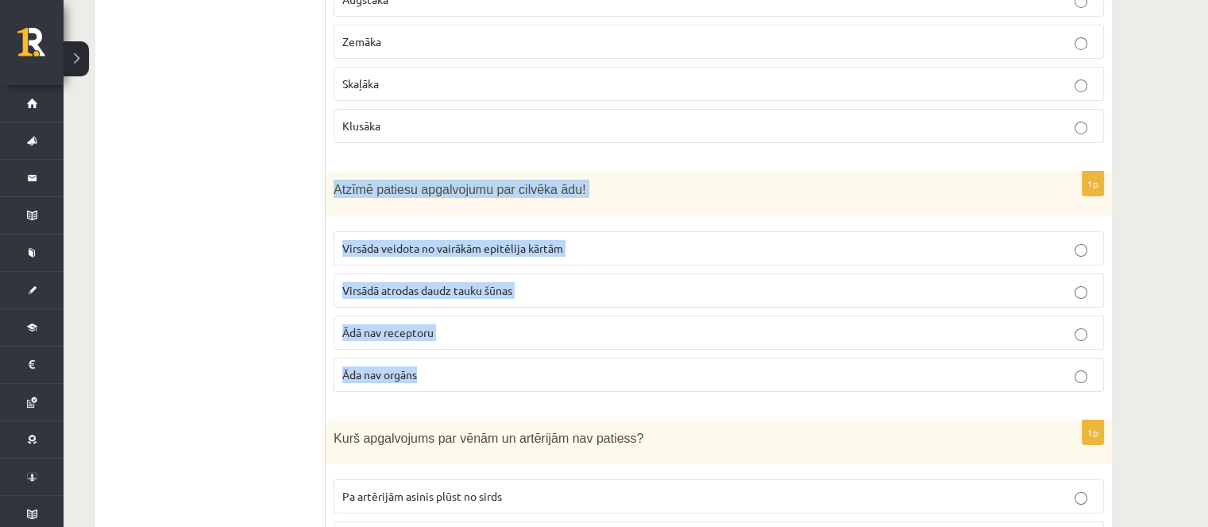
drag, startPoint x: 330, startPoint y: 120, endPoint x: 445, endPoint y: 307, distance: 220.0
click at [445, 307] on div "1p Atzīmē patiesu apgalvojumu par cilvēka ādu! Virsāda veidota no vairākām epit…" at bounding box center [719, 288] width 786 height 233
click at [342, 241] on span "Virsāda veidota no vairākām epitēlija kārtām" at bounding box center [452, 248] width 221 height 14
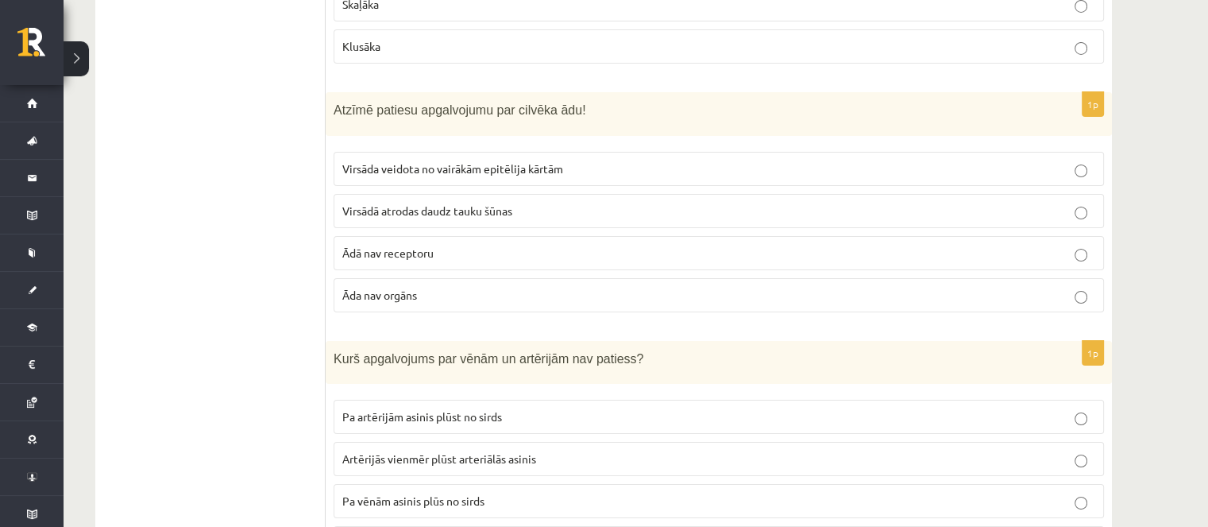
scroll to position [5812, 0]
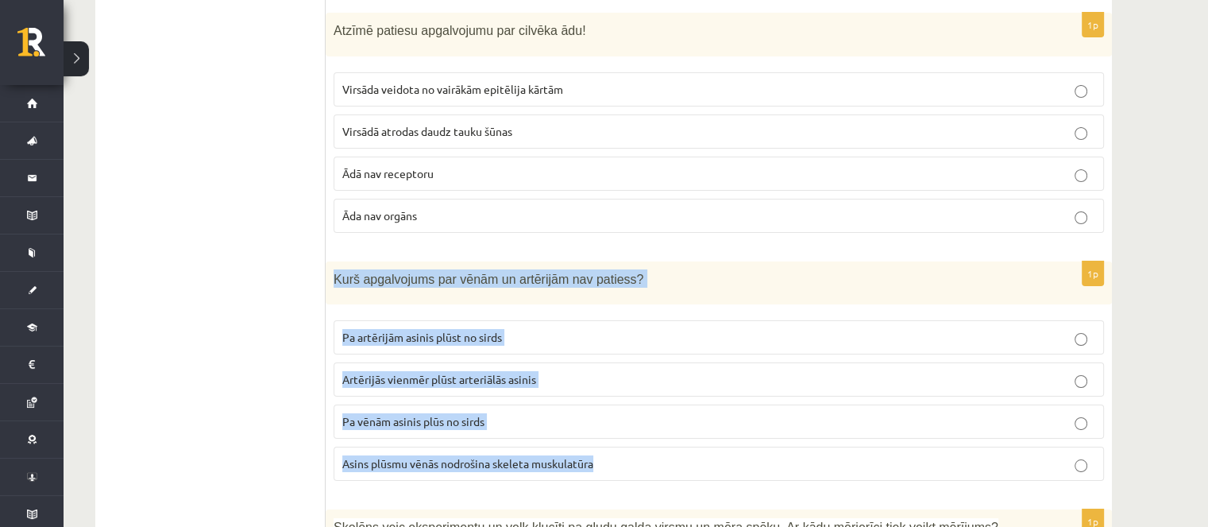
drag, startPoint x: 327, startPoint y: 204, endPoint x: 465, endPoint y: 239, distance: 141.8
click at [626, 387] on div "1p Kurš apgalvojums par vēnām un artērijām nav patiess? Pa artērijām asinis plū…" at bounding box center [719, 377] width 786 height 233
click at [417, 320] on label "Pa artērijām asinis plūst no sirds" at bounding box center [719, 337] width 770 height 34
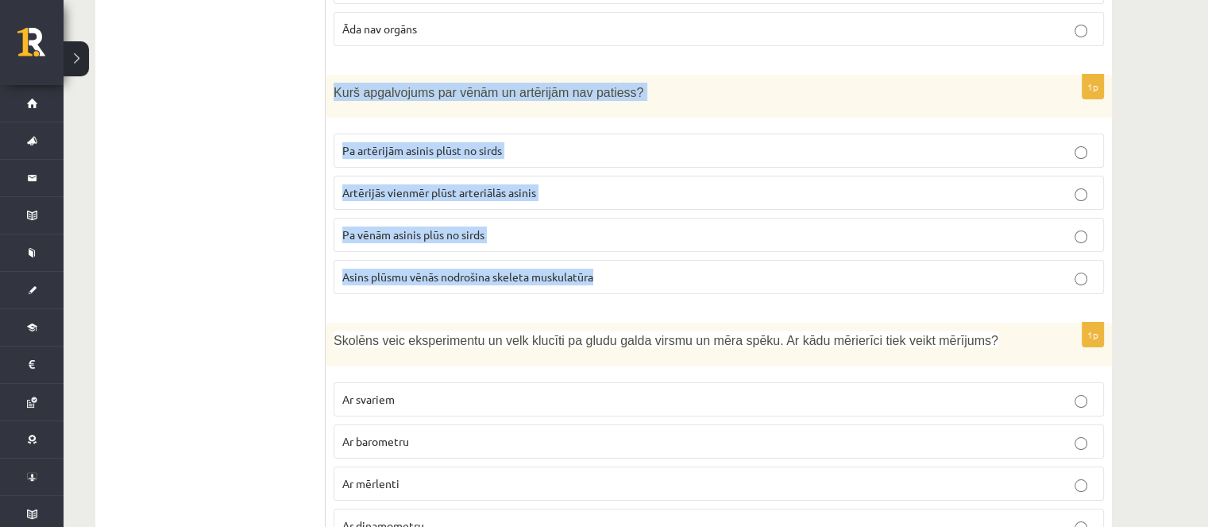
scroll to position [6051, 0]
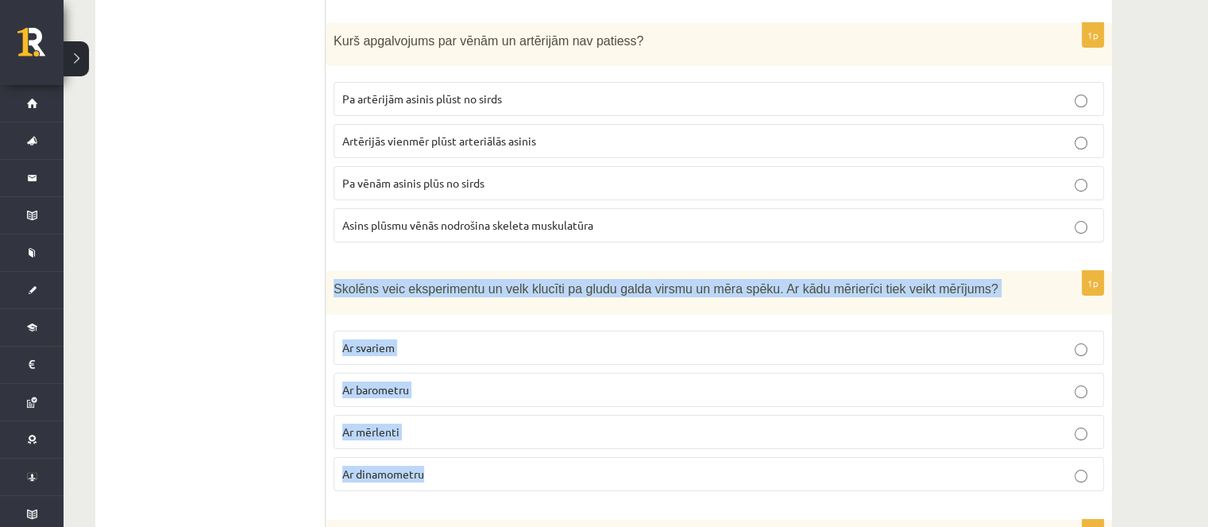
drag, startPoint x: 330, startPoint y: 216, endPoint x: 424, endPoint y: 394, distance: 201.1
click at [424, 394] on div "1p Skolēns veic eksperimentu un velk klucīti pa gludu galda virsmu un mēra spēk…" at bounding box center [719, 387] width 786 height 233
click at [416, 465] on p "Ar dinamometru" at bounding box center [718, 473] width 753 height 17
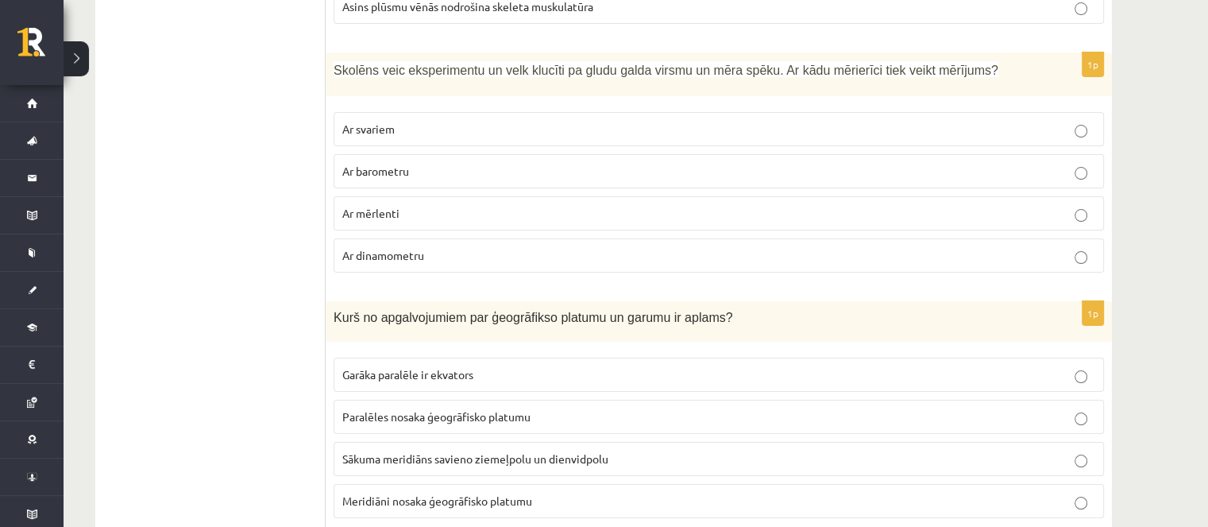
scroll to position [6368, 0]
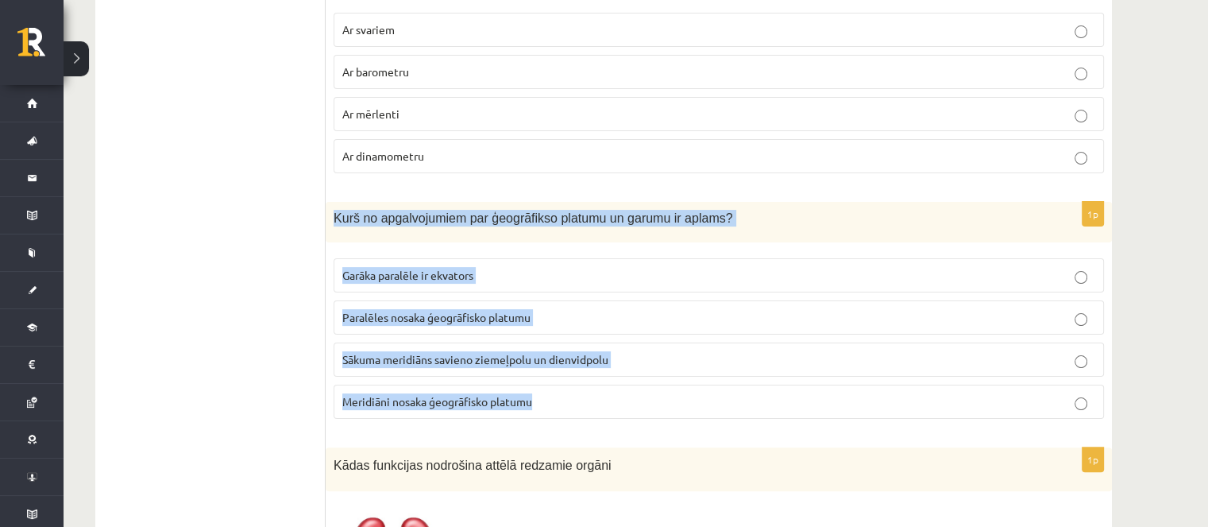
drag, startPoint x: 334, startPoint y: 149, endPoint x: 557, endPoint y: 345, distance: 297.1
click at [557, 345] on div "1p Kurš no apgalvojumiem par ģeogrāfikso platumu un garumu ir aplams? Garāka pa…" at bounding box center [719, 317] width 786 height 230
click at [521, 310] on span "Paralēles nosaka ģeogrāfisko platumu" at bounding box center [436, 317] width 188 height 14
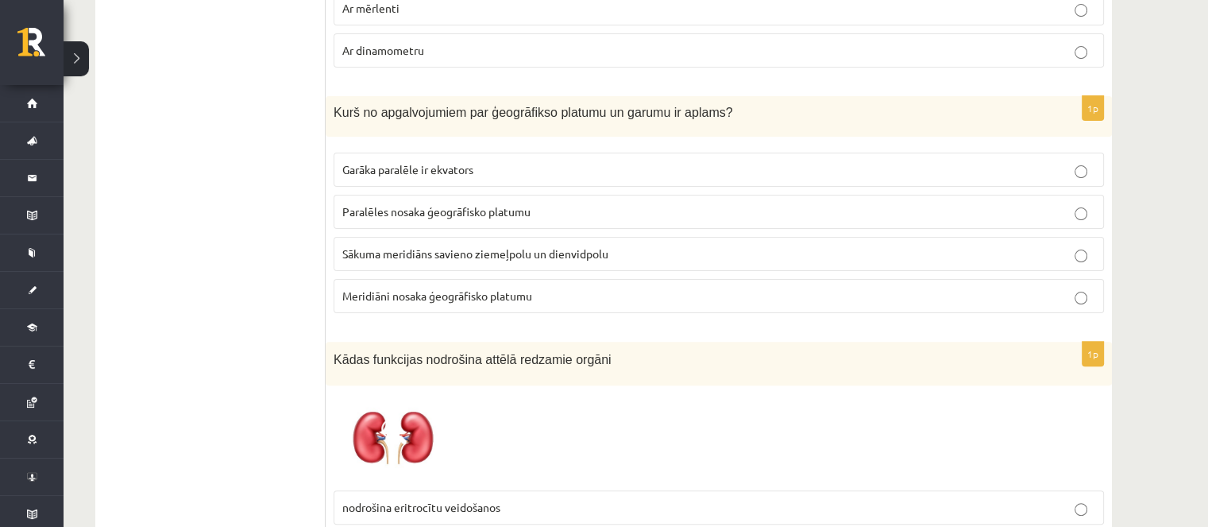
scroll to position [6607, 0]
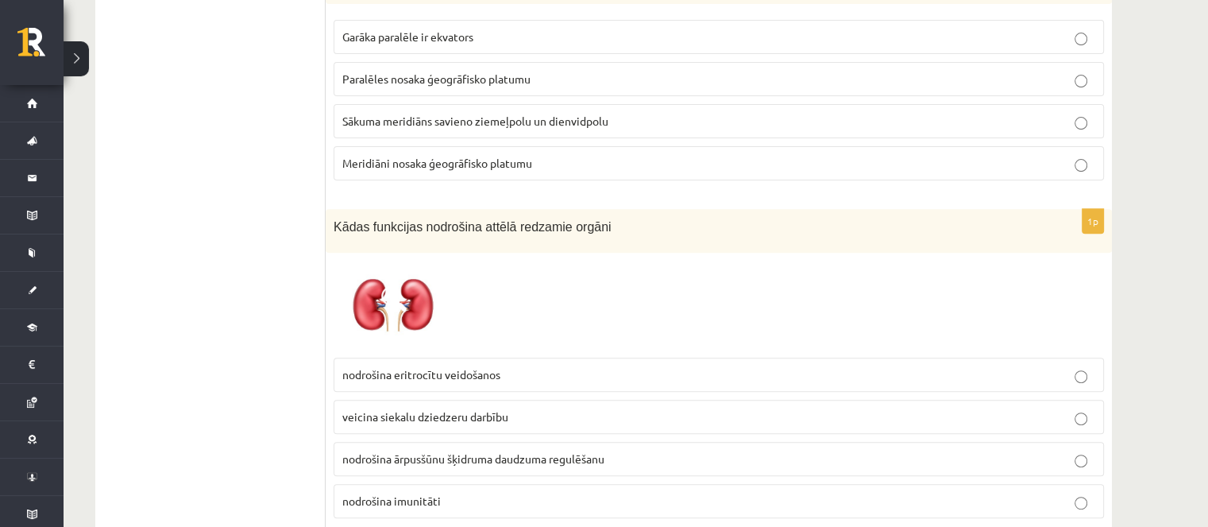
drag, startPoint x: 945, startPoint y: 164, endPoint x: 1023, endPoint y: 0, distance: 181.2
click at [938, 209] on div "Kādas funkcijas nodrošina attēlā redzamie orgāni" at bounding box center [719, 231] width 786 height 44
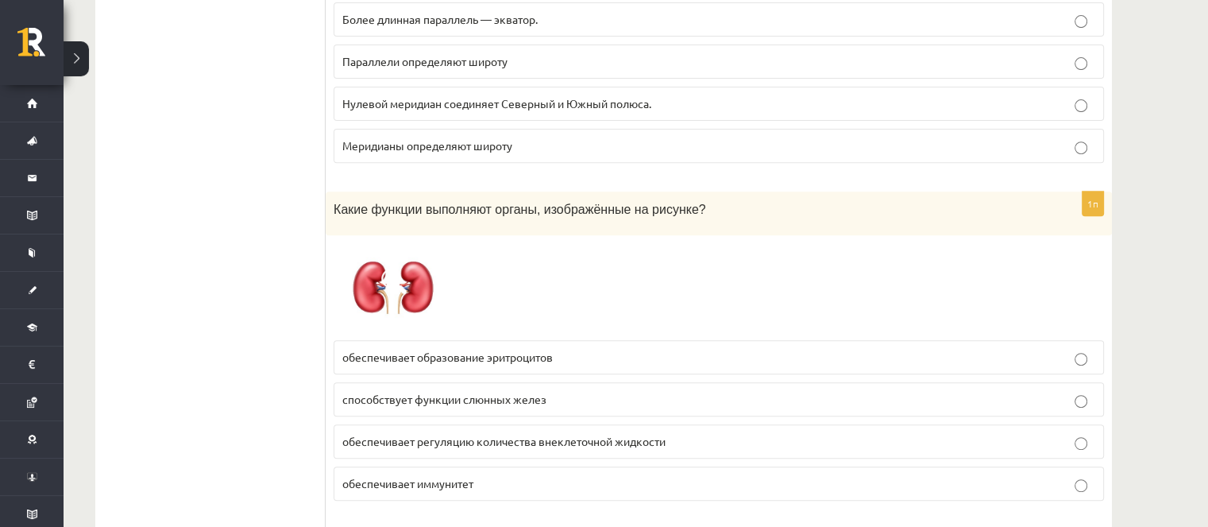
scroll to position [6686, 0]
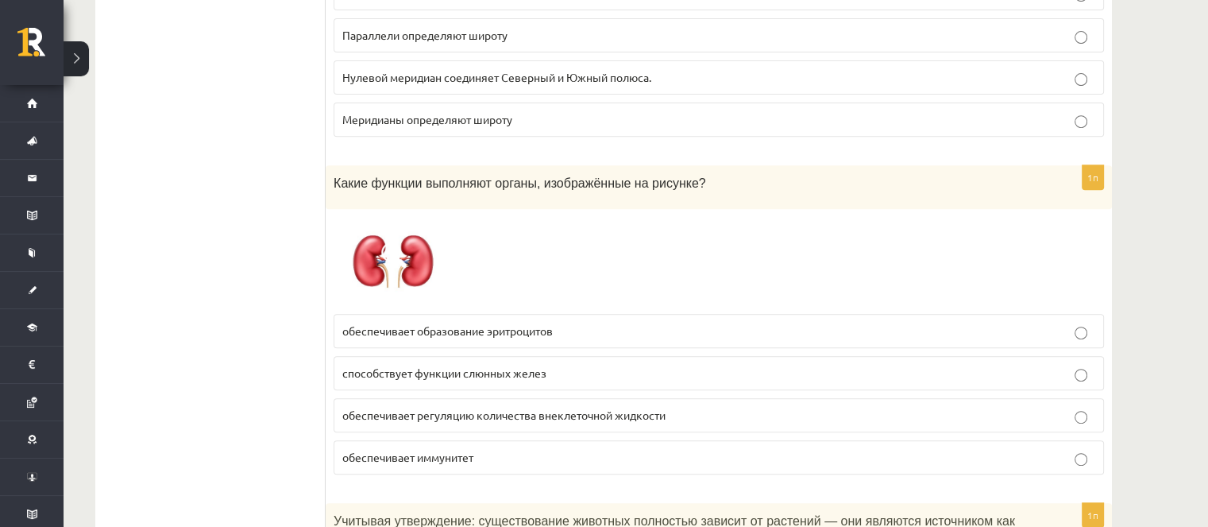
click at [507, 314] on label "обеспечивает образование эритроцитов" at bounding box center [719, 331] width 770 height 34
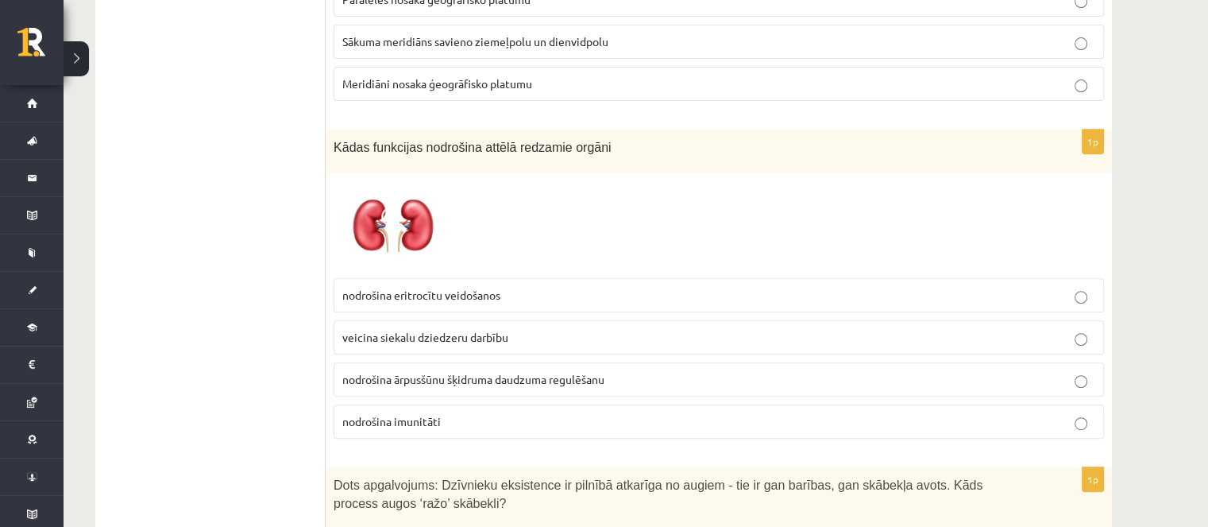
click at [542, 129] on div "Kādas funkcijas nodrošina attēlā redzamie orgāni" at bounding box center [719, 151] width 786 height 44
click at [332, 129] on div "Kādas funkcijas nodrošina attēlā redzamie orgāni" at bounding box center [719, 151] width 786 height 44
drag, startPoint x: 503, startPoint y: 218, endPoint x: 343, endPoint y: 225, distance: 160.6
click at [343, 287] on p "nodrošina eritrocītu veidošanos" at bounding box center [718, 295] width 753 height 17
click at [482, 181] on div at bounding box center [719, 226] width 770 height 90
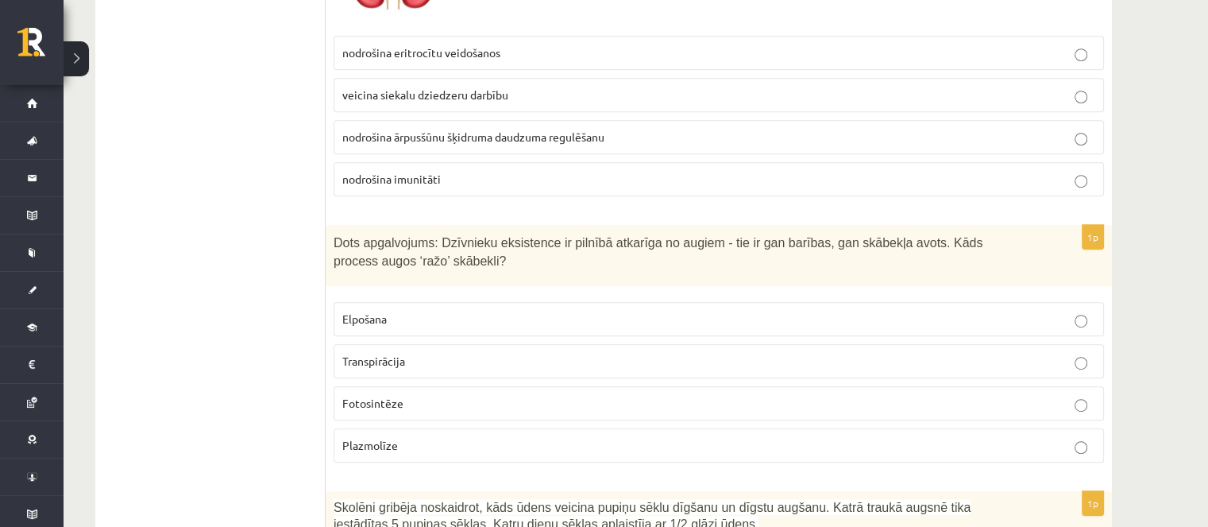
scroll to position [6924, 0]
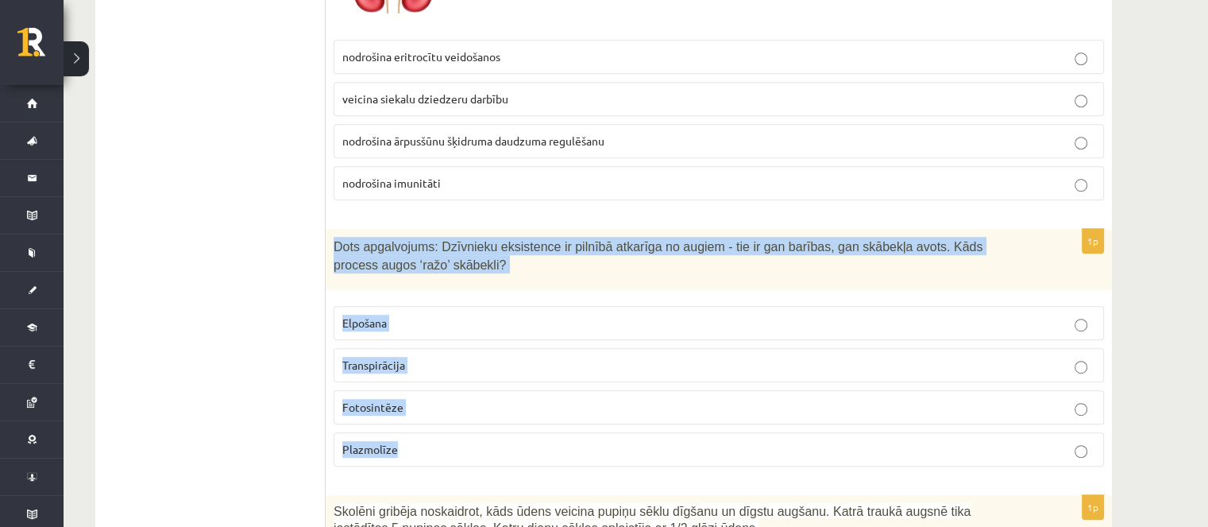
drag, startPoint x: 333, startPoint y: 167, endPoint x: 410, endPoint y: 275, distance: 132.7
click at [434, 374] on div "1p Dots apgalvojums: Dzīvnieku eksistence ir pilnībā atkarīga no augiem - tie i…" at bounding box center [719, 354] width 786 height 250
click at [405, 399] on p "Fotosintēze" at bounding box center [718, 407] width 753 height 17
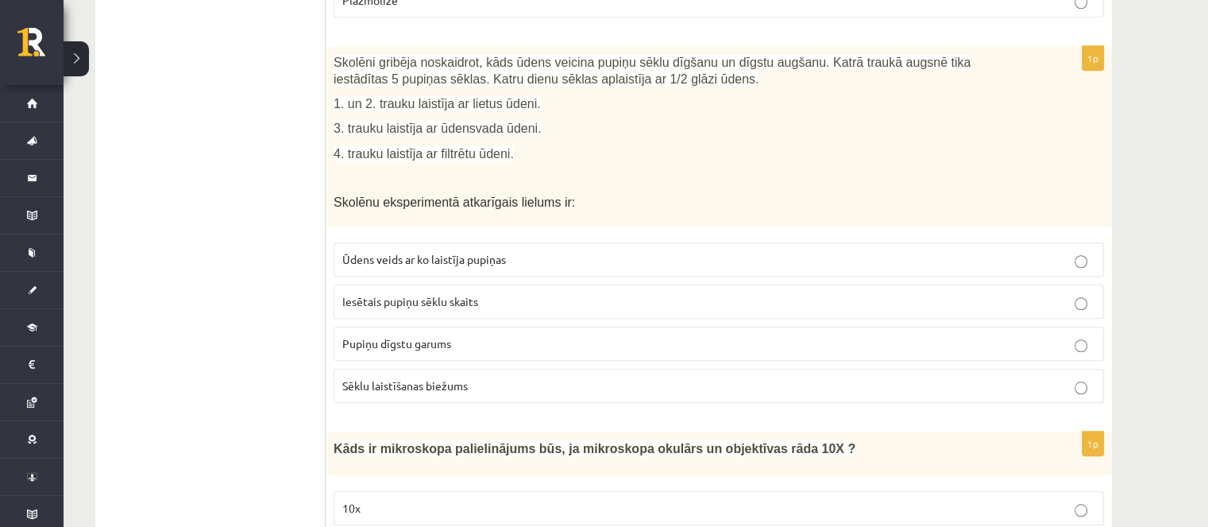
scroll to position [7242, 0]
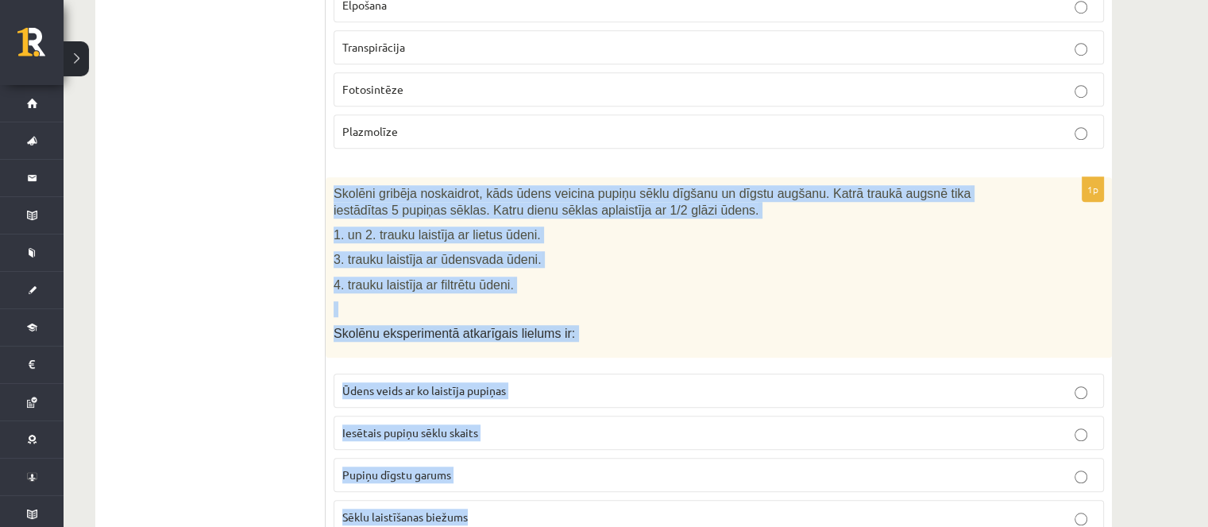
drag, startPoint x: 330, startPoint y: 120, endPoint x: 519, endPoint y: 432, distance: 364.9
click at [519, 432] on div "1p Skolēni gribēja noskaidrot, kāds ūdens veicina pupiņu sēklu dīgšanu un dīgst…" at bounding box center [719, 361] width 786 height 369
click at [523, 466] on p "Pupiņu dīgstu garums" at bounding box center [718, 474] width 753 height 17
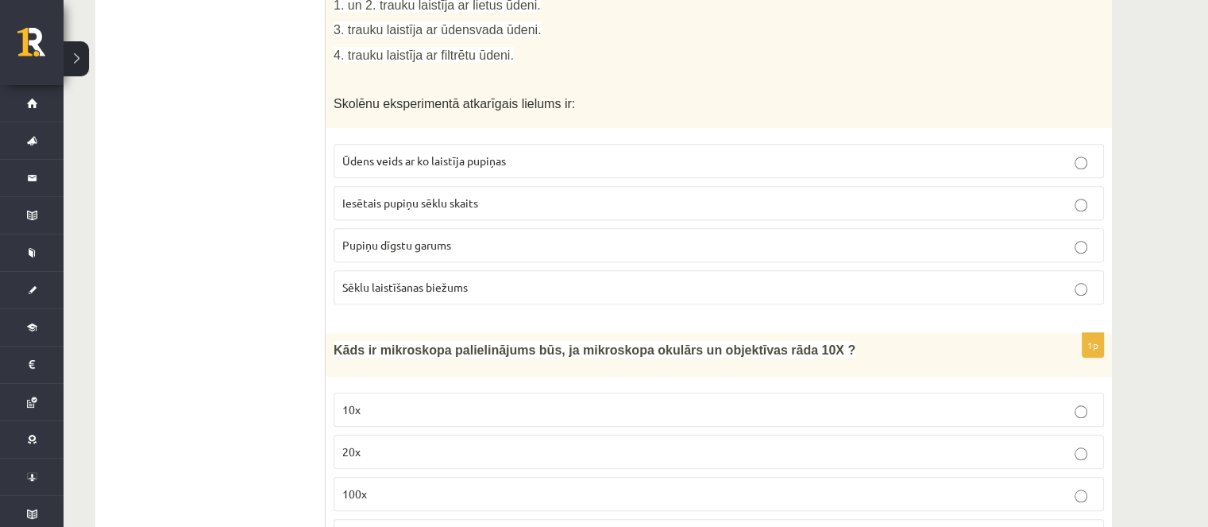
scroll to position [7480, 0]
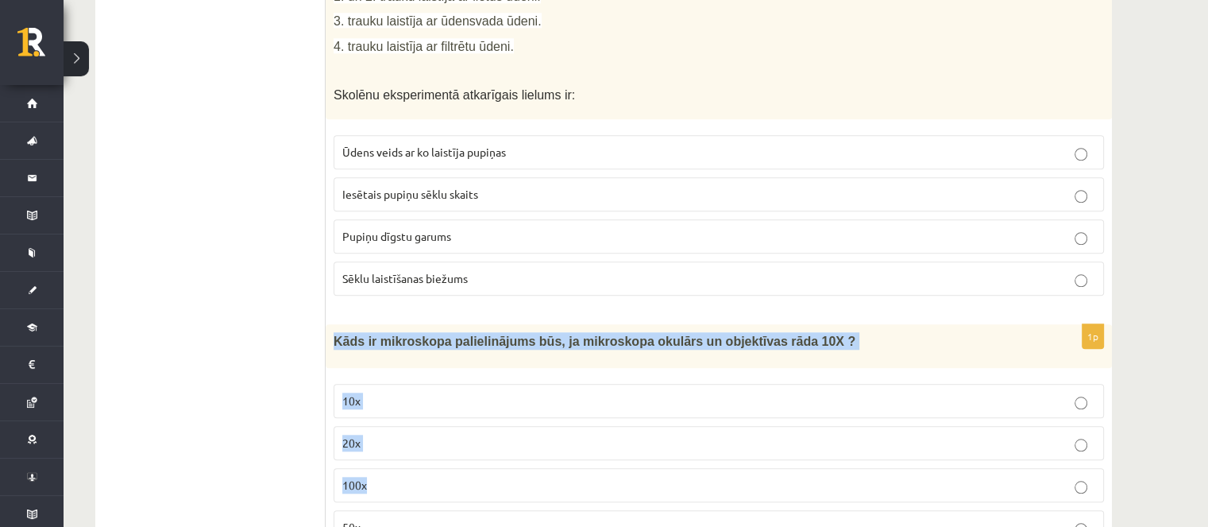
drag, startPoint x: 334, startPoint y: 264, endPoint x: 403, endPoint y: 422, distance: 172.8
click at [403, 422] on div "1p Kāds ir mikroskopa palielinājums būs, ja mikroskopa okulārs un objektīvas rā…" at bounding box center [719, 440] width 786 height 232
click at [340, 324] on div "Kāds ir mikroskopa palielinājums būs, ja mikroskopa okulārs un objektīvas rāda …" at bounding box center [719, 345] width 786 height 43
drag, startPoint x: 340, startPoint y: 275, endPoint x: 422, endPoint y: 460, distance: 202.3
click at [422, 460] on div "1p Kāds ir mikroskopa palielinājums būs, ja mikroskopa okulārs un objektīvas rā…" at bounding box center [719, 440] width 786 height 232
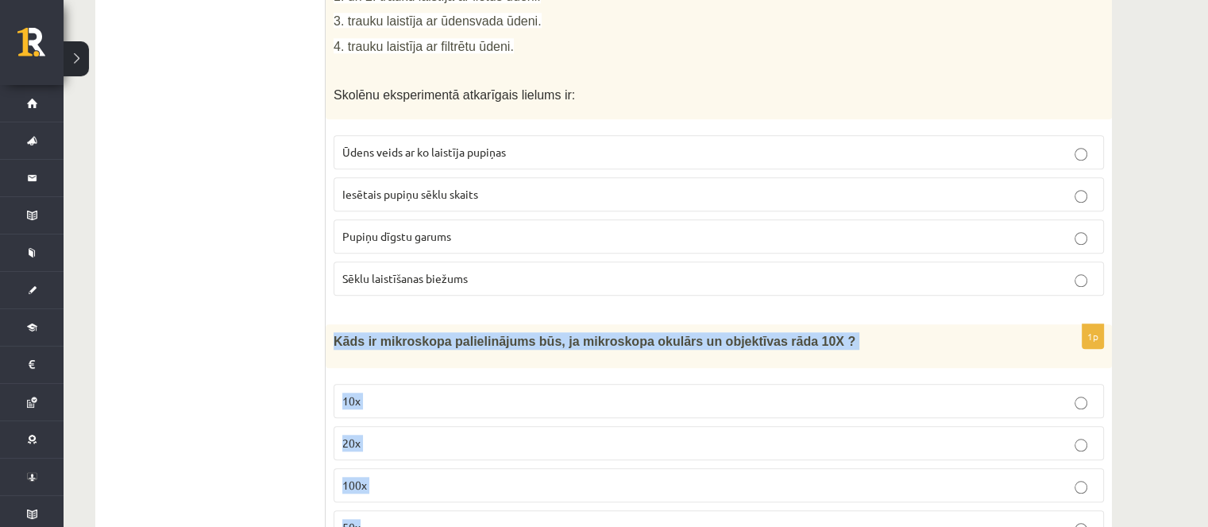
click at [474, 476] on p "100x" at bounding box center [718, 484] width 753 height 17
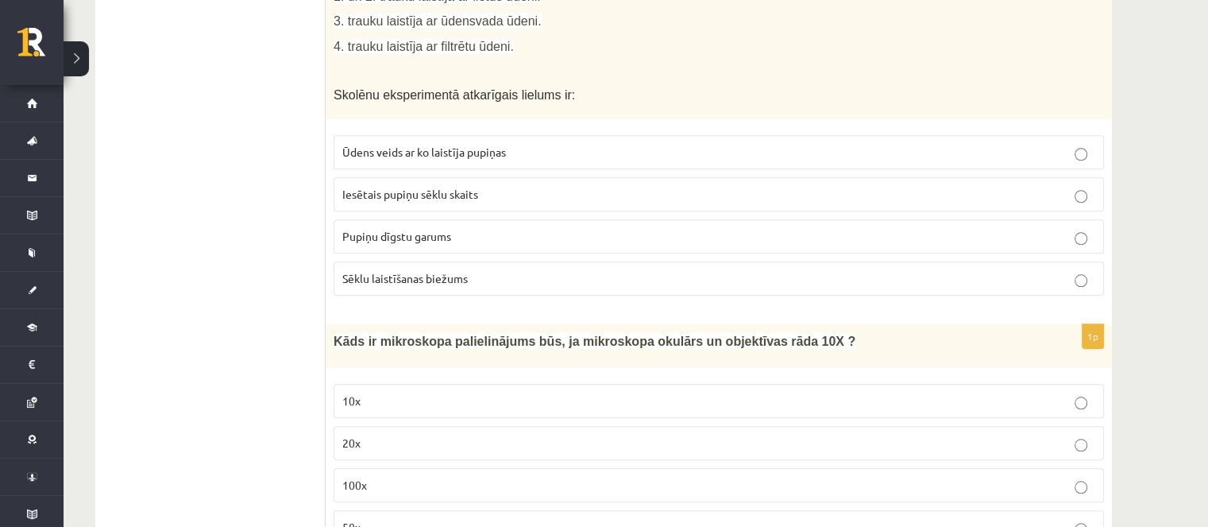
drag, startPoint x: 227, startPoint y: 378, endPoint x: 247, endPoint y: 349, distance: 34.8
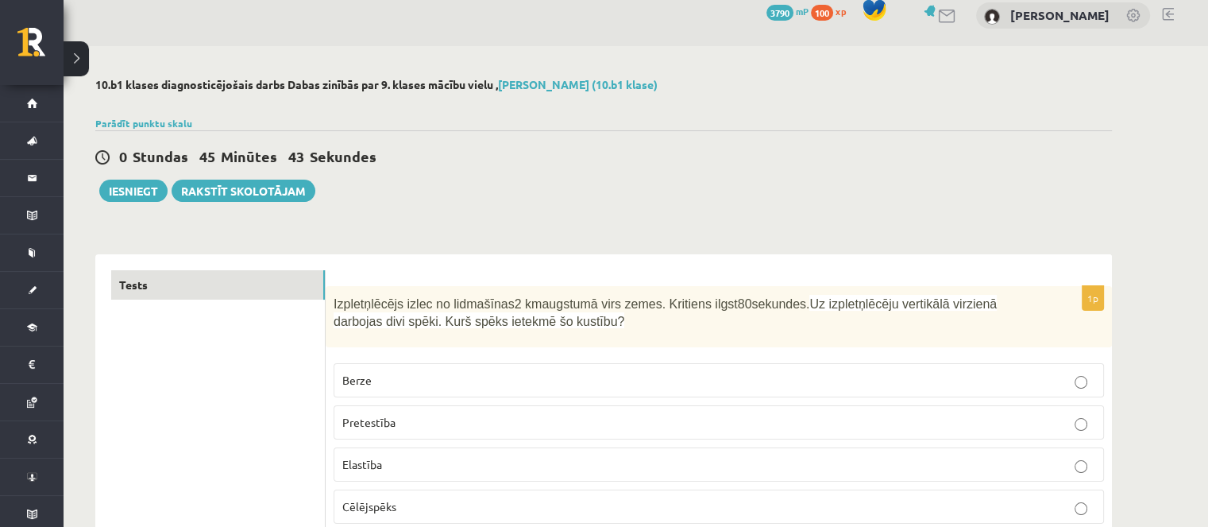
scroll to position [0, 0]
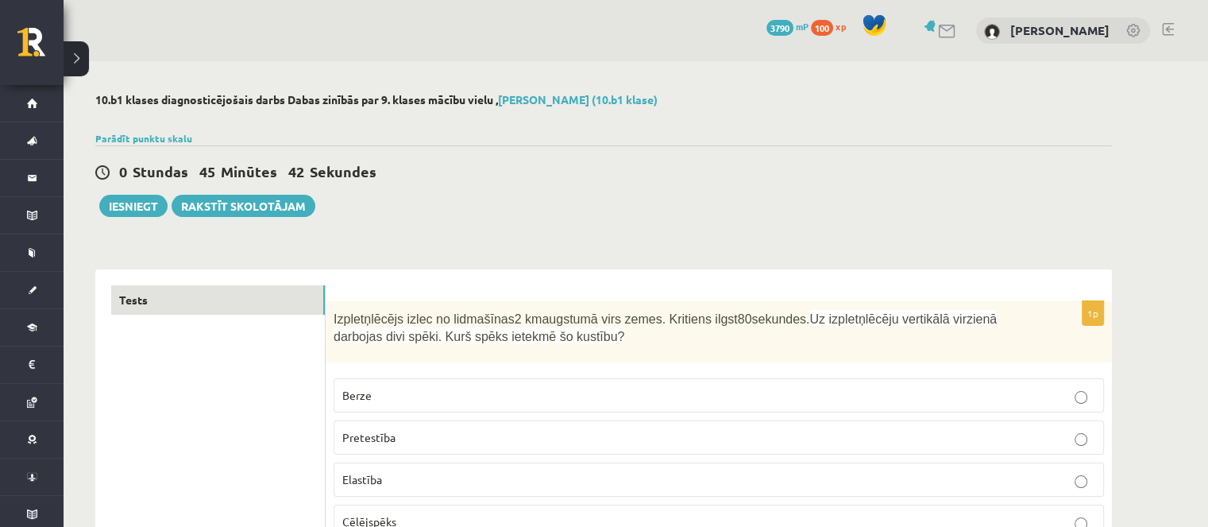
click at [569, 172] on div "0 Stundas 45 Minūtes 42 Sekundes" at bounding box center [603, 172] width 1017 height 21
click at [124, 209] on button "Iesniegt" at bounding box center [133, 206] width 68 height 22
click at [130, 206] on button "Iesniegt" at bounding box center [133, 206] width 68 height 22
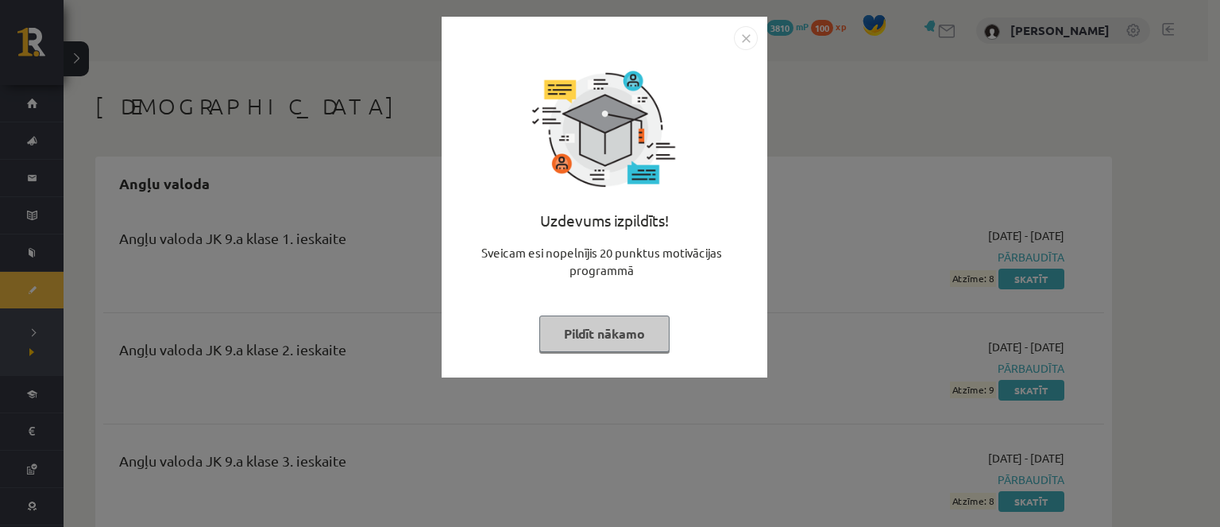
click at [635, 326] on button "Pildīt nākamo" at bounding box center [604, 333] width 130 height 37
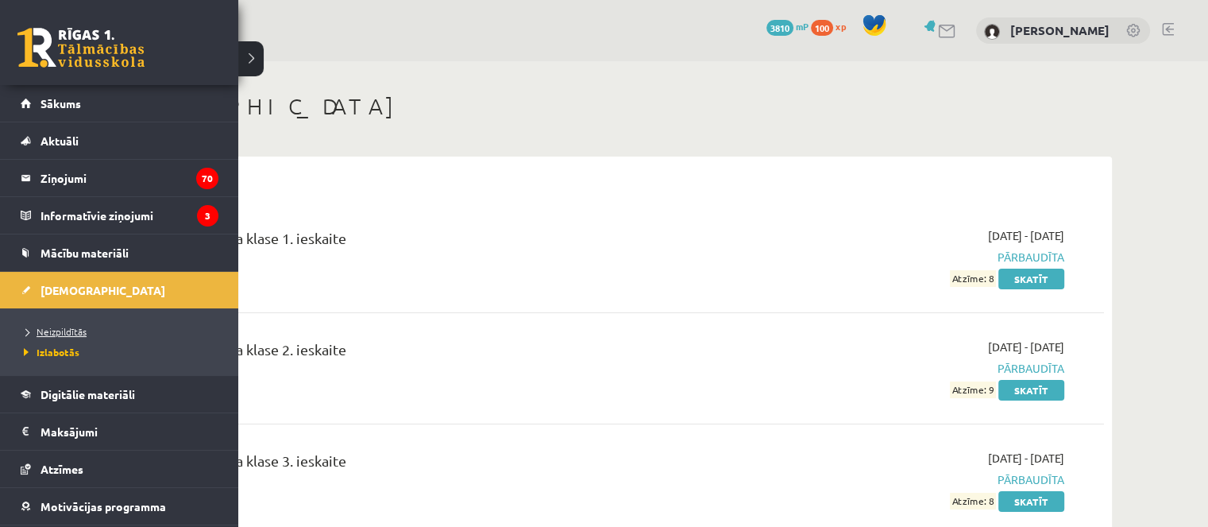
click at [43, 330] on span "Neizpildītās" at bounding box center [53, 331] width 67 height 13
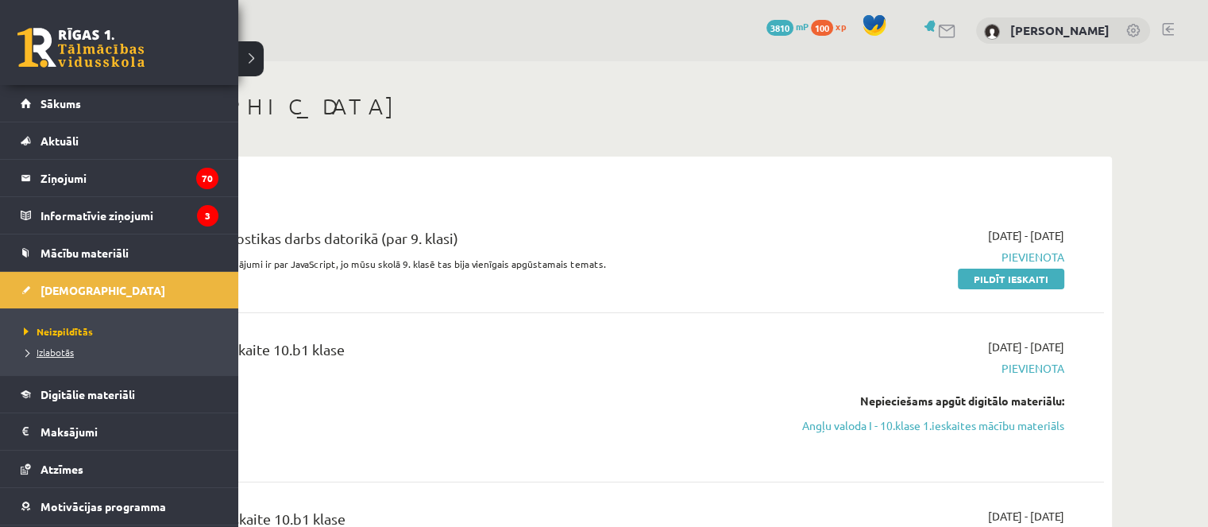
click at [70, 350] on span "Izlabotās" at bounding box center [47, 351] width 54 height 13
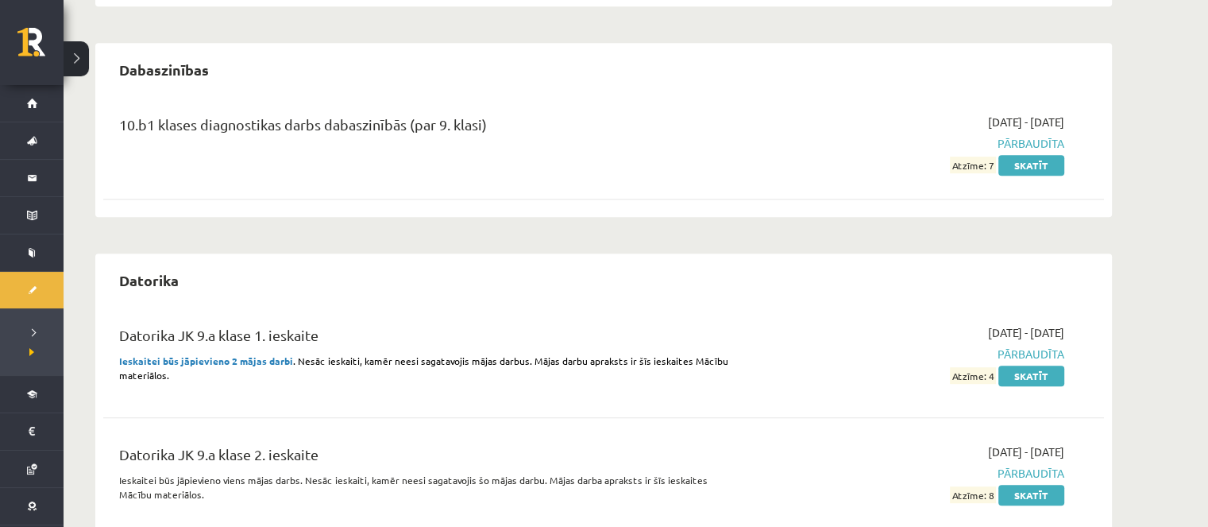
scroll to position [794, 0]
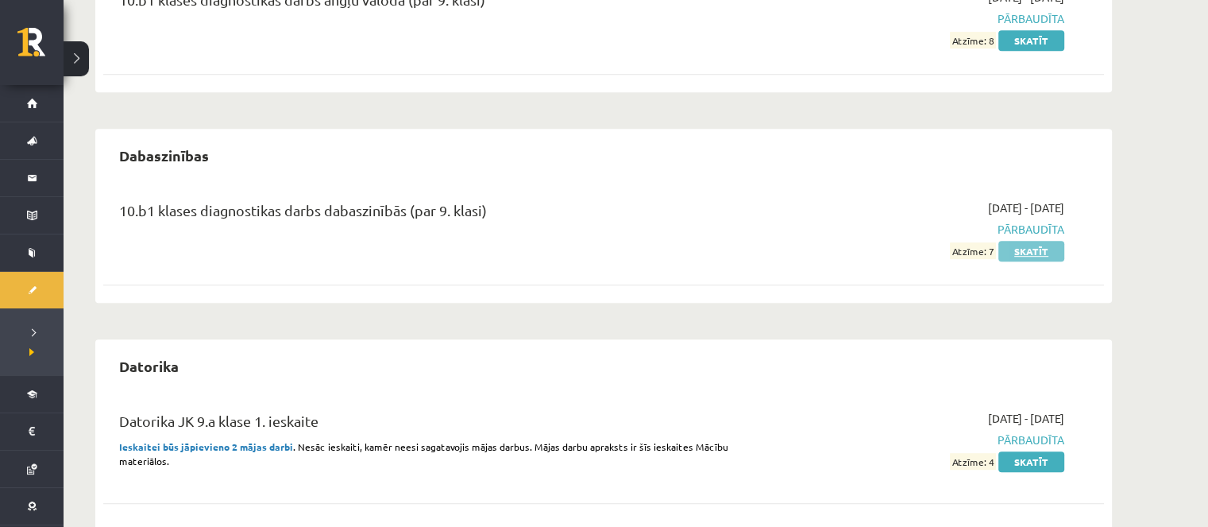
click at [1017, 247] on link "Skatīt" at bounding box center [1031, 251] width 66 height 21
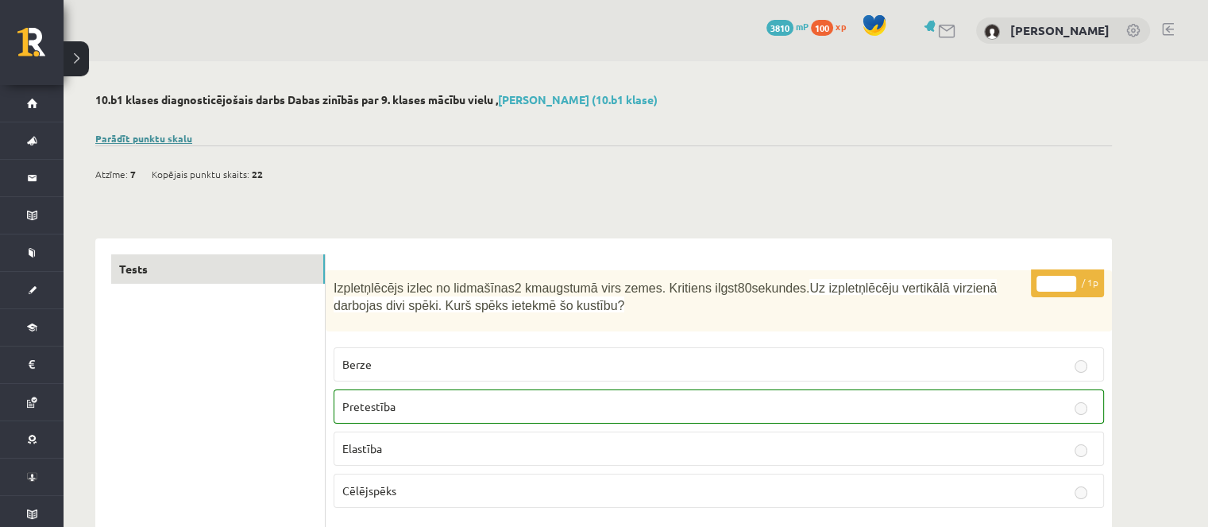
click at [178, 142] on link "Parādīt punktu skalu" at bounding box center [143, 138] width 97 height 13
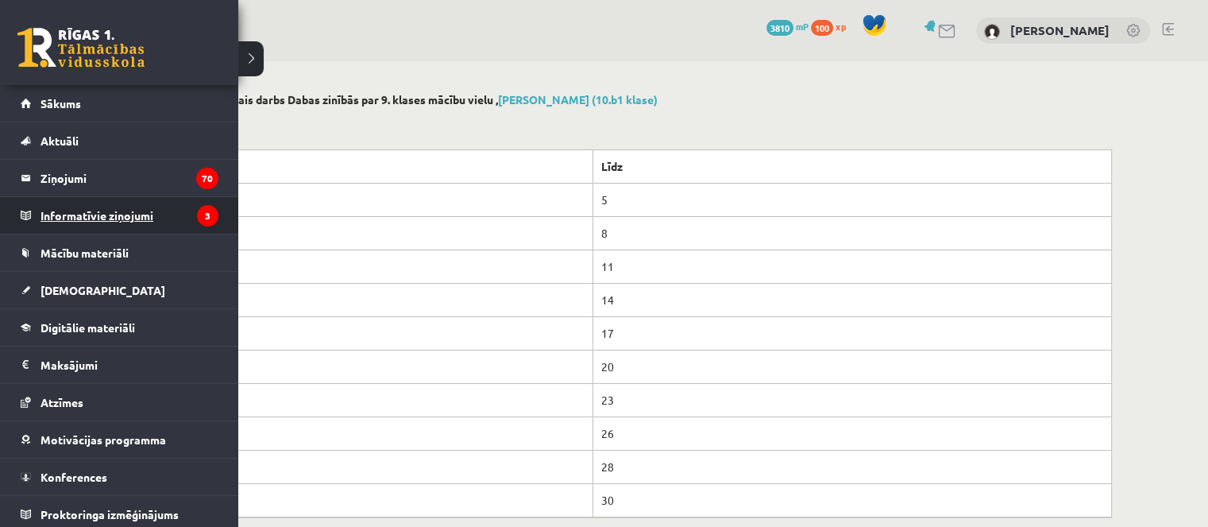
click at [66, 225] on legend "Informatīvie ziņojumi 3" at bounding box center [130, 215] width 178 height 37
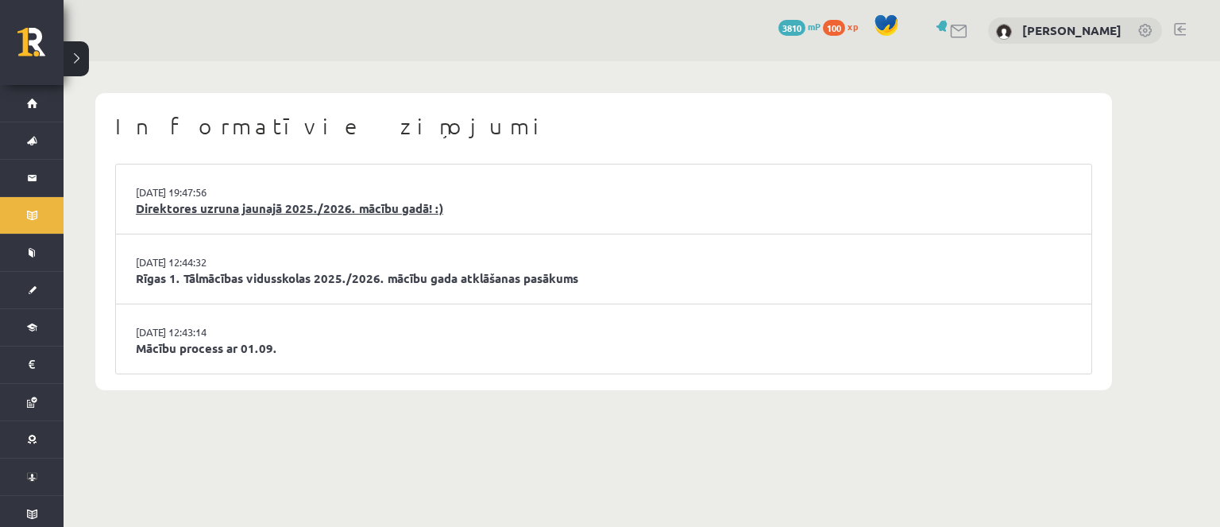
click at [175, 212] on link "Direktores uzruna jaunajā 2025./2026. mācību gadā! :)" at bounding box center [604, 208] width 936 height 18
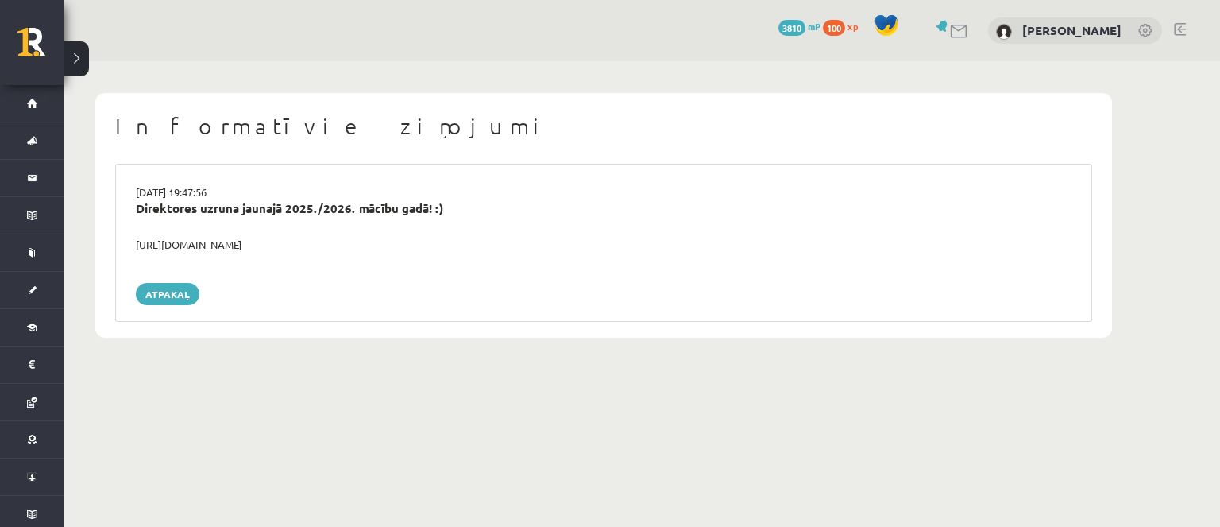
click at [83, 69] on button at bounding box center [76, 58] width 25 height 35
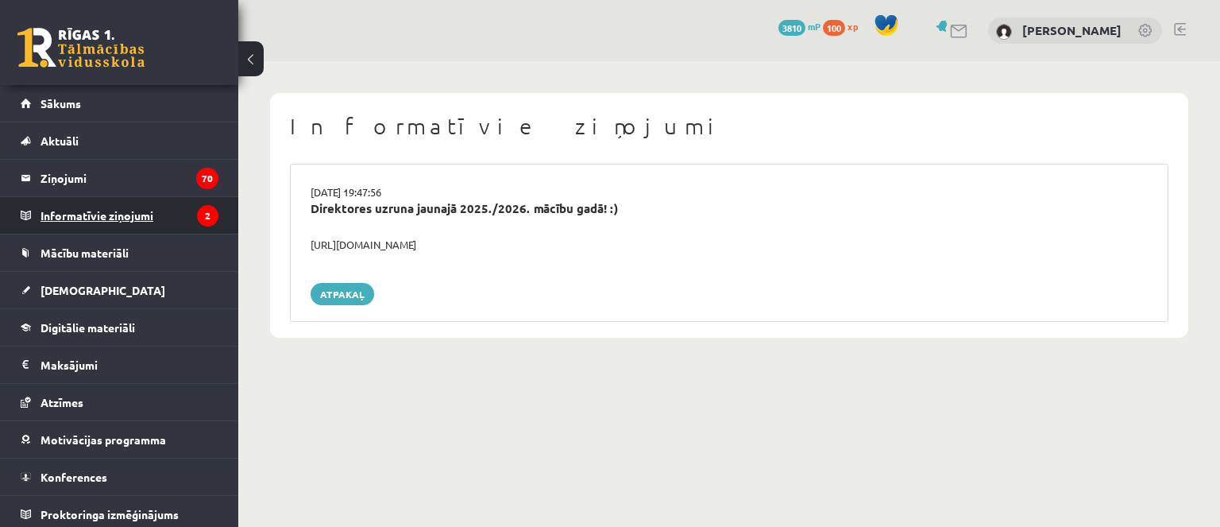
click at [100, 222] on legend "Informatīvie ziņojumi 2" at bounding box center [130, 215] width 178 height 37
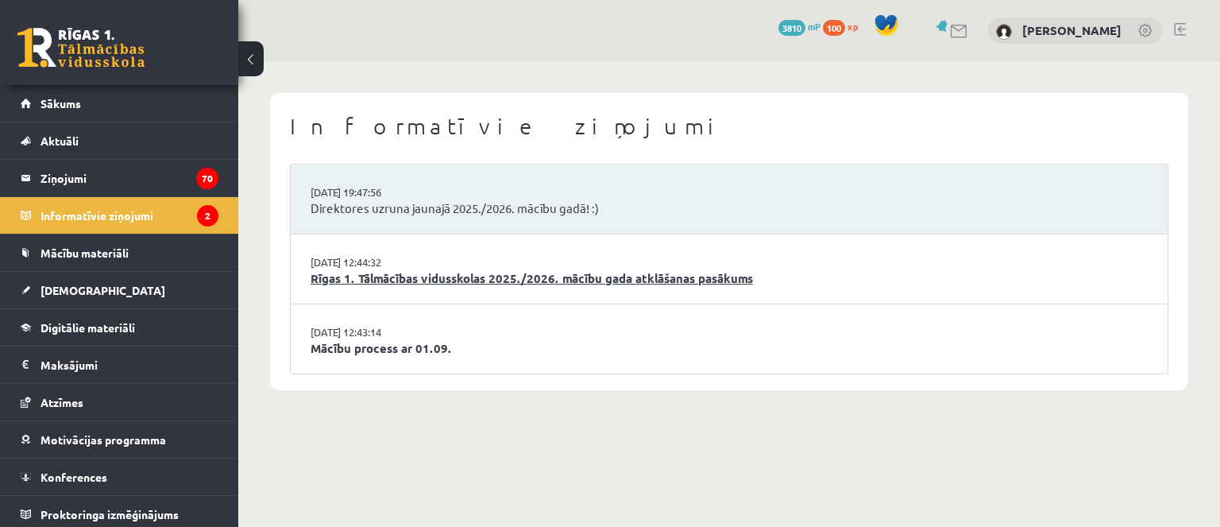
click at [397, 280] on link "Rīgas 1. Tālmācības vidusskolas 2025./2026. mācību gada atklāšanas pasākums" at bounding box center [729, 278] width 837 height 18
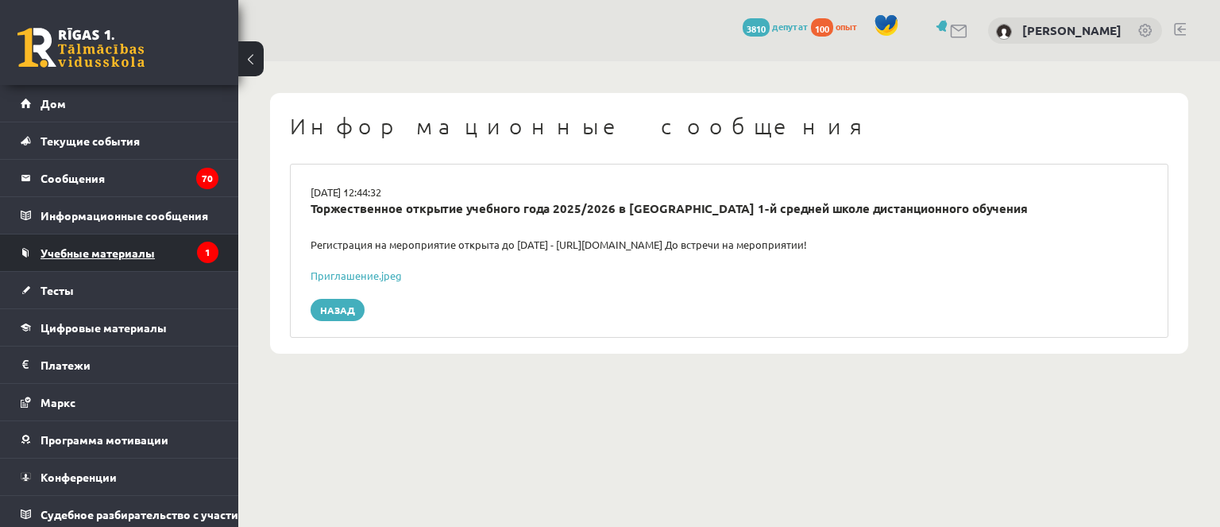
click at [146, 258] on link "Учебные материалы" at bounding box center [120, 252] width 198 height 37
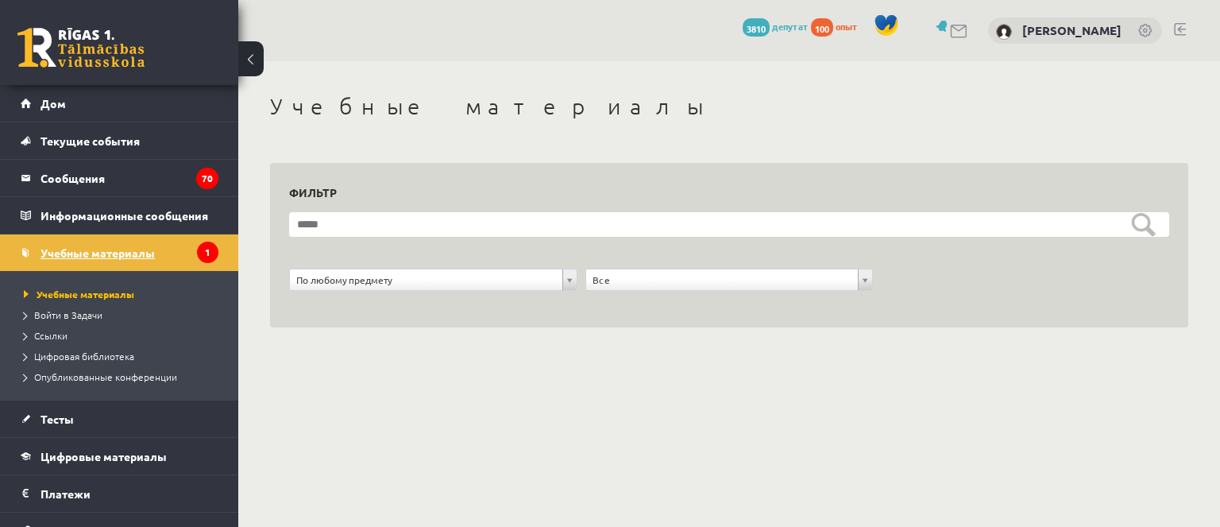
click at [110, 262] on link "Учебные материалы" at bounding box center [120, 252] width 198 height 37
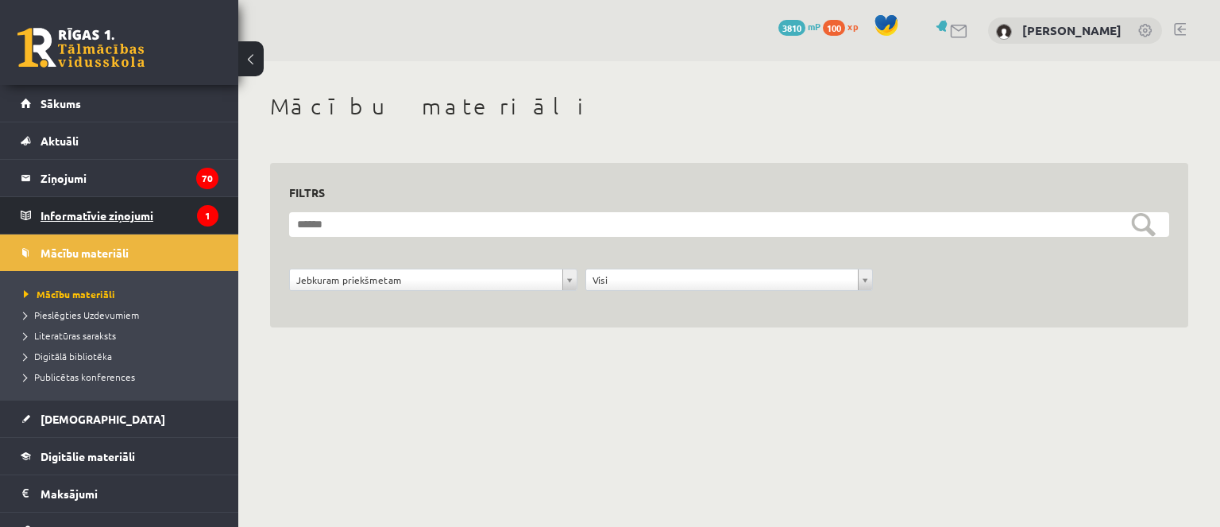
click at [107, 218] on legend "Informatīvie ziņojumi 1" at bounding box center [130, 215] width 178 height 37
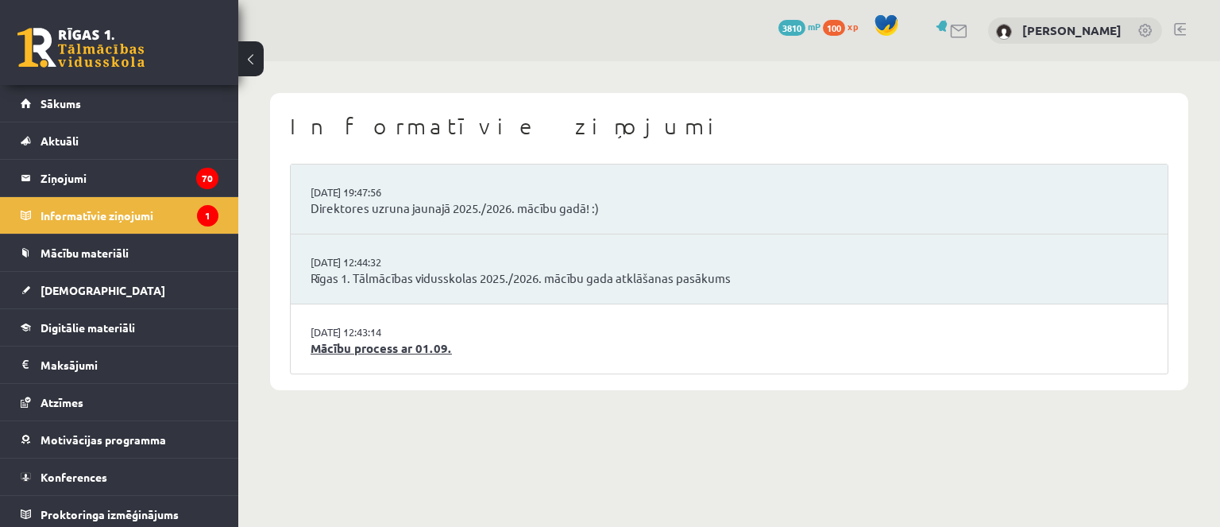
click at [346, 343] on link "Mācību process ar 01.09." at bounding box center [729, 348] width 837 height 18
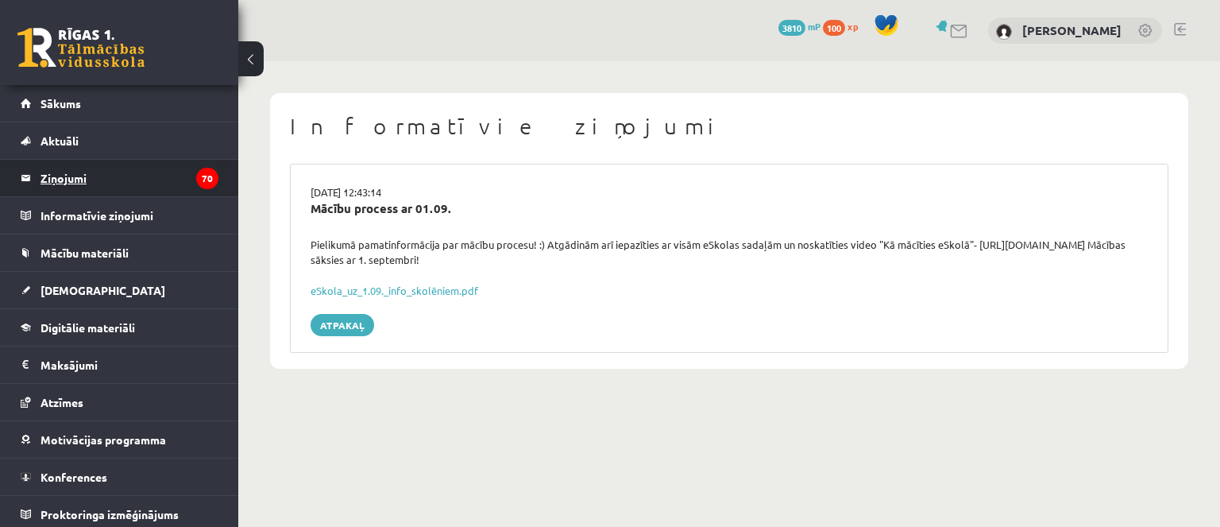
click at [97, 170] on legend "Ziņojumi 70" at bounding box center [130, 178] width 178 height 37
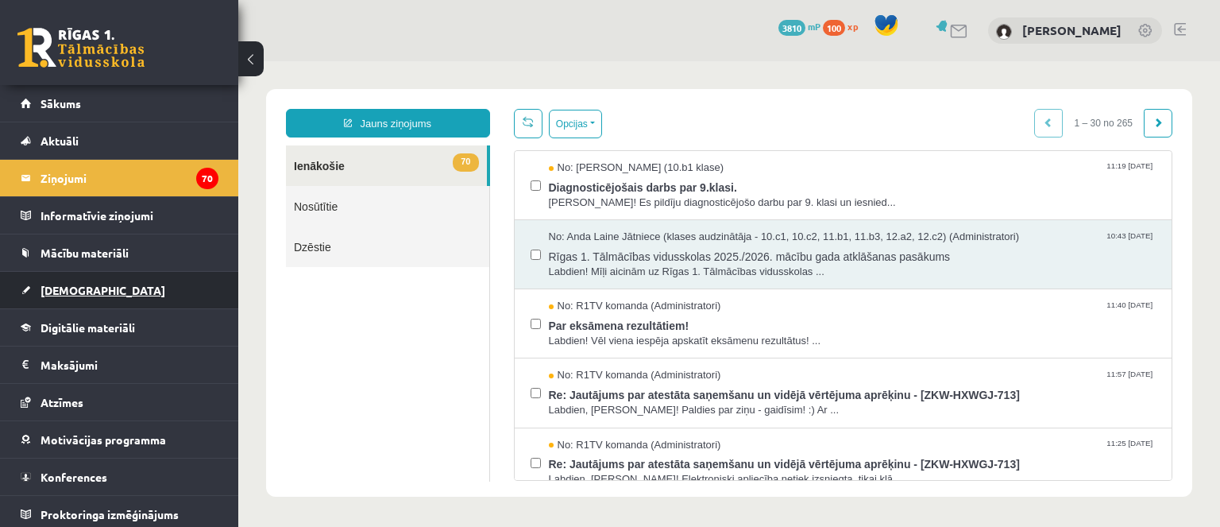
click at [61, 295] on link "[DEMOGRAPHIC_DATA]" at bounding box center [120, 290] width 198 height 37
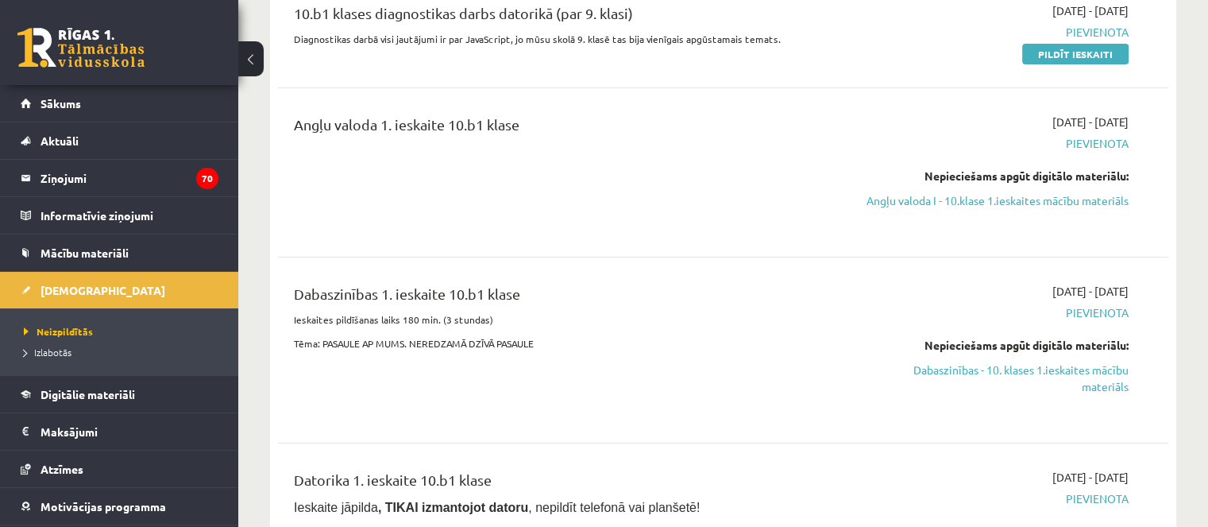
scroll to position [318, 0]
